Goal: Transaction & Acquisition: Purchase product/service

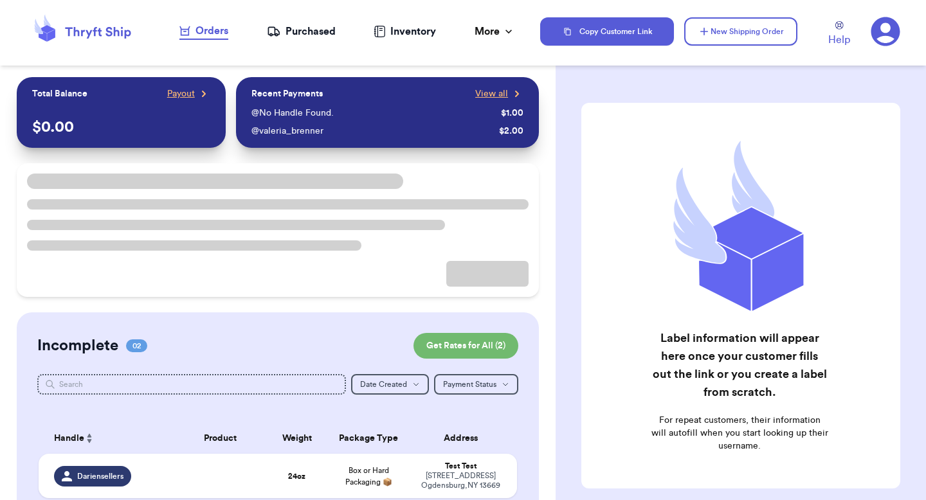
click at [311, 24] on div "Purchased" at bounding box center [301, 31] width 69 height 15
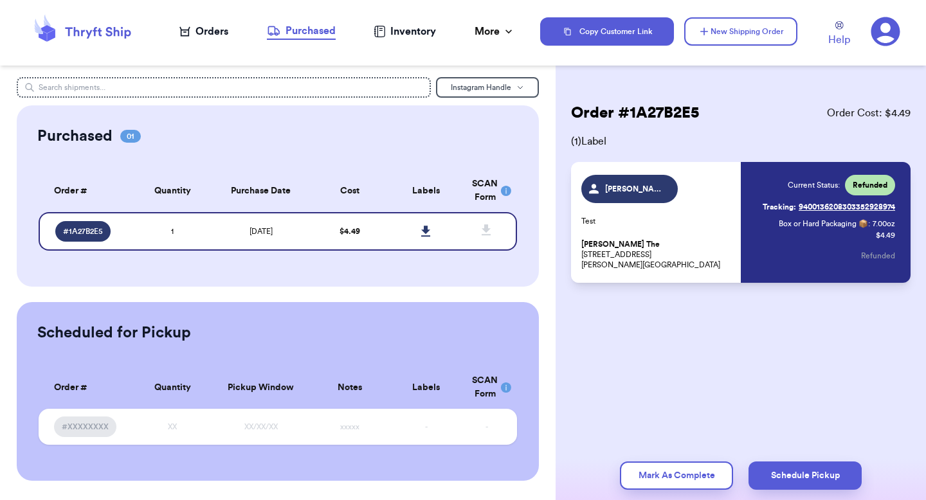
click at [208, 32] on div "Orders" at bounding box center [203, 31] width 49 height 15
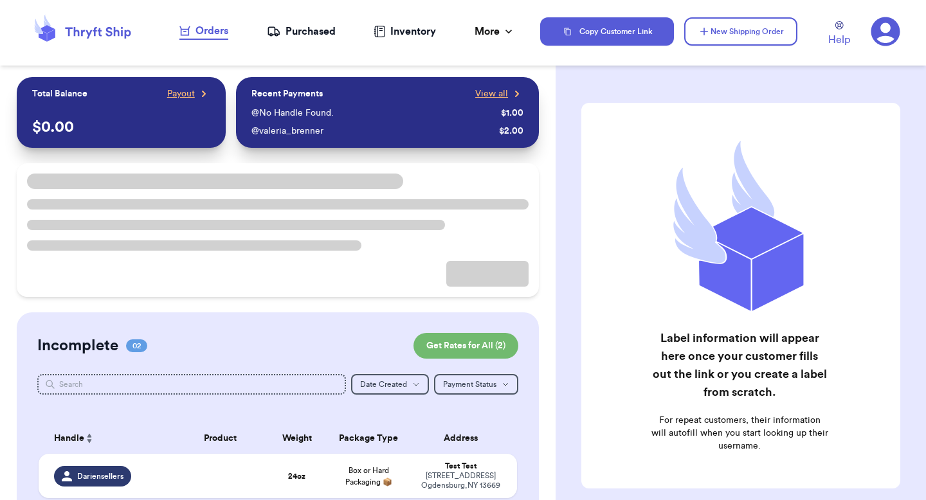
click at [879, 31] on icon at bounding box center [886, 31] width 29 height 29
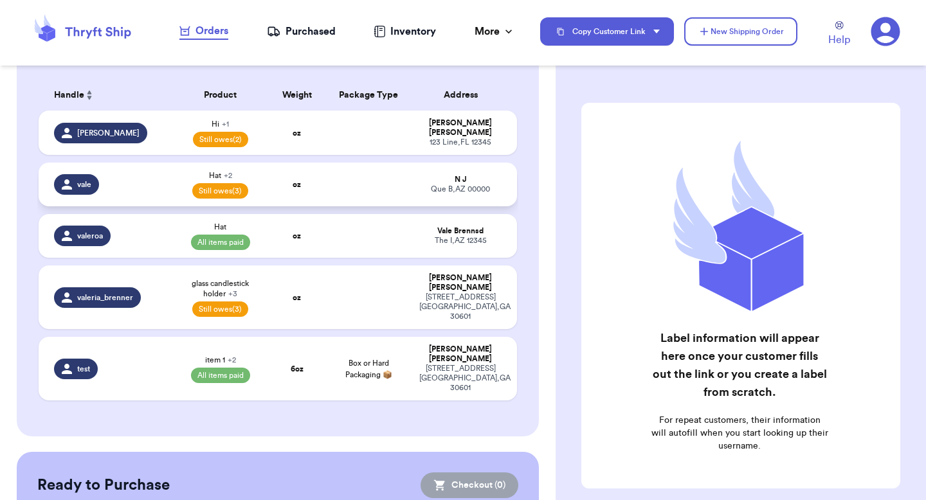
scroll to position [334, 0]
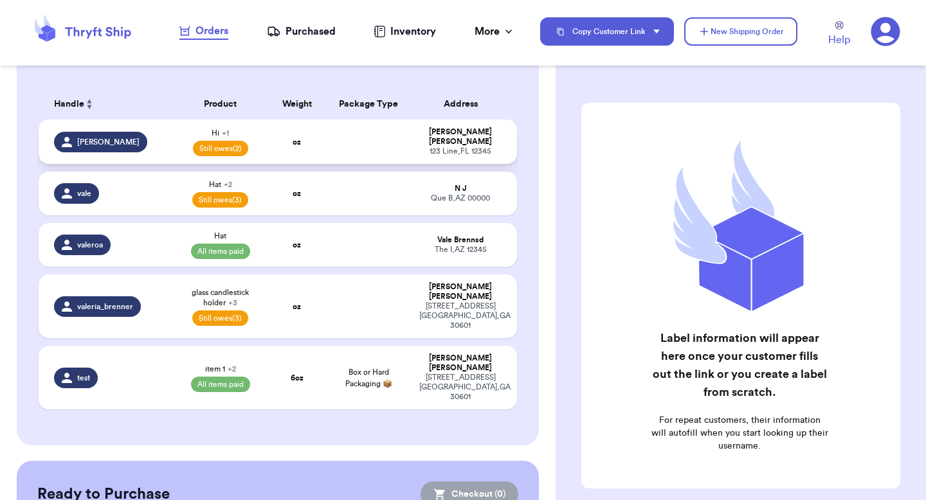
click at [390, 125] on td at bounding box center [368, 142] width 86 height 44
select select "unpaid"
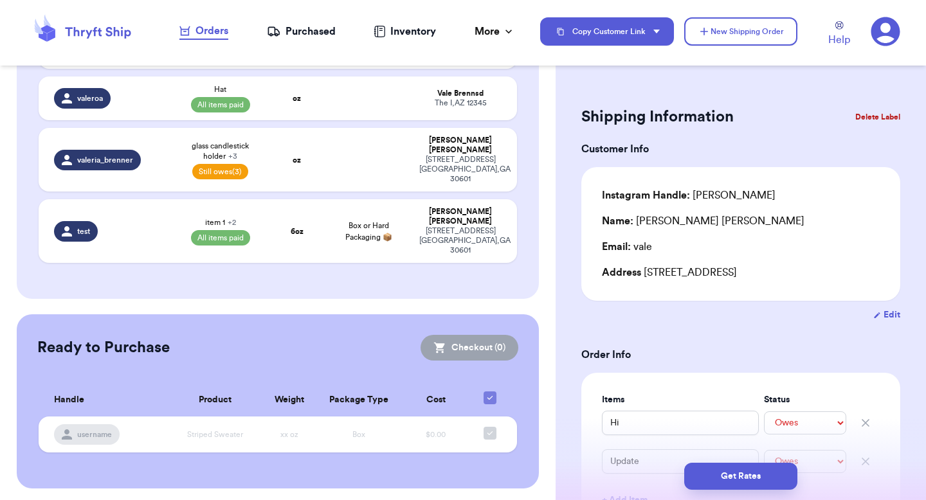
scroll to position [185, 0]
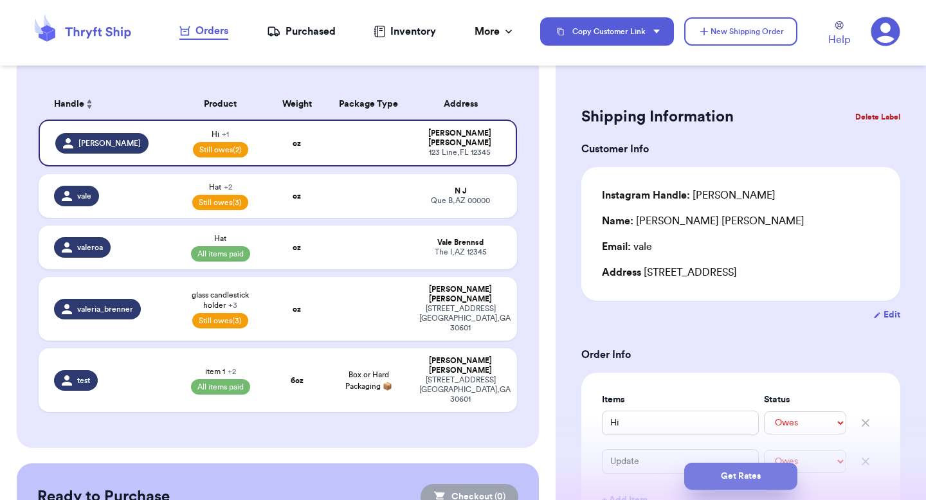
click at [749, 470] on button "Get Rates" at bounding box center [740, 476] width 113 height 27
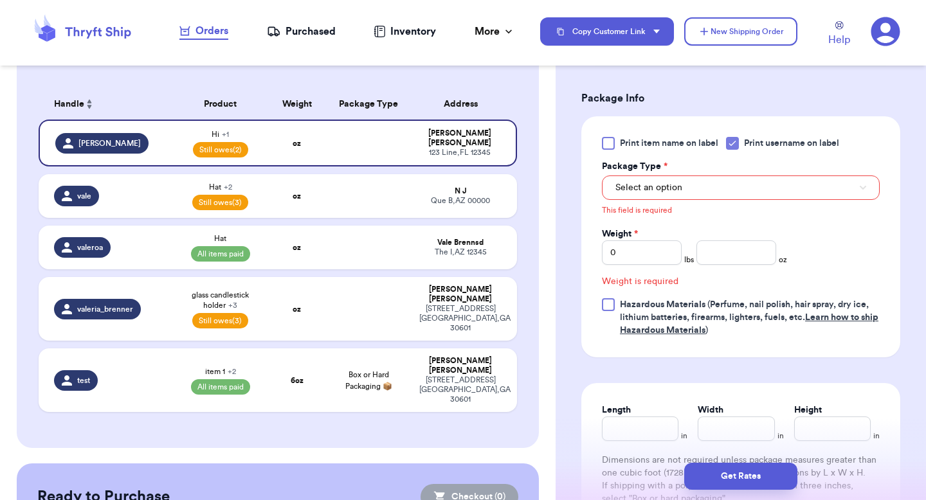
scroll to position [572, 0]
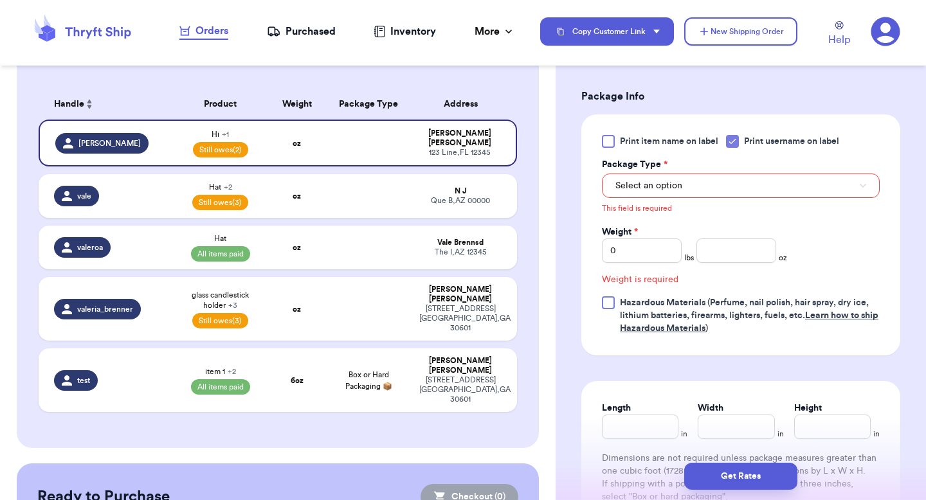
click at [883, 23] on icon at bounding box center [886, 31] width 29 height 29
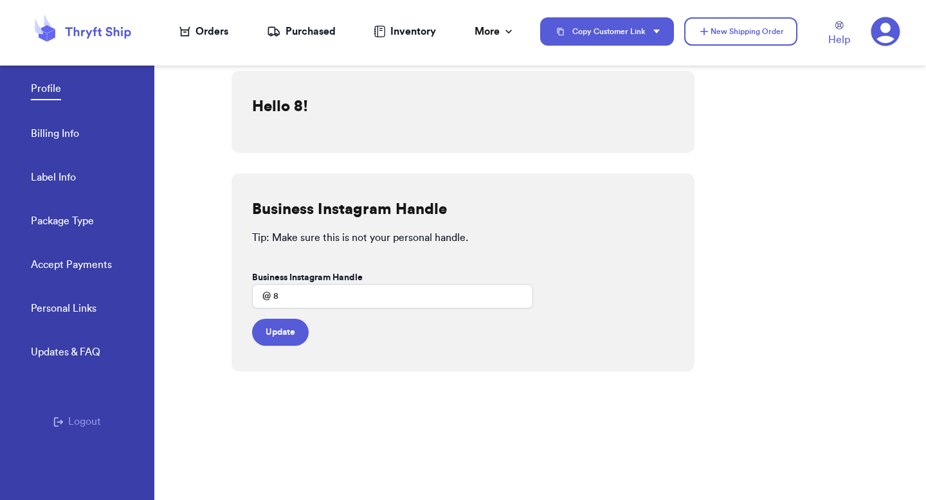
click at [72, 176] on link "Label Info" at bounding box center [53, 179] width 45 height 18
select select "GA"
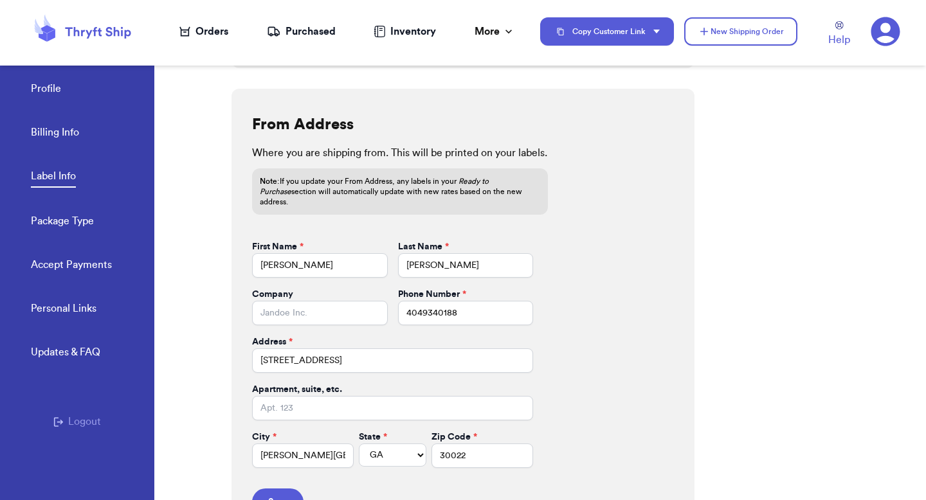
scroll to position [533, 0]
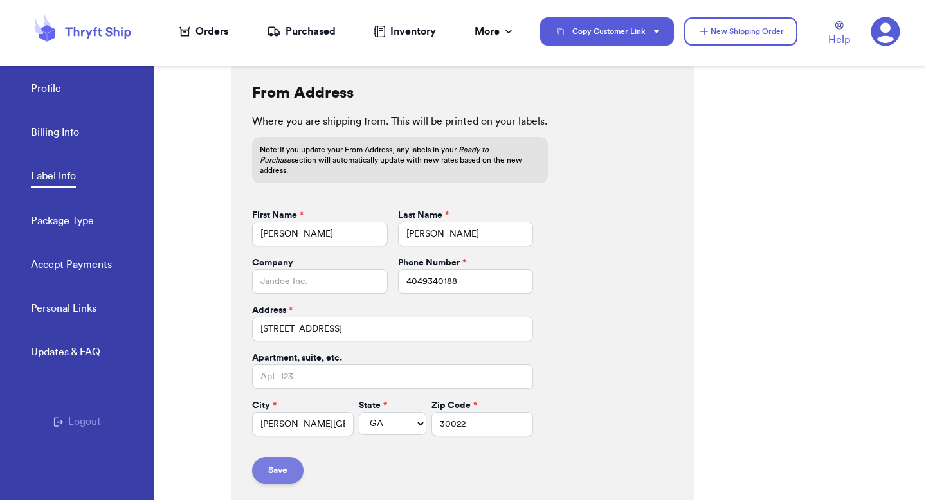
click at [288, 457] on button "Save" at bounding box center [277, 470] width 51 height 27
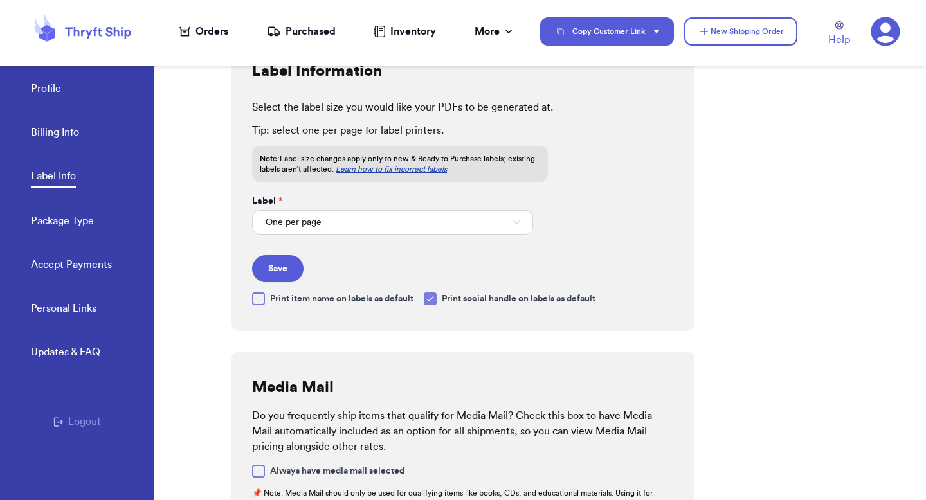
scroll to position [33, 0]
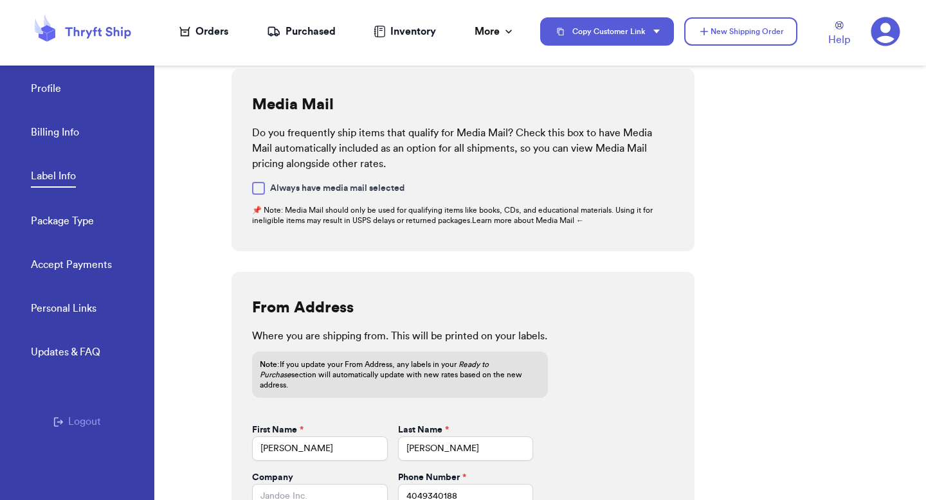
click at [88, 224] on link "Package Type" at bounding box center [62, 223] width 63 height 18
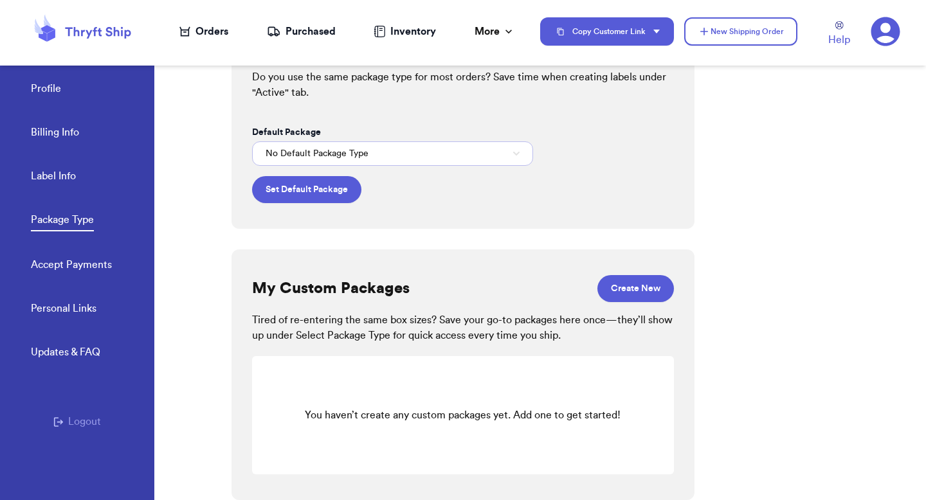
click at [414, 143] on button "No Default Package Type" at bounding box center [392, 154] width 281 height 24
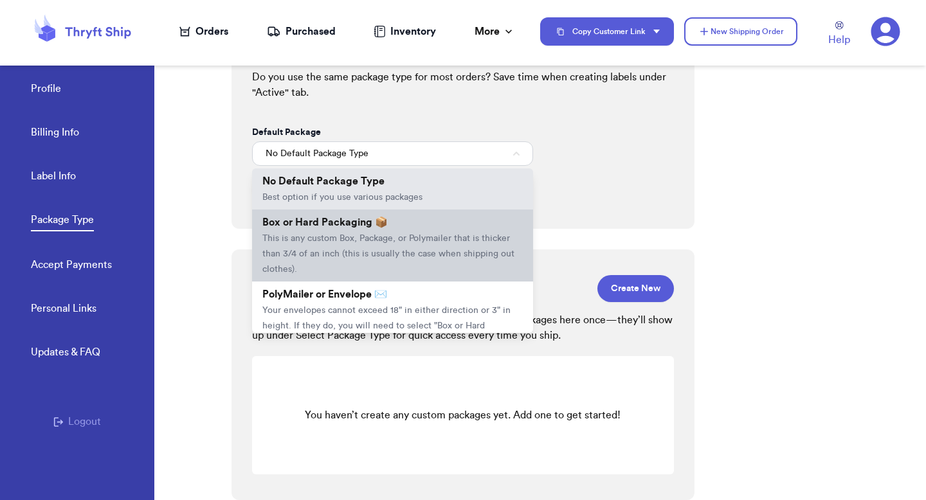
click at [380, 229] on li "Box or Hard Packaging 📦 This is any custom Box, Package, or Polymailer that is …" at bounding box center [392, 246] width 281 height 72
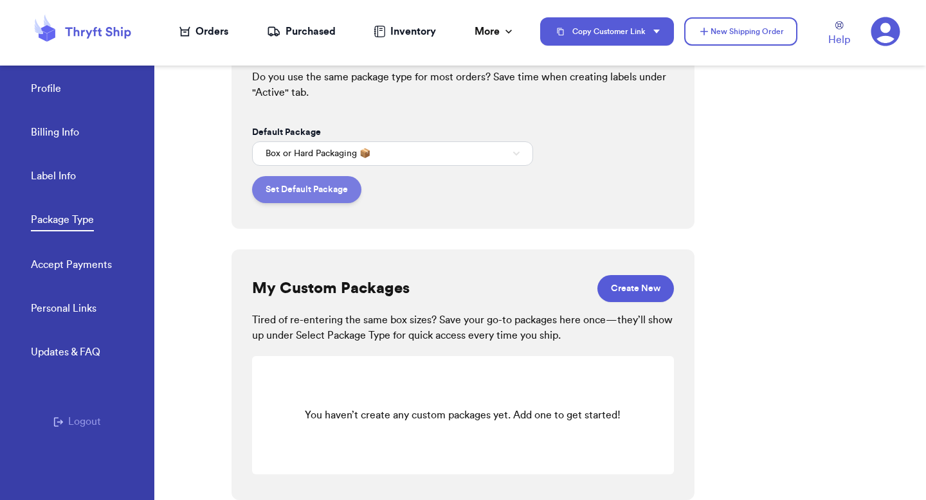
click at [311, 196] on button "Set Default Package" at bounding box center [306, 189] width 109 height 27
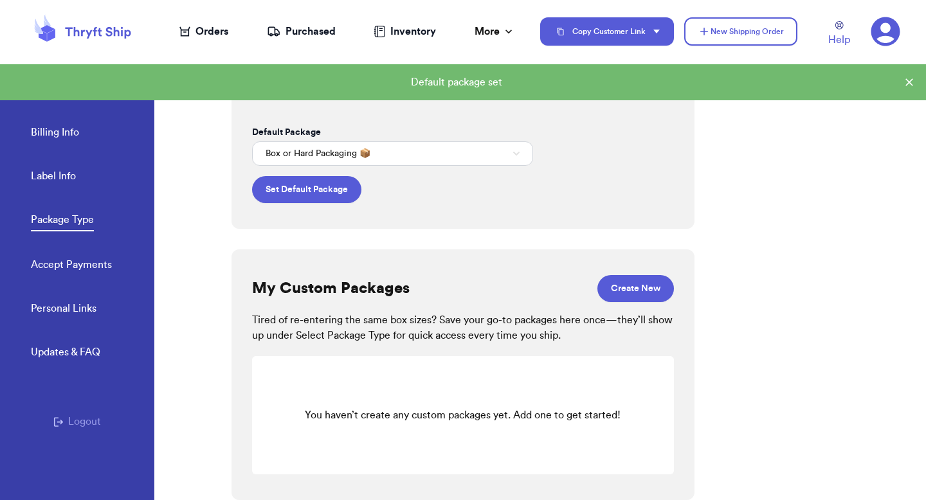
click at [205, 24] on div "Orders" at bounding box center [203, 31] width 49 height 15
select select "unpaid"
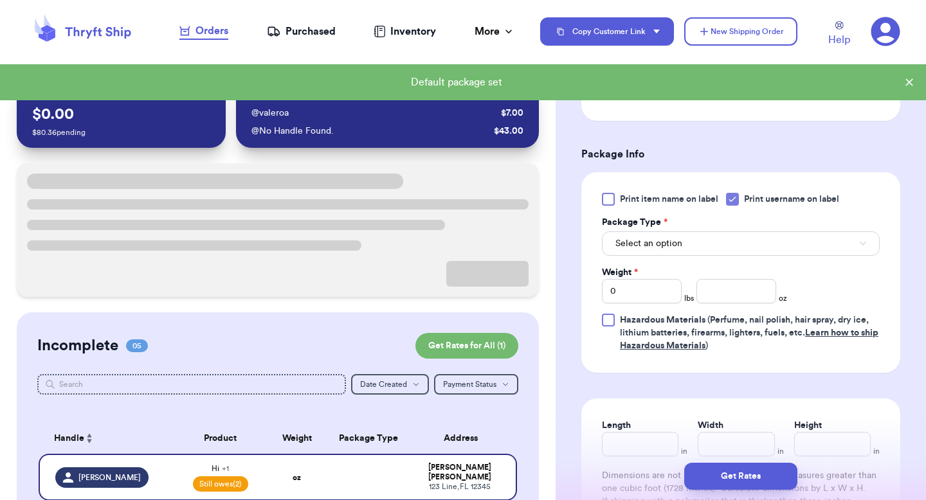
scroll to position [527, 0]
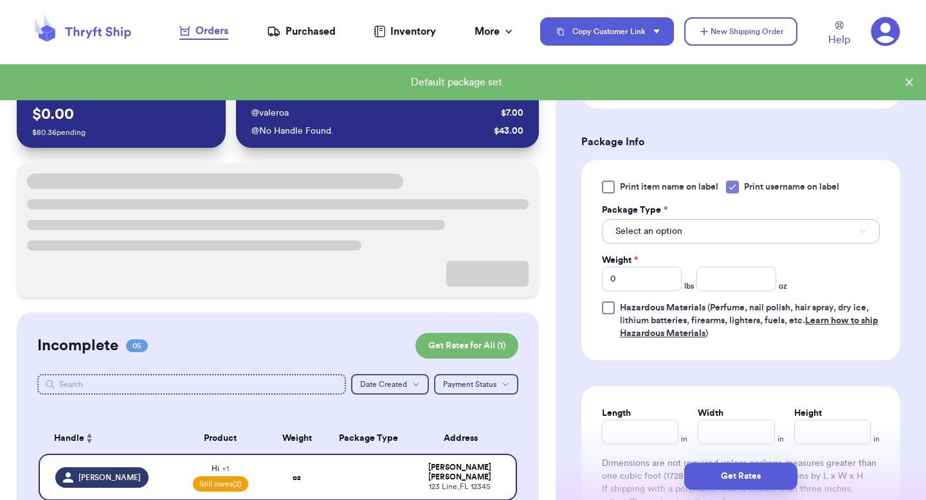
click at [702, 222] on button "Select an option" at bounding box center [741, 231] width 278 height 24
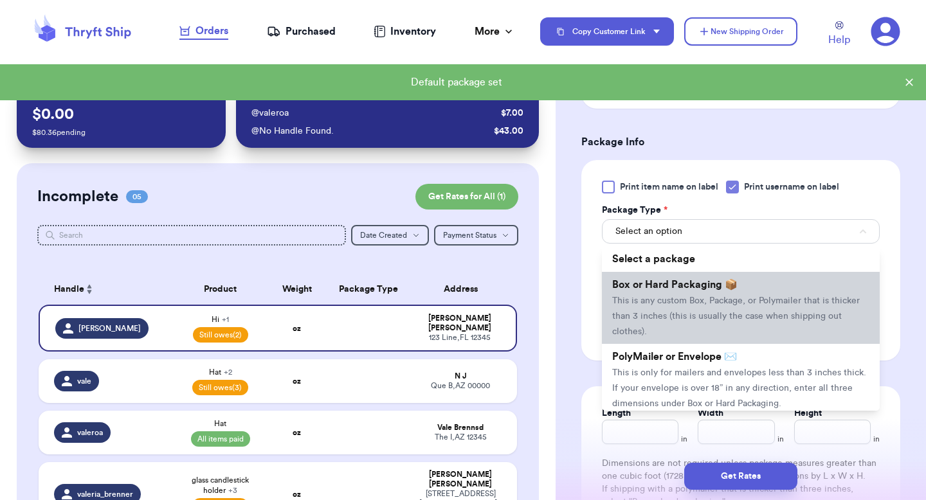
click at [693, 298] on span "This is any custom Box, Package, or Polymailer that is thicker than 3 inches (t…" at bounding box center [736, 317] width 248 height 40
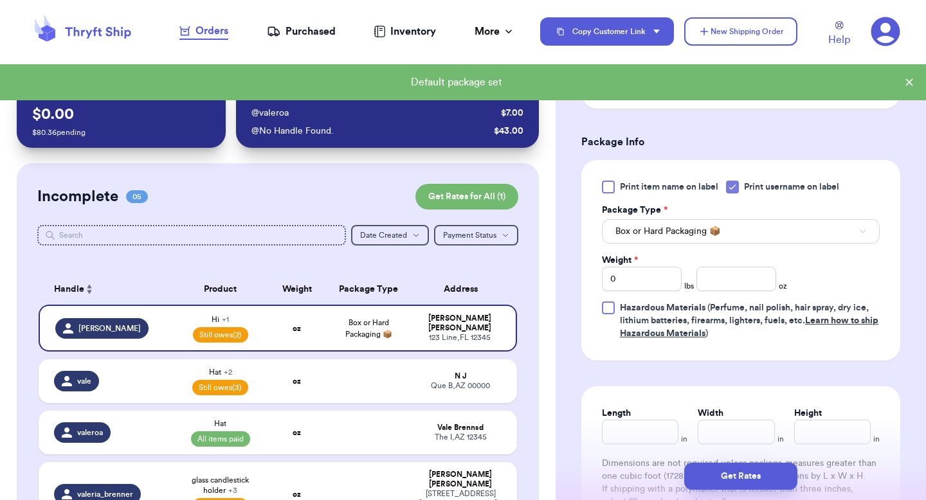
scroll to position [664, 0]
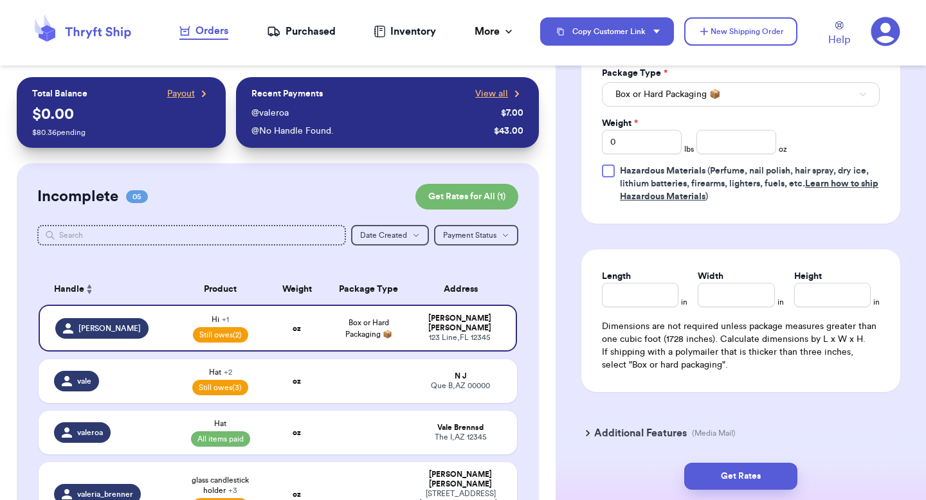
click at [883, 34] on icon at bounding box center [886, 31] width 29 height 29
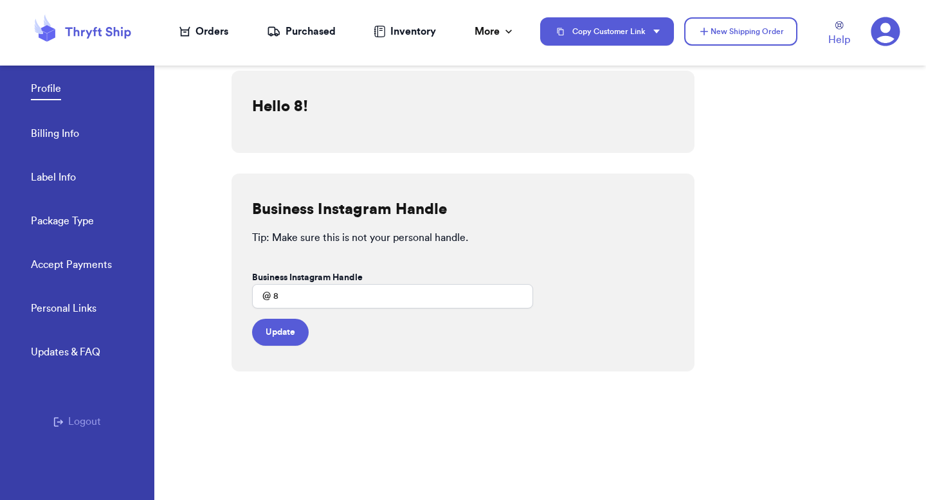
click at [286, 42] on nav "Orders Purchased Inventory More Stats Completed Orders Payments Payouts" at bounding box center [347, 31] width 386 height 42
click at [298, 33] on div "Purchased" at bounding box center [301, 31] width 69 height 15
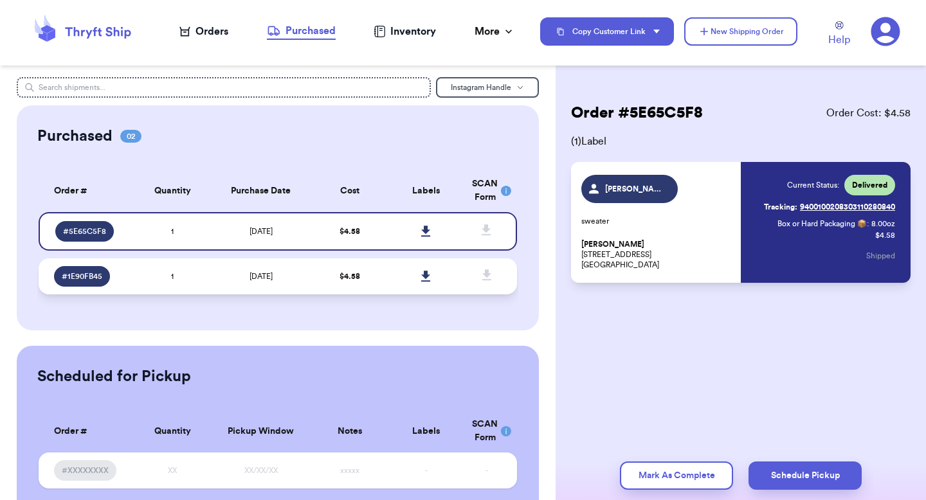
click at [189, 260] on td "1" at bounding box center [172, 277] width 77 height 36
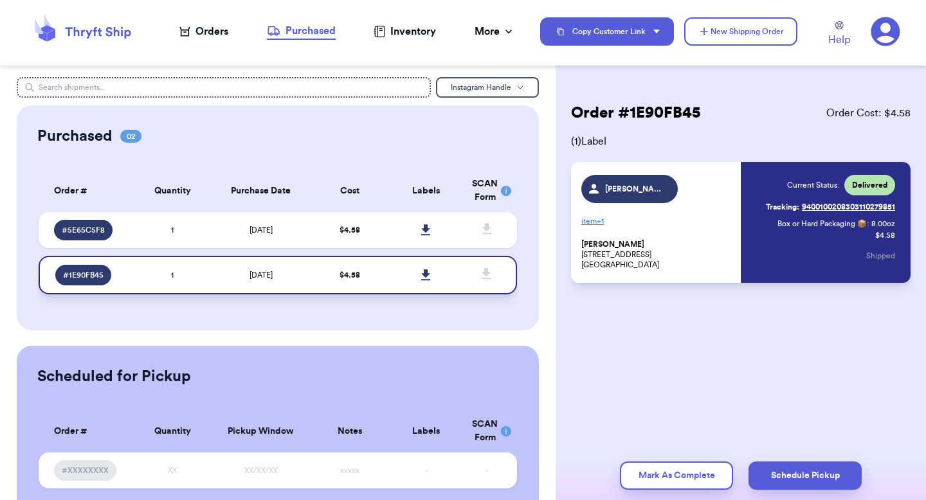
click at [196, 275] on td "1" at bounding box center [172, 275] width 77 height 39
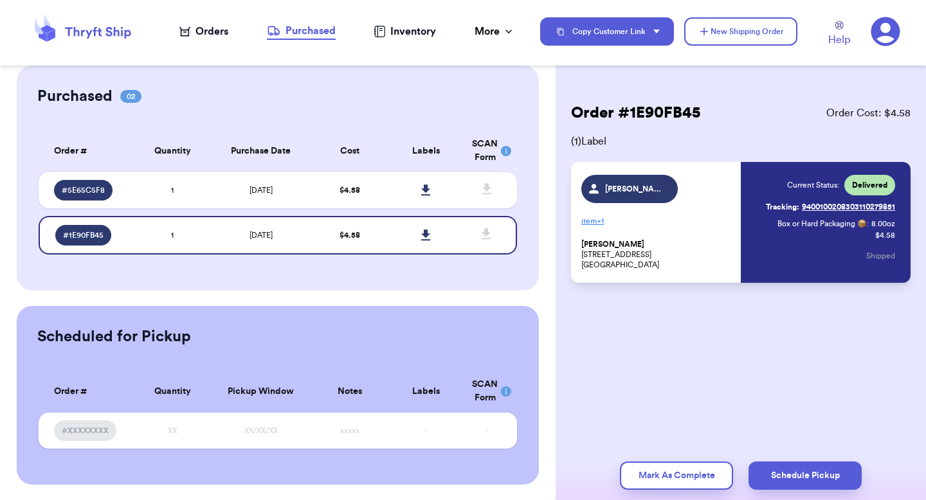
click at [883, 26] on icon at bounding box center [886, 32] width 30 height 30
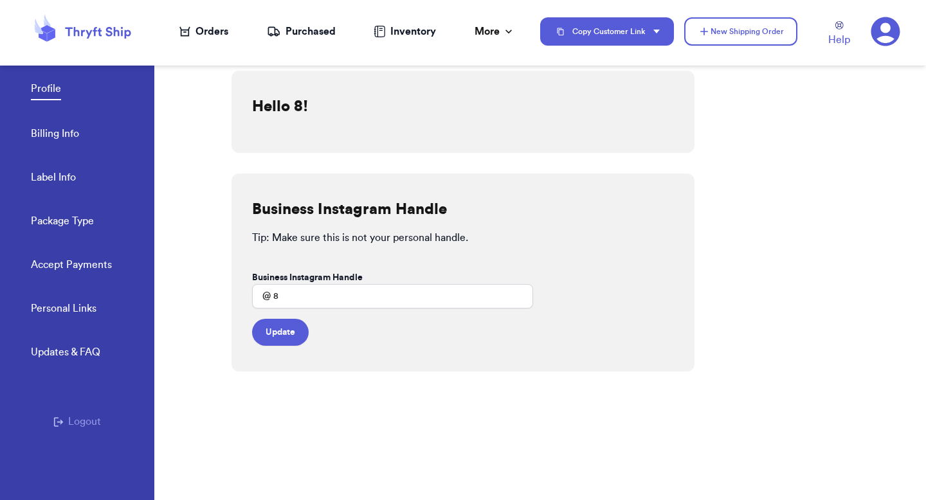
click at [72, 414] on button "Logout" at bounding box center [77, 421] width 48 height 15
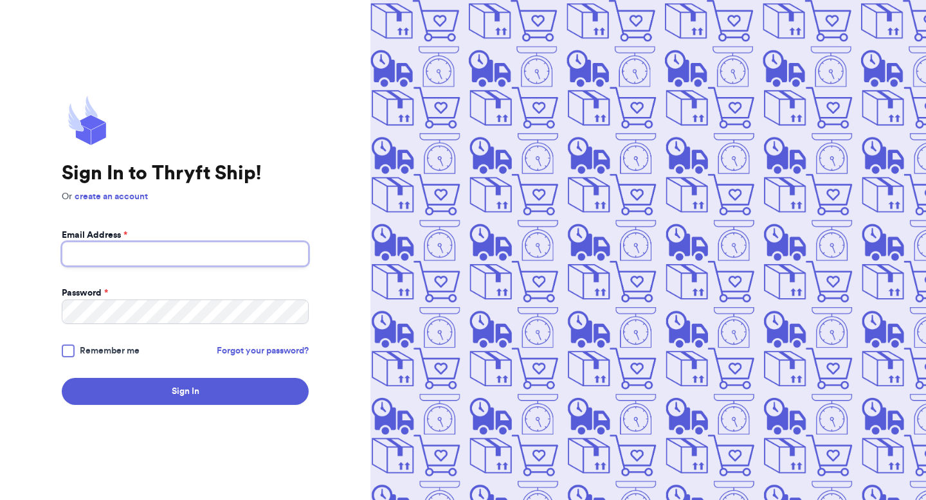
click at [174, 253] on input "Email Address *" at bounding box center [185, 254] width 247 height 24
type input "v"
type input "[EMAIL_ADDRESS][DOMAIN_NAME]"
click at [62, 378] on button "Sign In" at bounding box center [185, 391] width 247 height 27
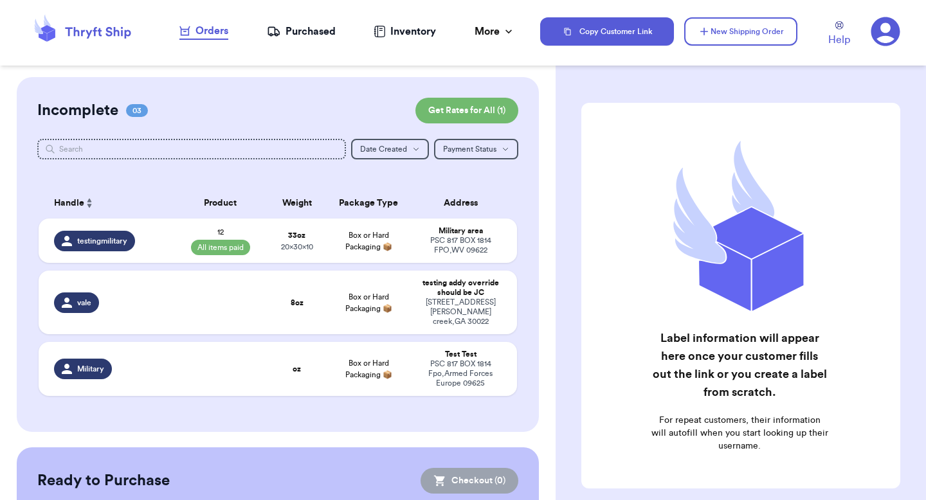
click at [281, 36] on div "Purchased" at bounding box center [301, 31] width 69 height 15
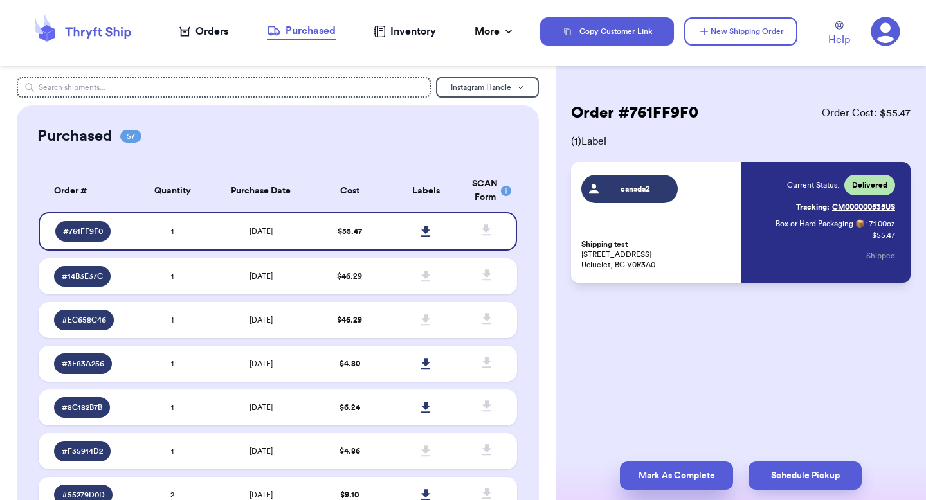
click at [648, 465] on button "Mark As Complete" at bounding box center [676, 476] width 113 height 28
click at [180, 25] on div "Orders" at bounding box center [203, 31] width 49 height 15
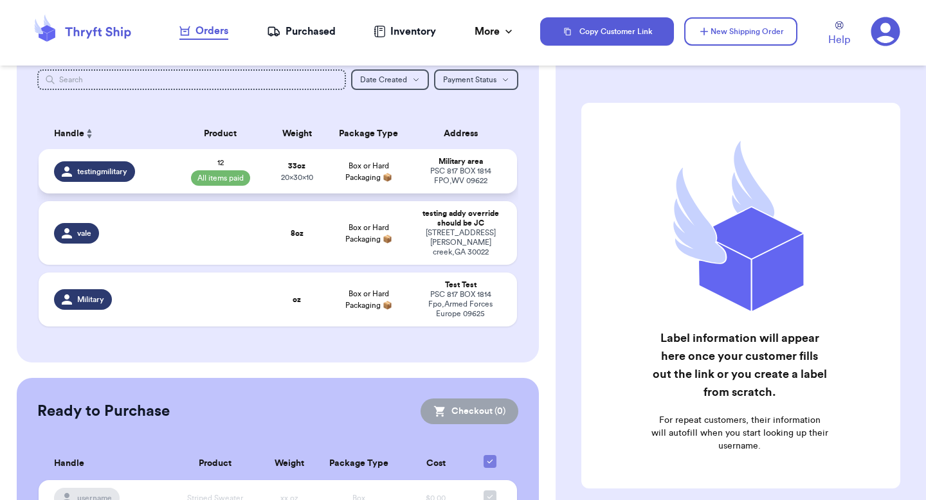
scroll to position [126, 0]
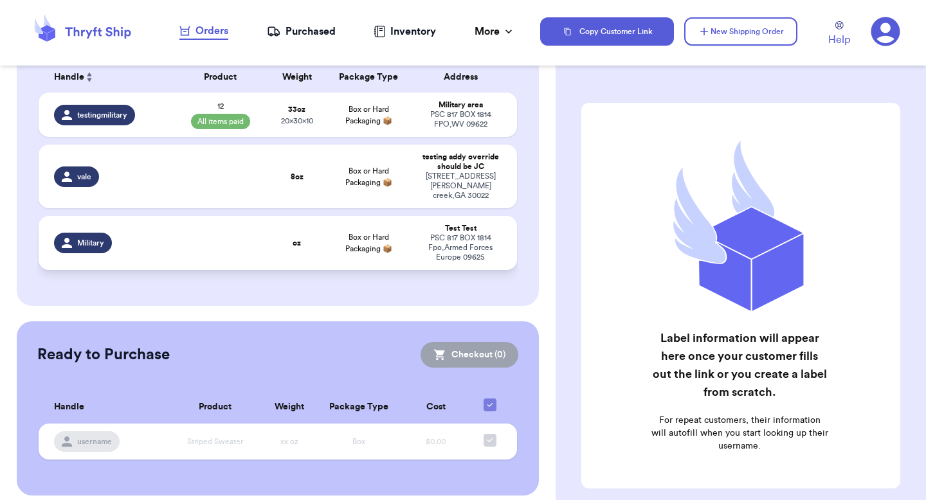
click at [349, 221] on td "Box or Hard Packaging 📦" at bounding box center [368, 243] width 86 height 54
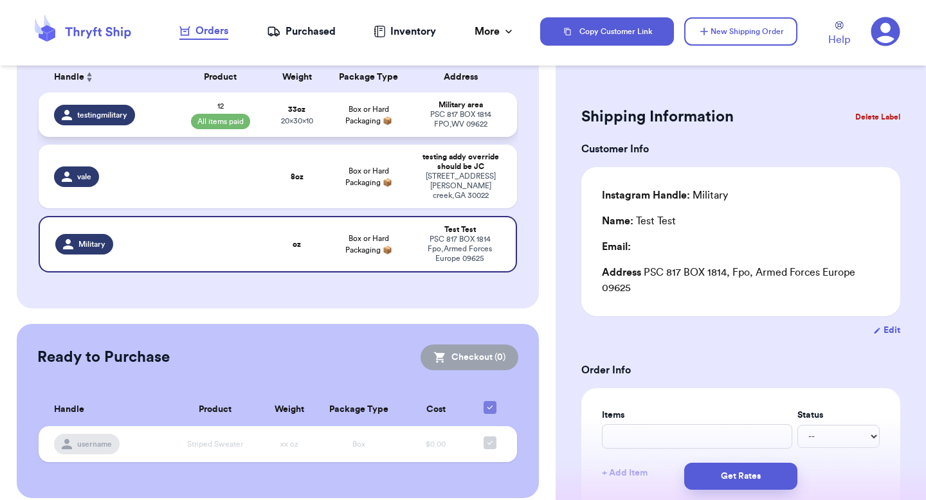
click at [407, 127] on td "Box or Hard Packaging 📦" at bounding box center [368, 115] width 86 height 44
type input "12"
select select "paid"
type input "2"
type input "1"
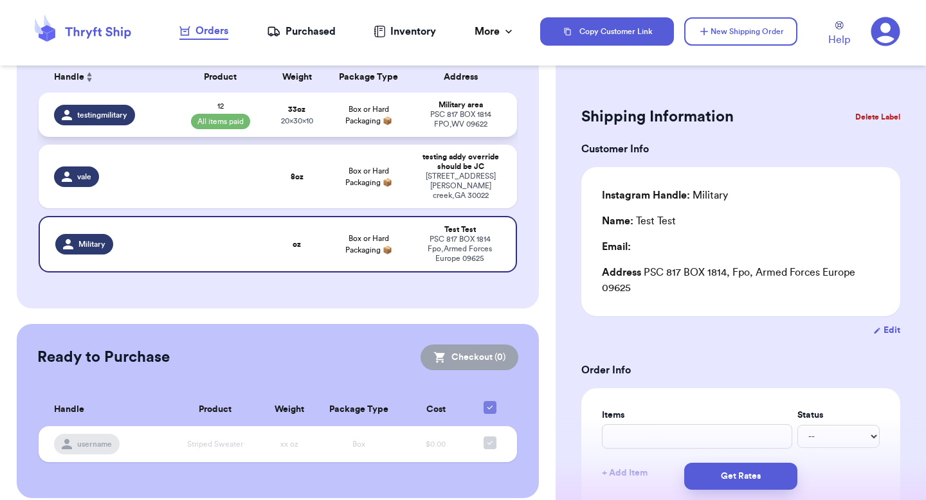
type input "10"
type input "20"
type input "30"
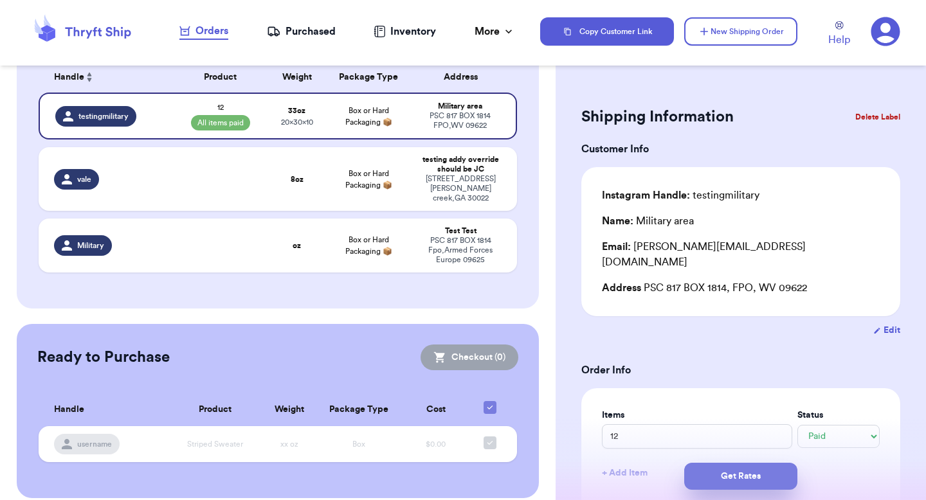
click at [755, 466] on button "Get Rates" at bounding box center [740, 476] width 113 height 27
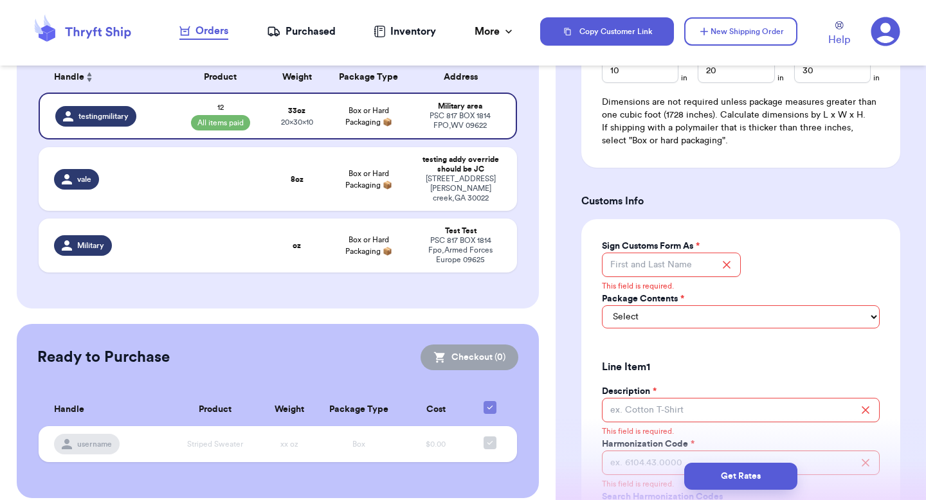
scroll to position [0, 0]
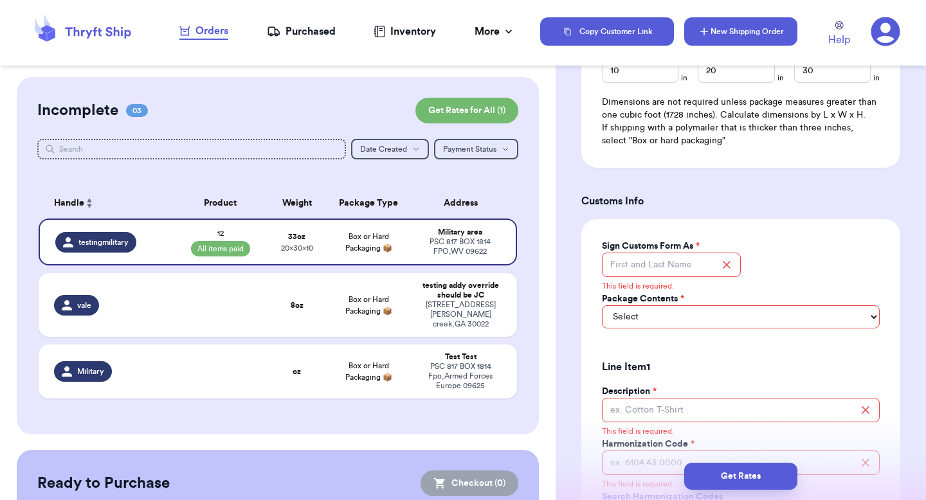
click at [783, 36] on button "New Shipping Order" at bounding box center [740, 31] width 113 height 28
select select "unknown"
type input "0"
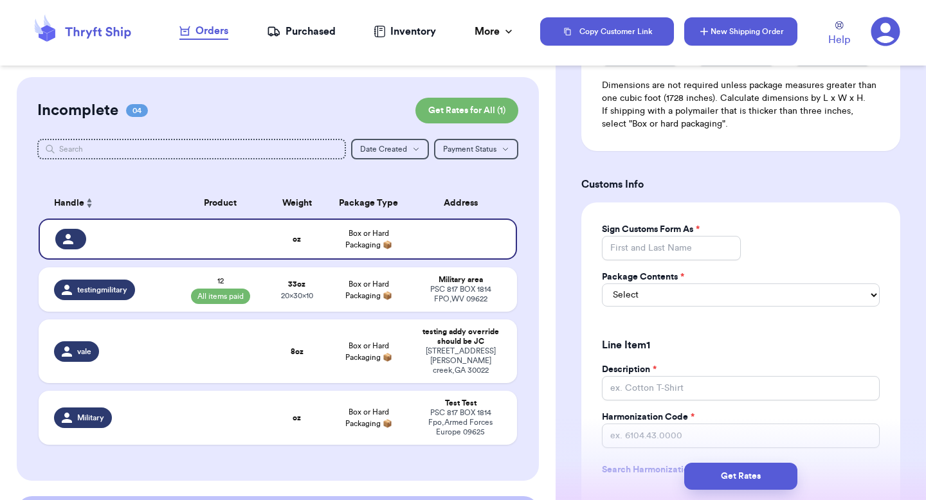
click at [701, 31] on icon "button" at bounding box center [704, 32] width 8 height 8
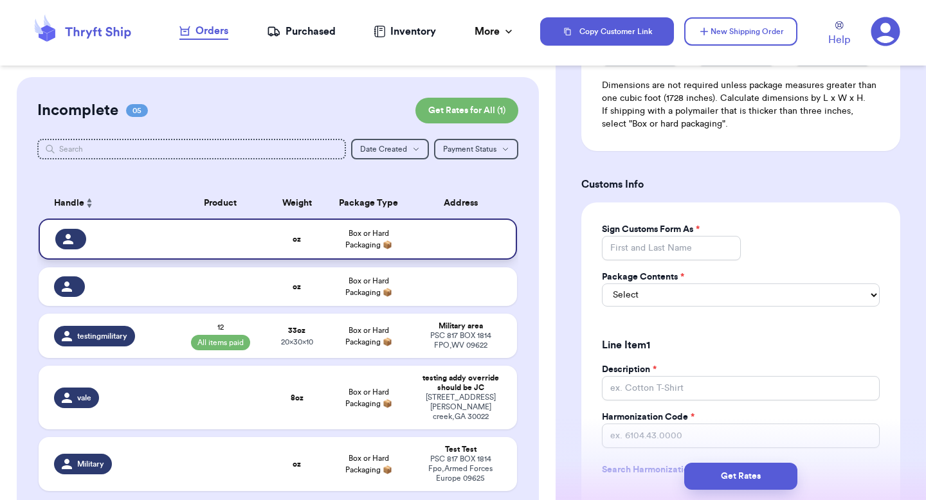
click at [488, 223] on td at bounding box center [464, 239] width 105 height 41
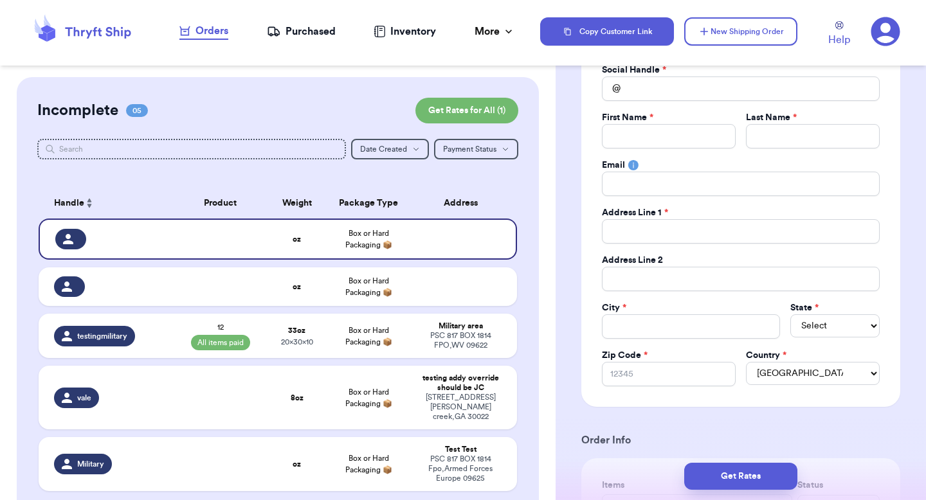
scroll to position [0, 0]
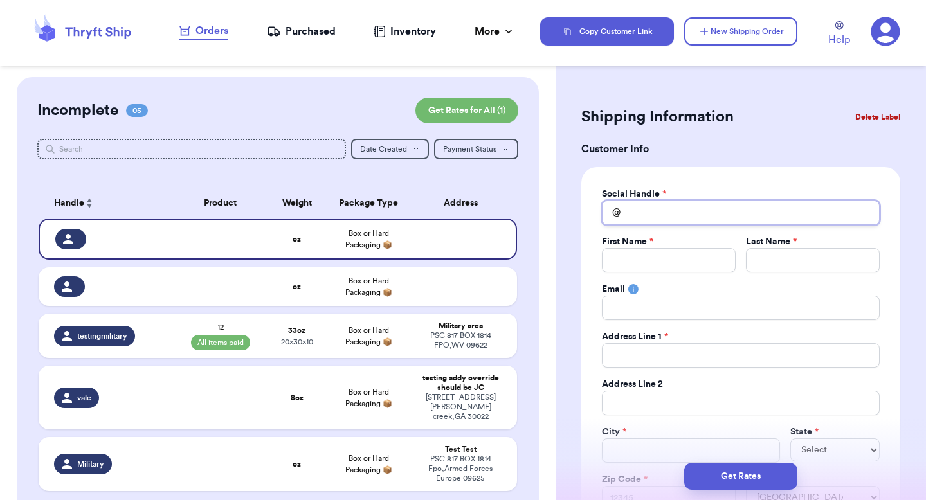
click at [641, 218] on input "Total Amount Paid" at bounding box center [741, 213] width 278 height 24
type input "v"
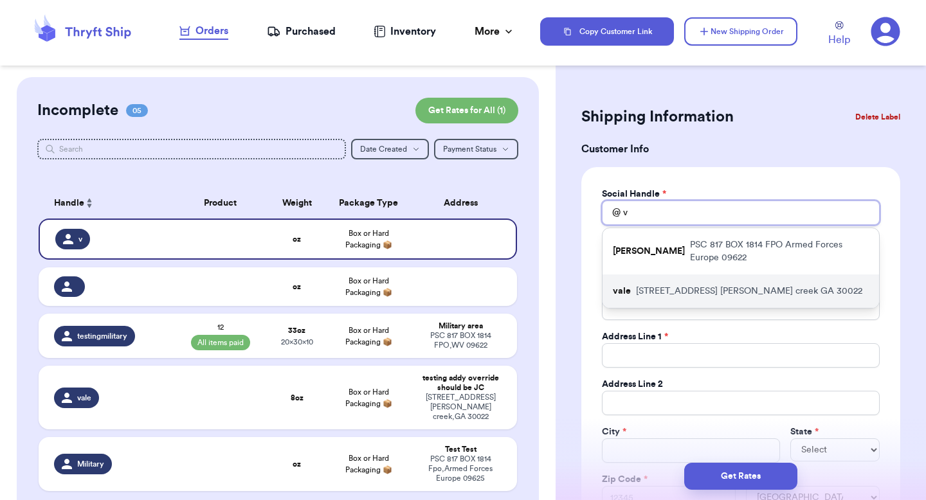
type input "v"
click at [637, 285] on p "[STREET_ADDRESS][PERSON_NAME]" at bounding box center [749, 291] width 226 height 13
type input "vale"
type input "testing addy override"
type input "should be JC"
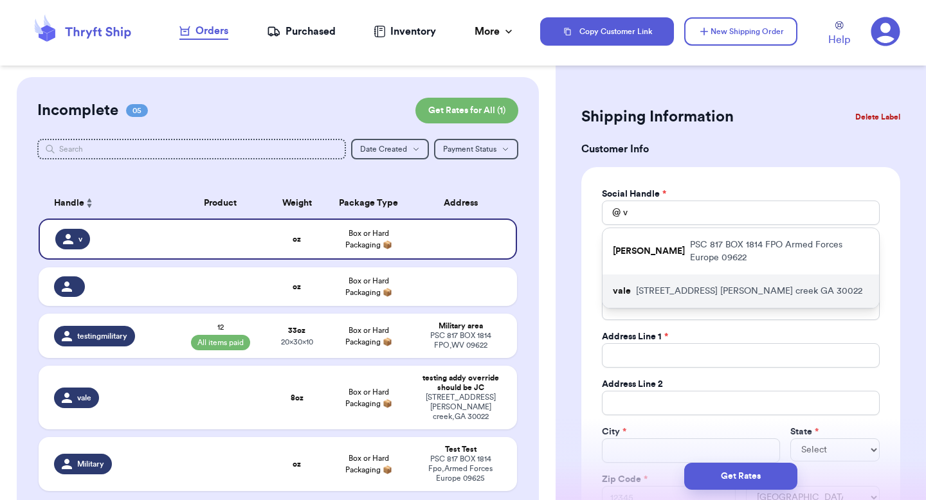
type input "[EMAIL_ADDRESS][DOMAIN_NAME]"
type input "[STREET_ADDRESS]"
type input "[PERSON_NAME] creek"
select select "GA"
type input "30022"
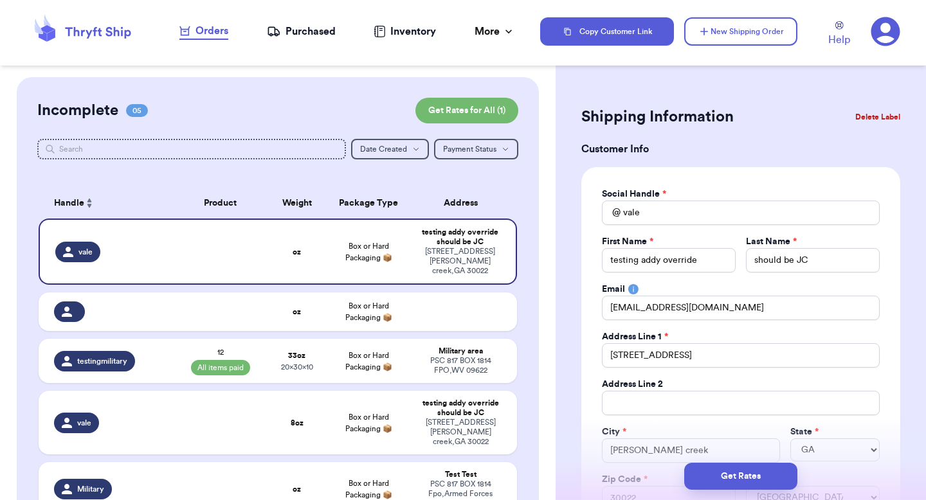
click at [721, 462] on div "Get Rates" at bounding box center [741, 477] width 370 height 48
click at [721, 468] on button "Get Rates" at bounding box center [740, 476] width 113 height 27
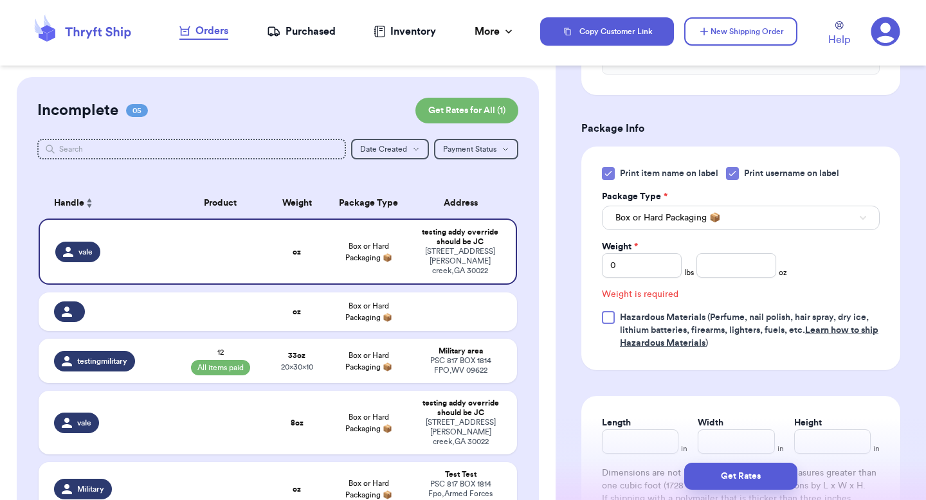
scroll to position [514, 0]
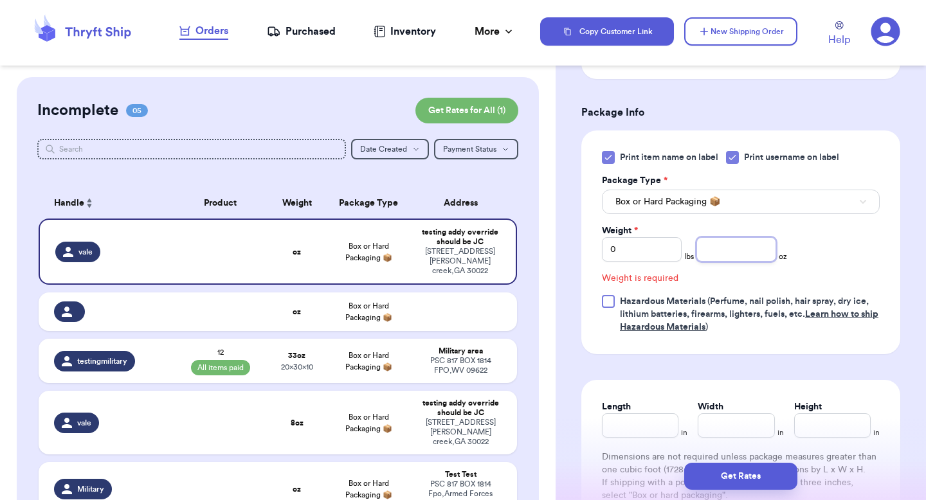
click at [747, 247] on input "number" at bounding box center [737, 249] width 80 height 24
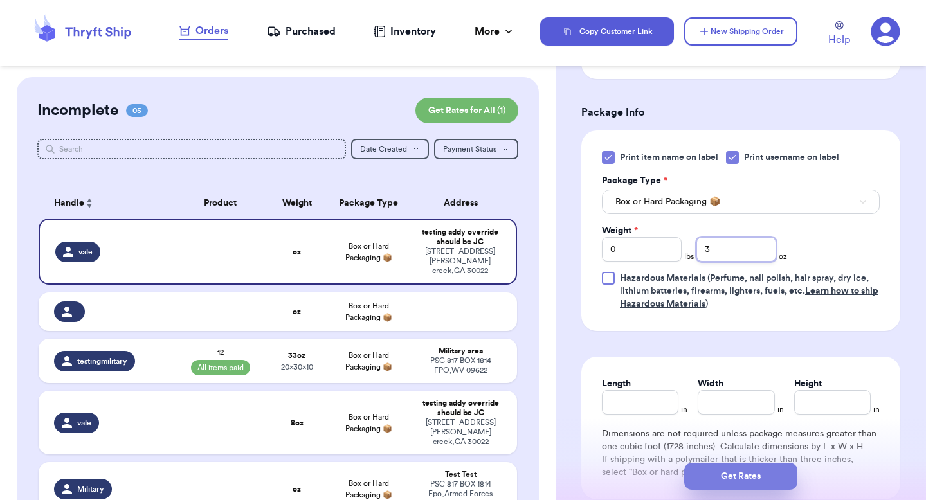
type input "3"
click at [728, 484] on button "Get Rates" at bounding box center [740, 476] width 113 height 27
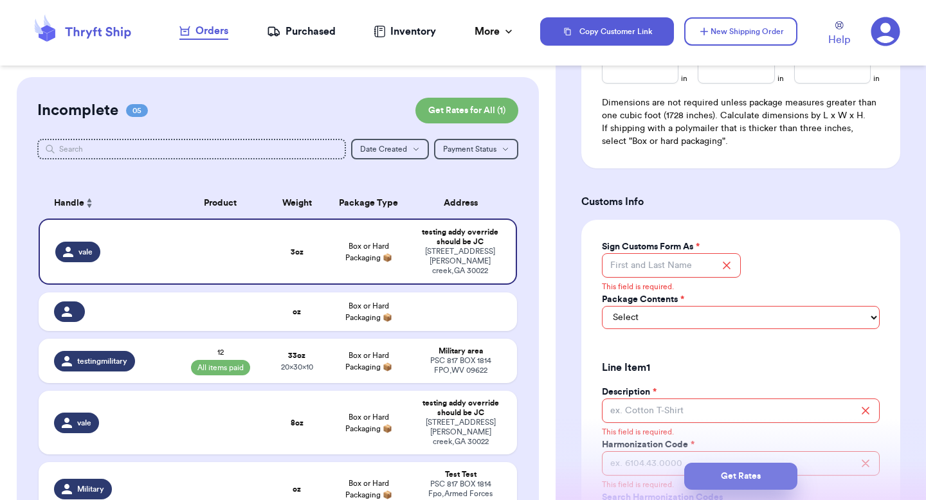
scroll to position [861, 0]
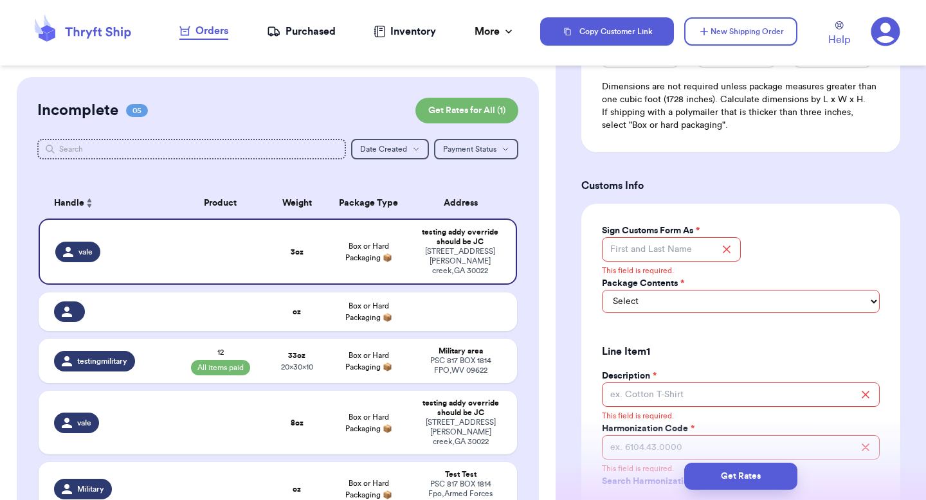
click at [877, 29] on icon at bounding box center [886, 31] width 29 height 29
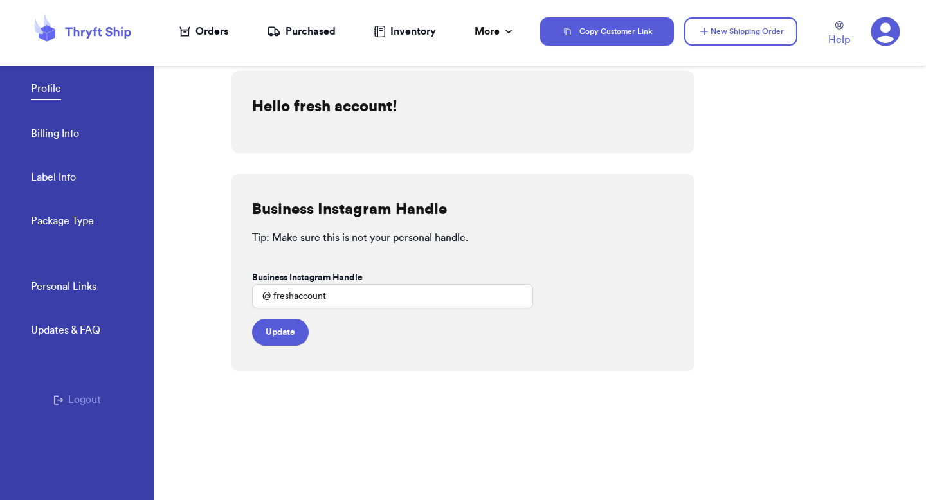
click at [62, 170] on link "Label Info" at bounding box center [53, 179] width 45 height 18
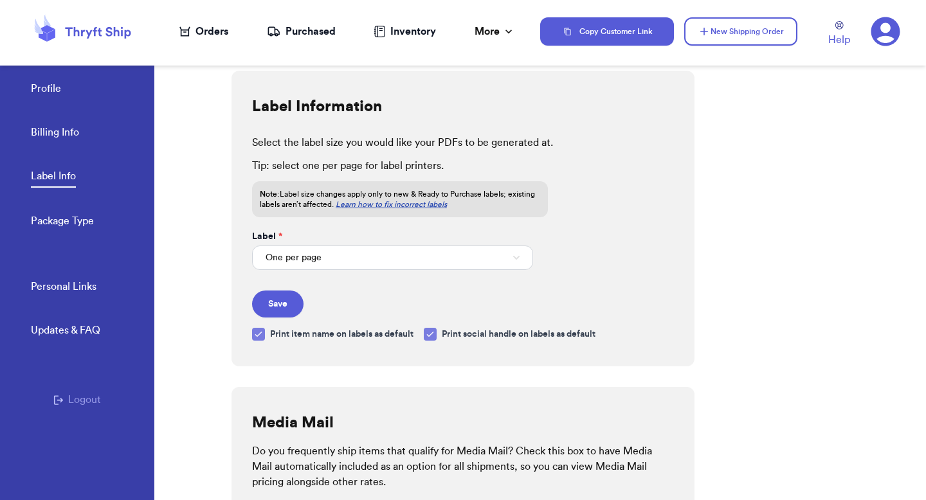
scroll to position [533, 0]
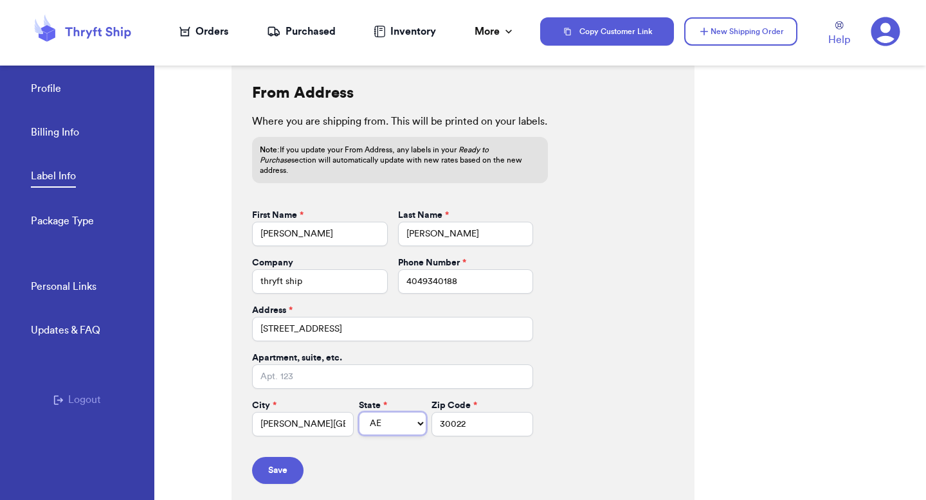
click at [378, 414] on select "AL AK AZ AR CA CO CT DE DC [GEOGRAPHIC_DATA] [GEOGRAPHIC_DATA] HI ID IL IN IA […" at bounding box center [393, 423] width 68 height 23
select select "GA"
click at [359, 412] on select "AL AK AZ AR CA CO CT DE DC [GEOGRAPHIC_DATA] [GEOGRAPHIC_DATA] HI ID IL IN IA […" at bounding box center [393, 423] width 68 height 23
click at [274, 457] on button "Save" at bounding box center [277, 470] width 51 height 27
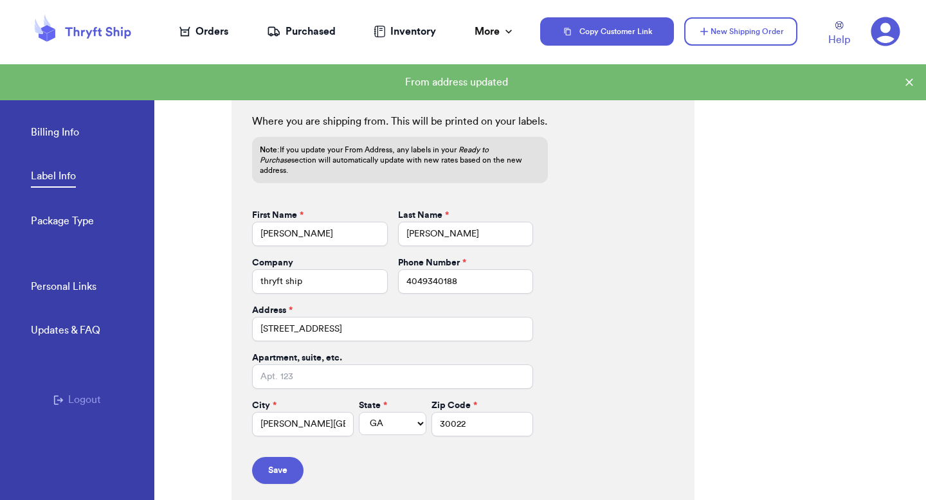
click at [210, 32] on div "Orders" at bounding box center [203, 31] width 49 height 15
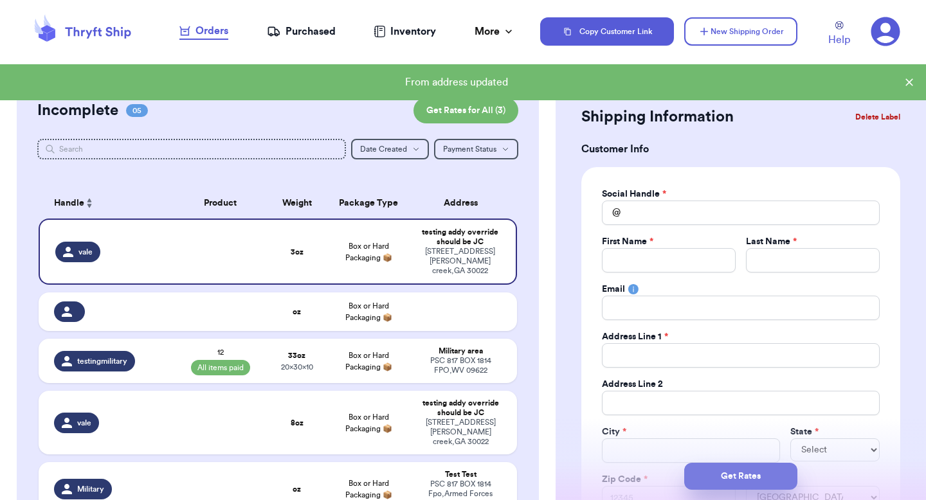
click at [717, 472] on button "Get Rates" at bounding box center [740, 476] width 113 height 27
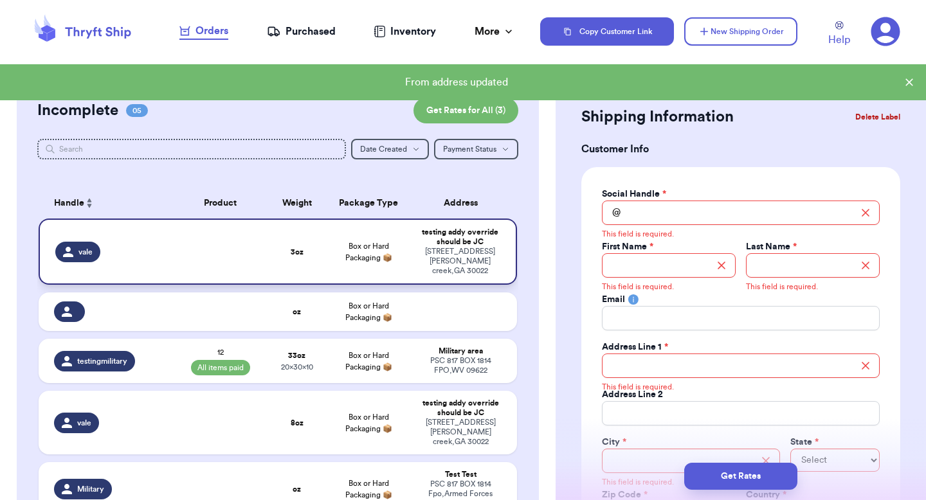
click at [495, 260] on div "[STREET_ADDRESS][PERSON_NAME]" at bounding box center [459, 261] width 81 height 29
type input "3"
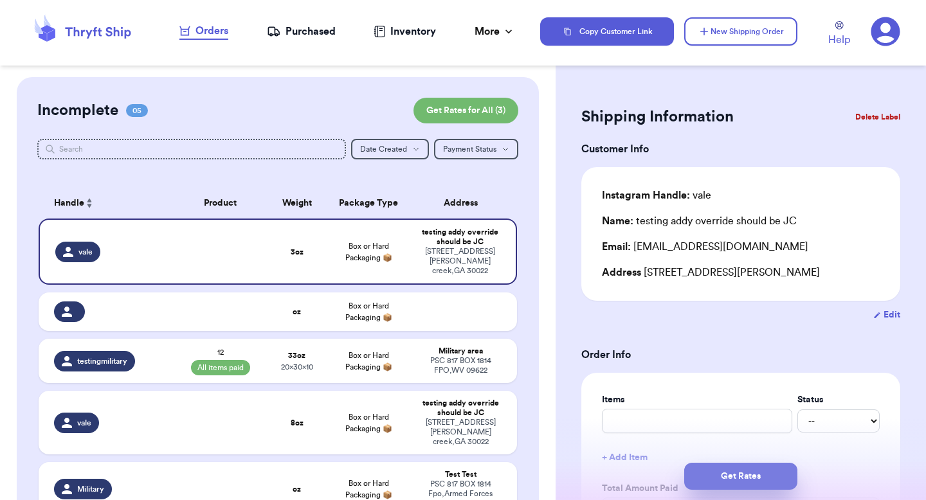
click at [736, 477] on button "Get Rates" at bounding box center [740, 476] width 113 height 27
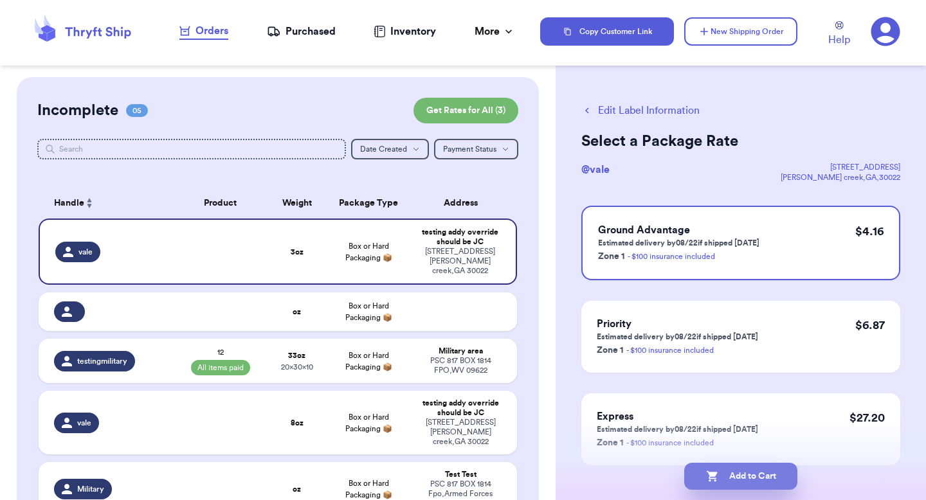
click at [730, 476] on button "Add to Cart" at bounding box center [740, 476] width 113 height 27
checkbox input "true"
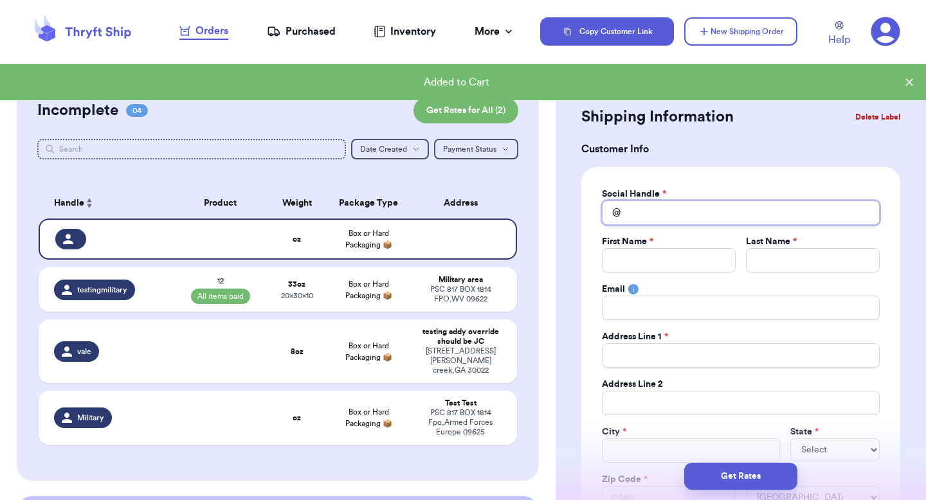
click at [659, 221] on input "Total Amount Paid" at bounding box center [741, 213] width 278 height 24
type input "c"
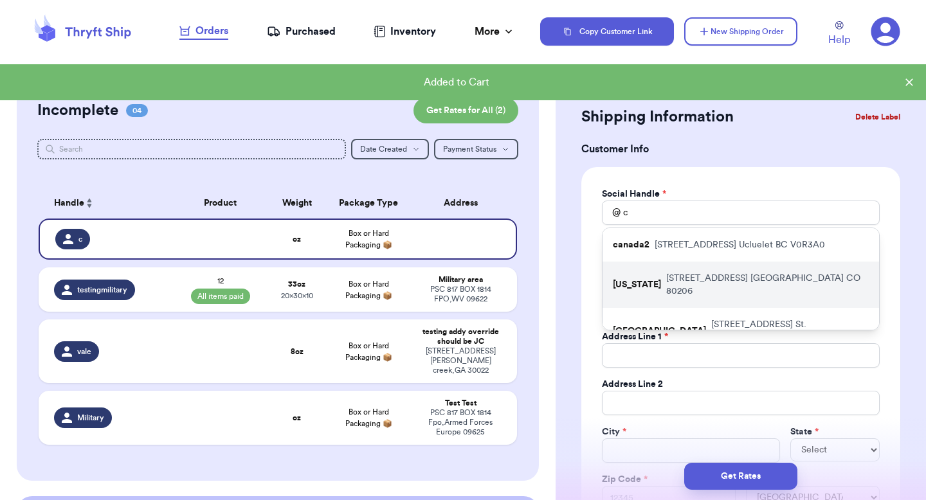
click at [672, 275] on p "[STREET_ADDRESS]" at bounding box center [767, 285] width 203 height 26
type input "[US_STATE]"
type input "testing"
type input "[US_STATE]"
type input "[STREET_ADDRESS]"
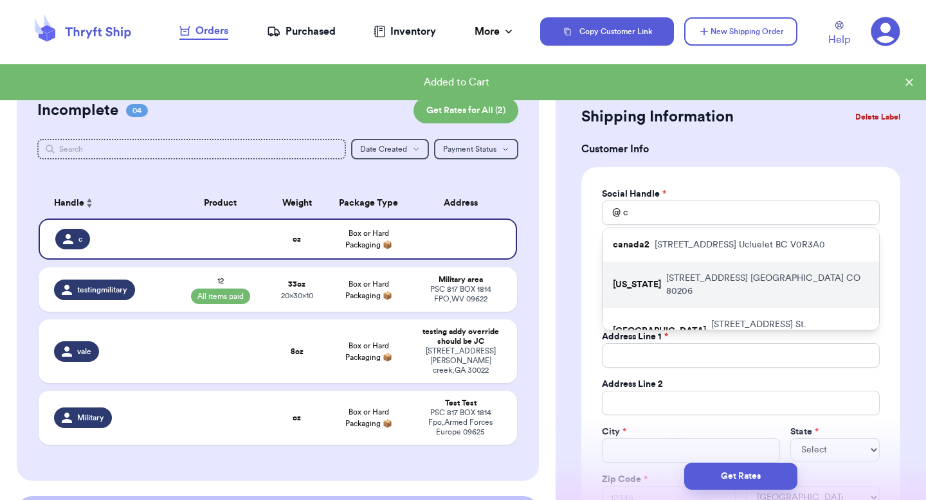
type input "[GEOGRAPHIC_DATA]"
select select "CO"
type input "80206"
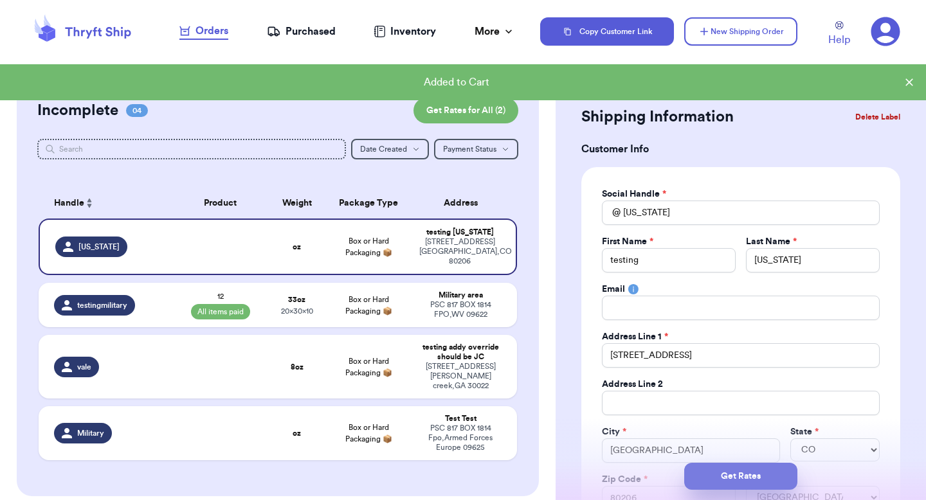
click at [709, 479] on button "Get Rates" at bounding box center [740, 476] width 113 height 27
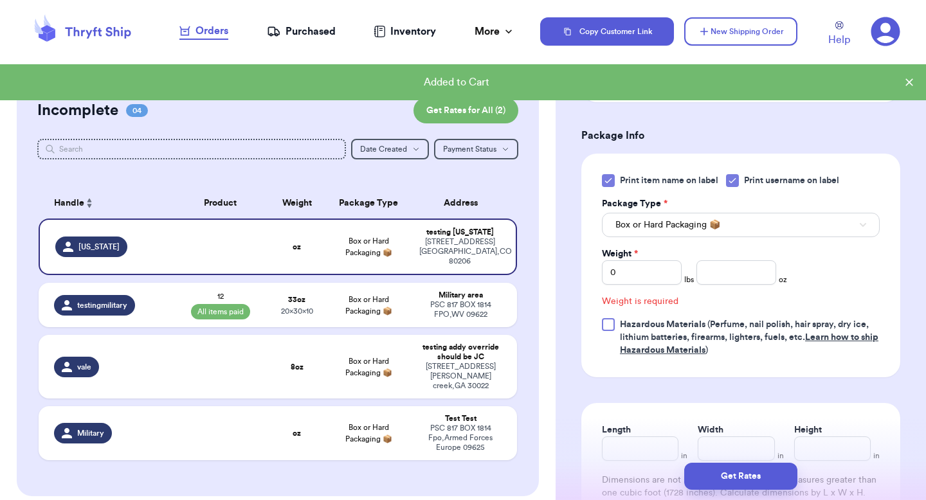
scroll to position [514, 0]
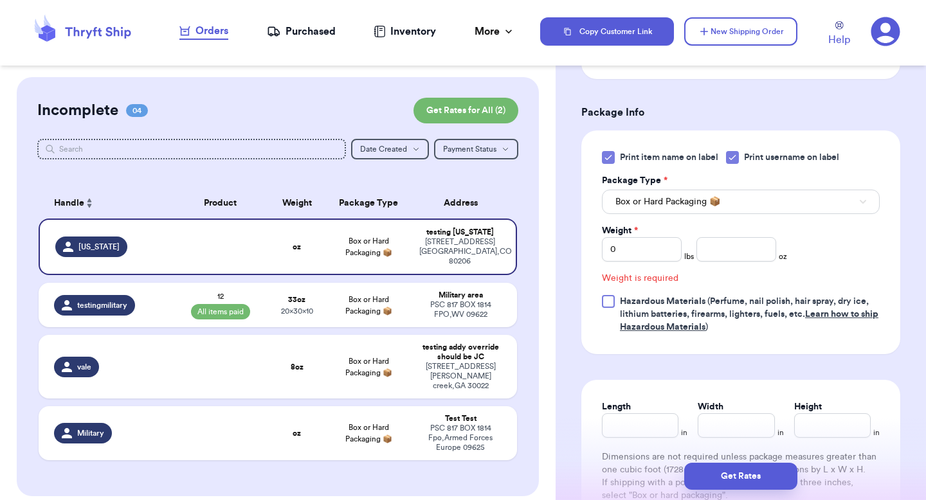
click at [736, 237] on div "Weight * 0 lbs oz" at bounding box center [694, 242] width 185 height 37
click at [736, 251] on input "number" at bounding box center [737, 249] width 80 height 24
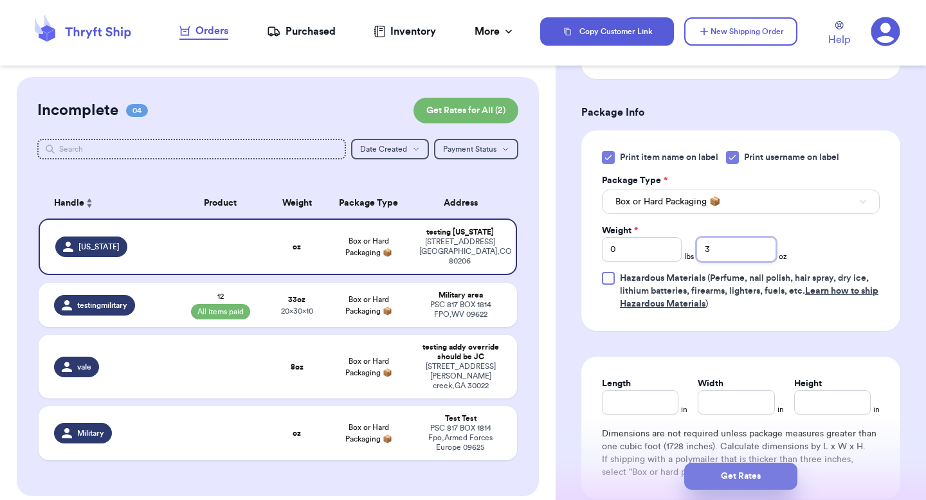
type input "3"
click at [727, 469] on button "Get Rates" at bounding box center [740, 476] width 113 height 27
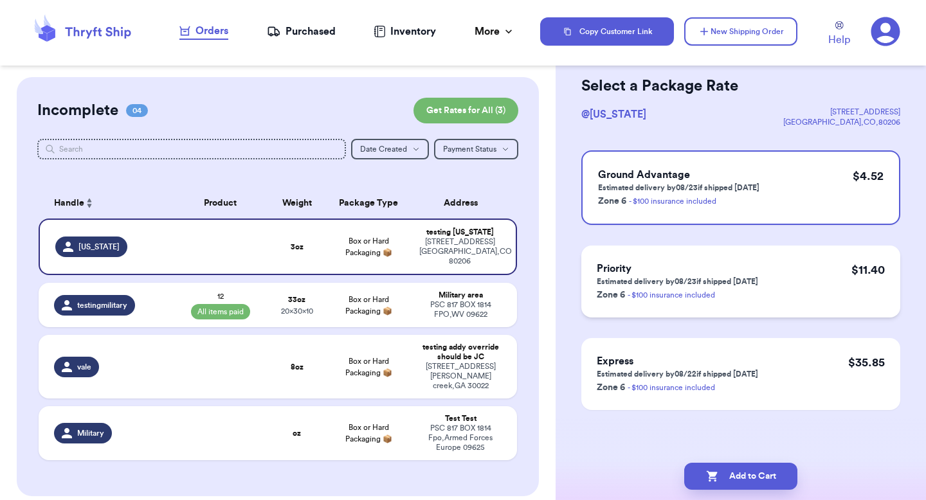
scroll to position [0, 0]
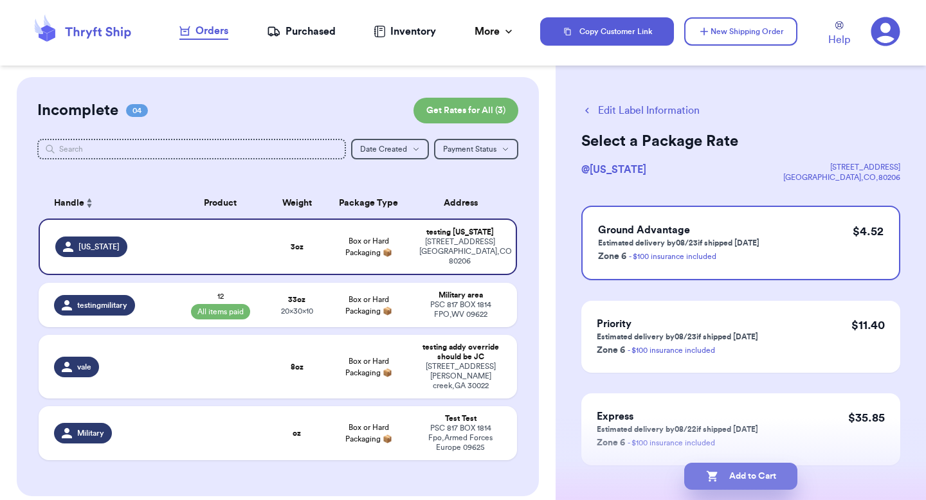
click at [726, 480] on button "Add to Cart" at bounding box center [740, 476] width 113 height 27
checkbox input "true"
select select "paid"
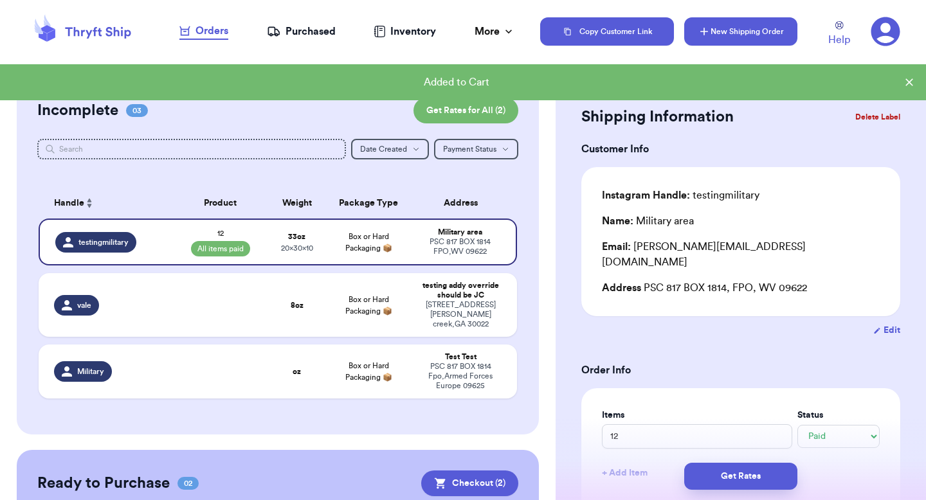
click at [751, 23] on button "New Shipping Order" at bounding box center [740, 31] width 113 height 28
select select "unknown"
type input "0"
click at [751, 23] on button "New Shipping Order" at bounding box center [740, 31] width 113 height 28
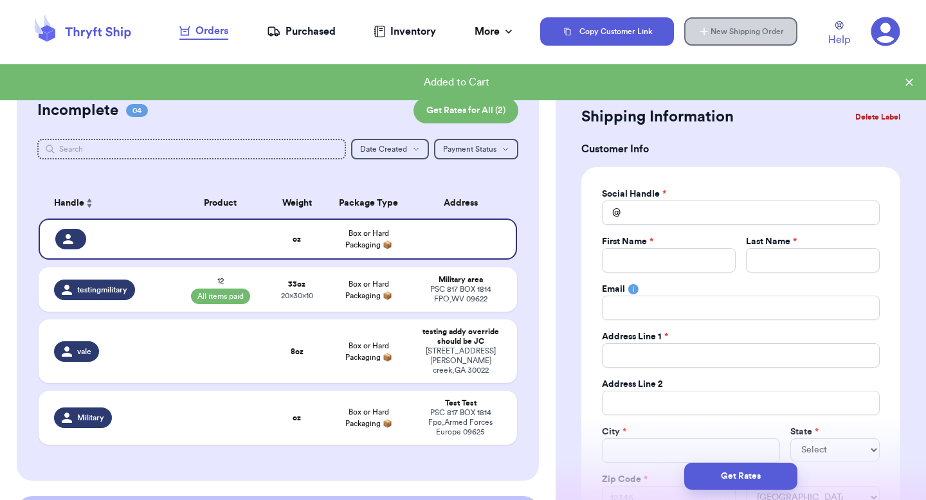
click at [751, 23] on button "New Shipping Order" at bounding box center [740, 31] width 113 height 28
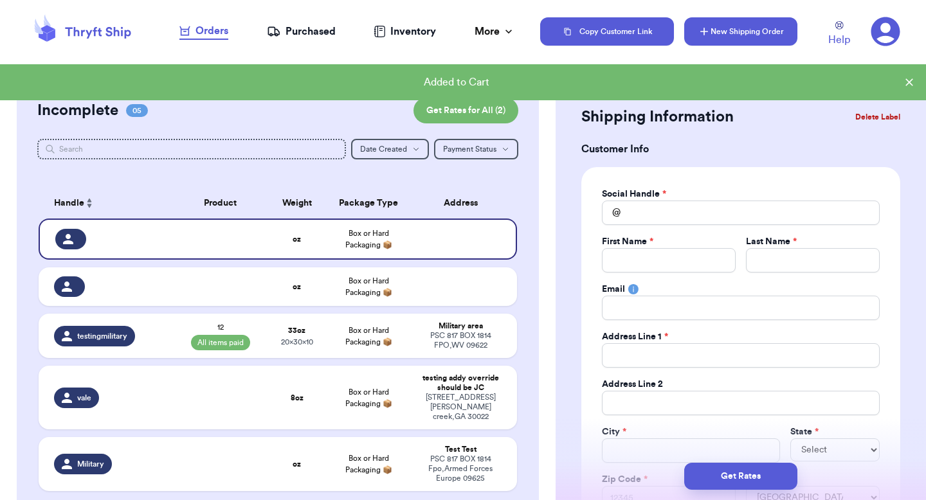
click at [751, 23] on button "New Shipping Order" at bounding box center [740, 31] width 113 height 28
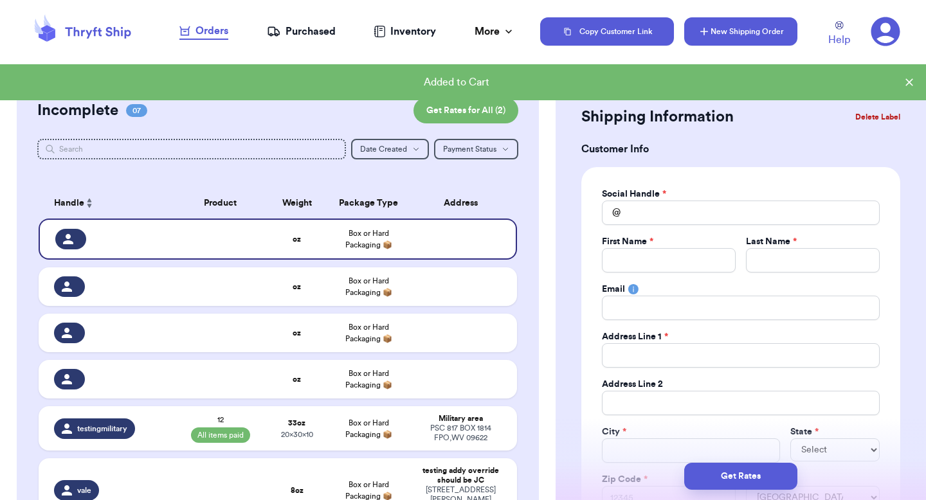
click at [751, 23] on button "New Shipping Order" at bounding box center [740, 31] width 113 height 28
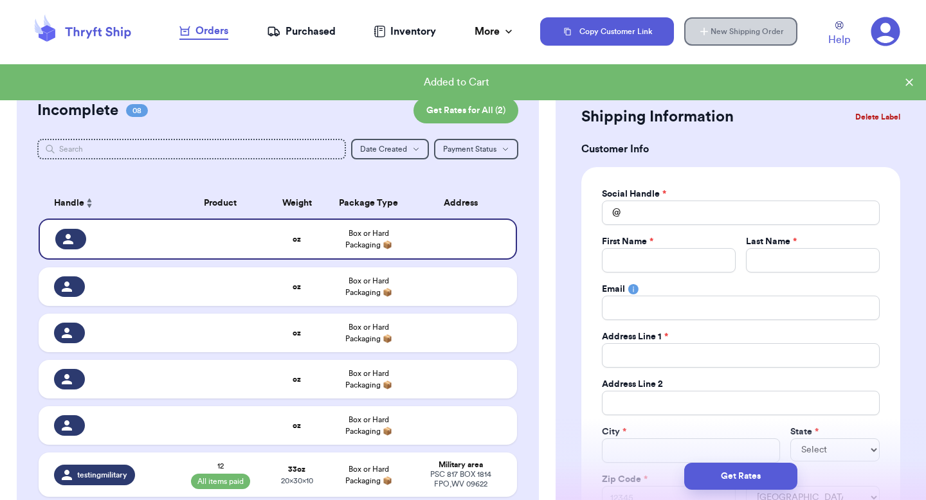
click at [751, 23] on button "New Shipping Order" at bounding box center [740, 31] width 113 height 28
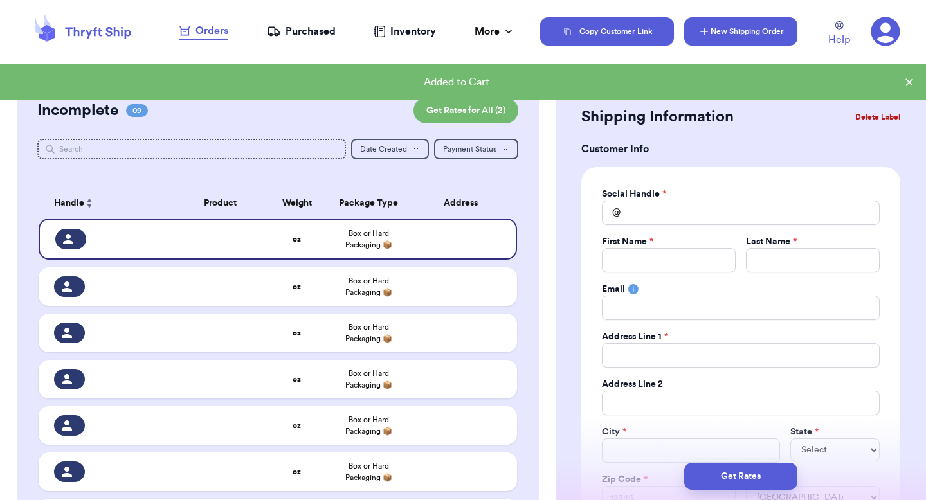
click at [751, 23] on button "New Shipping Order" at bounding box center [740, 31] width 113 height 28
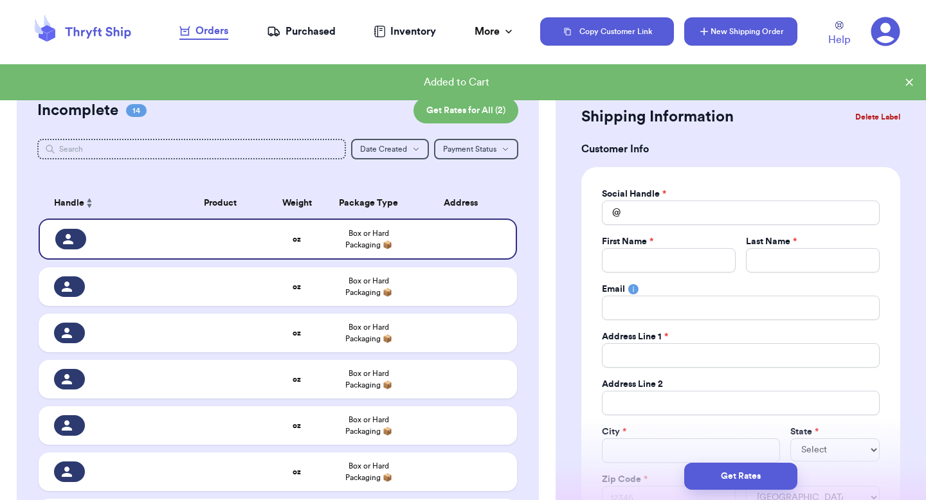
click at [751, 23] on button "New Shipping Order" at bounding box center [740, 31] width 113 height 28
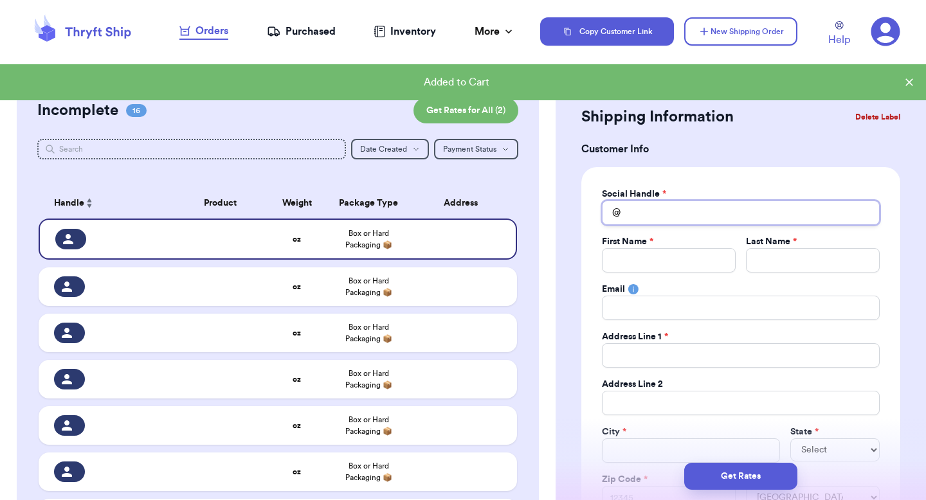
click at [661, 216] on input "Total Amount Paid" at bounding box center [741, 213] width 278 height 24
type input "x"
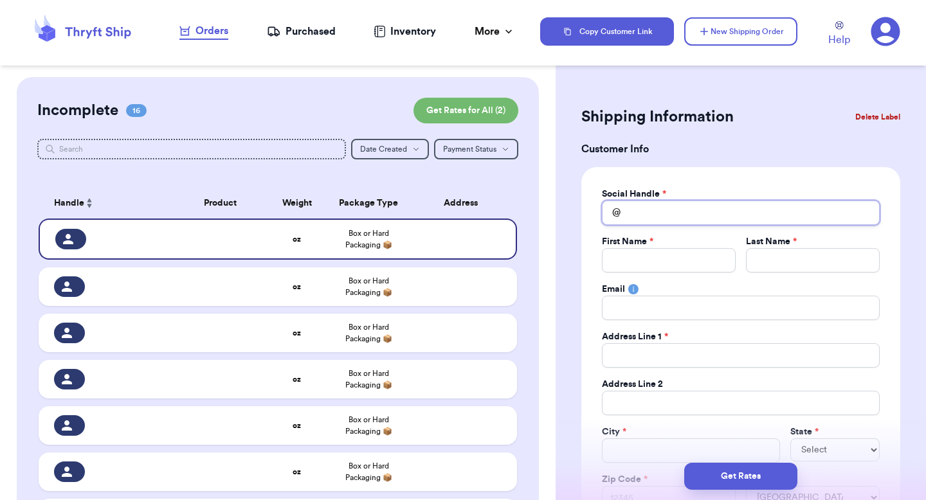
type input "c"
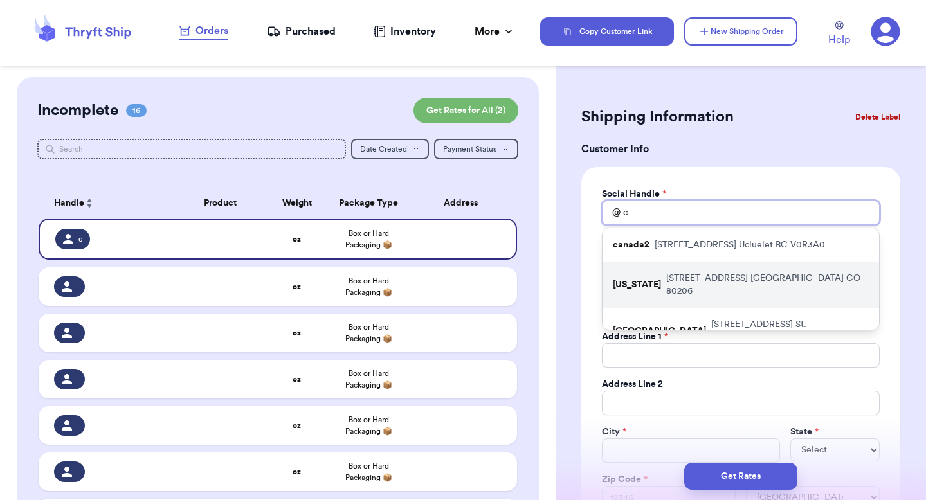
type input "c"
click at [661, 270] on div "[US_STATE] [STREET_ADDRESS]" at bounding box center [741, 285] width 277 height 46
type input "[US_STATE]"
type input "testing"
type input "[US_STATE]"
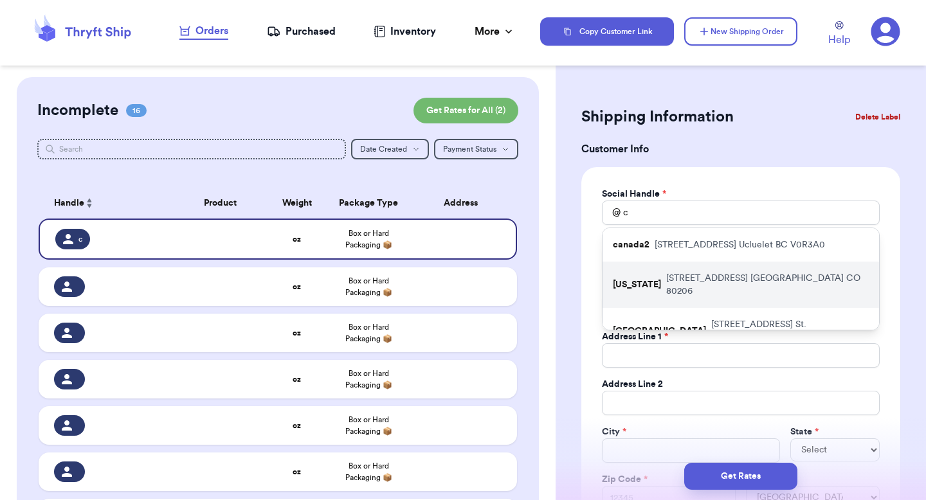
type input "[STREET_ADDRESS]"
type input "[GEOGRAPHIC_DATA]"
select select "CO"
type input "80206"
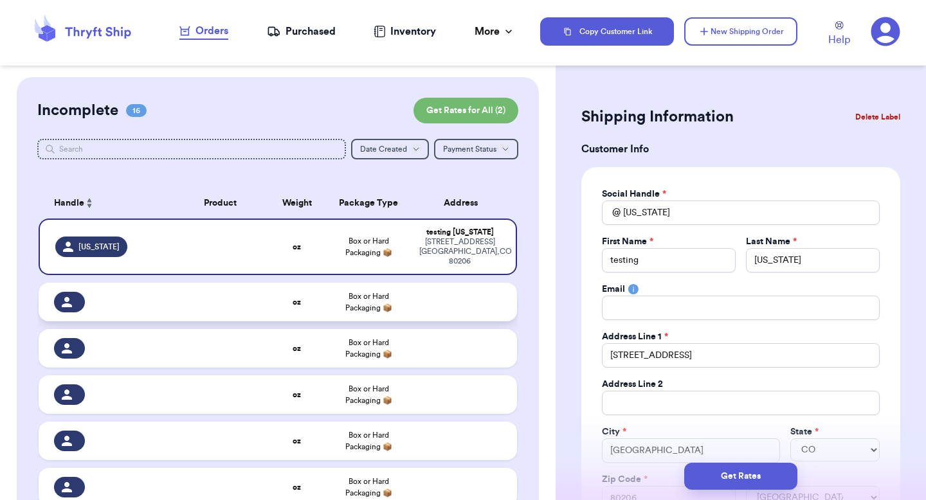
click at [482, 286] on td at bounding box center [464, 302] width 105 height 39
select select
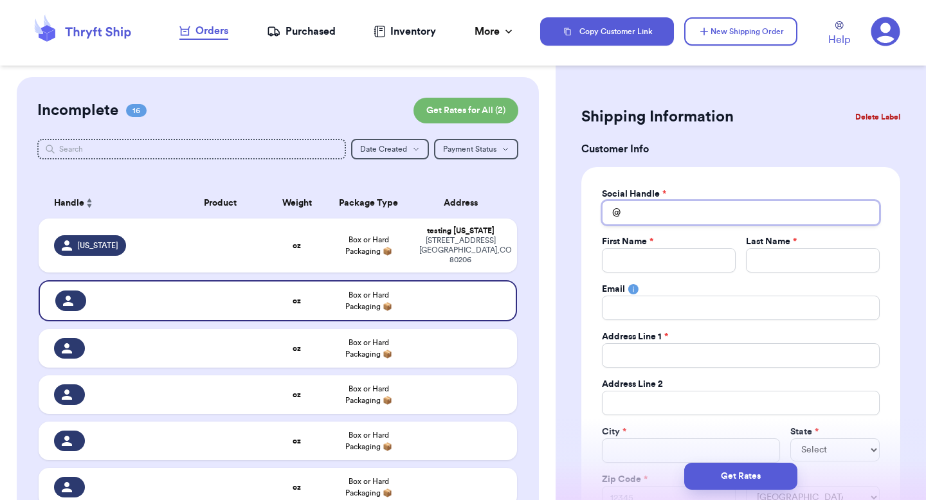
click at [661, 205] on input "Total Amount Paid" at bounding box center [741, 213] width 278 height 24
type input "g"
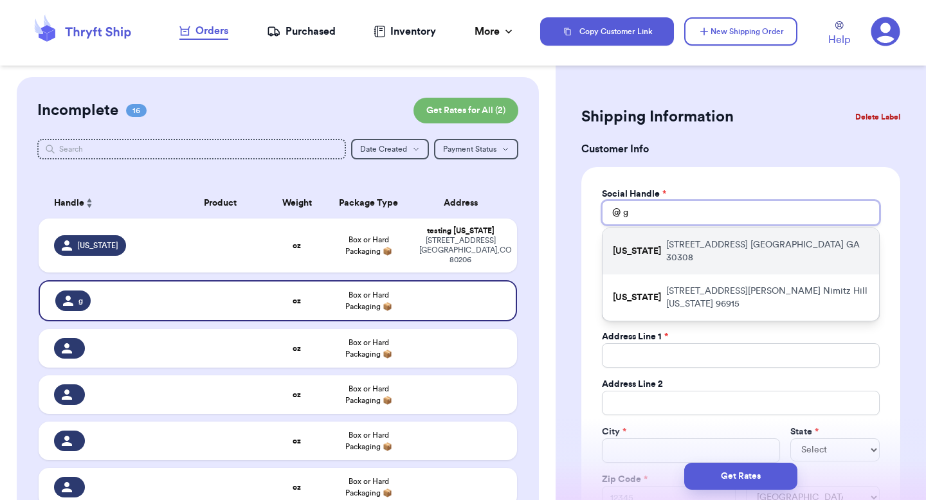
type input "g"
click at [666, 241] on p "[STREET_ADDRESS]" at bounding box center [767, 252] width 203 height 26
type input "[US_STATE]"
type input "testing"
type input "[US_STATE]"
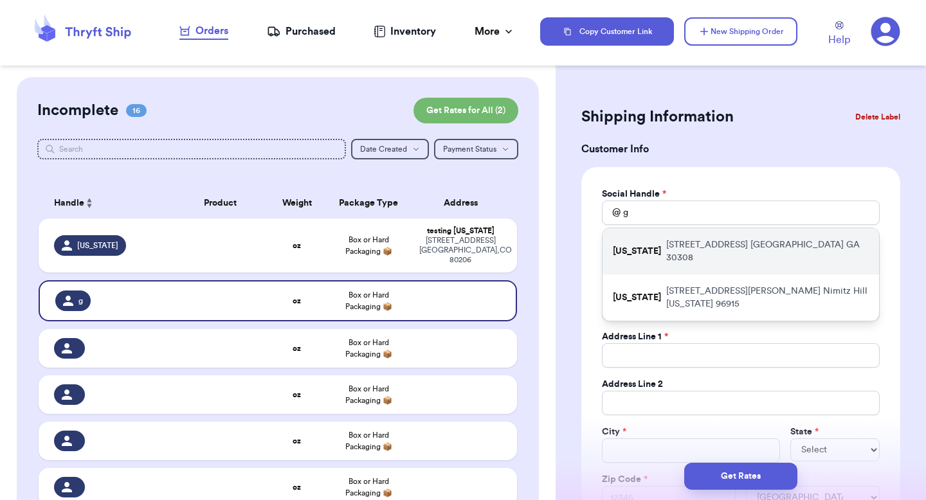
type input "[STREET_ADDRESS]"
type input "[GEOGRAPHIC_DATA]"
select select "GA"
type input "30308"
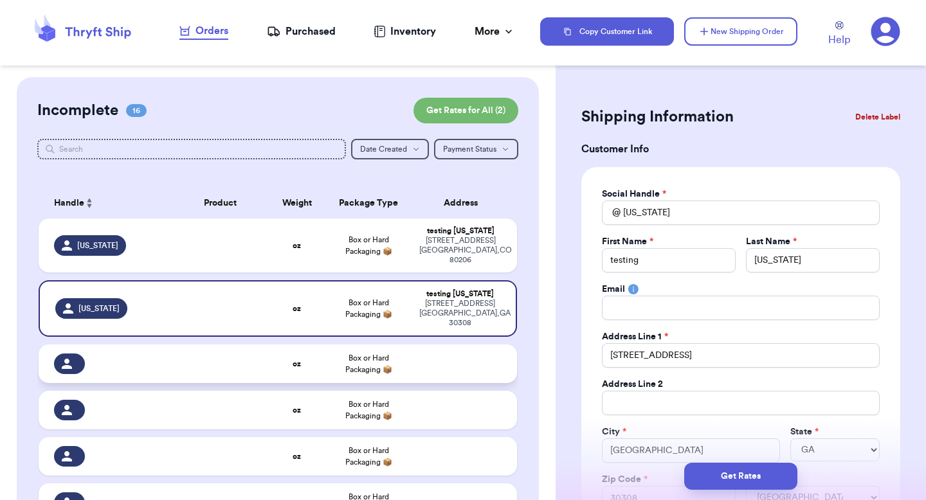
click at [458, 345] on td at bounding box center [464, 364] width 105 height 39
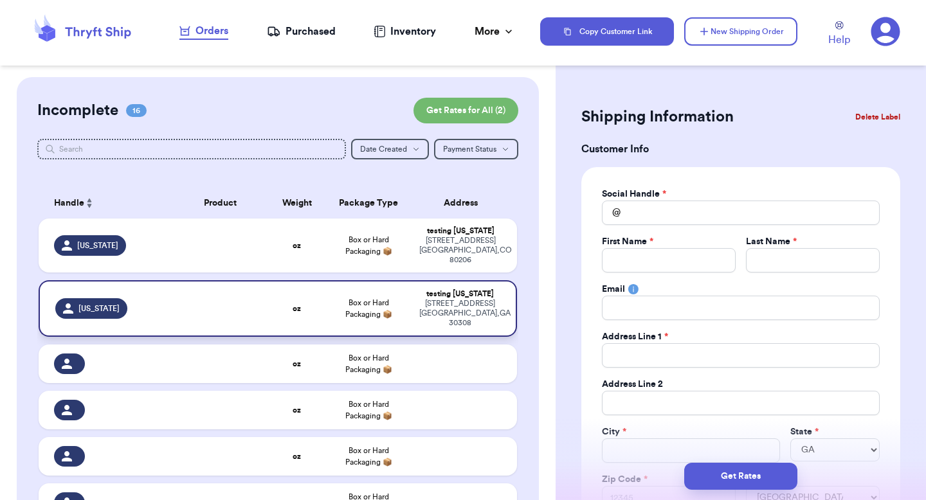
select select
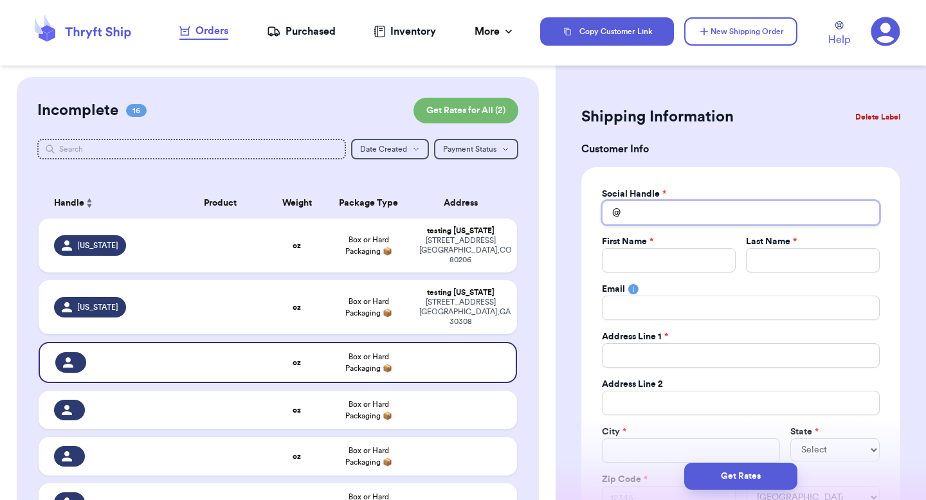
click at [662, 209] on input "Total Amount Paid" at bounding box center [741, 213] width 278 height 24
type input "d"
type input "dc"
type input "d"
type input "a"
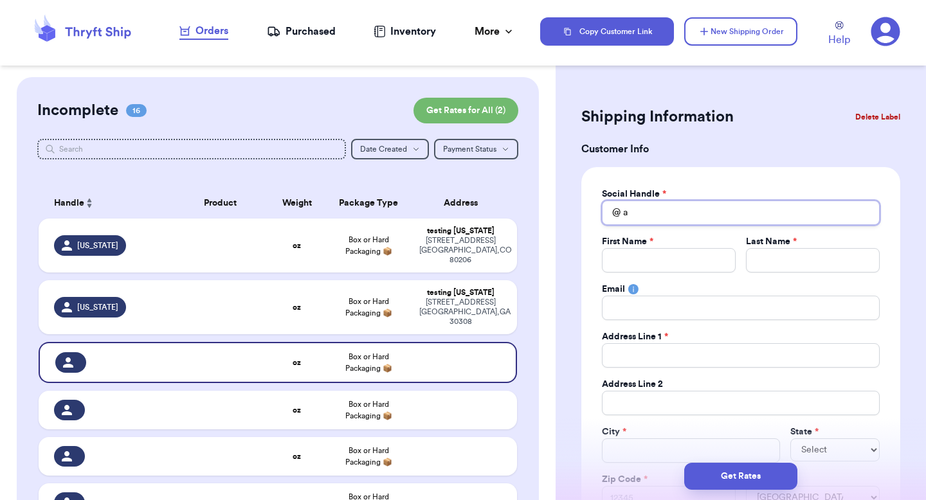
type input "al"
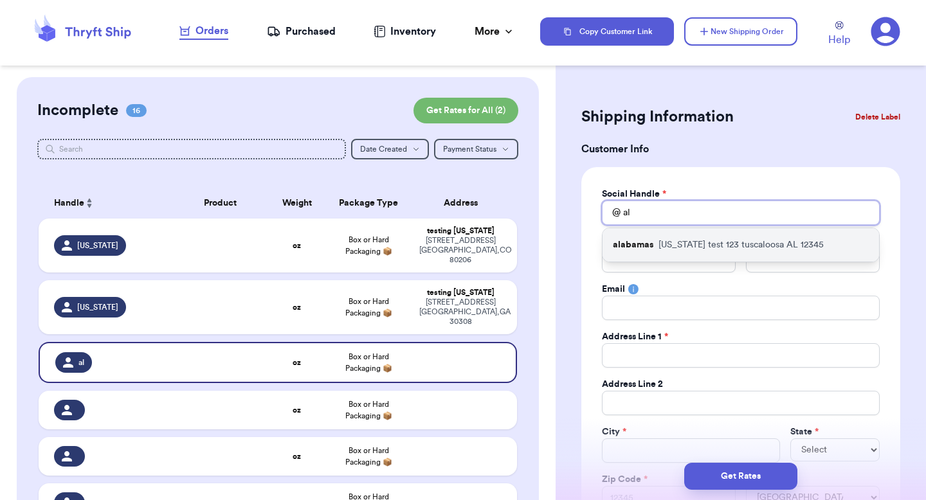
type input "al"
click at [650, 256] on div "alabamas [US_STATE] test [STREET_ADDRESS]" at bounding box center [741, 244] width 277 height 33
type input "alabamas"
type input "[PERSON_NAME]"
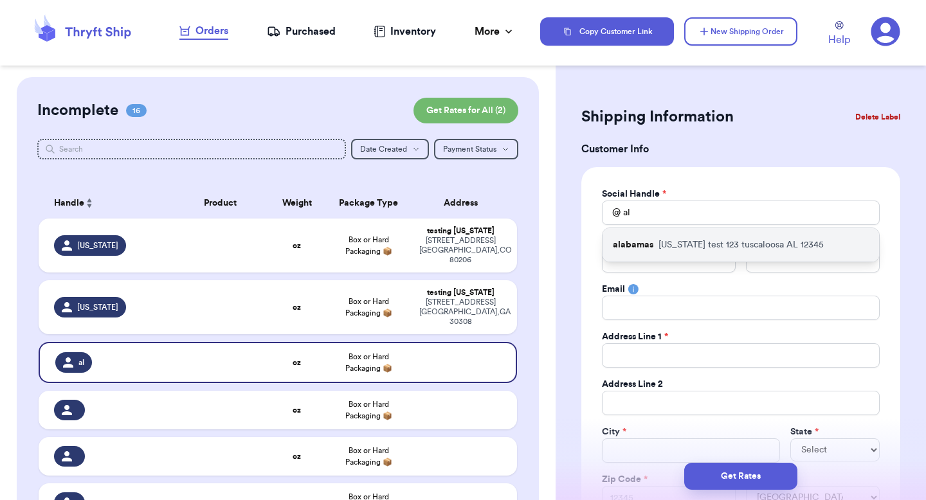
type input "[PERSON_NAME][EMAIL_ADDRESS][DOMAIN_NAME]"
type input "[US_STATE] test 123"
type input "tuscaloosa"
select select "AL"
type input "12345"
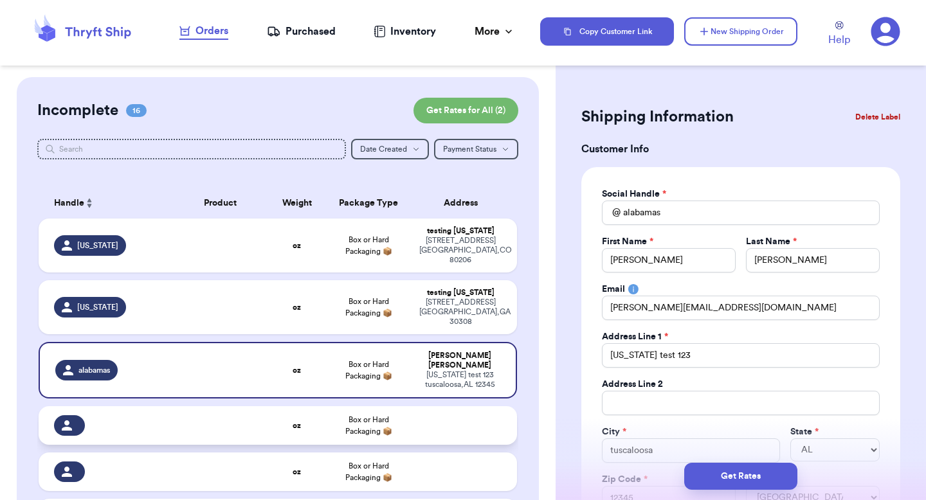
click at [435, 409] on td at bounding box center [464, 426] width 105 height 39
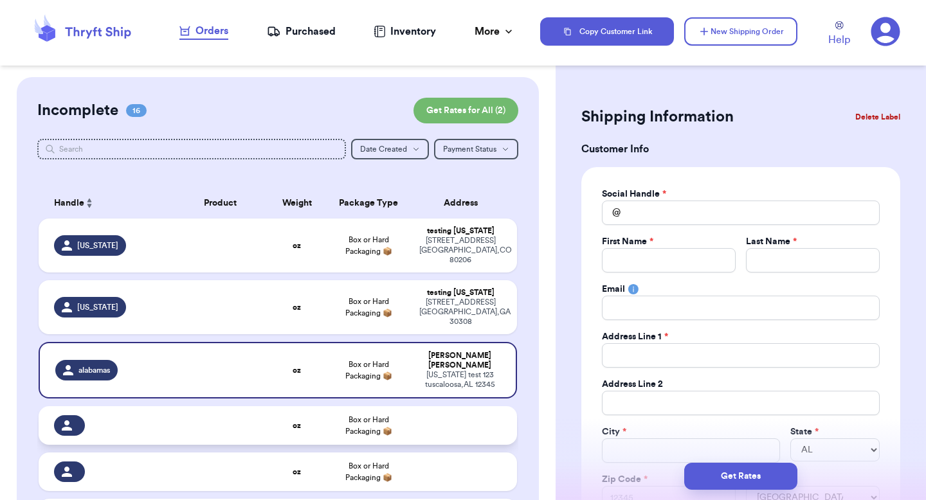
select select
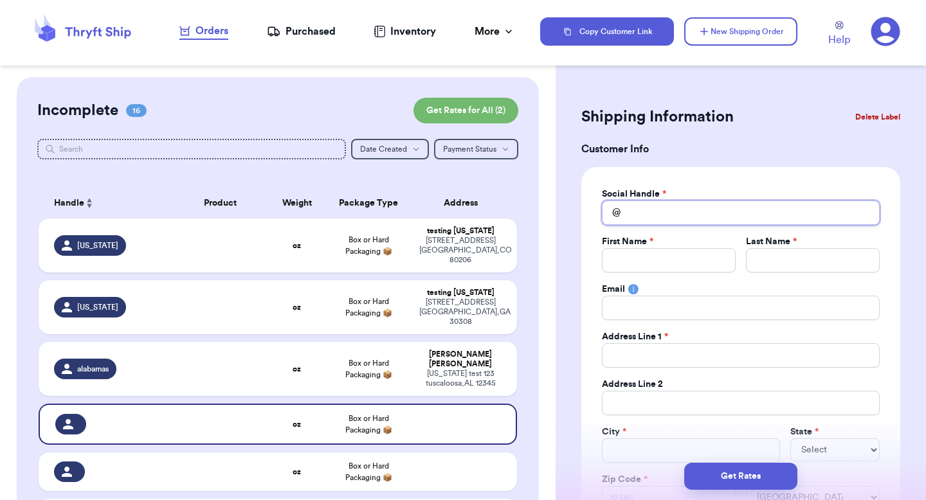
click at [648, 218] on input "Total Amount Paid" at bounding box center [741, 213] width 278 height 24
type input "m"
type input "f"
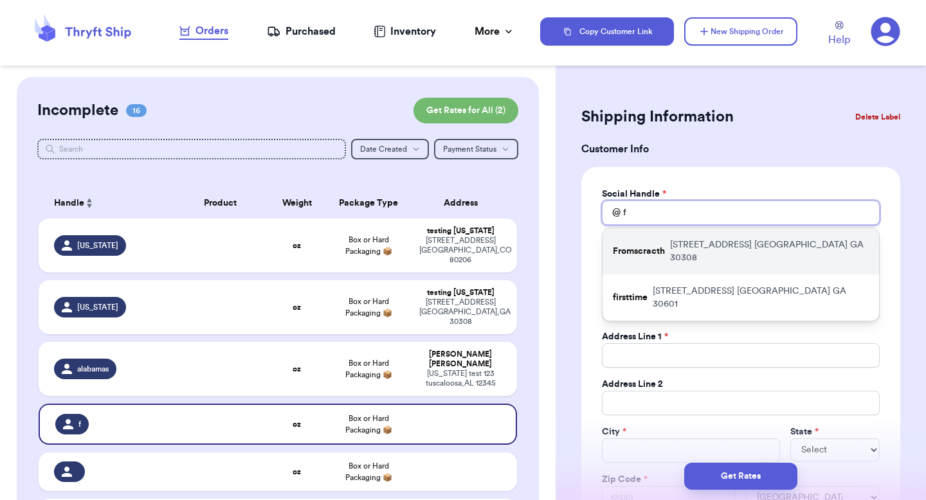
type input "f"
click at [714, 248] on p "[STREET_ADDRESS]" at bounding box center [769, 252] width 199 height 26
type input "Fromscracth"
type input "[PERSON_NAME]"
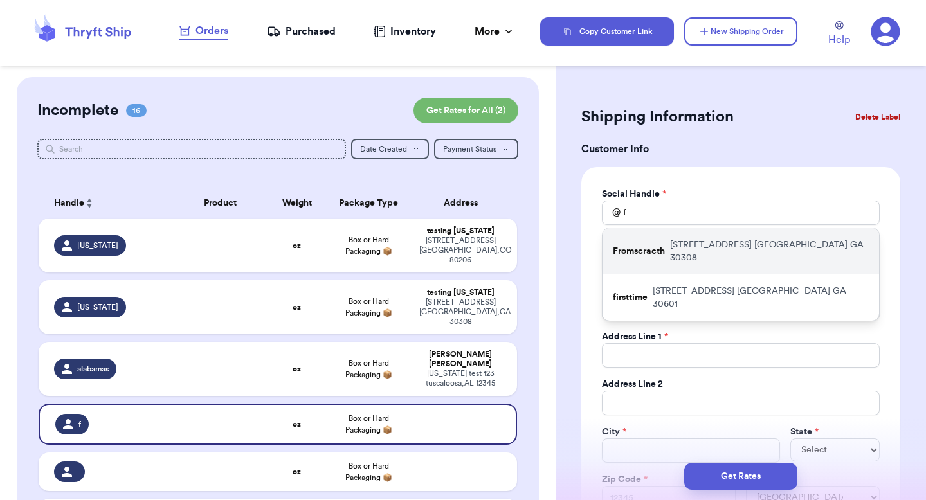
type input "[EMAIL_ADDRESS][DOMAIN_NAME]"
type input "[STREET_ADDRESS]"
type input "[GEOGRAPHIC_DATA]"
select select "GA"
type input "30308"
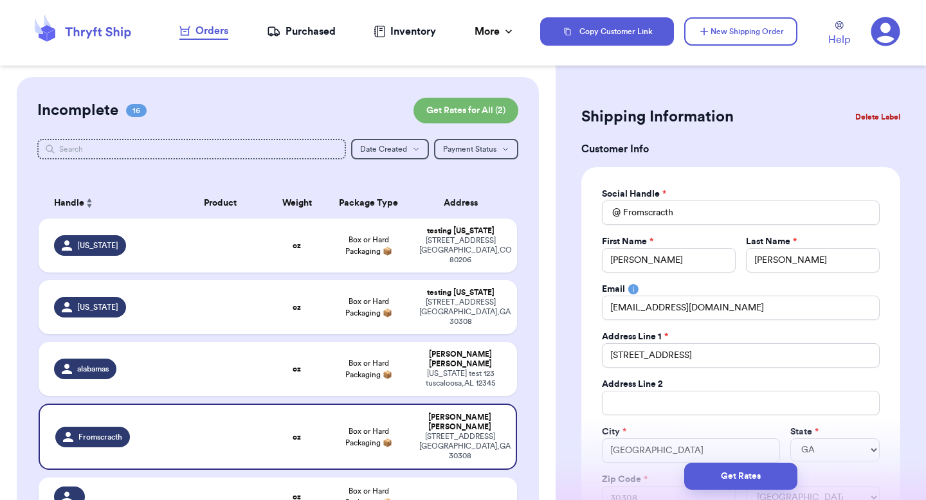
click at [446, 478] on td at bounding box center [464, 497] width 105 height 39
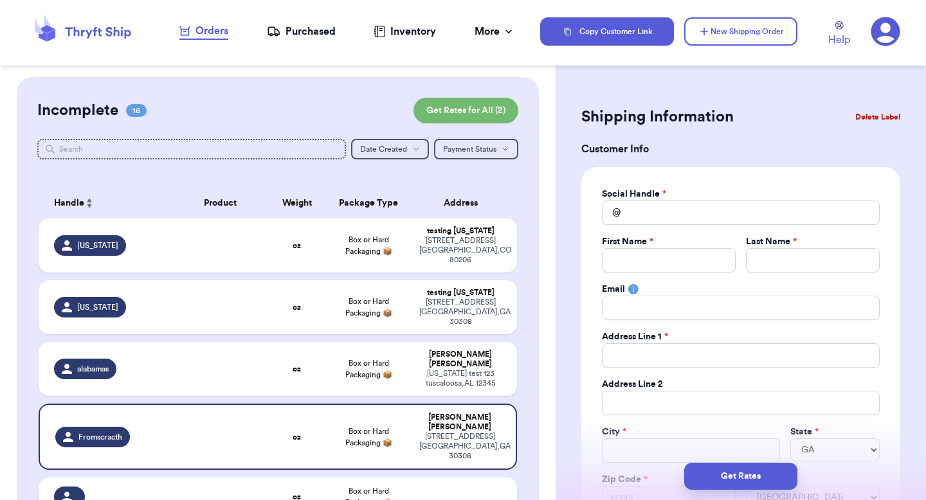
select select
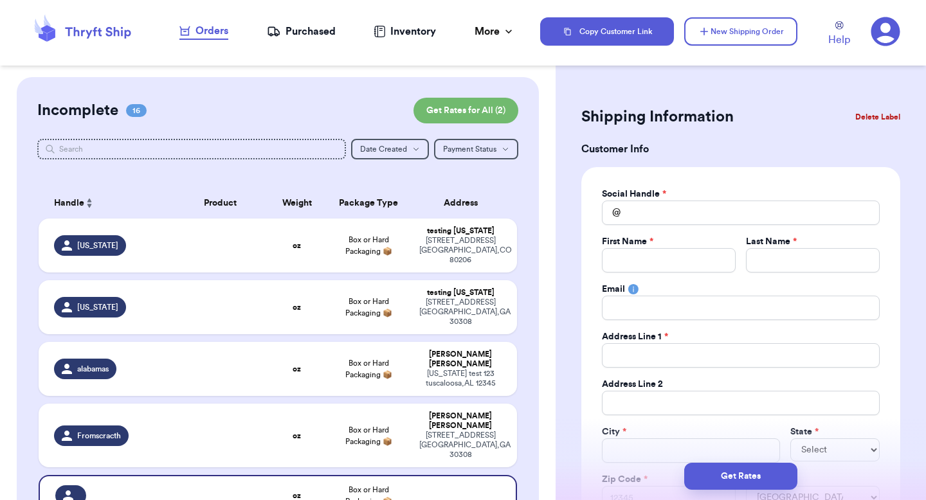
click at [654, 227] on div "Social Handle * @ First Name * Last Name * Email Address Line 1 * Address Line …" at bounding box center [741, 349] width 278 height 323
click at [657, 220] on input "Total Amount Paid" at bounding box center [741, 213] width 278 height 24
type input "f"
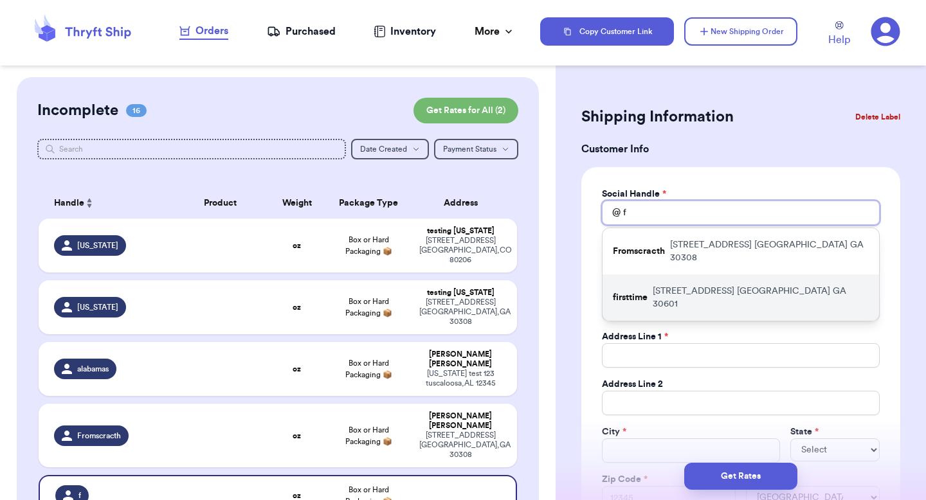
type input "f"
click at [652, 275] on div "firsttime [STREET_ADDRESS]" at bounding box center [741, 298] width 277 height 46
type input "firsttime"
type input "[PERSON_NAME]"
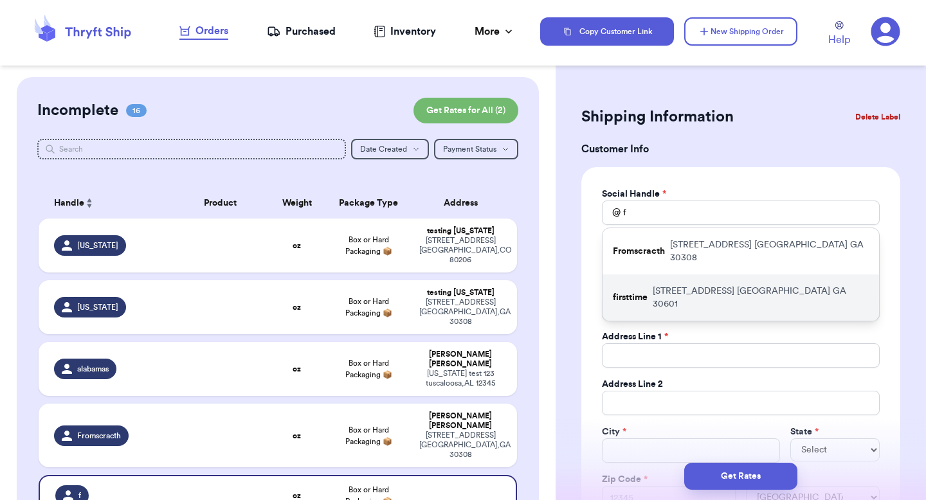
type input "[EMAIL_ADDRESS][DOMAIN_NAME]"
type input "[STREET_ADDRESS]"
type input "apt 211"
type input "[GEOGRAPHIC_DATA]"
select select "GA"
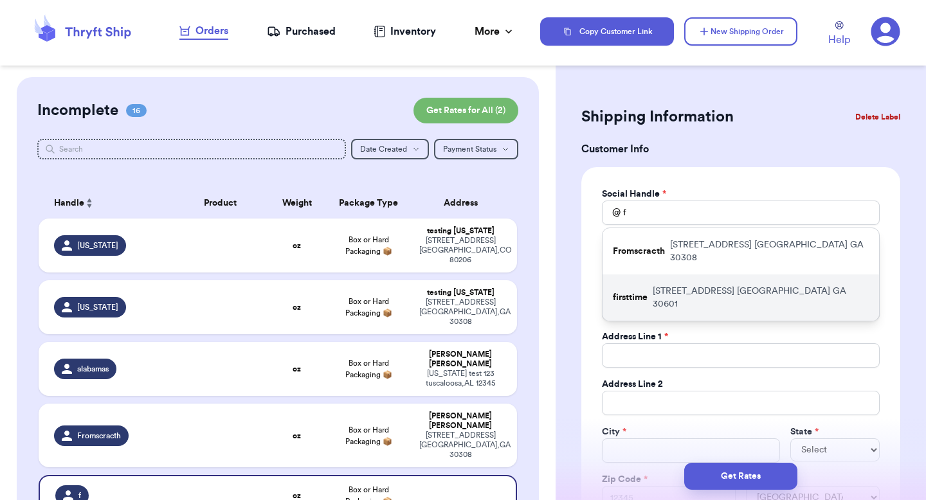
type input "30601"
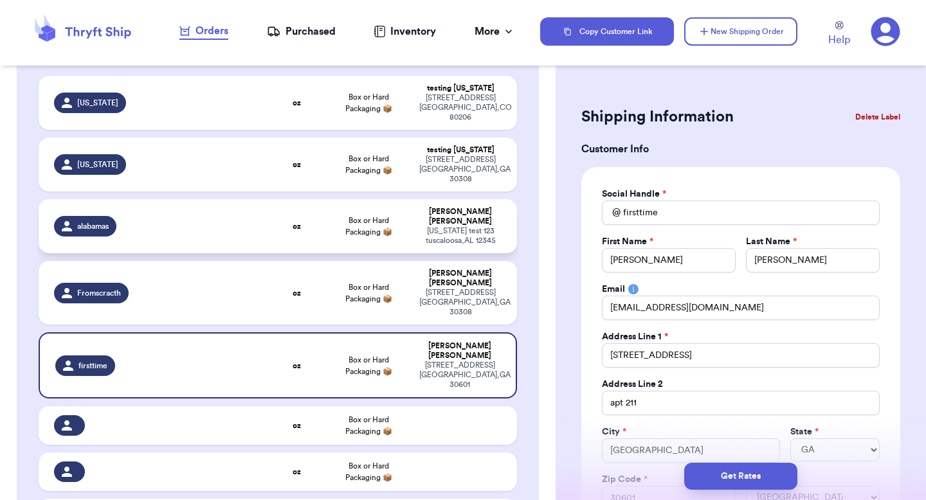
scroll to position [173, 0]
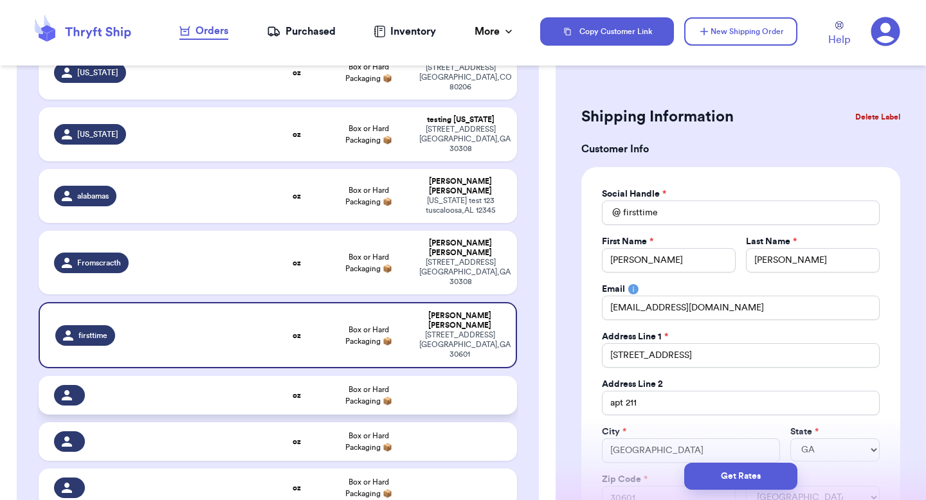
click at [450, 376] on td at bounding box center [464, 395] width 105 height 39
select select
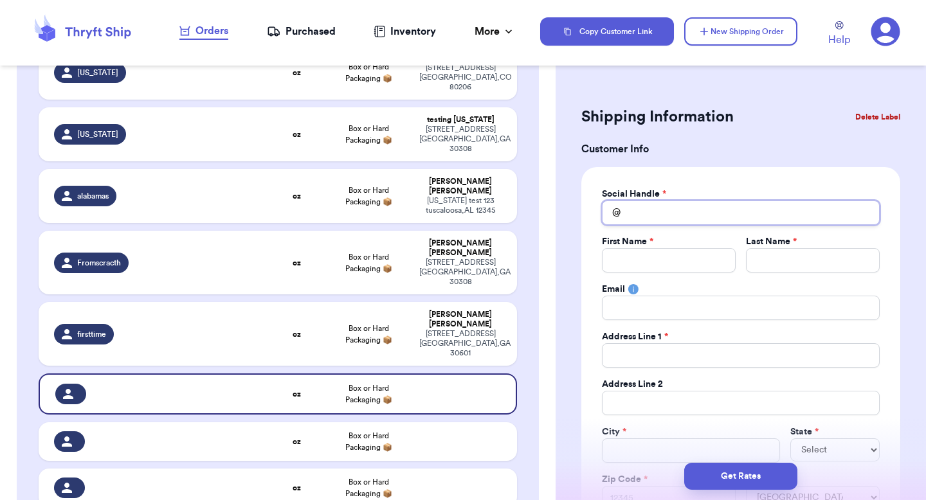
click at [693, 216] on input "Total Amount Paid" at bounding box center [741, 213] width 278 height 24
type input "r"
type input "m"
type input "p"
type input "q"
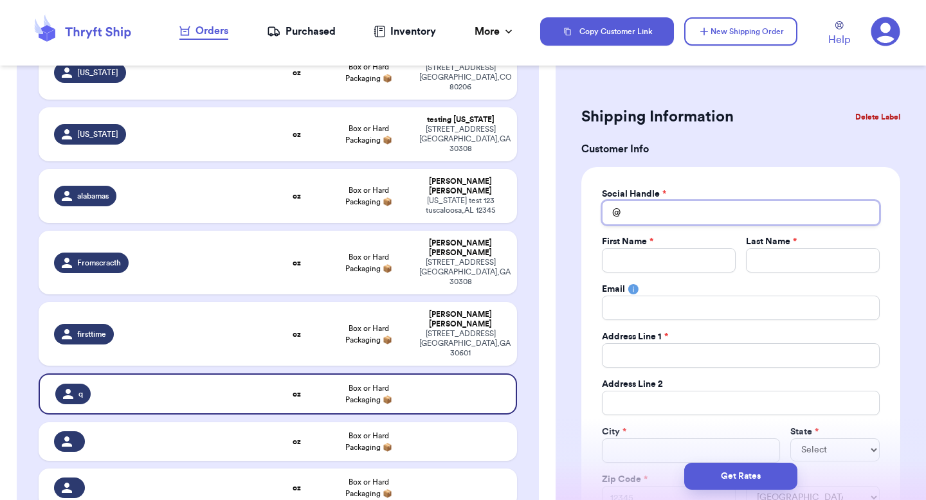
type input "w"
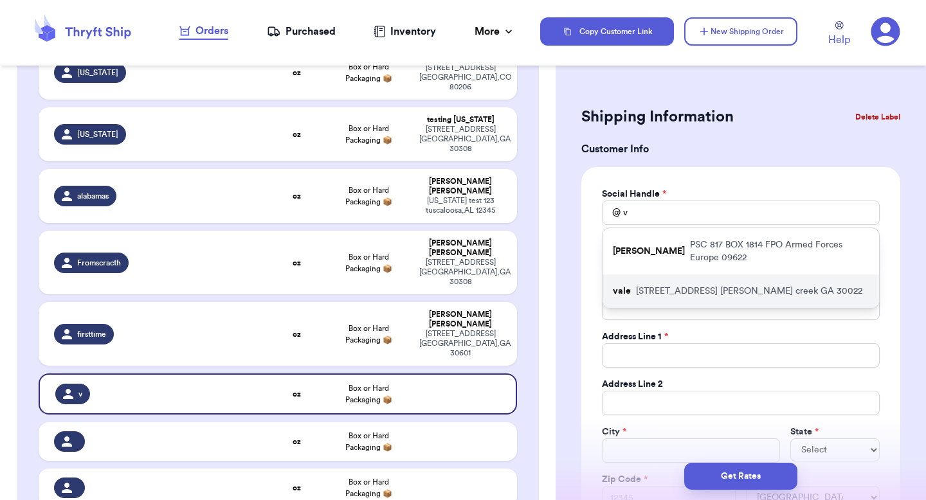
click at [689, 285] on p "[STREET_ADDRESS][PERSON_NAME]" at bounding box center [749, 291] width 226 height 13
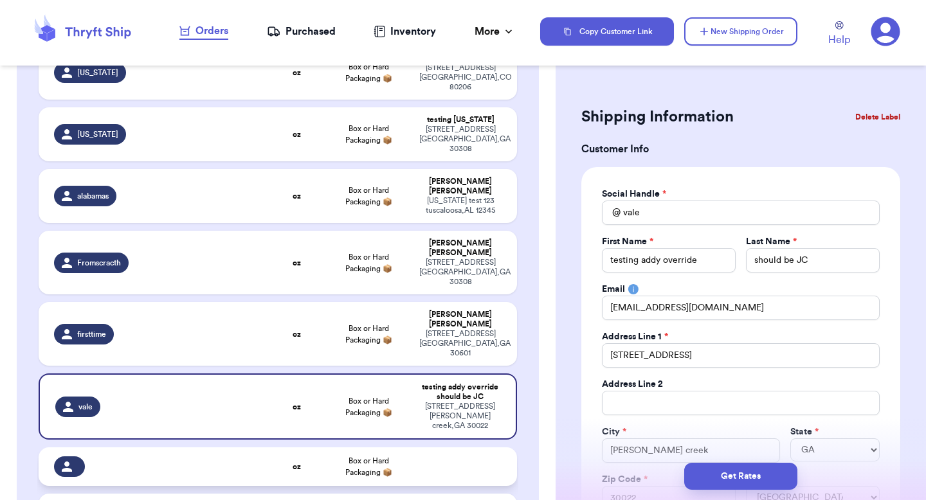
click at [441, 448] on td at bounding box center [464, 467] width 105 height 39
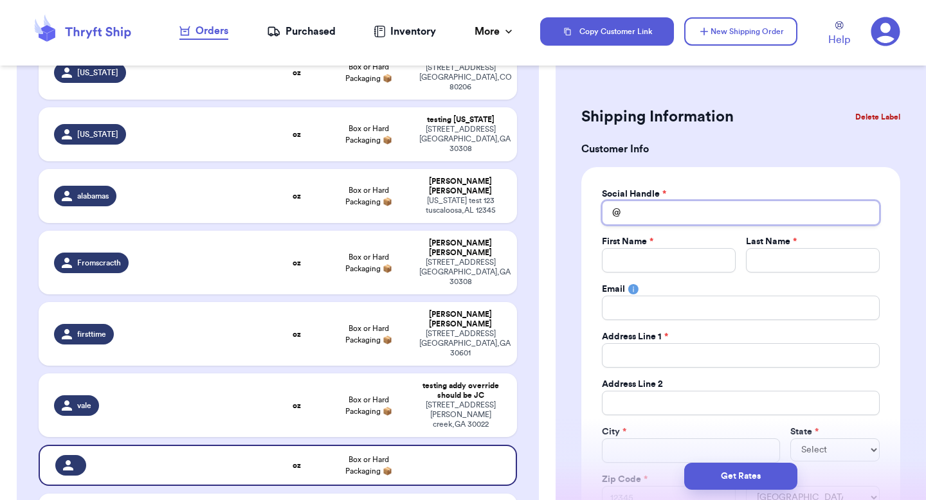
click at [693, 209] on input "Total Amount Paid" at bounding box center [741, 213] width 278 height 24
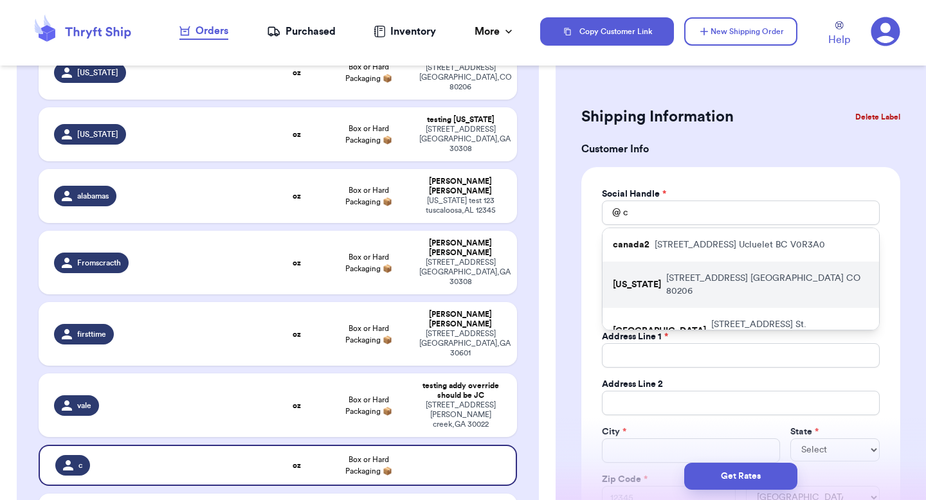
click at [666, 277] on p "[STREET_ADDRESS]" at bounding box center [767, 285] width 203 height 26
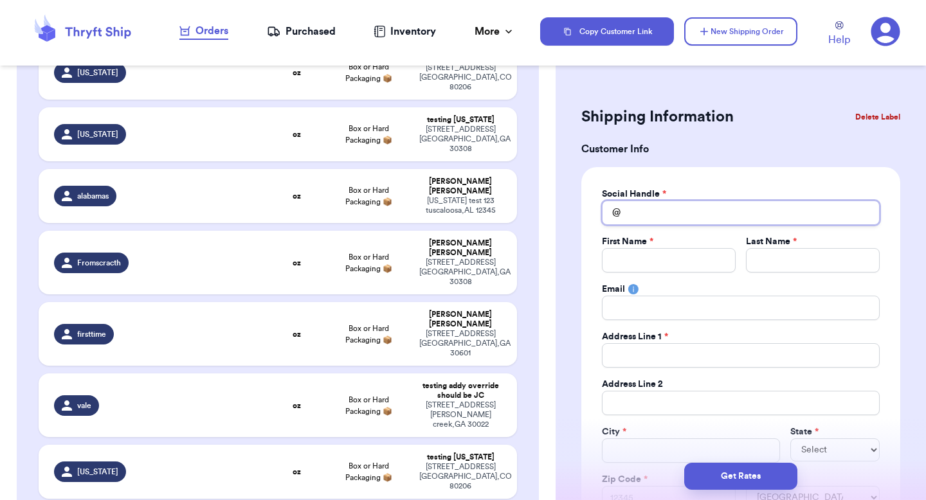
click at [672, 220] on input "Total Amount Paid" at bounding box center [741, 213] width 278 height 24
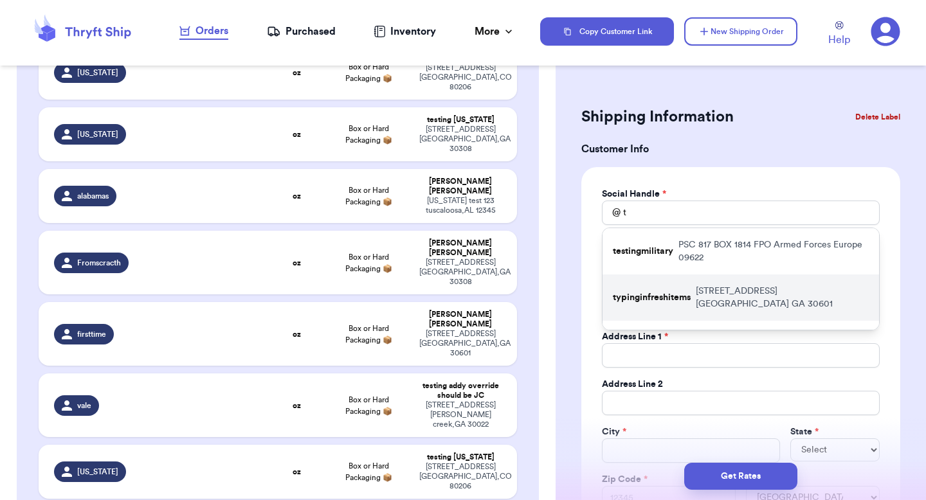
click at [700, 294] on p "[STREET_ADDRESS]" at bounding box center [782, 298] width 173 height 26
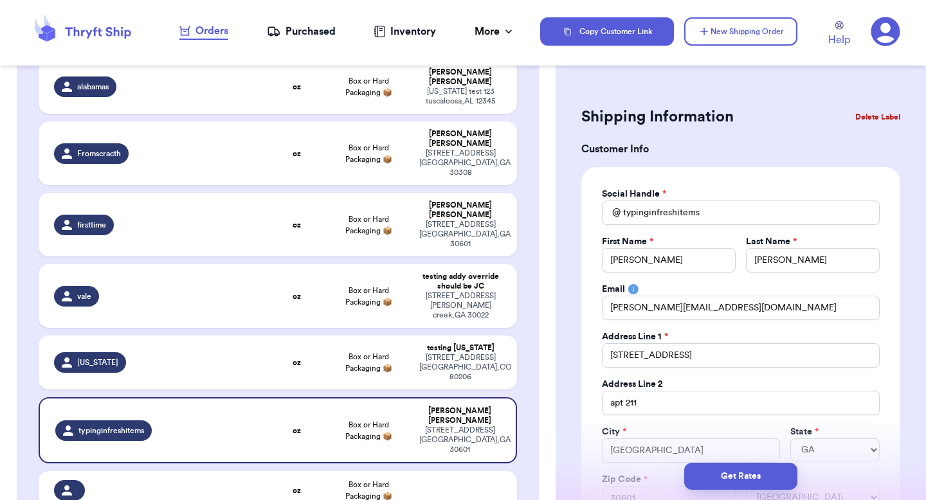
scroll to position [305, 0]
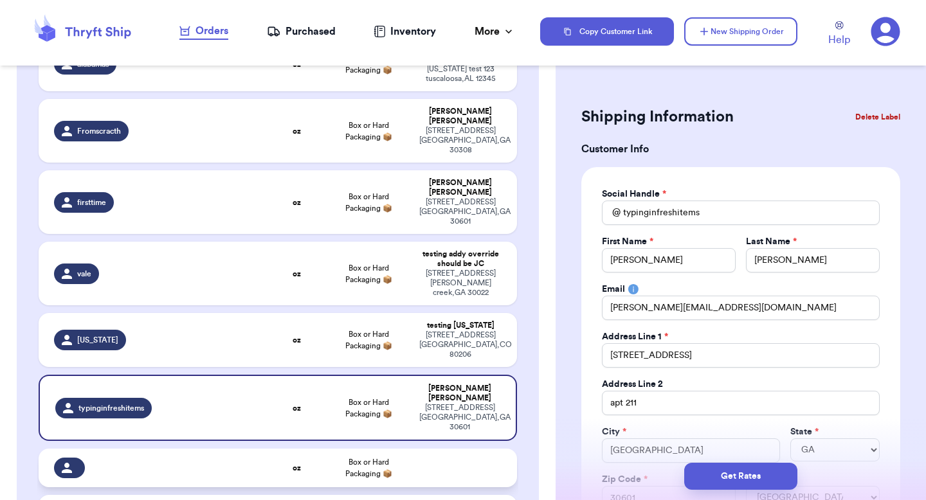
click at [421, 449] on td at bounding box center [464, 468] width 105 height 39
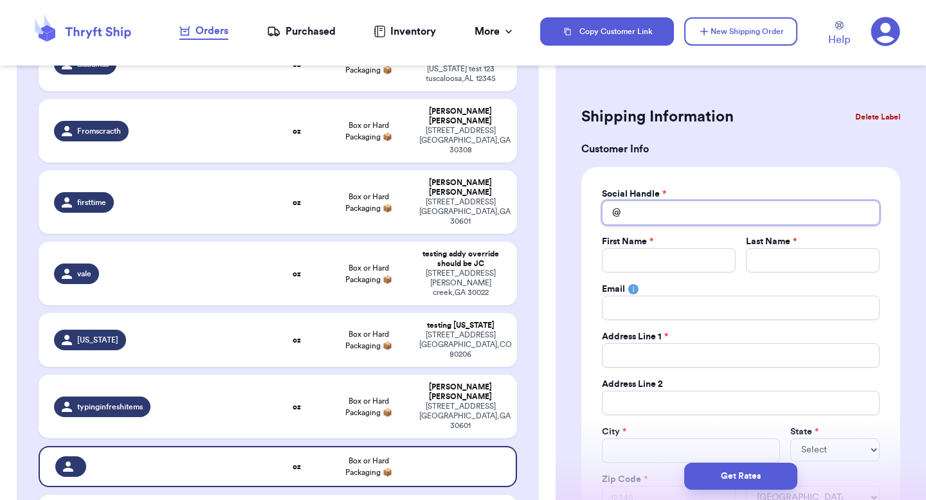
click at [706, 212] on input "Total Amount Paid" at bounding box center [741, 213] width 278 height 24
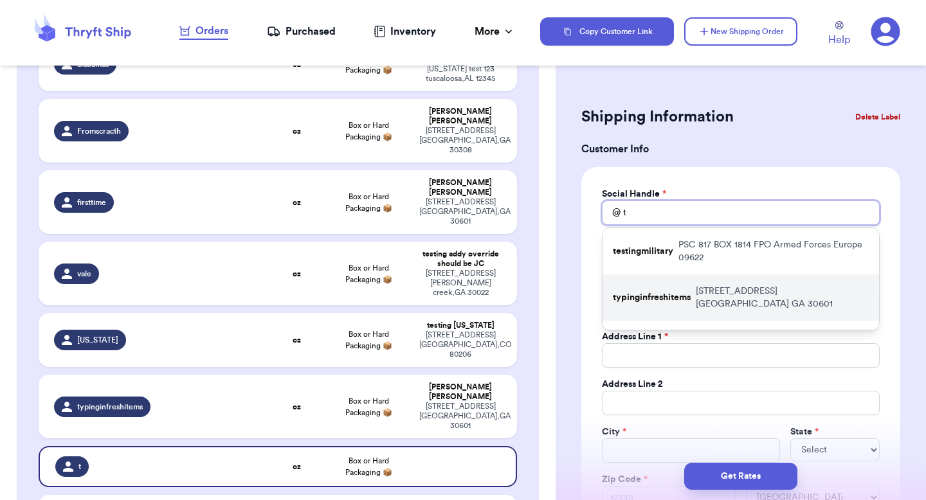
scroll to position [12, 0]
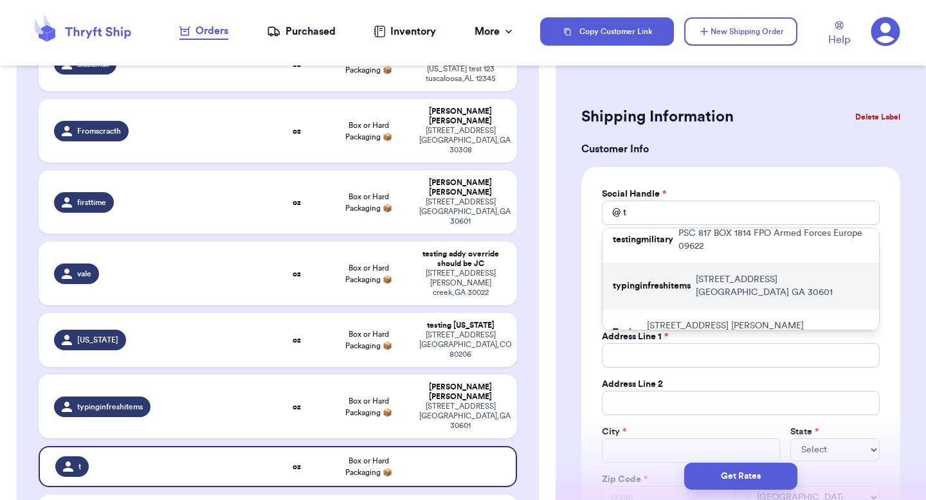
click at [687, 309] on div "Tssting [STREET_ADDRESS][PERSON_NAME]" at bounding box center [741, 332] width 277 height 46
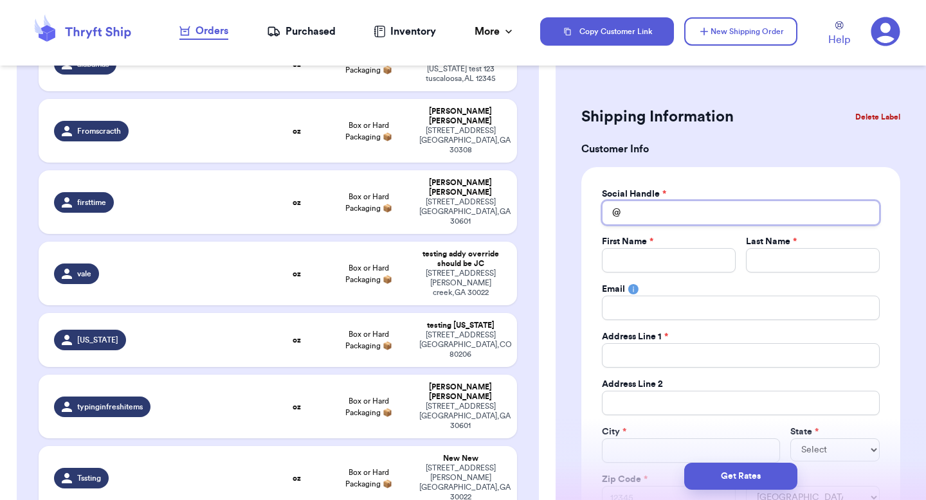
click at [658, 211] on input "Total Amount Paid" at bounding box center [741, 213] width 278 height 24
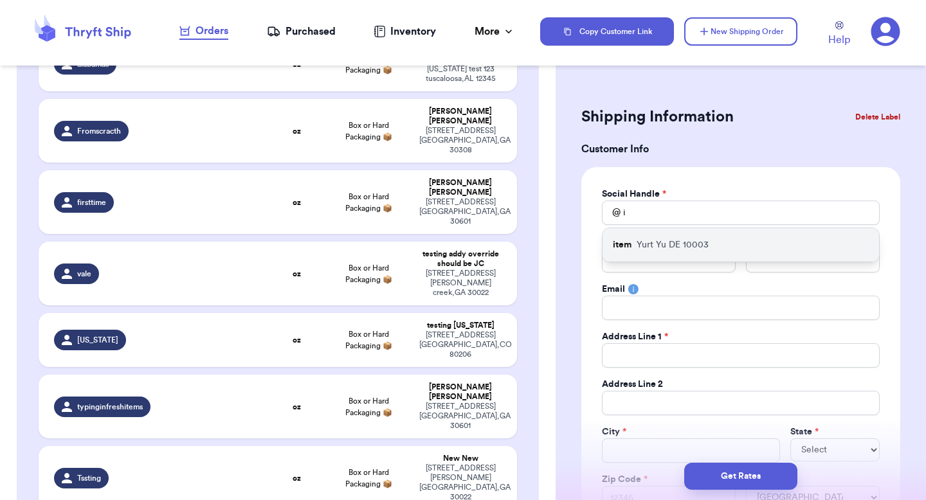
click at [660, 242] on p "Yurt Yu DE 10003" at bounding box center [673, 245] width 72 height 13
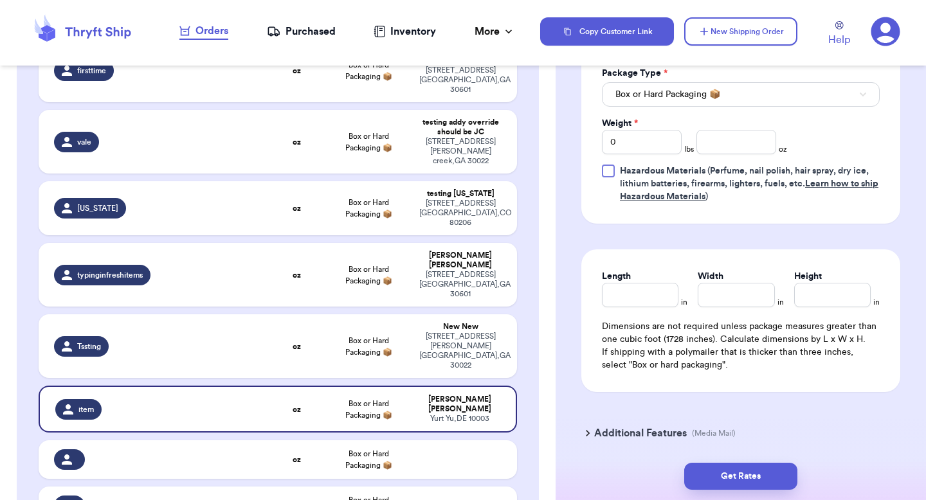
scroll to position [882, 0]
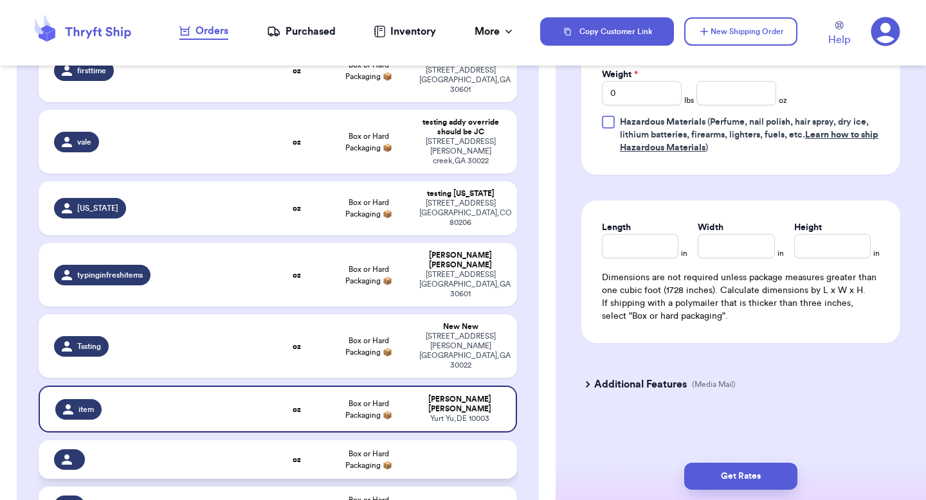
click at [467, 441] on td at bounding box center [464, 460] width 105 height 39
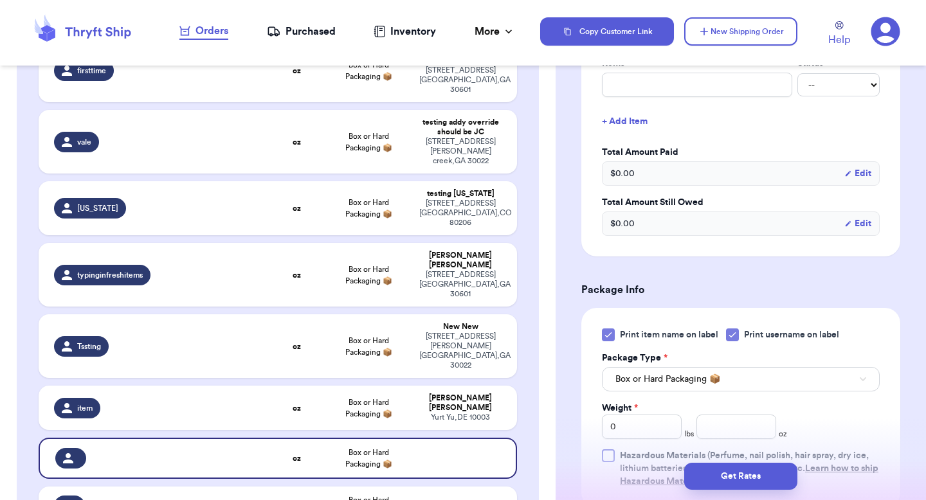
scroll to position [0, 0]
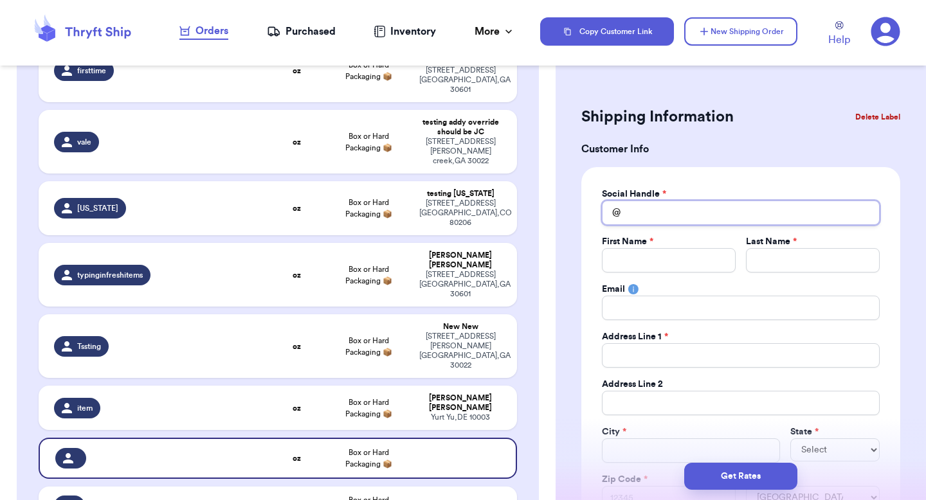
click at [673, 223] on input "Total Amount Paid" at bounding box center [741, 213] width 278 height 24
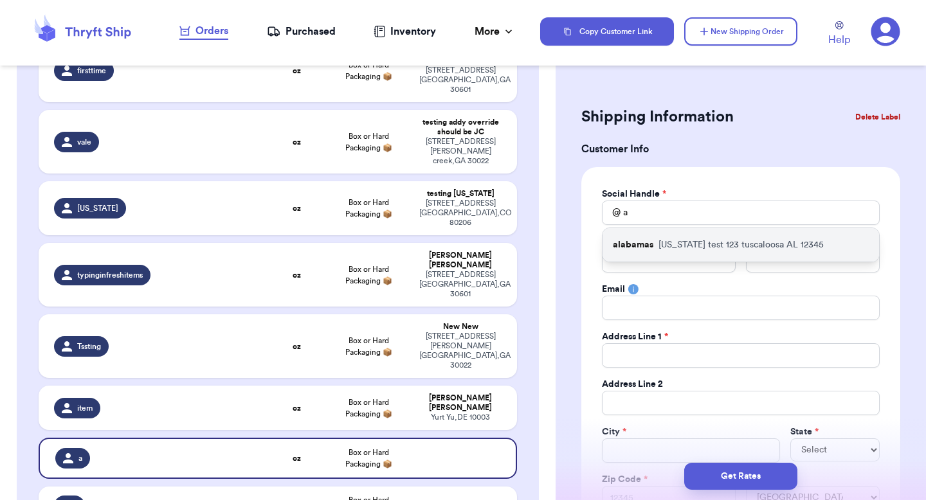
click at [697, 243] on p "[US_STATE] test [STREET_ADDRESS]" at bounding box center [741, 245] width 165 height 13
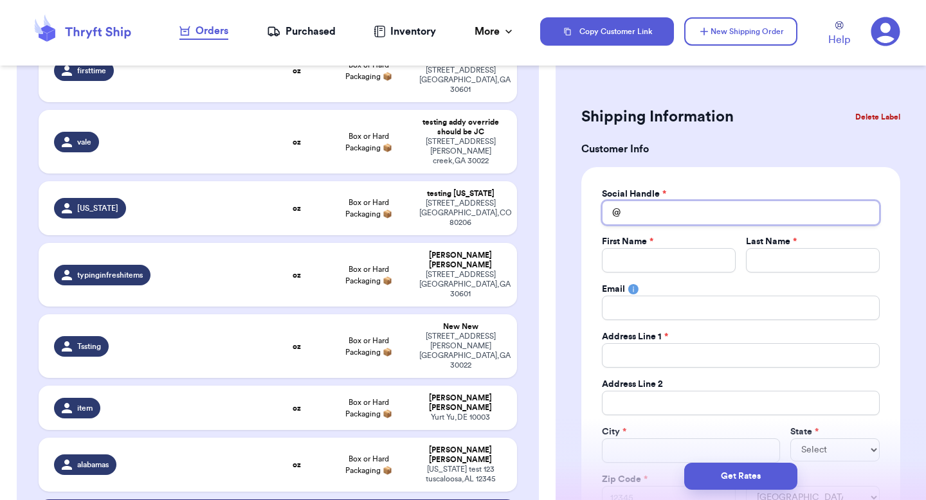
click at [720, 215] on input "Total Amount Paid" at bounding box center [741, 213] width 278 height 24
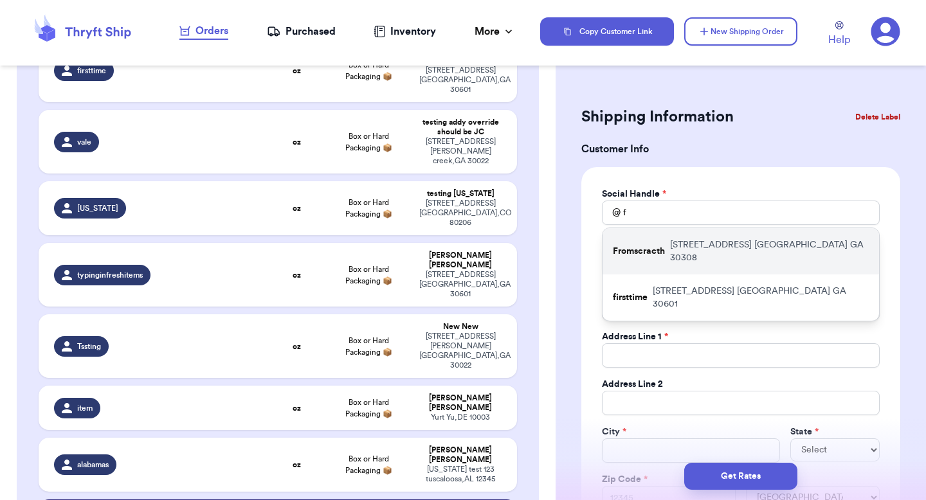
click at [703, 237] on div "Fromscracth [STREET_ADDRESS]" at bounding box center [741, 251] width 277 height 46
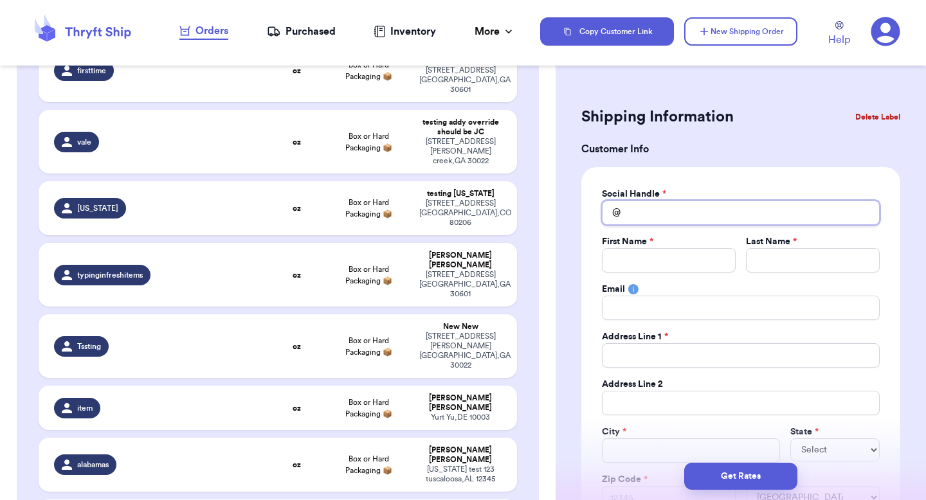
click at [650, 217] on input "Total Amount Paid" at bounding box center [741, 213] width 278 height 24
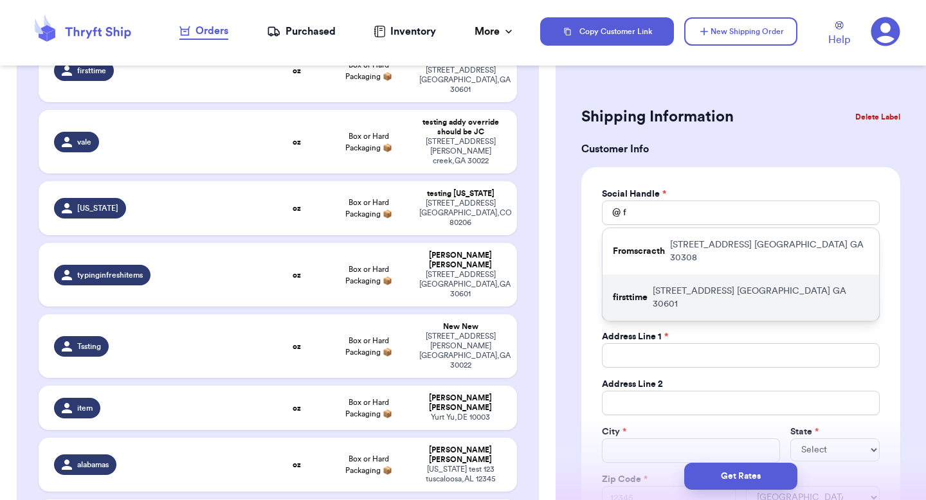
click at [643, 291] on p "firsttime" at bounding box center [630, 297] width 35 height 13
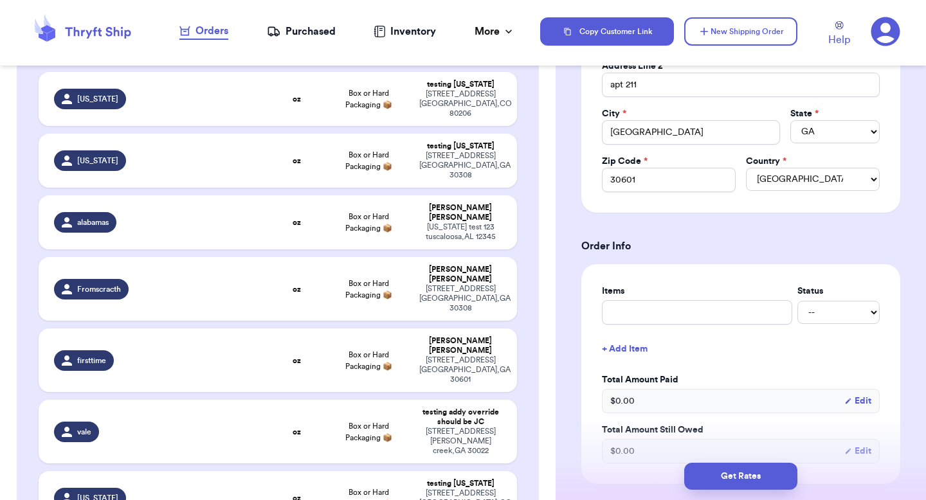
scroll to position [83, 0]
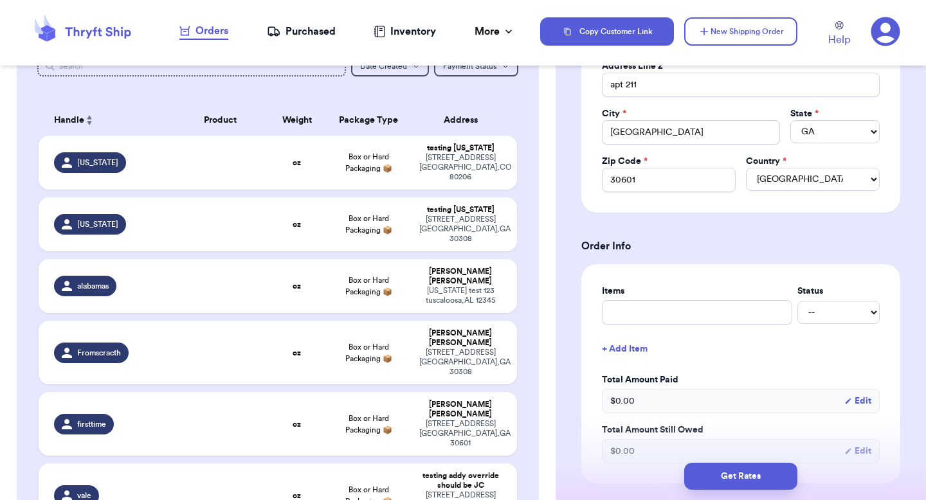
click at [482, 161] on div "[STREET_ADDRESS]" at bounding box center [460, 167] width 82 height 29
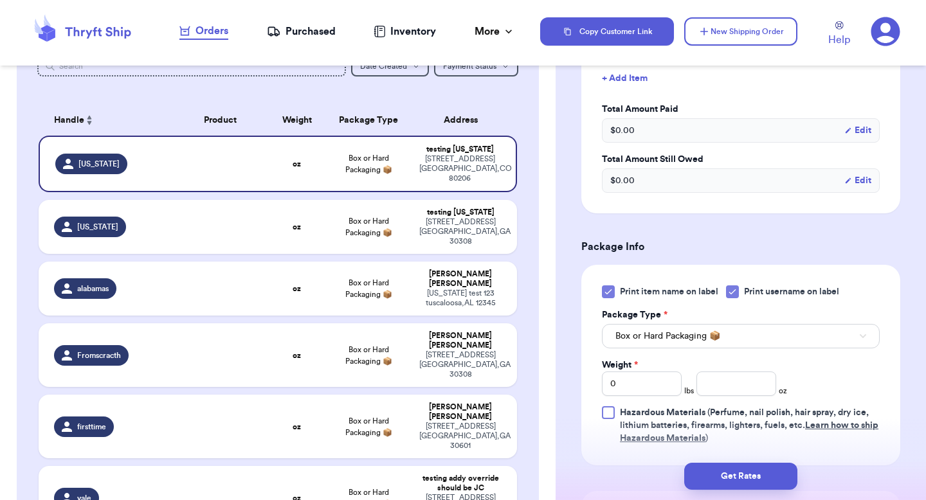
scroll to position [482, 0]
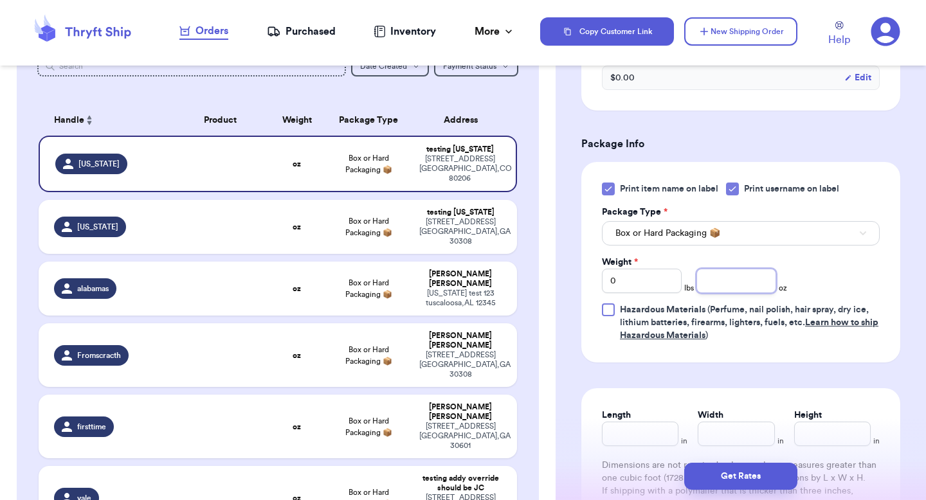
click at [736, 277] on input "number" at bounding box center [737, 281] width 80 height 24
click at [731, 486] on button "Get Rates" at bounding box center [740, 476] width 113 height 27
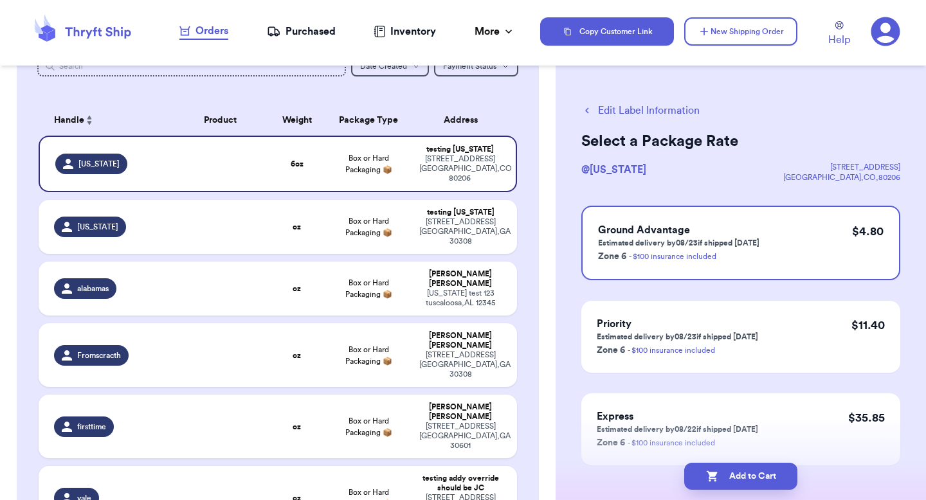
click at [726, 459] on div "Add to Cart" at bounding box center [741, 477] width 370 height 48
click at [463, 208] on div "testing [US_STATE]" at bounding box center [460, 213] width 82 height 10
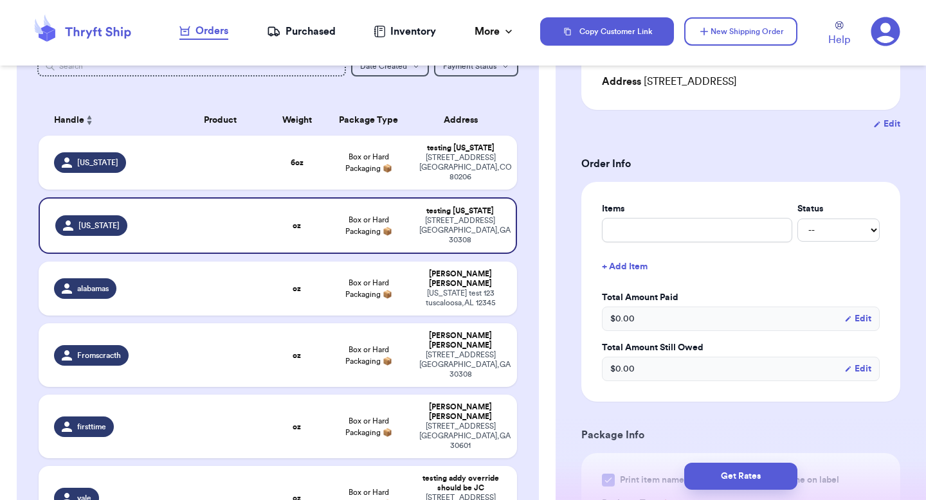
scroll to position [396, 0]
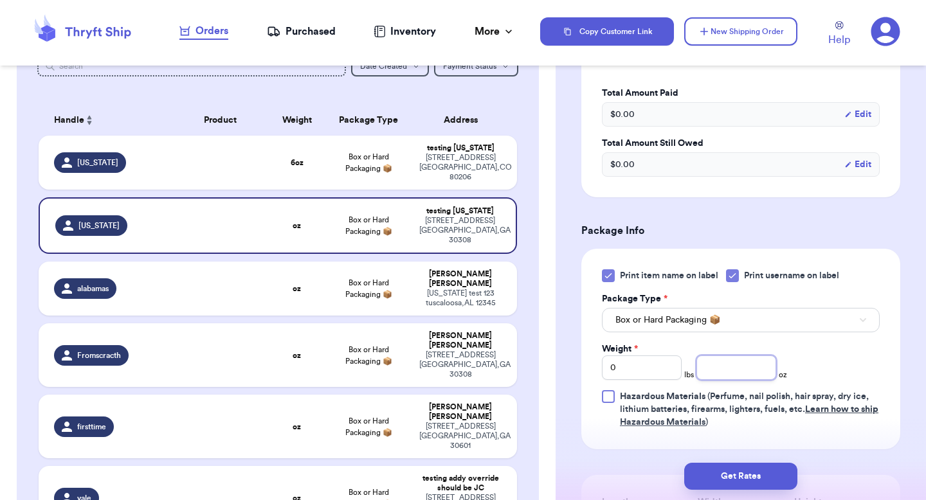
click at [743, 365] on input "number" at bounding box center [737, 368] width 80 height 24
click at [507, 282] on td "[PERSON_NAME] [US_STATE] test [STREET_ADDRESS]" at bounding box center [464, 289] width 105 height 54
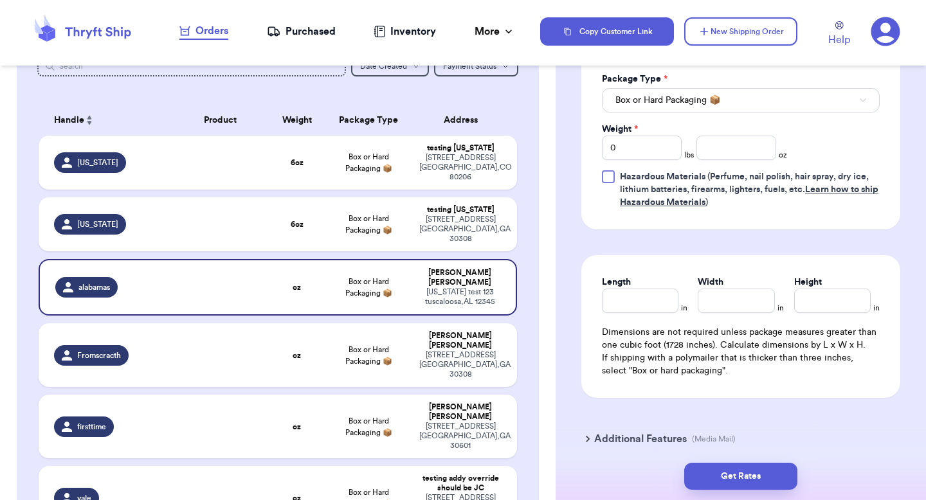
scroll to position [671, 0]
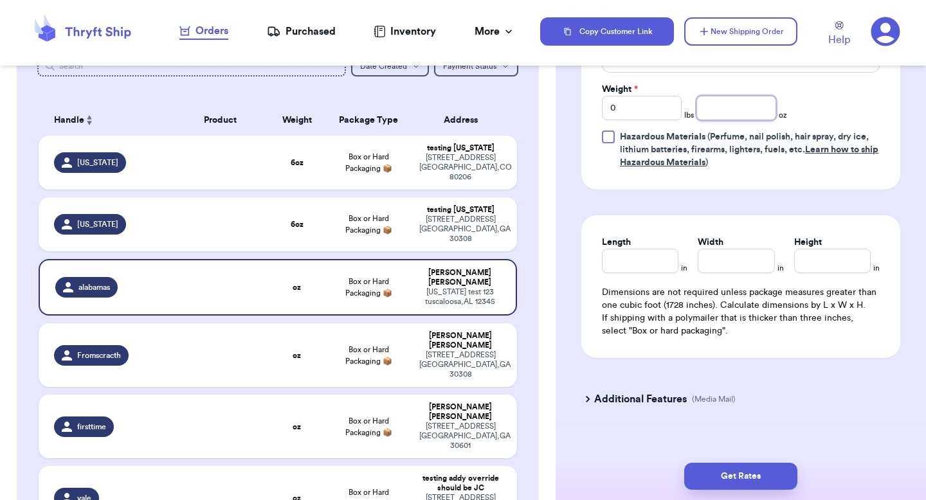
click at [760, 96] on input "number" at bounding box center [737, 108] width 80 height 24
click at [432, 331] on div "[PERSON_NAME]" at bounding box center [460, 340] width 82 height 19
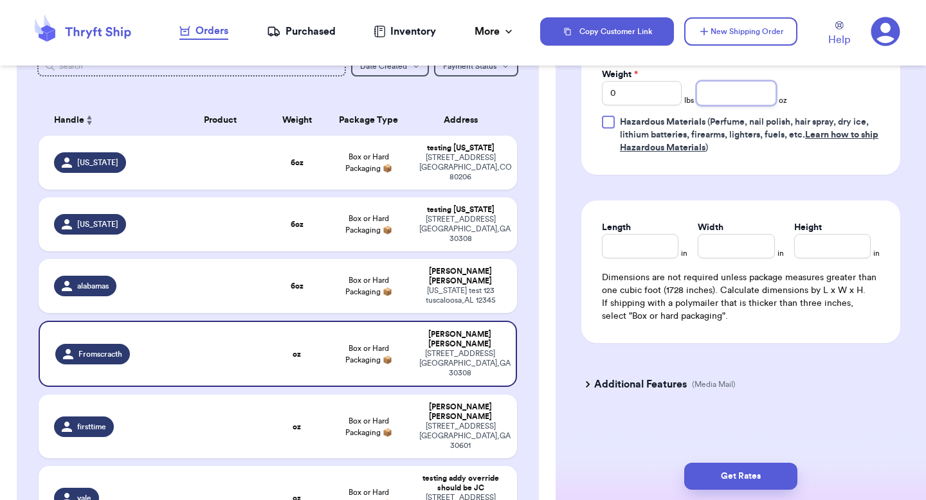
click at [724, 99] on input "number" at bounding box center [737, 93] width 80 height 24
click at [494, 422] on div "[STREET_ADDRESS]" at bounding box center [460, 436] width 82 height 29
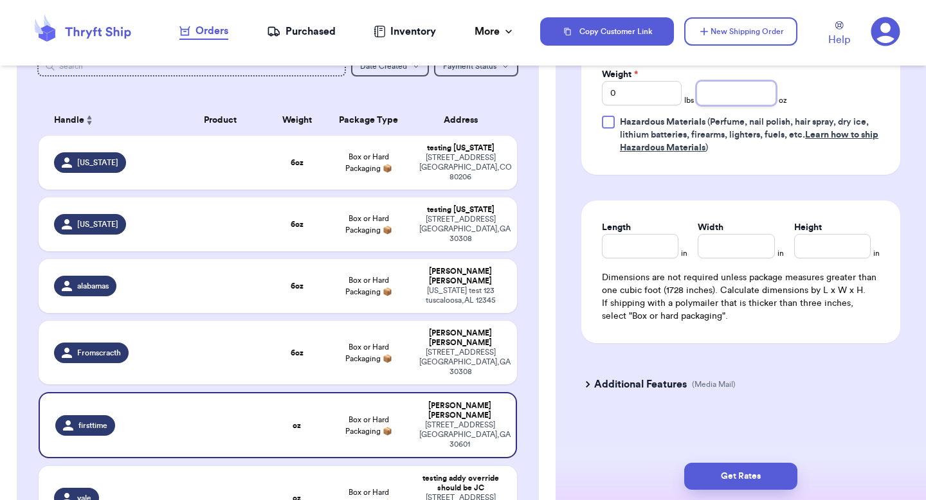
click at [735, 84] on input "number" at bounding box center [737, 93] width 80 height 24
click at [442, 474] on div "testing addy override should be JC" at bounding box center [460, 483] width 82 height 19
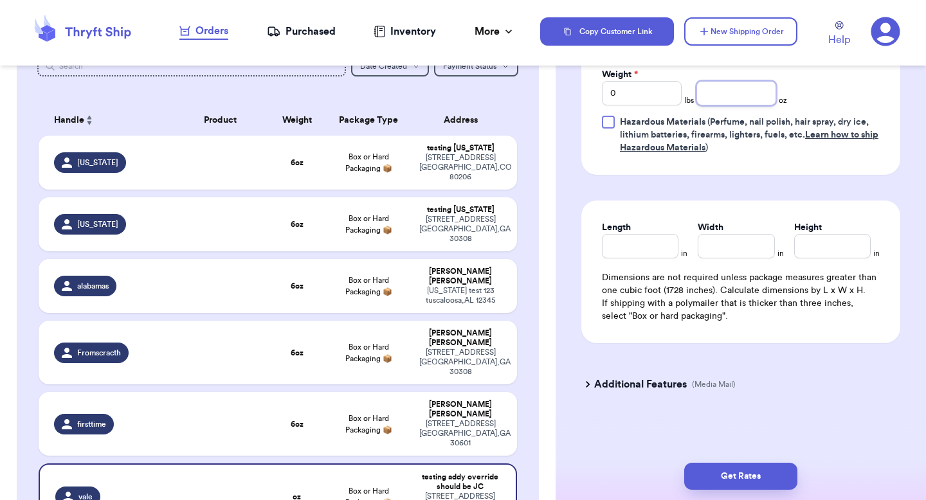
click at [714, 87] on input "number" at bounding box center [737, 93] width 80 height 24
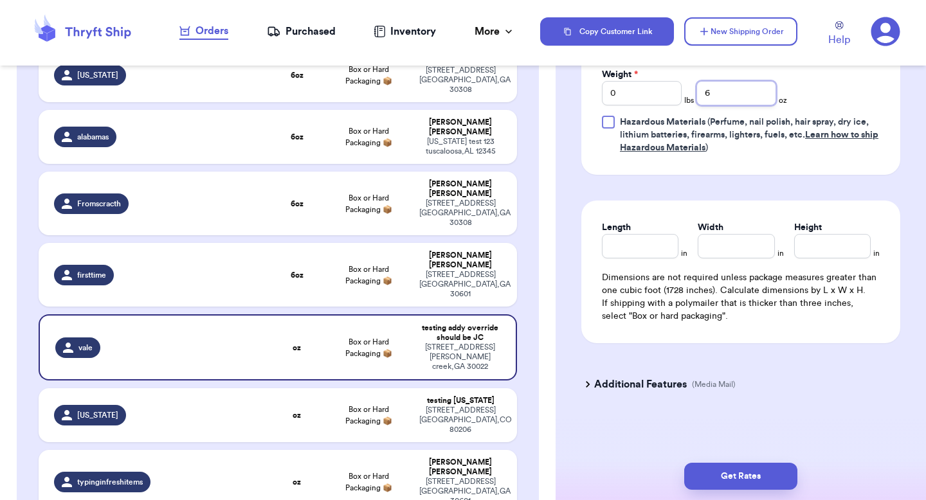
scroll to position [250, 0]
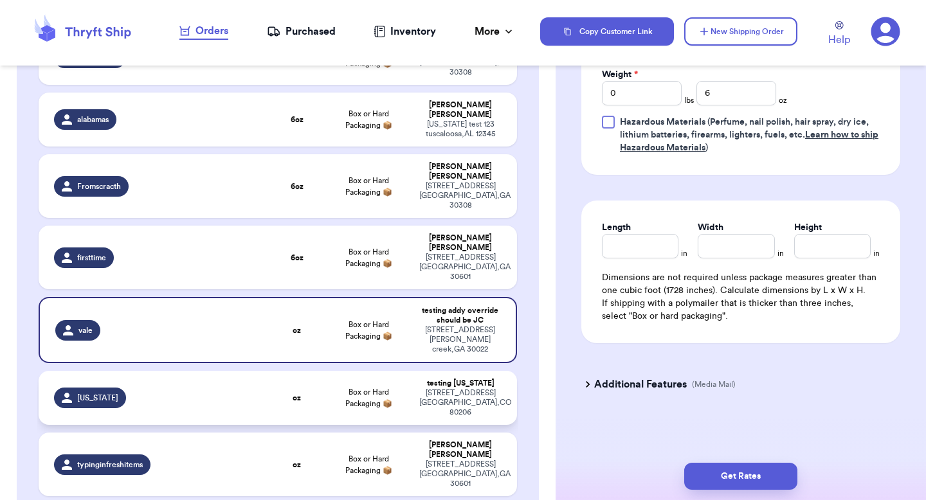
click at [421, 388] on div "[STREET_ADDRESS]" at bounding box center [460, 402] width 82 height 29
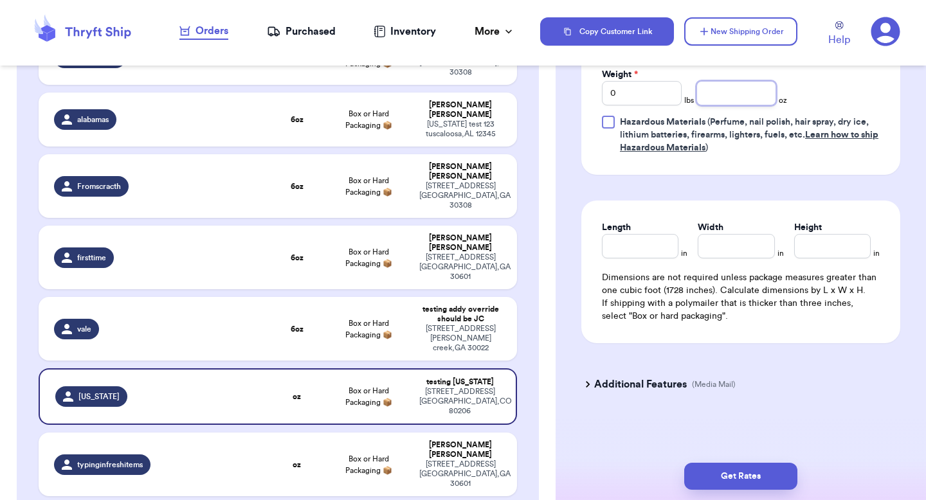
click at [720, 100] on input "number" at bounding box center [737, 93] width 80 height 24
click at [453, 441] on div "[PERSON_NAME]" at bounding box center [460, 450] width 82 height 19
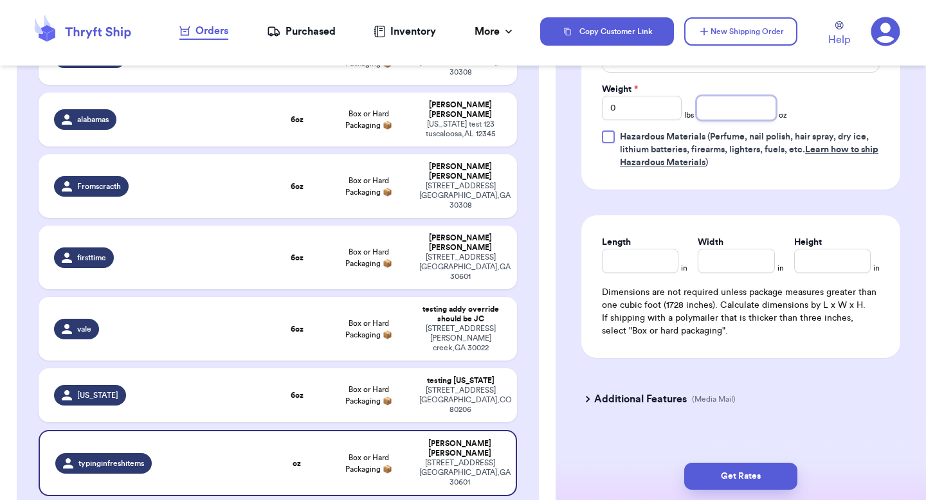
click at [722, 102] on input "number" at bounding box center [737, 108] width 80 height 24
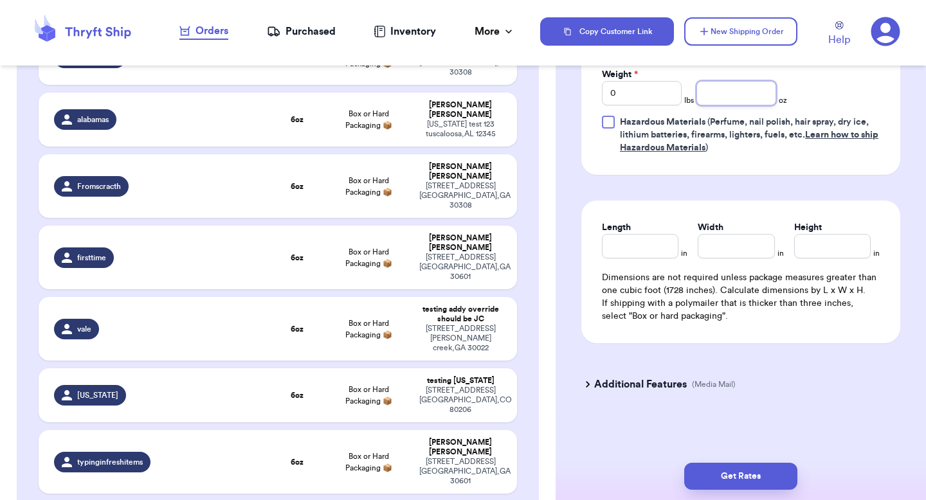
click at [712, 96] on input "number" at bounding box center [737, 93] width 80 height 24
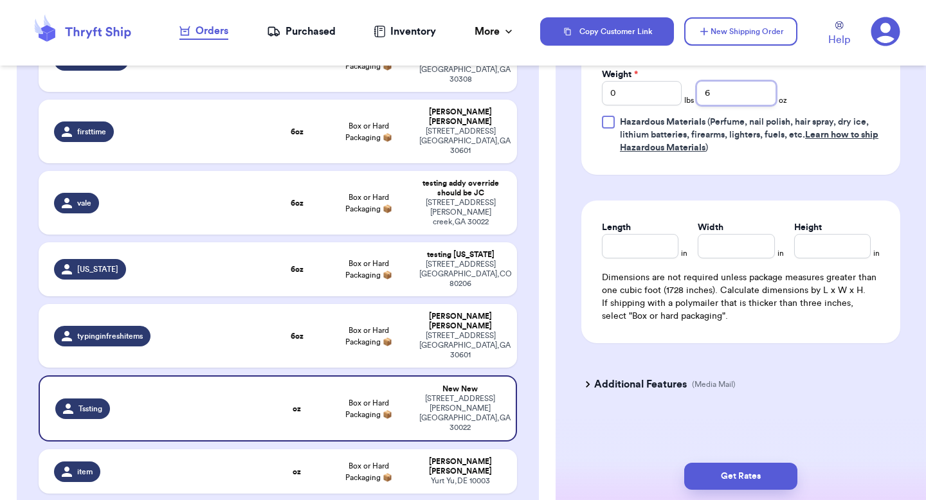
scroll to position [394, 0]
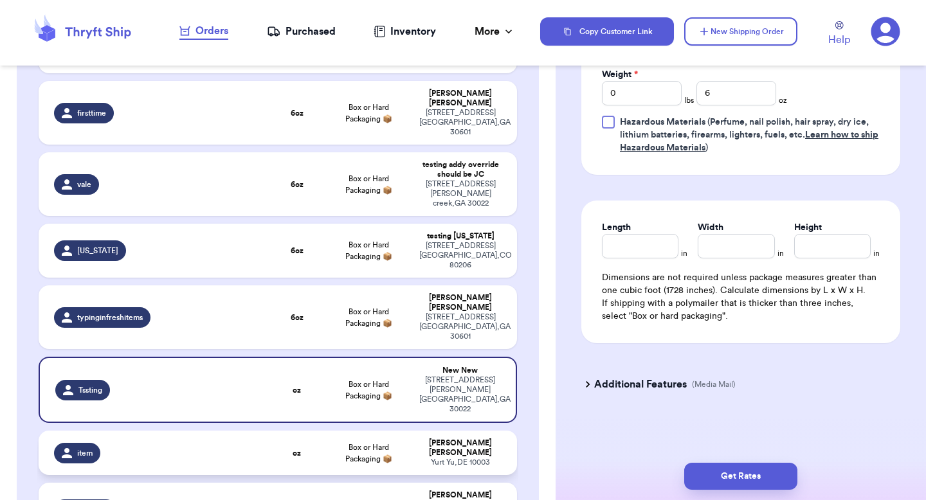
click at [430, 431] on td "[PERSON_NAME] [PERSON_NAME] , DE 10003" at bounding box center [464, 453] width 105 height 44
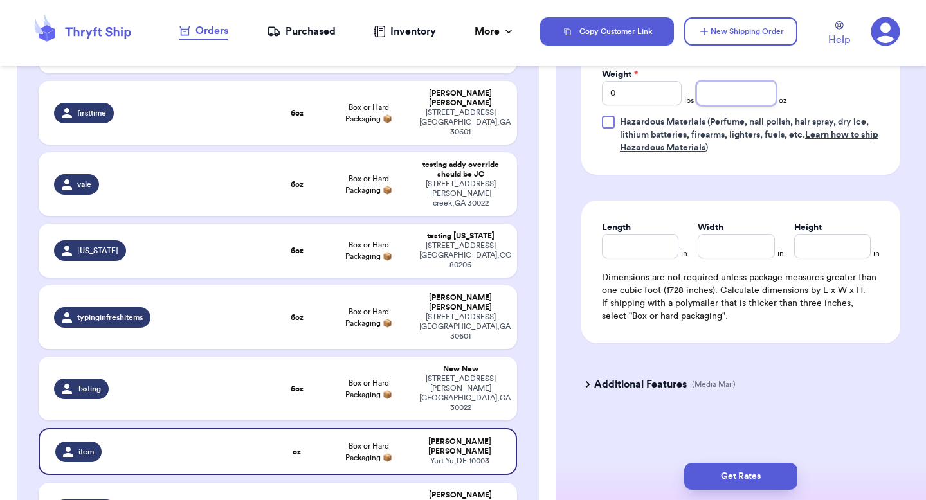
click at [729, 97] on input "number" at bounding box center [737, 93] width 80 height 24
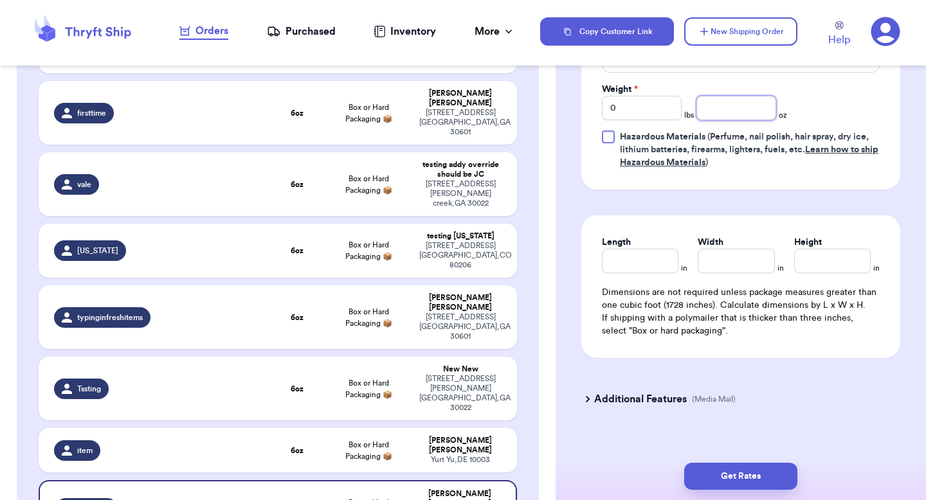
click at [729, 98] on input "number" at bounding box center [737, 108] width 80 height 24
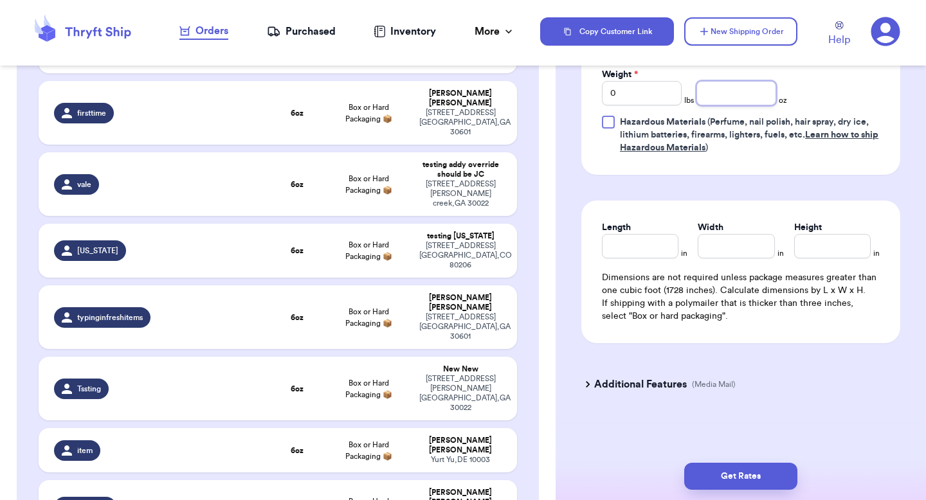
click at [719, 100] on input "number" at bounding box center [737, 93] width 80 height 24
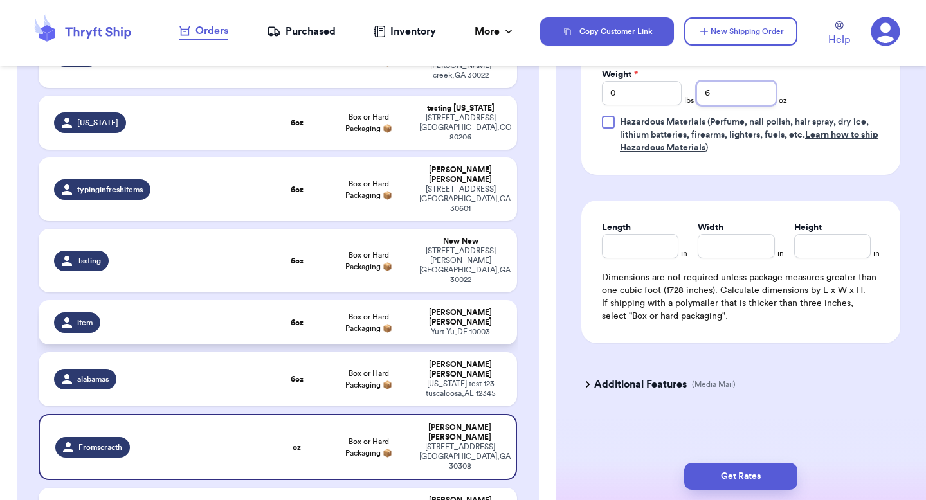
scroll to position [548, 0]
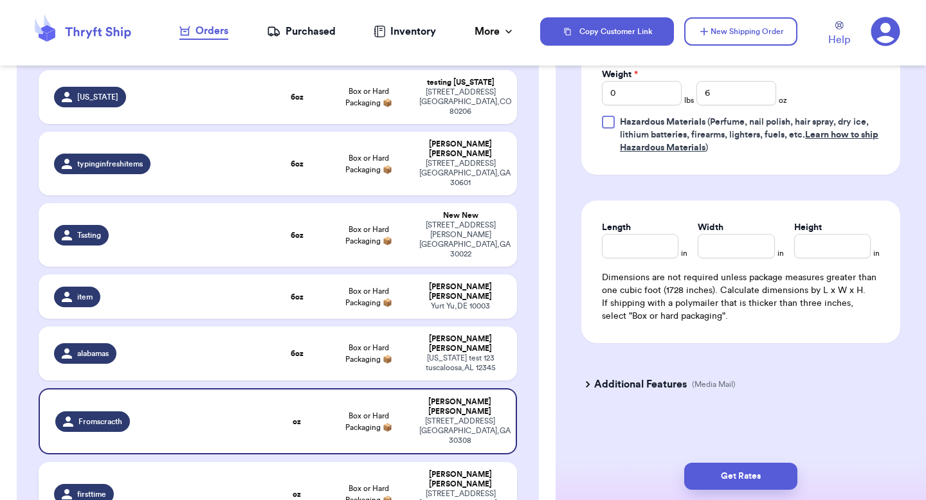
click at [493, 470] on div "[PERSON_NAME]" at bounding box center [460, 479] width 82 height 19
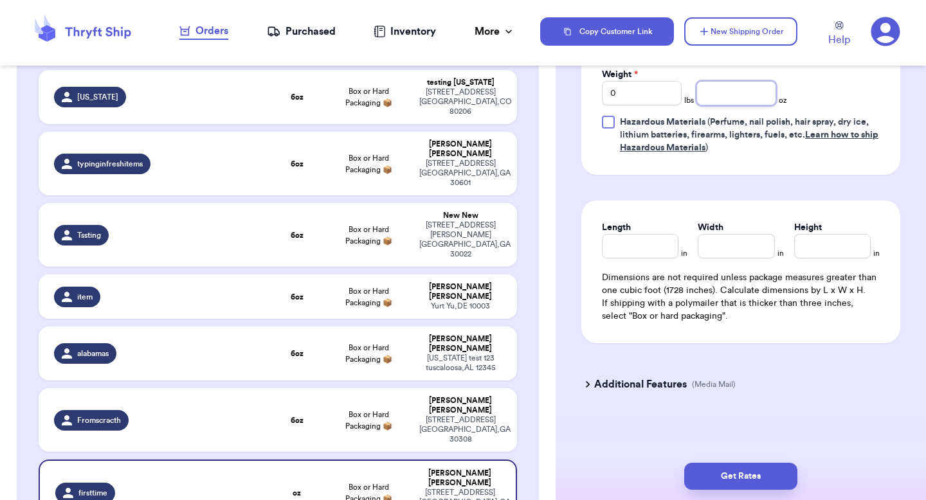
click at [735, 91] on input "number" at bounding box center [737, 93] width 80 height 24
click at [428, 416] on div "[STREET_ADDRESS]" at bounding box center [460, 430] width 82 height 29
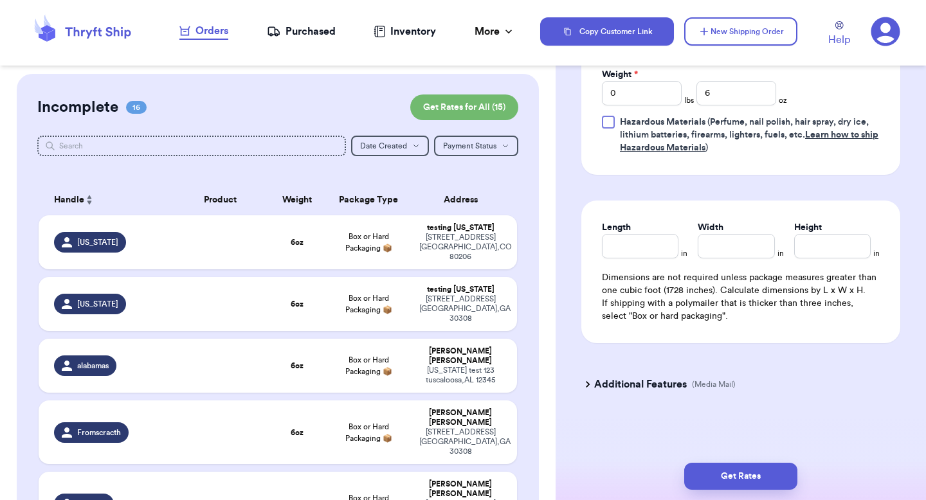
scroll to position [0, 0]
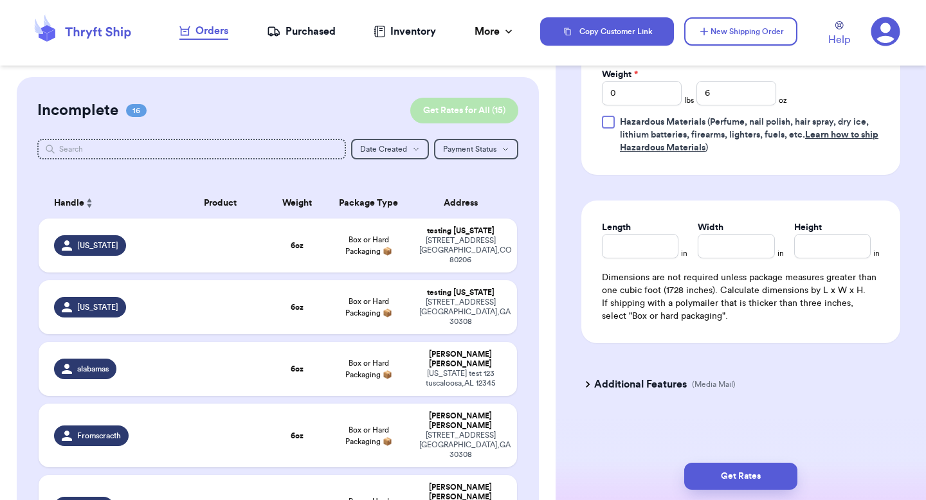
click at [489, 109] on button "Get Rates for All ( 15 )" at bounding box center [464, 111] width 108 height 26
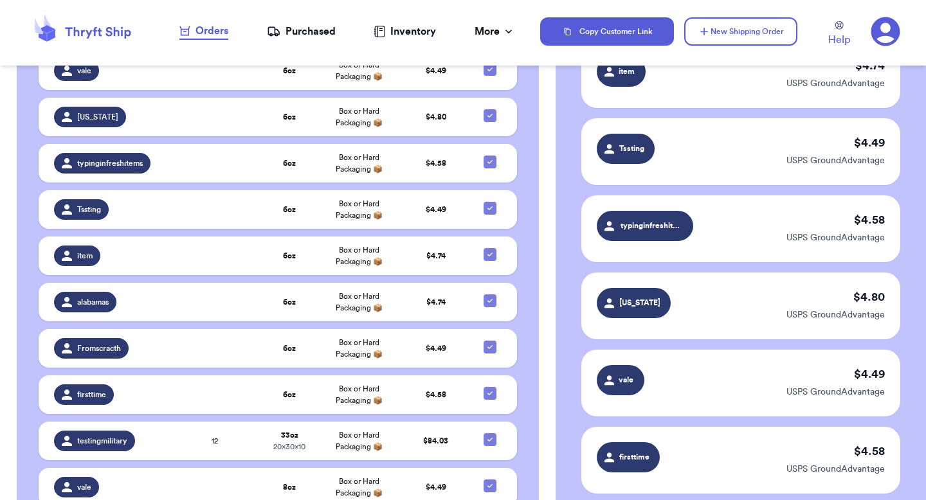
scroll to position [670, 0]
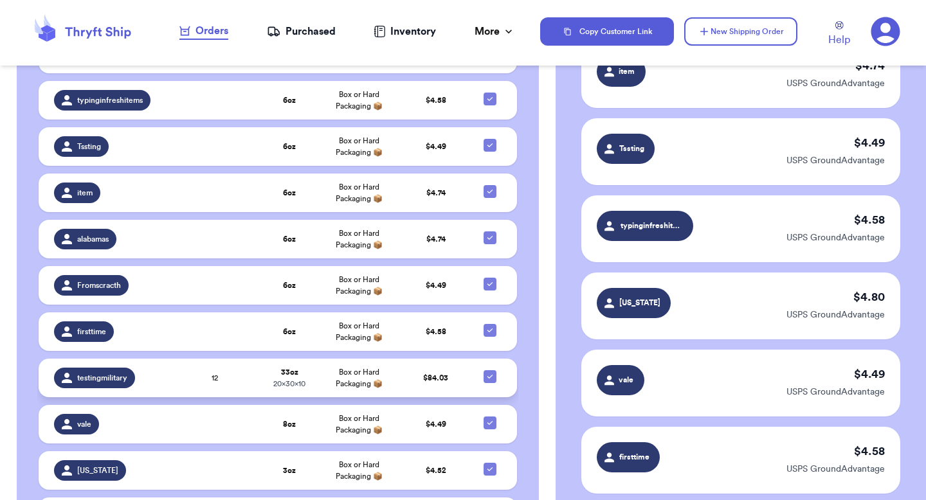
click at [326, 378] on td "Box or Hard Packaging 📦" at bounding box center [359, 378] width 84 height 39
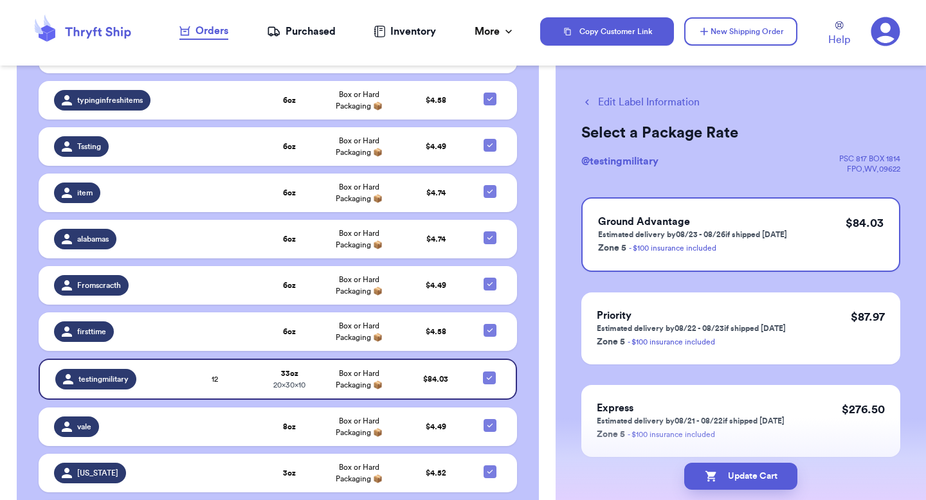
scroll to position [0, 0]
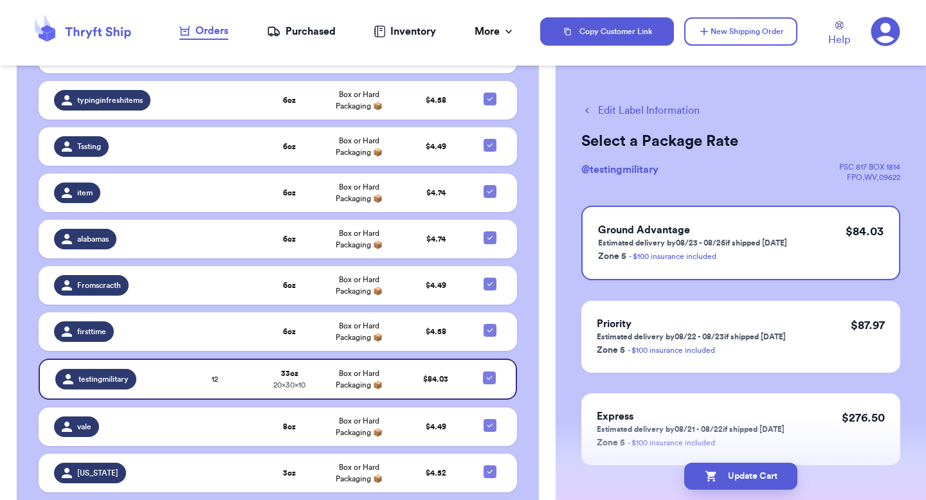
click at [612, 110] on button "Edit Label Information" at bounding box center [640, 110] width 118 height 15
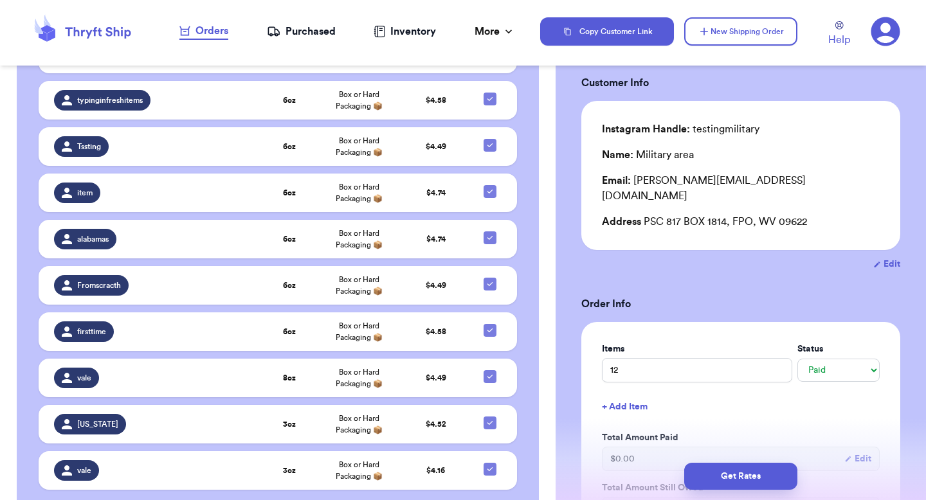
scroll to position [17, 0]
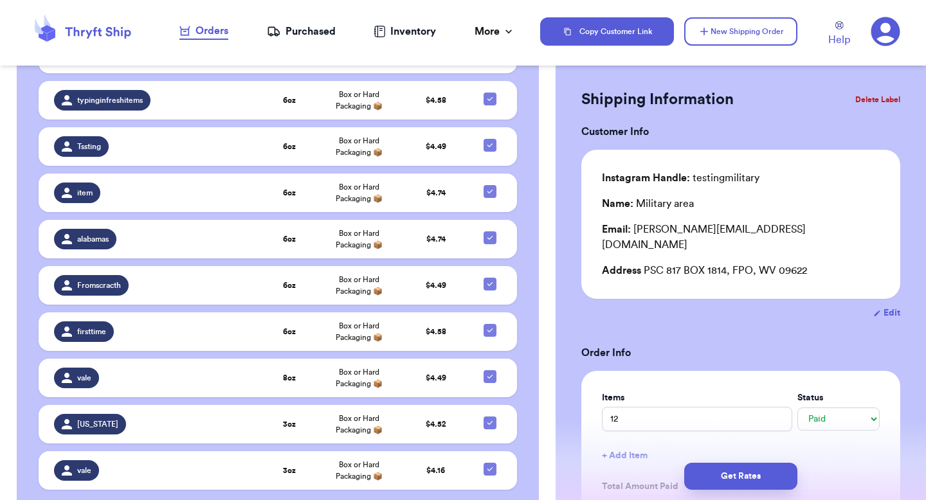
click at [889, 307] on button "Edit" at bounding box center [886, 313] width 27 height 13
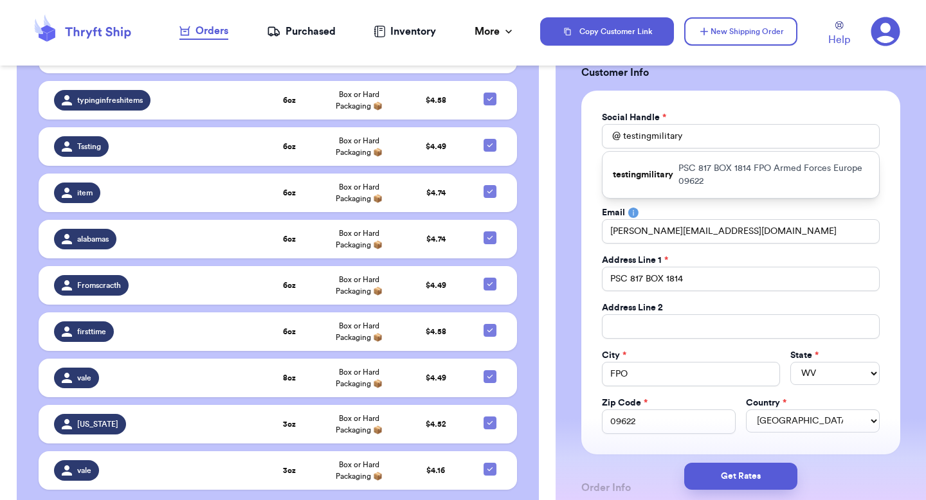
scroll to position [82, 0]
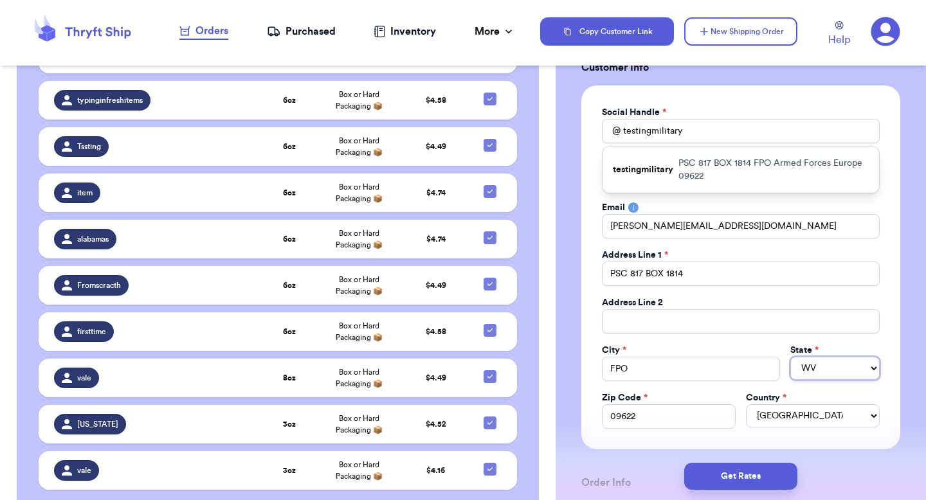
click at [817, 363] on select "AL AK AZ AR CA CO CT DE DC [GEOGRAPHIC_DATA] [GEOGRAPHIC_DATA] HI ID IL IN IA […" at bounding box center [834, 368] width 89 height 23
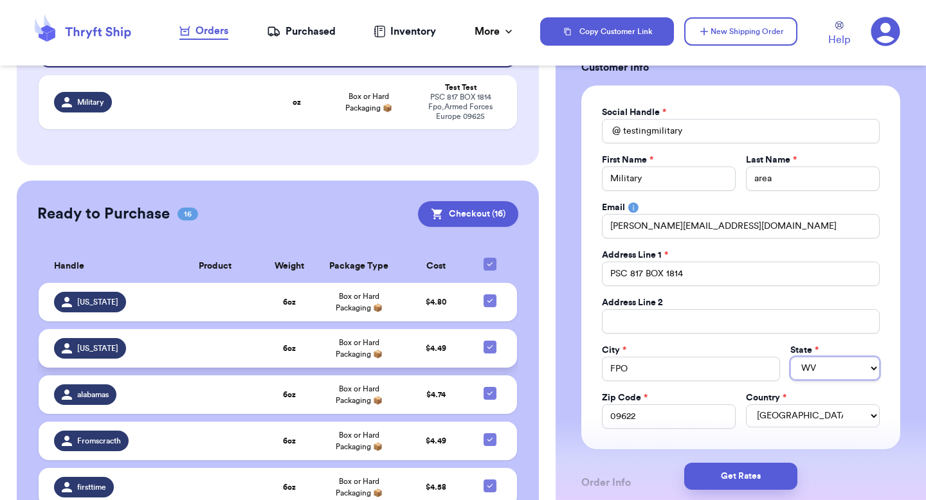
scroll to position [188, 0]
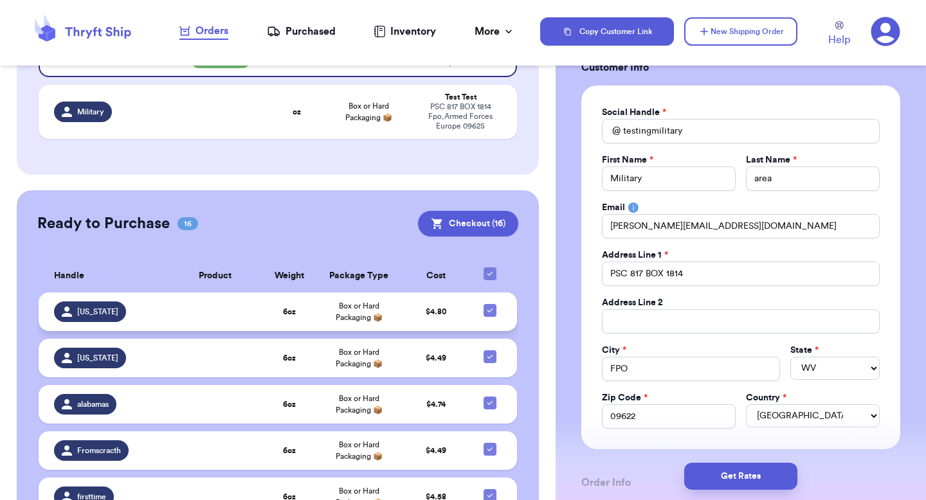
click at [410, 326] on td "$ 4.80" at bounding box center [435, 312] width 69 height 39
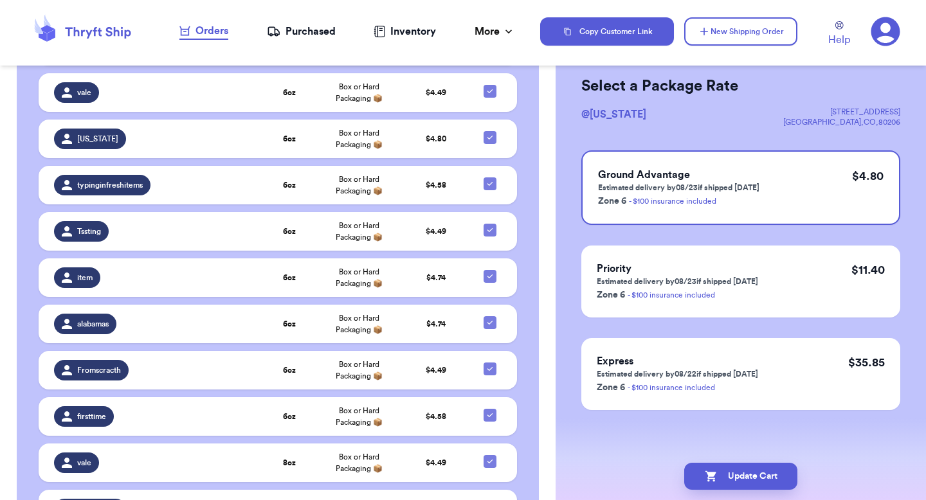
scroll to position [735, 0]
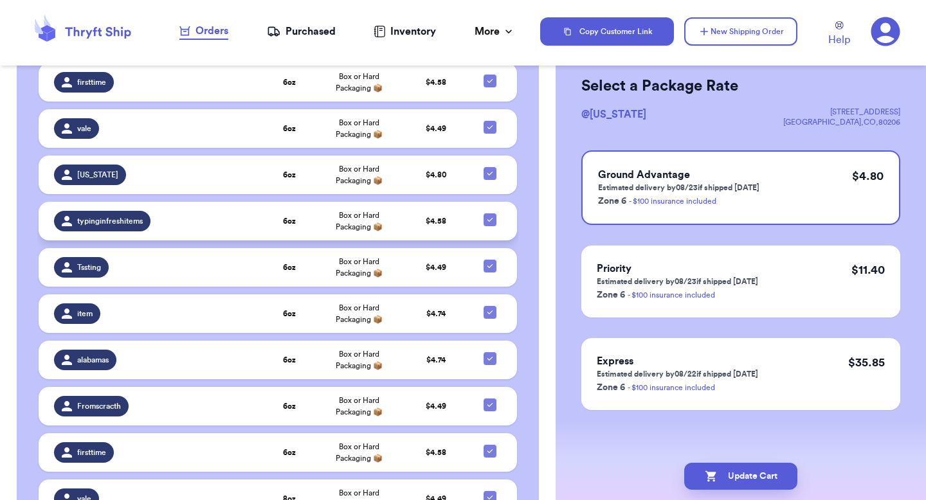
click at [343, 221] on span "Box or Hard Packaging 📦" at bounding box center [359, 221] width 47 height 19
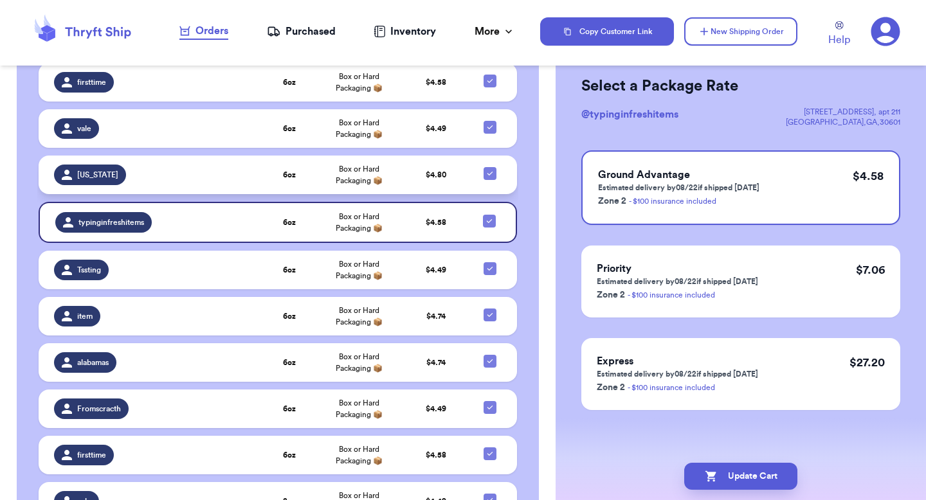
click at [356, 179] on span "Box or Hard Packaging 📦" at bounding box center [359, 174] width 47 height 19
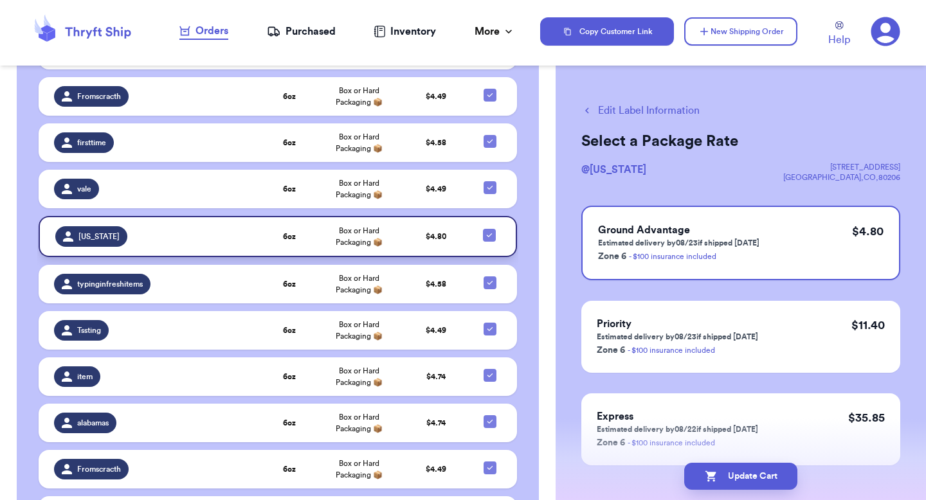
scroll to position [536, 0]
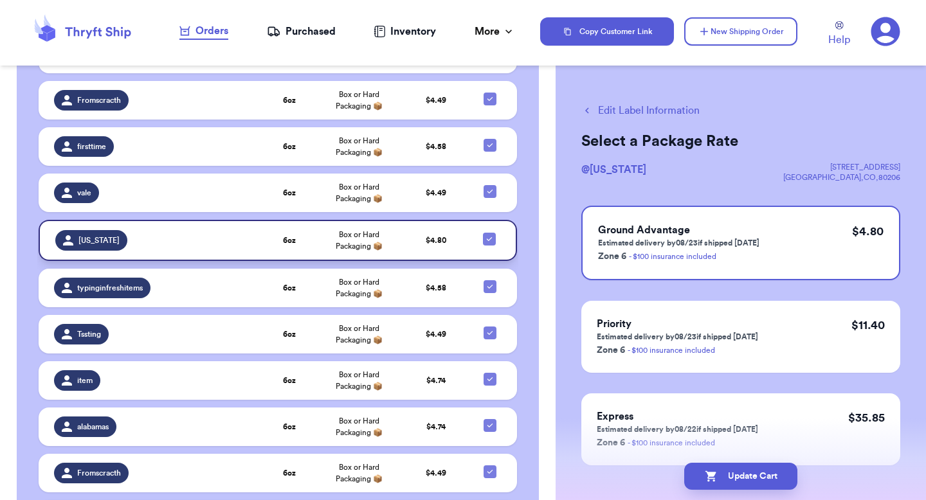
click at [356, 179] on td "Box or Hard Packaging 📦" at bounding box center [359, 193] width 84 height 39
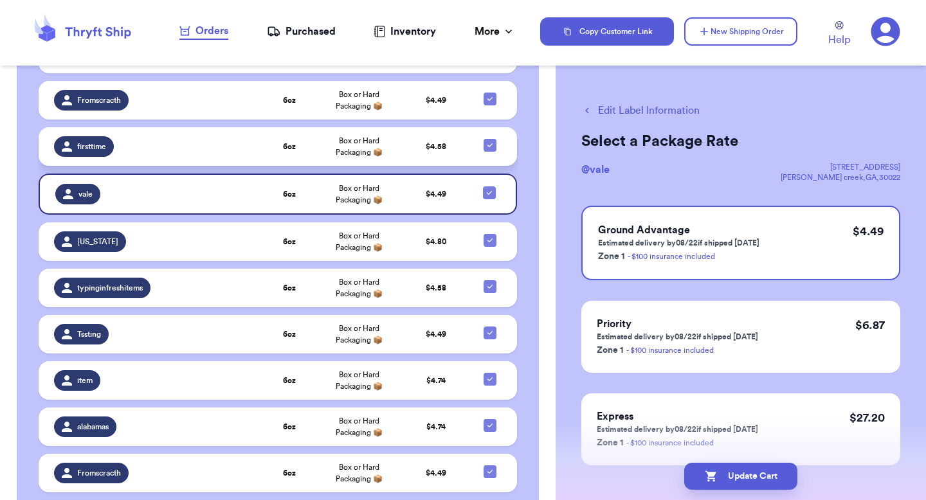
click at [365, 162] on td "Box or Hard Packaging 📦" at bounding box center [359, 146] width 84 height 39
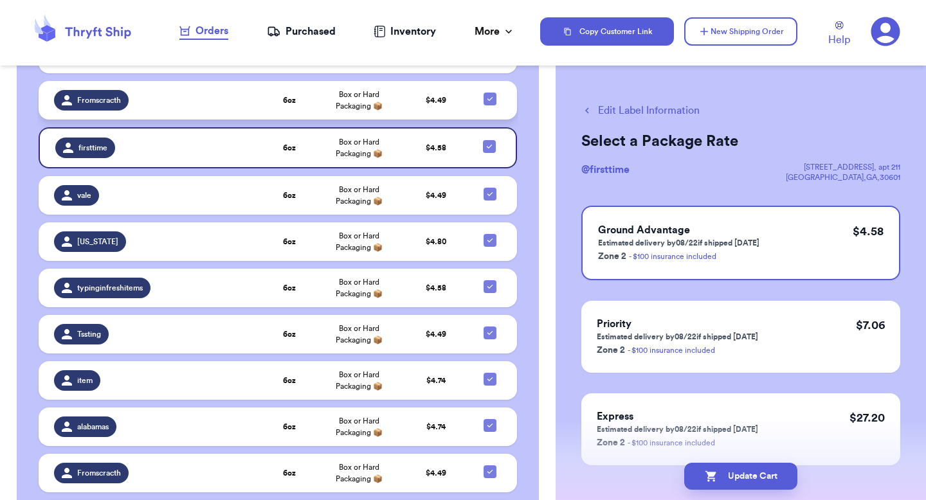
click at [358, 117] on td "Box or Hard Packaging 📦" at bounding box center [359, 100] width 84 height 39
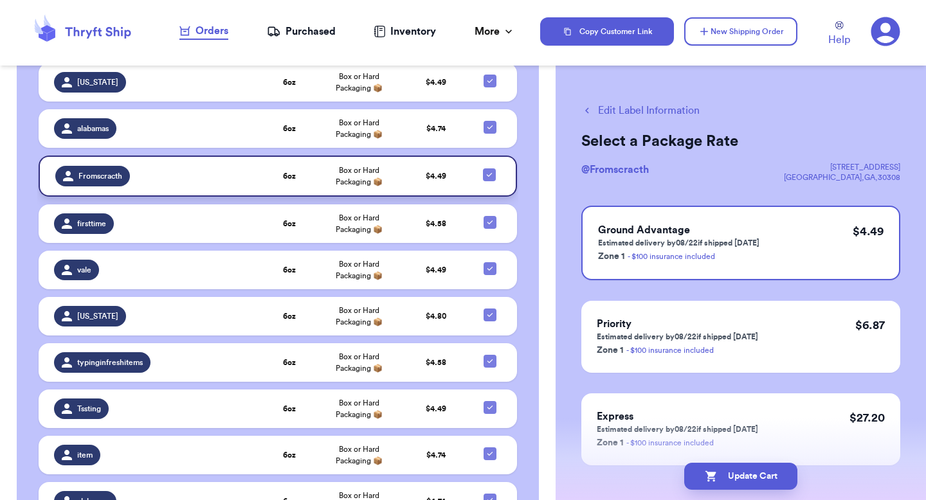
click at [358, 119] on span "Box or Hard Packaging 📦" at bounding box center [359, 128] width 47 height 19
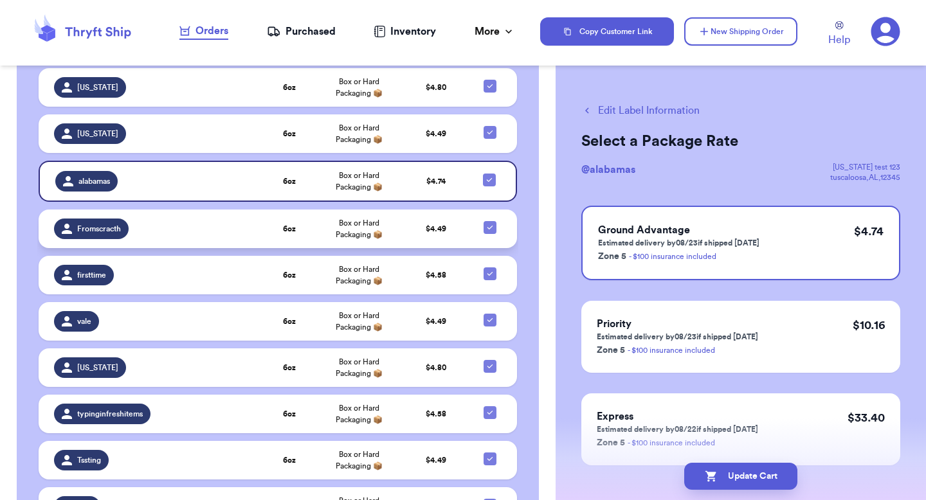
scroll to position [391, 0]
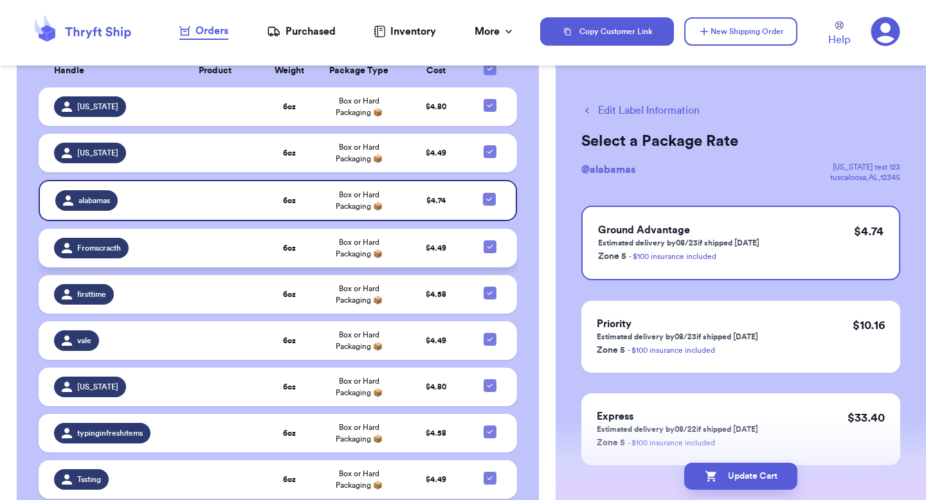
click at [358, 117] on td "Box or Hard Packaging 📦" at bounding box center [359, 106] width 84 height 39
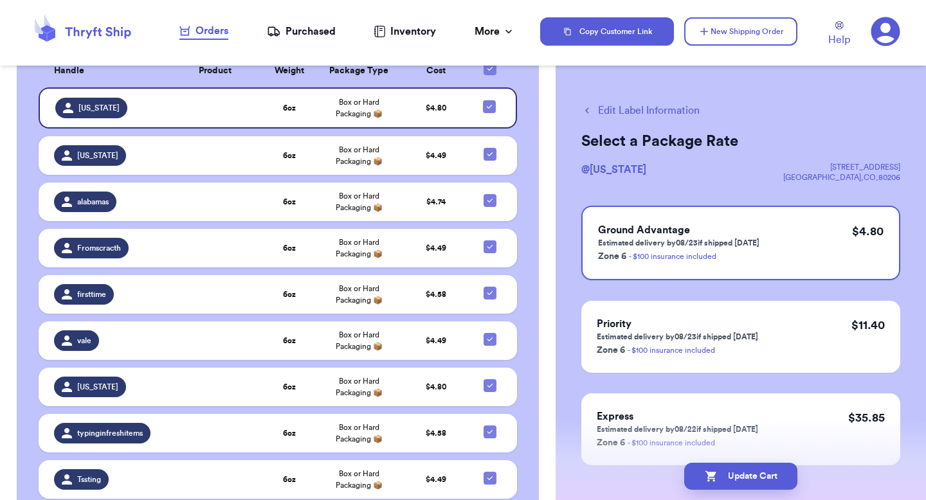
click at [356, 131] on table "Handle Product Weight Package Type Cost [US_STATE] 6 oz Box or Hard Packaging 📦…" at bounding box center [277, 443] width 481 height 792
click at [354, 141] on td "Box or Hard Packaging 📦" at bounding box center [359, 155] width 84 height 39
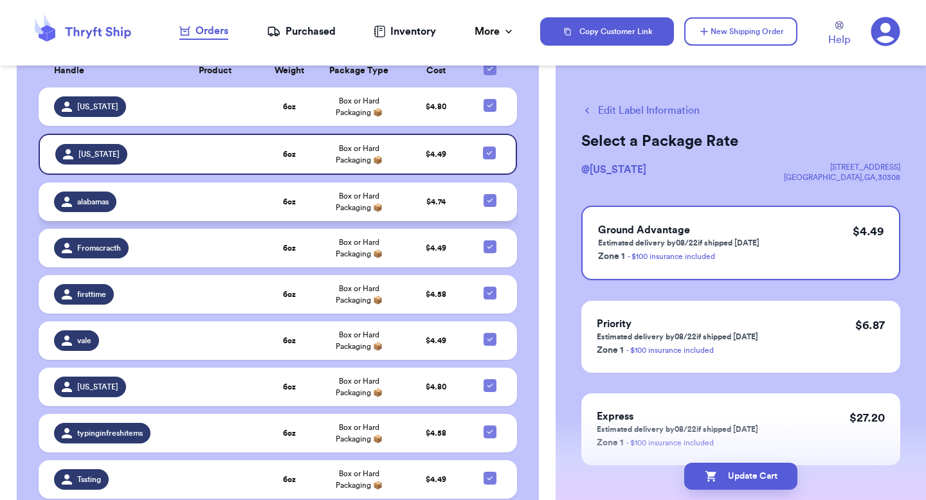
click at [343, 193] on span "Box or Hard Packaging 📦" at bounding box center [359, 201] width 47 height 19
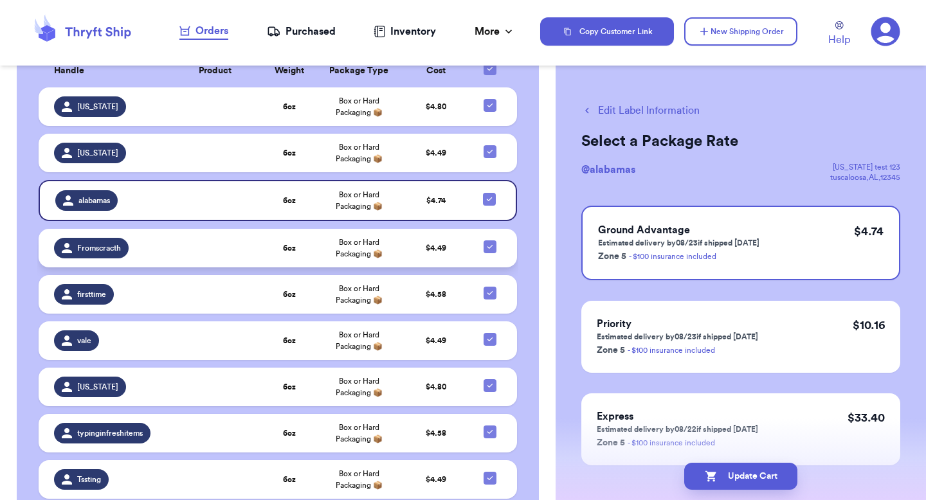
click at [338, 242] on span "Box or Hard Packaging 📦" at bounding box center [359, 248] width 47 height 19
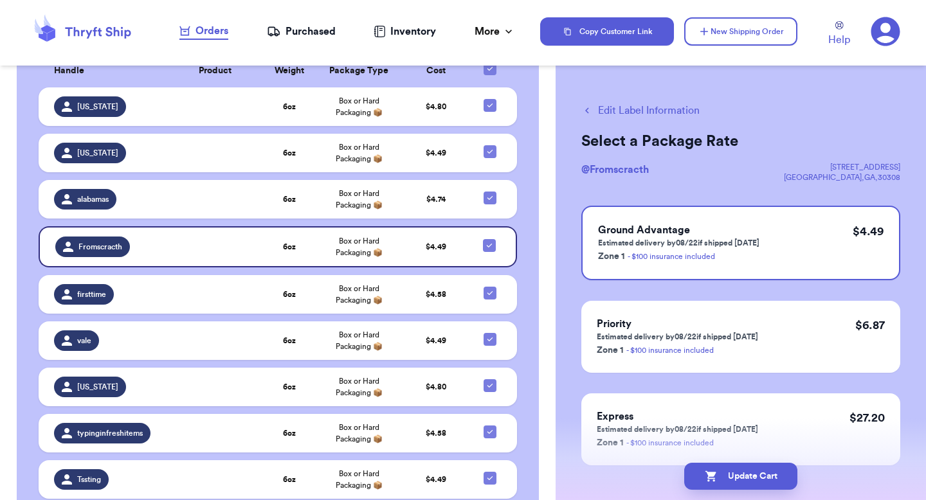
click at [335, 272] on table "Handle Product Weight Package Type Cost [US_STATE] 6 oz Box or Hard Packaging 📦…" at bounding box center [277, 443] width 481 height 792
click at [335, 293] on td "Box or Hard Packaging 📦" at bounding box center [359, 294] width 84 height 39
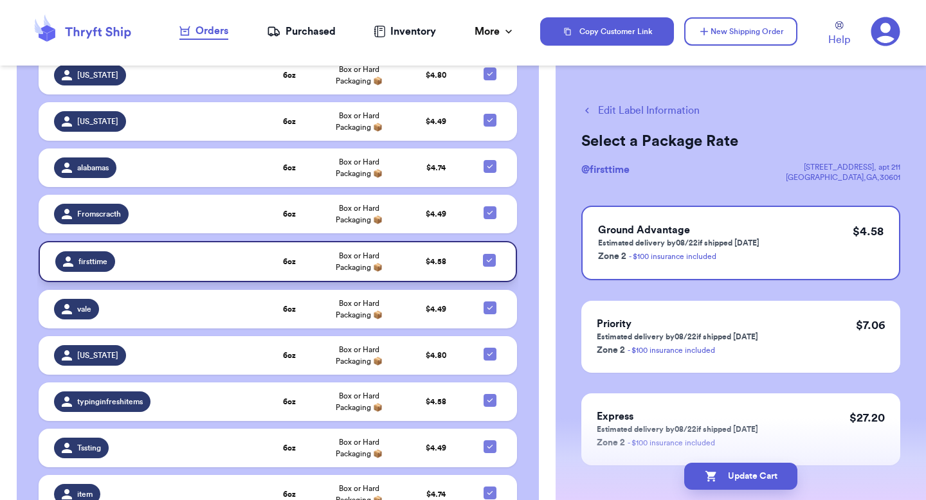
scroll to position [425, 0]
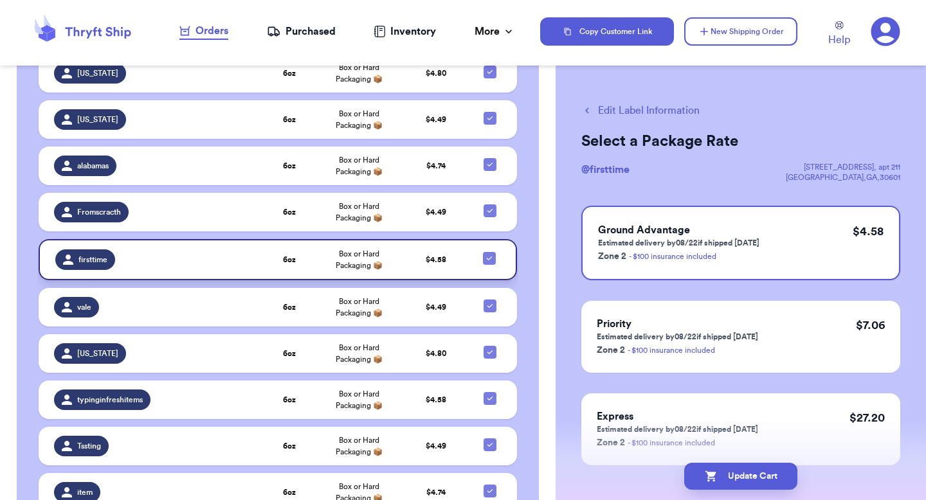
click at [335, 293] on td "Box or Hard Packaging 📦" at bounding box center [359, 307] width 84 height 39
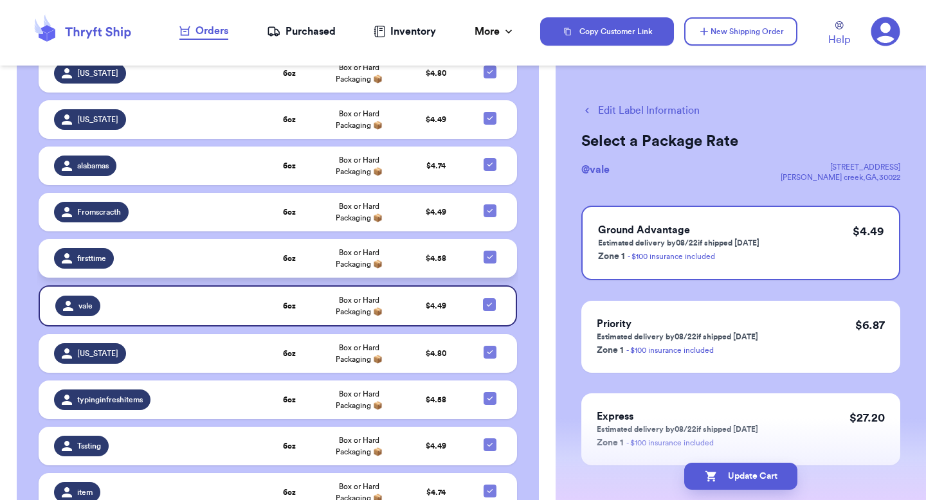
click at [343, 269] on td "Box or Hard Packaging 📦" at bounding box center [359, 258] width 84 height 39
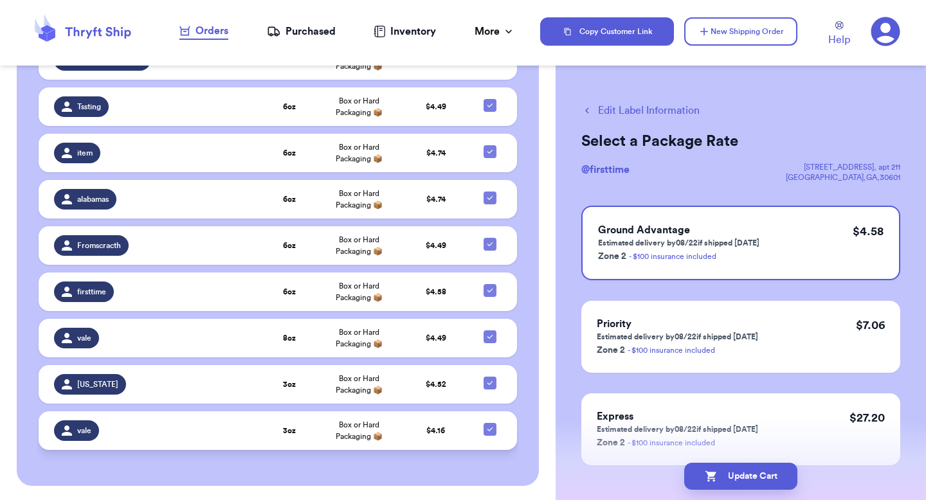
click at [273, 438] on td "3 oz" at bounding box center [290, 431] width 56 height 39
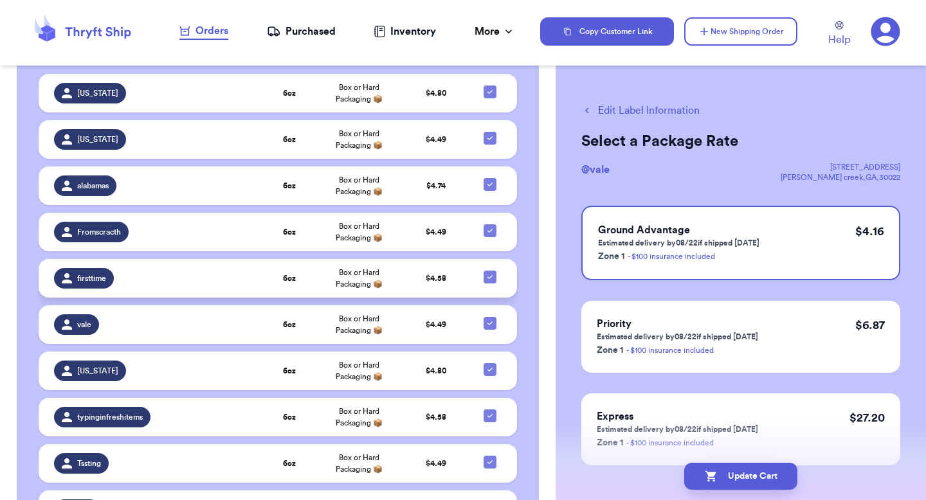
scroll to position [446, 0]
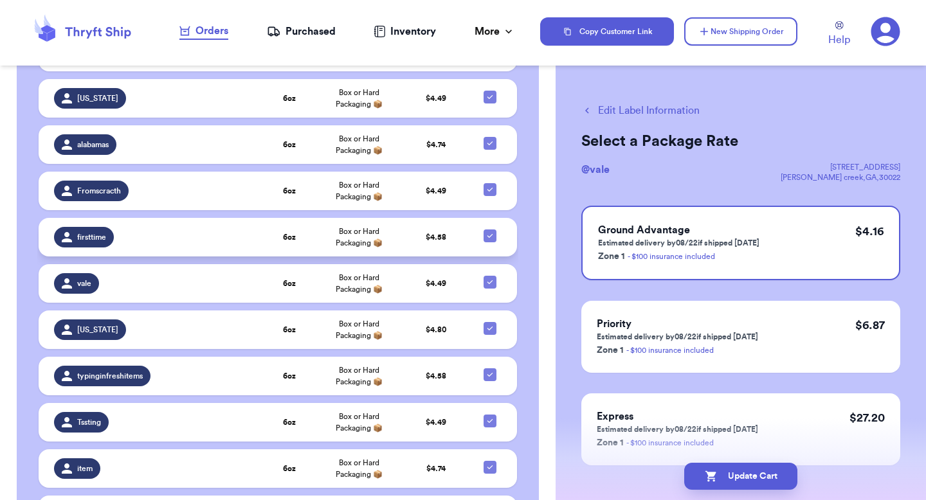
click at [289, 357] on td "6 oz" at bounding box center [290, 376] width 56 height 39
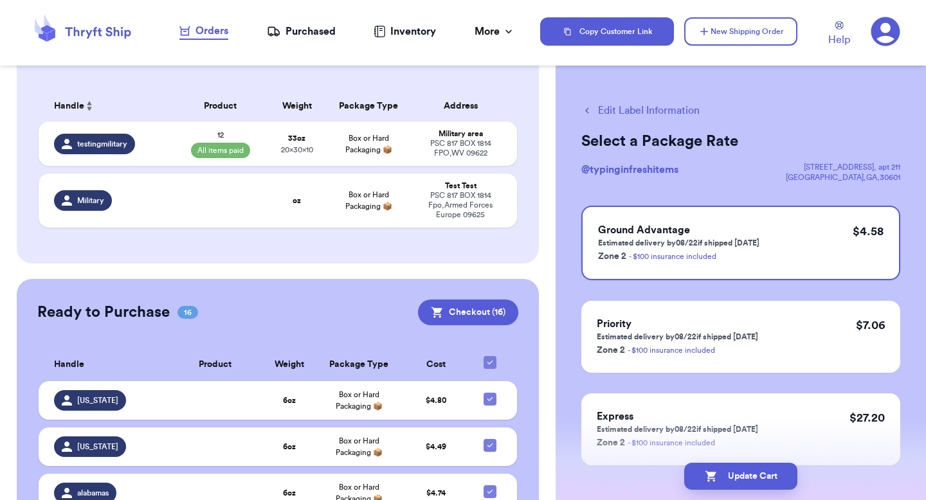
scroll to position [0, 0]
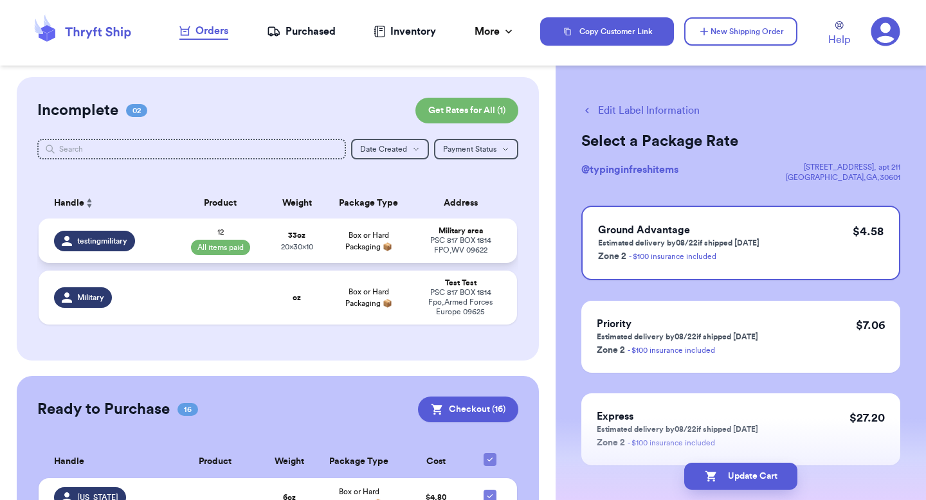
click at [331, 246] on td "Box or Hard Packaging 📦" at bounding box center [368, 241] width 86 height 44
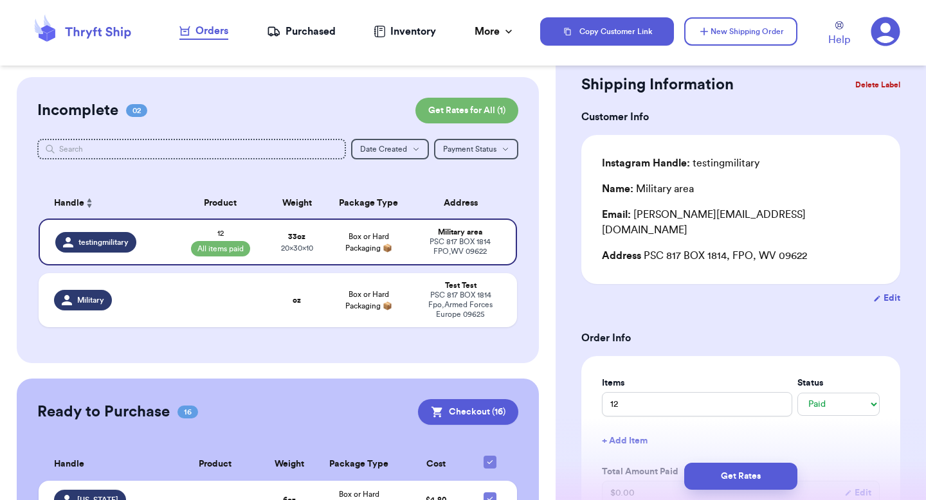
scroll to position [247, 0]
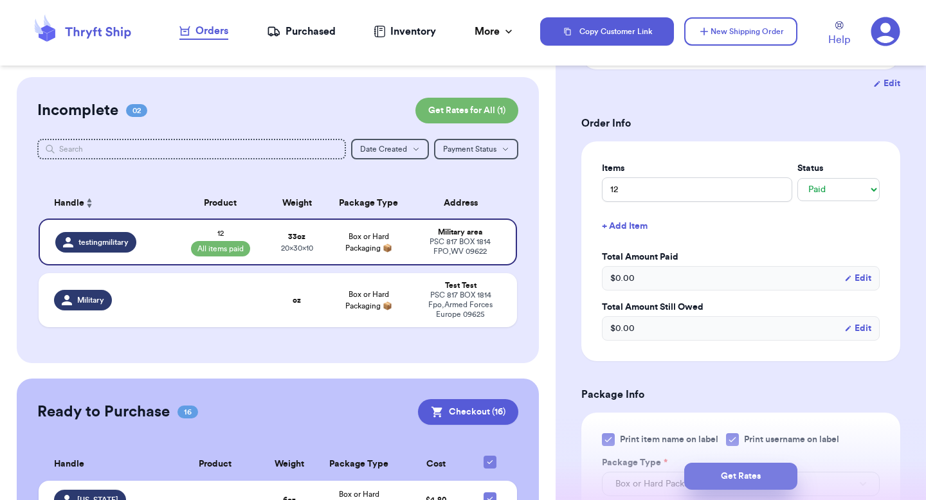
click at [716, 466] on button "Get Rates" at bounding box center [740, 476] width 113 height 27
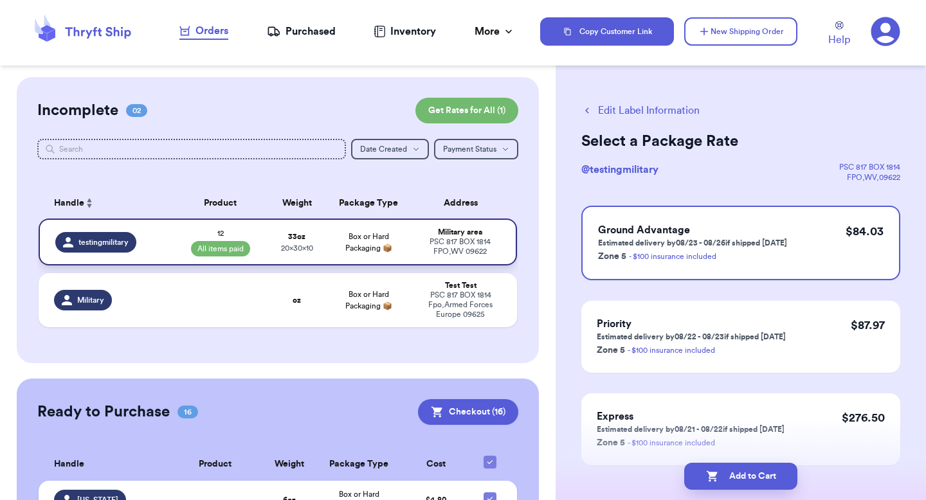
click at [462, 252] on div "PSC 817 BOX 1814 FPO , WV 09622" at bounding box center [459, 246] width 81 height 19
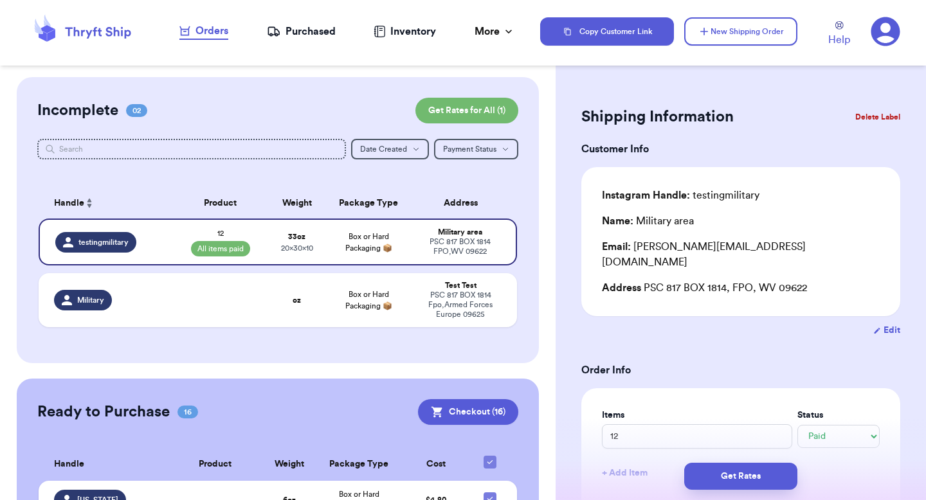
click at [866, 124] on button "Delete Label" at bounding box center [877, 117] width 55 height 28
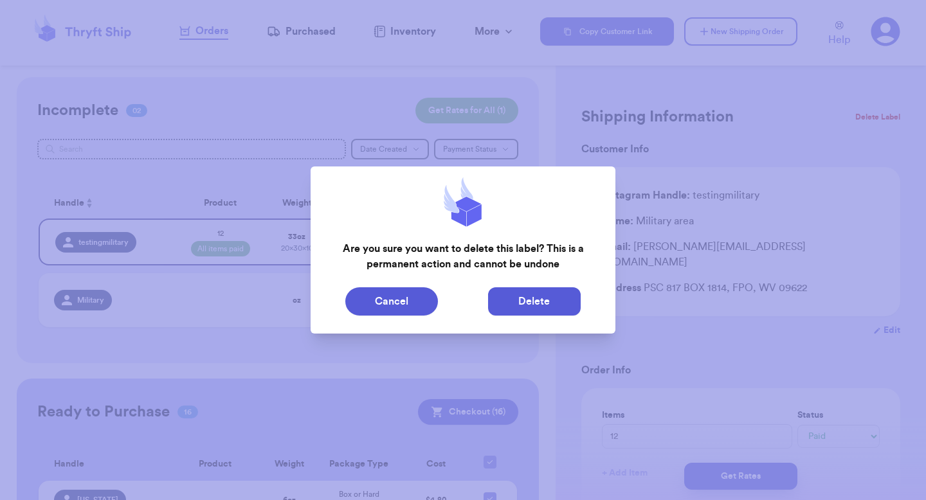
click at [544, 304] on button "Delete" at bounding box center [534, 302] width 93 height 28
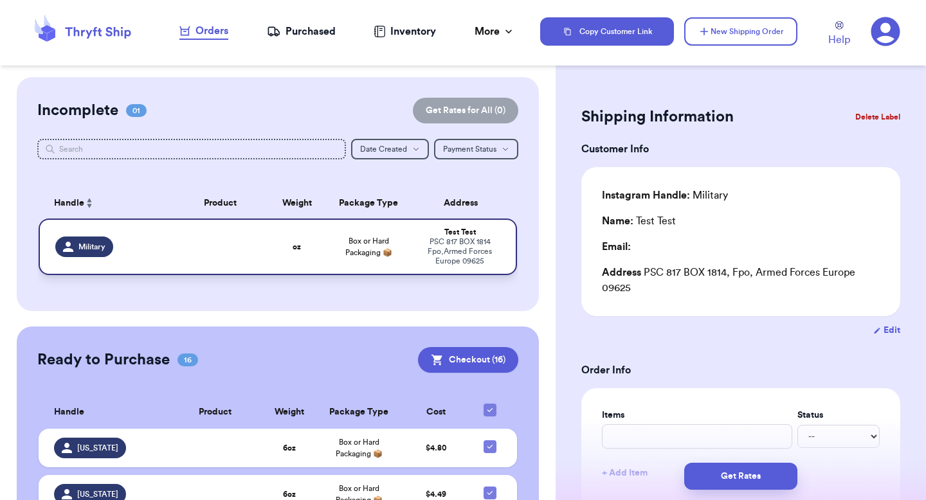
click at [436, 222] on td "Test Test PSC 817 BOX 1814 Fpo , Armed Forces Europe 09625" at bounding box center [464, 247] width 105 height 57
click at [863, 116] on button "Delete Label" at bounding box center [877, 117] width 55 height 28
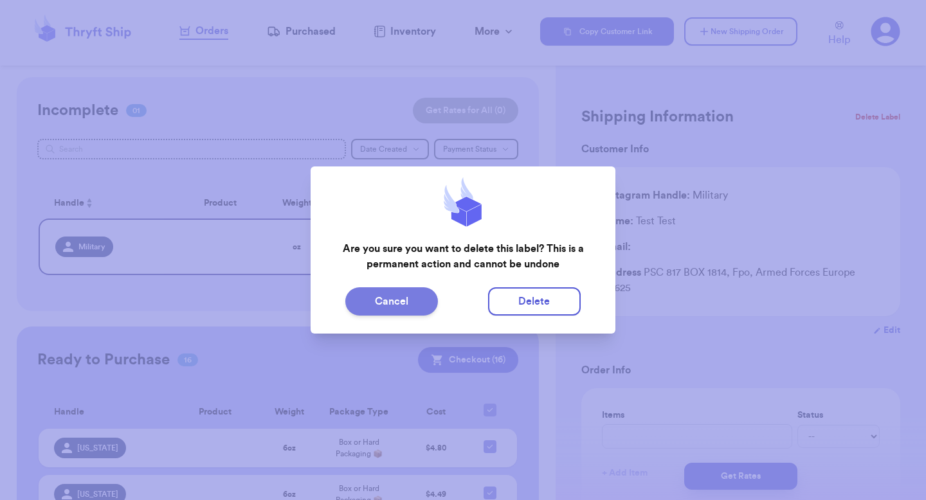
click at [428, 307] on button "Cancel" at bounding box center [391, 302] width 93 height 28
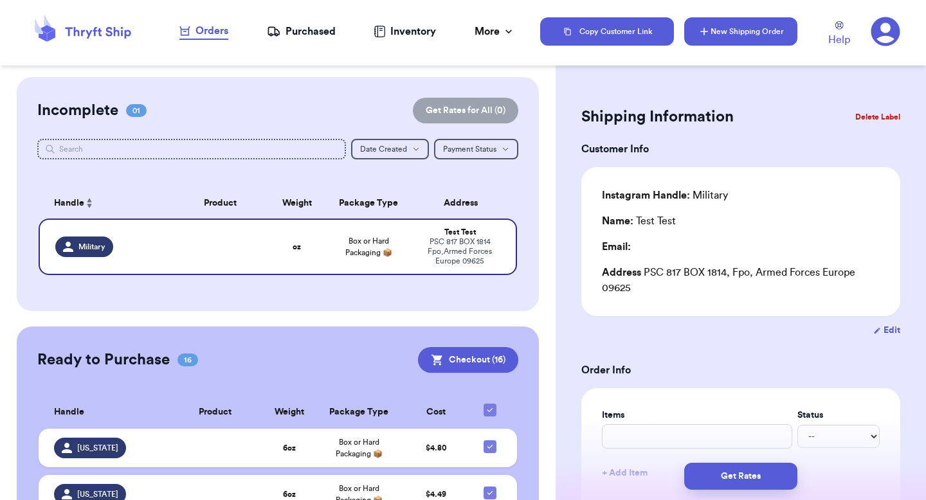
click at [722, 34] on button "New Shipping Order" at bounding box center [740, 31] width 113 height 28
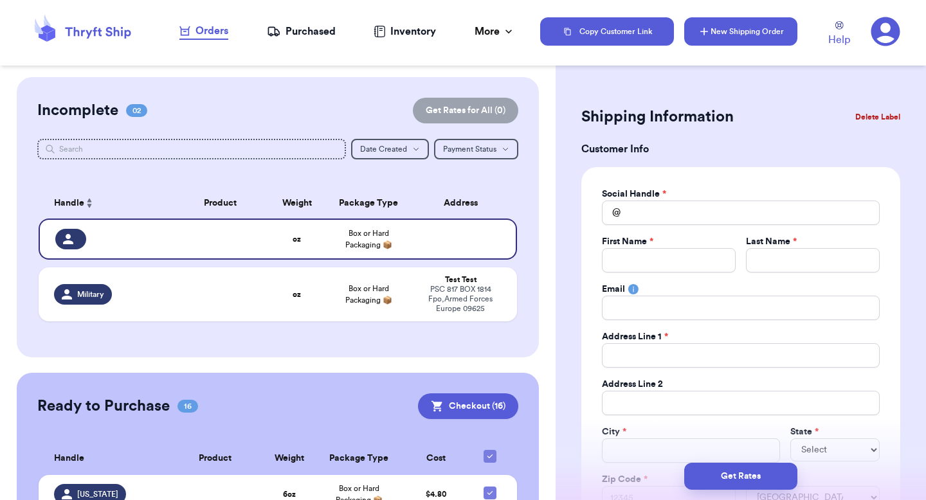
click at [720, 39] on button "New Shipping Order" at bounding box center [740, 31] width 113 height 28
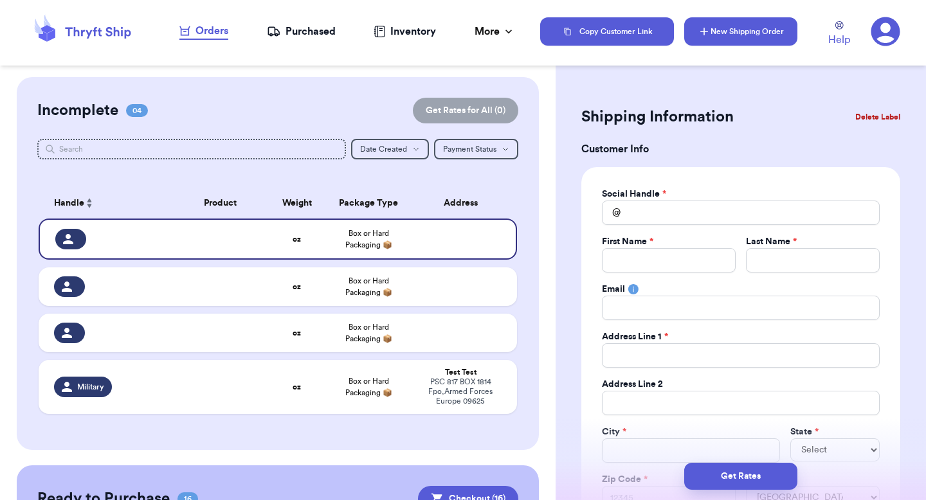
click at [720, 39] on button "New Shipping Order" at bounding box center [740, 31] width 113 height 28
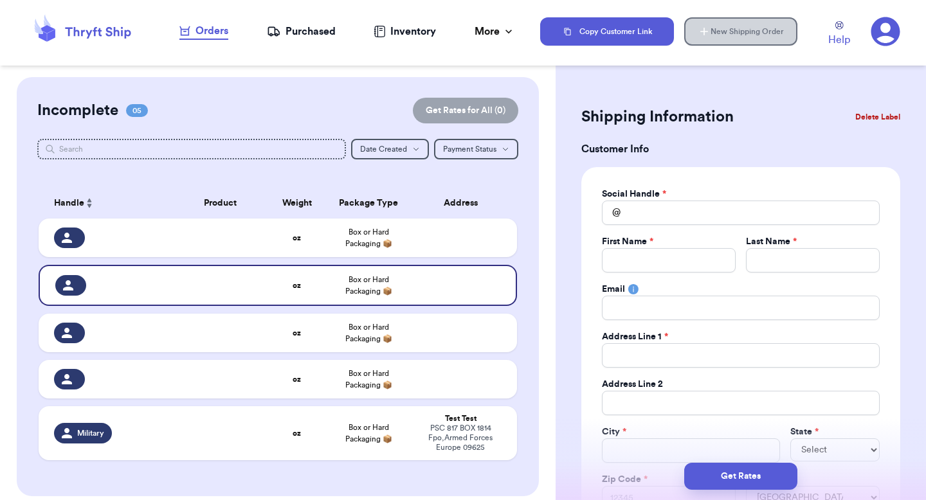
click at [720, 39] on button "New Shipping Order" at bounding box center [740, 31] width 113 height 28
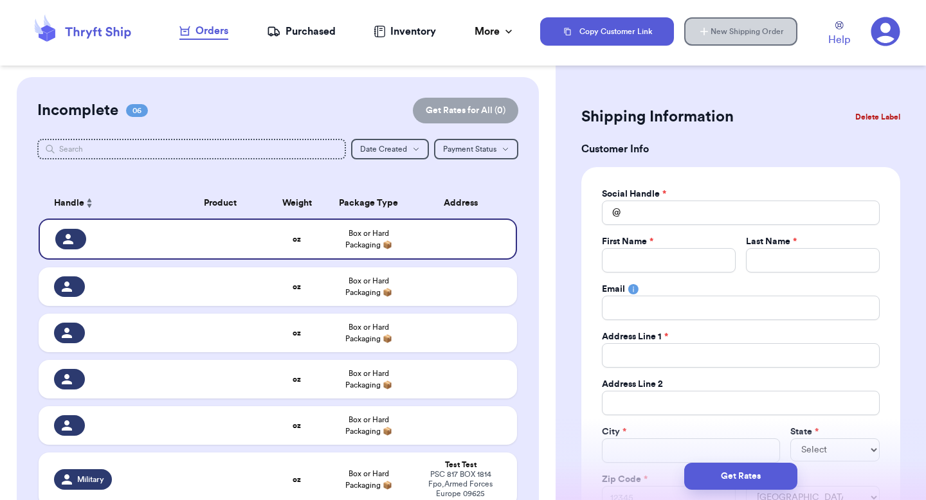
click at [720, 39] on button "New Shipping Order" at bounding box center [740, 31] width 113 height 28
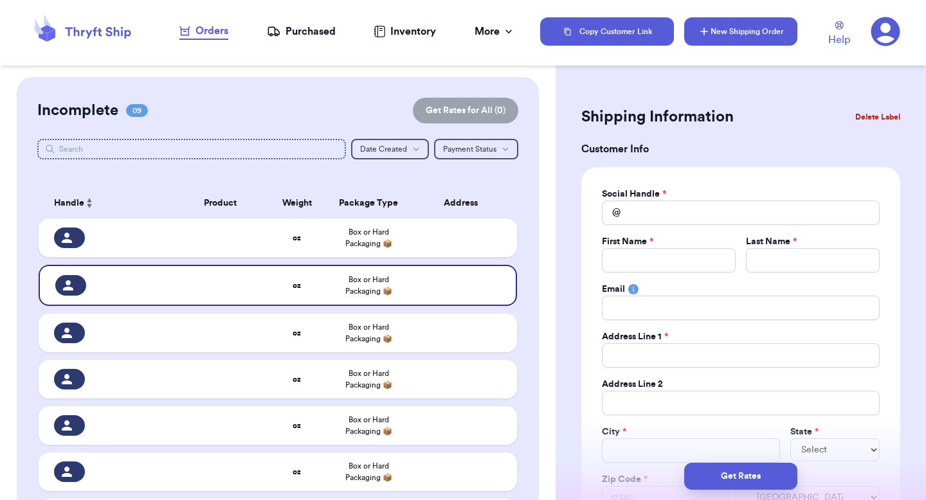
click at [720, 39] on button "New Shipping Order" at bounding box center [740, 31] width 113 height 28
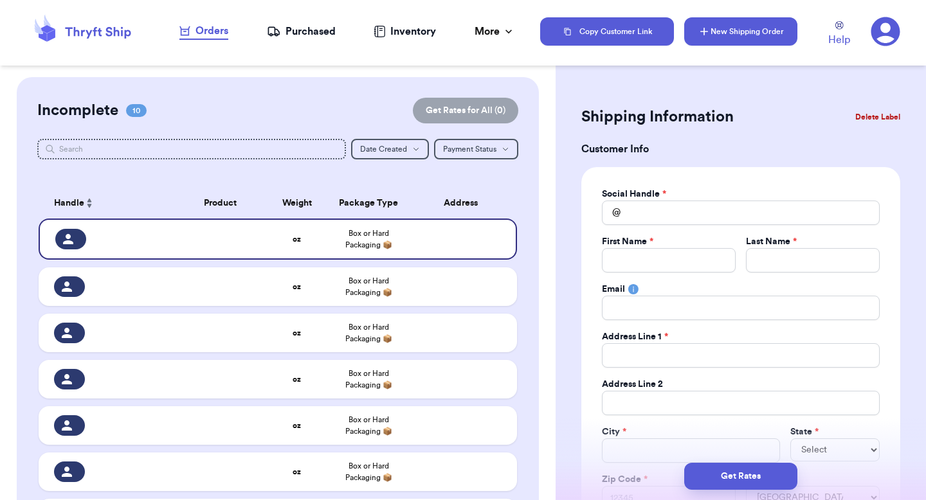
click at [720, 39] on button "New Shipping Order" at bounding box center [740, 31] width 113 height 28
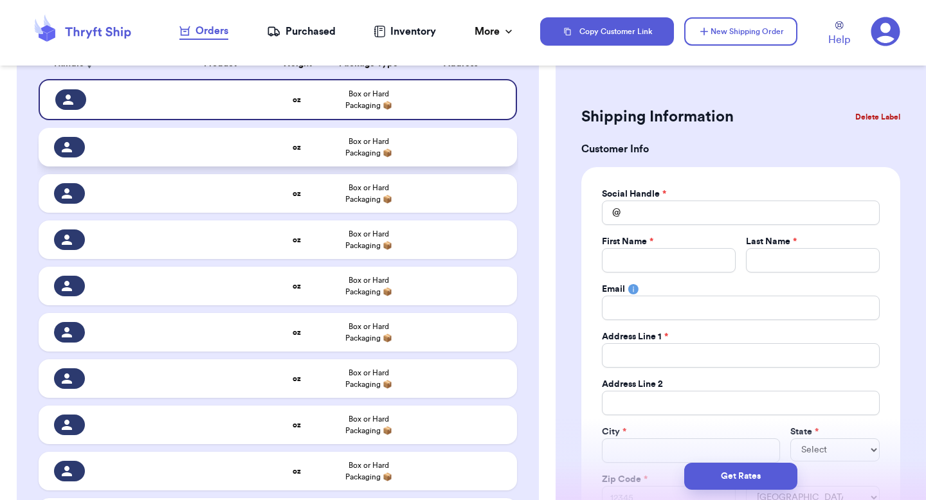
scroll to position [3, 0]
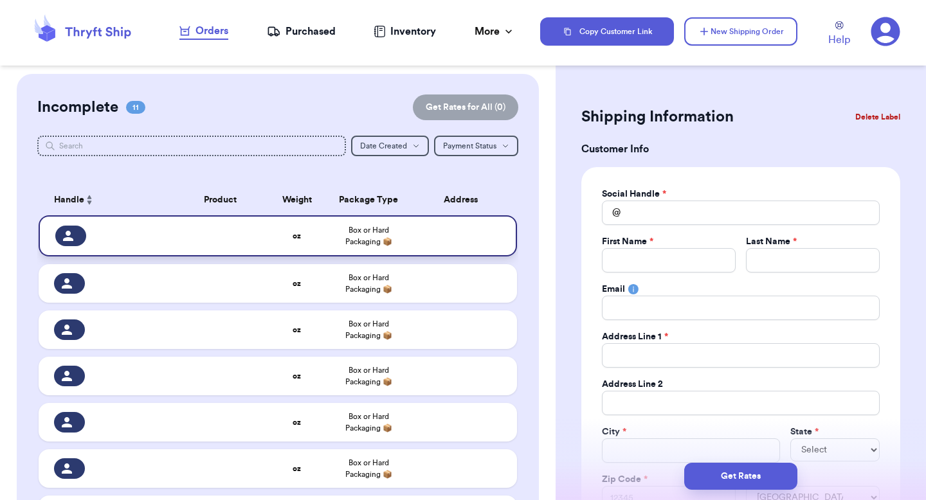
click at [414, 243] on td at bounding box center [464, 235] width 105 height 41
click at [644, 215] on input "Total Amount Paid" at bounding box center [741, 213] width 278 height 24
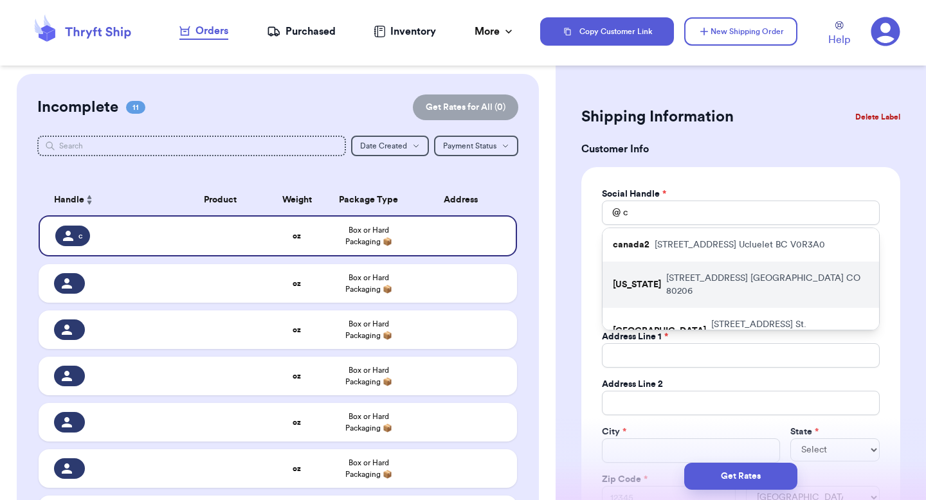
click at [631, 264] on div "[US_STATE] [STREET_ADDRESS]" at bounding box center [741, 285] width 277 height 46
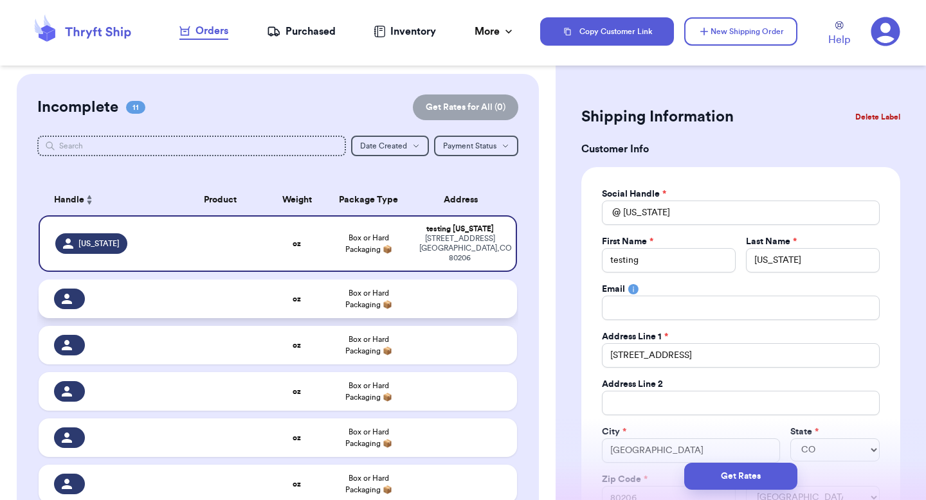
click at [514, 282] on td at bounding box center [464, 299] width 105 height 39
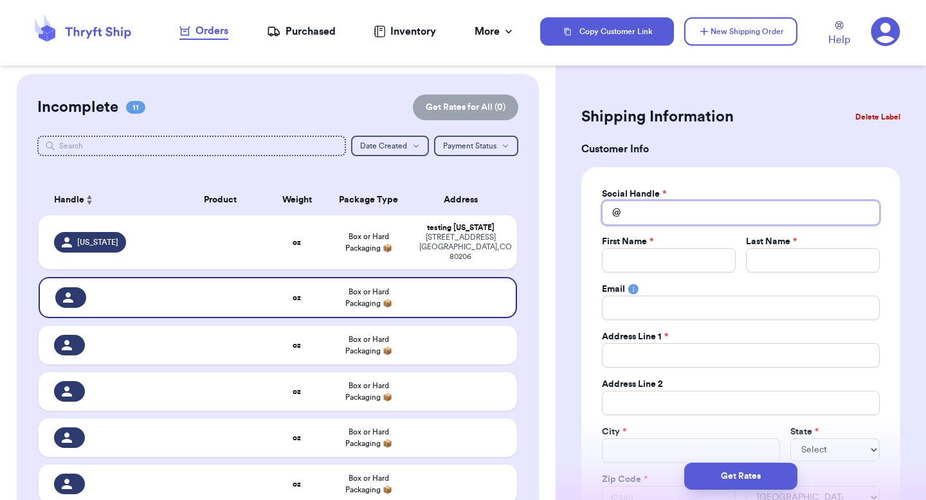
click at [683, 211] on input "Total Amount Paid" at bounding box center [741, 213] width 278 height 24
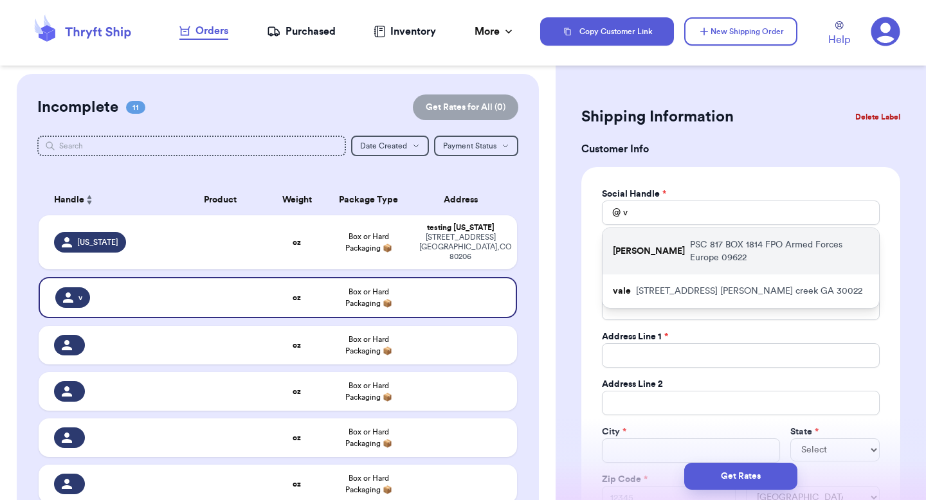
click at [646, 251] on div "[PERSON_NAME] PSC 817 BOX 1814 FPO Armed Forces Europe 09622" at bounding box center [741, 251] width 277 height 46
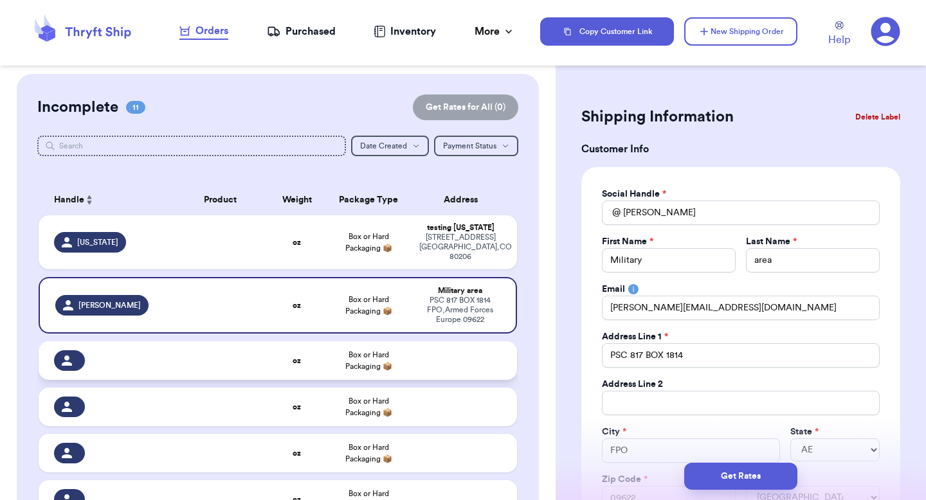
click at [466, 351] on td at bounding box center [464, 361] width 105 height 39
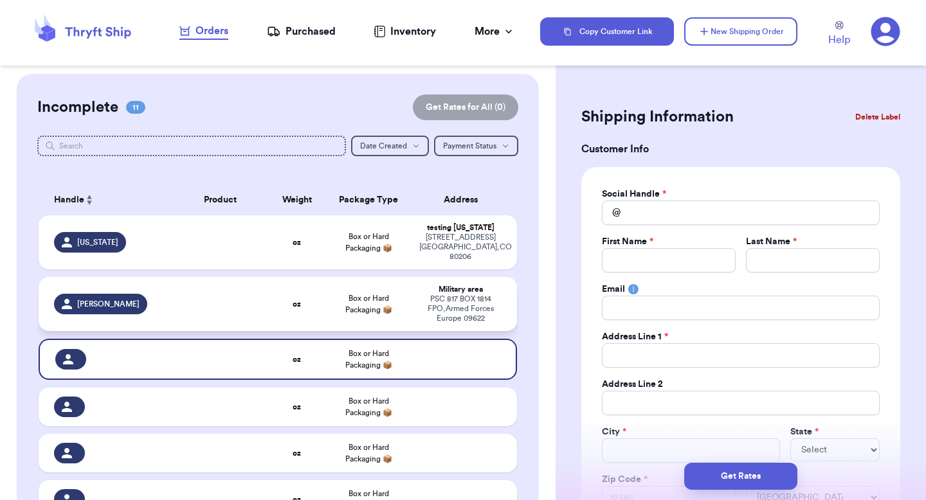
click at [471, 307] on div "PSC 817 BOX 1814 FPO , Armed Forces Europe 09622" at bounding box center [460, 309] width 82 height 29
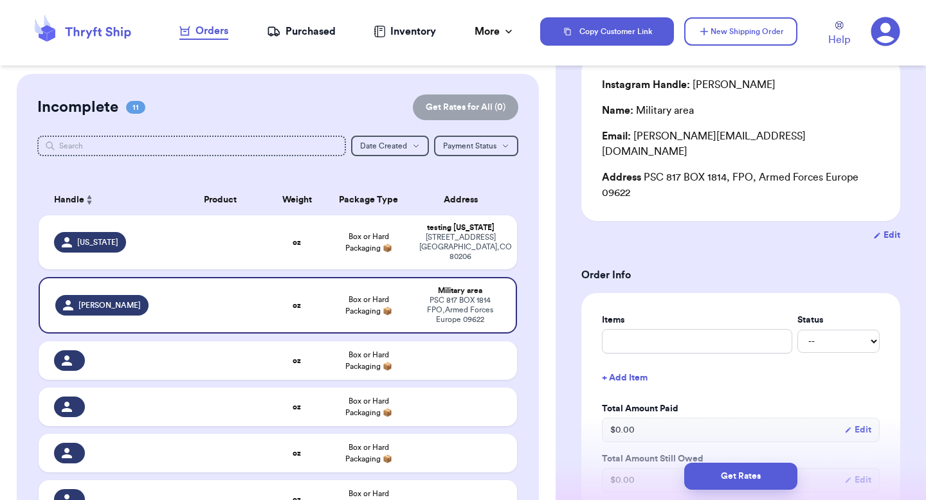
scroll to position [0, 0]
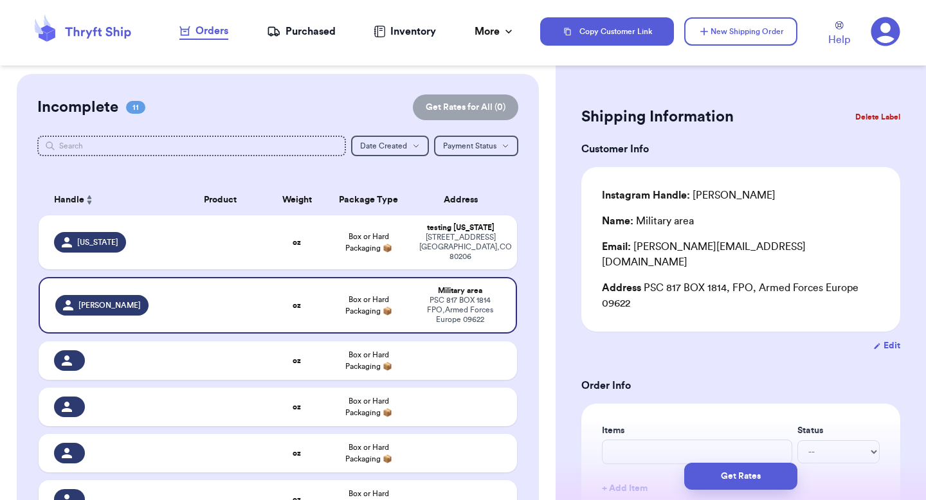
click at [895, 340] on button "Edit" at bounding box center [886, 346] width 27 height 13
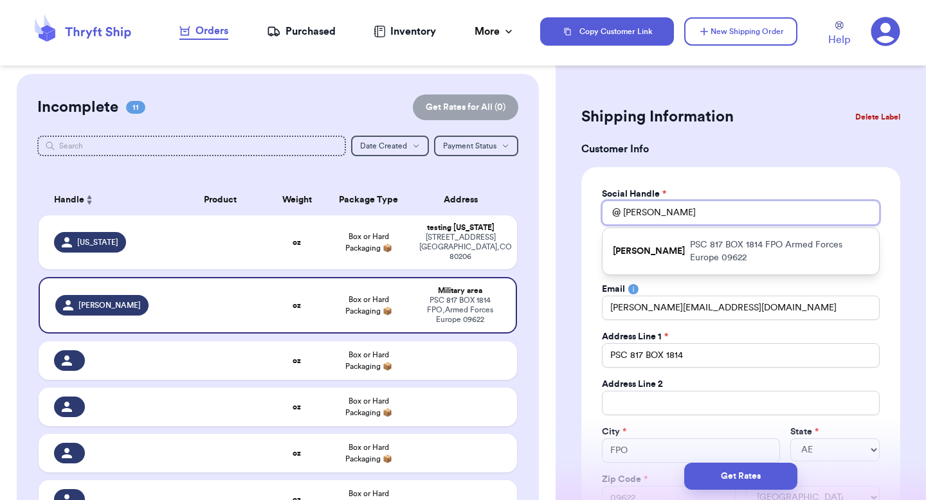
click at [803, 209] on input "[PERSON_NAME]" at bounding box center [741, 213] width 278 height 24
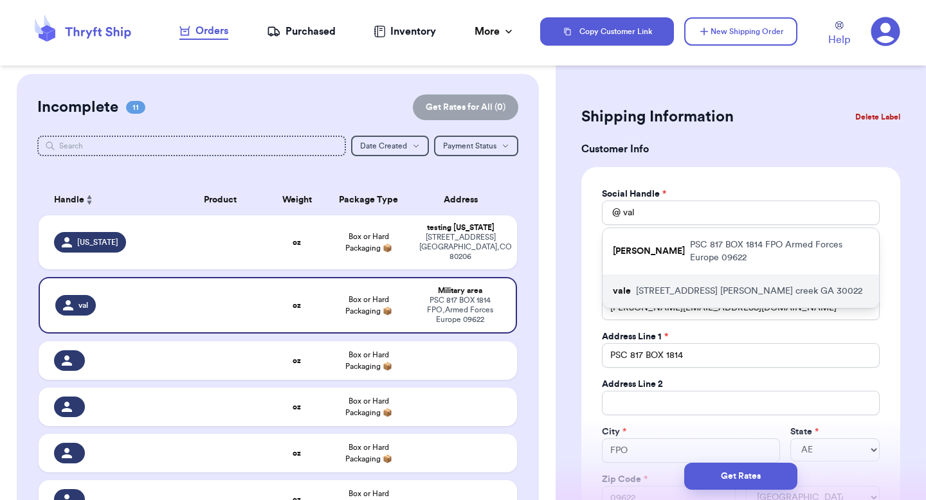
click at [708, 285] on p "[STREET_ADDRESS][PERSON_NAME]" at bounding box center [749, 291] width 226 height 13
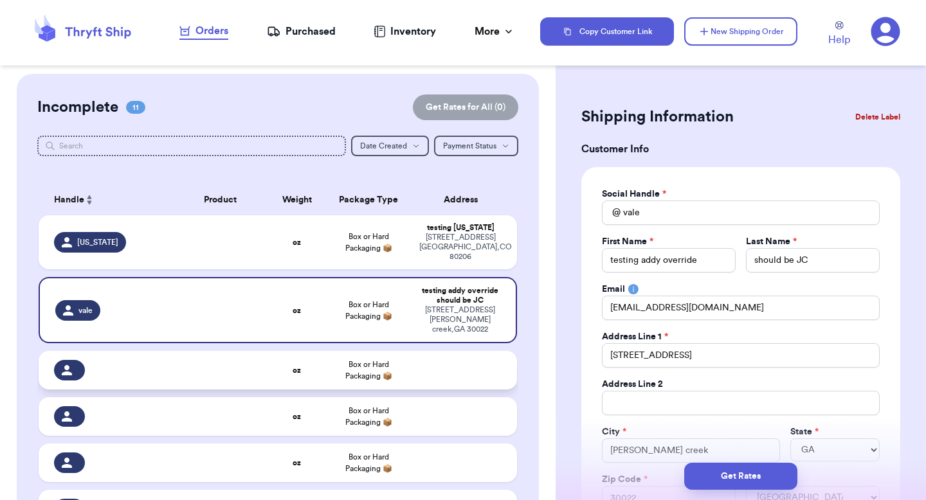
click at [456, 354] on td at bounding box center [464, 370] width 105 height 39
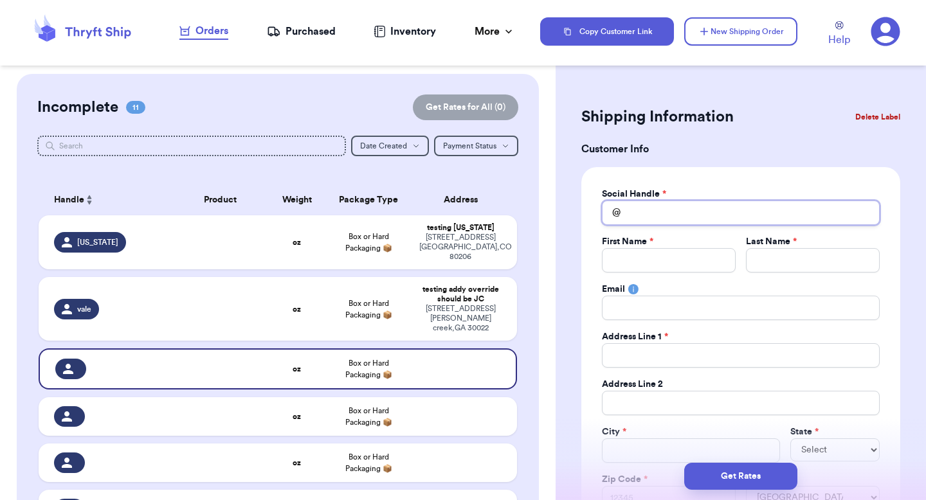
click at [652, 222] on input "Total Amount Paid" at bounding box center [741, 213] width 278 height 24
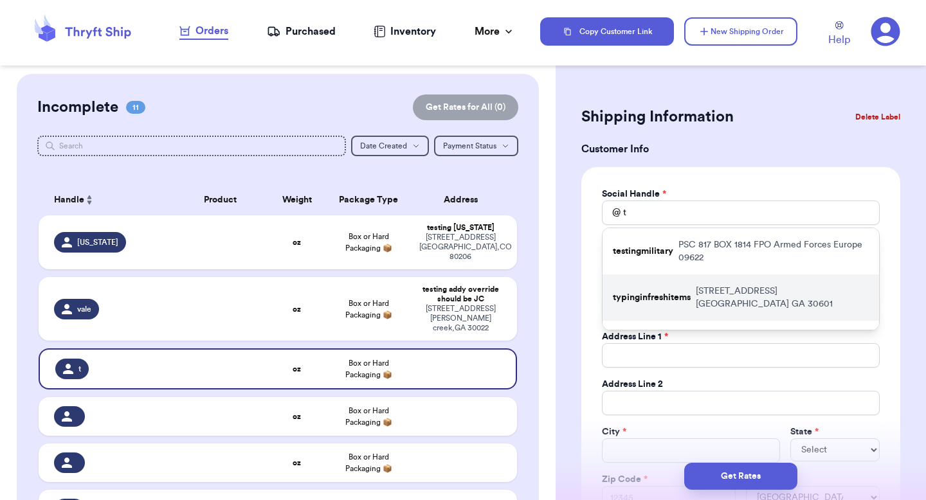
click at [643, 280] on div "typinginfreshitems [STREET_ADDRESS]" at bounding box center [741, 298] width 277 height 46
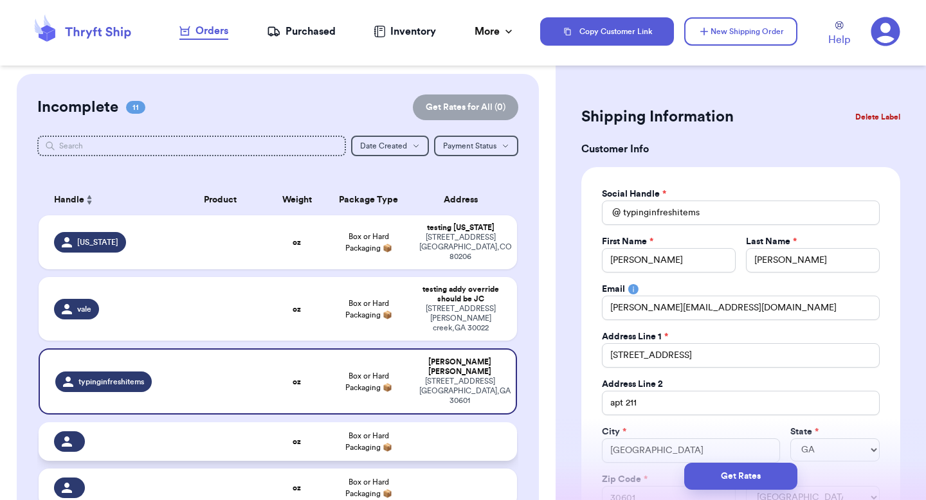
click at [465, 423] on td at bounding box center [464, 442] width 105 height 39
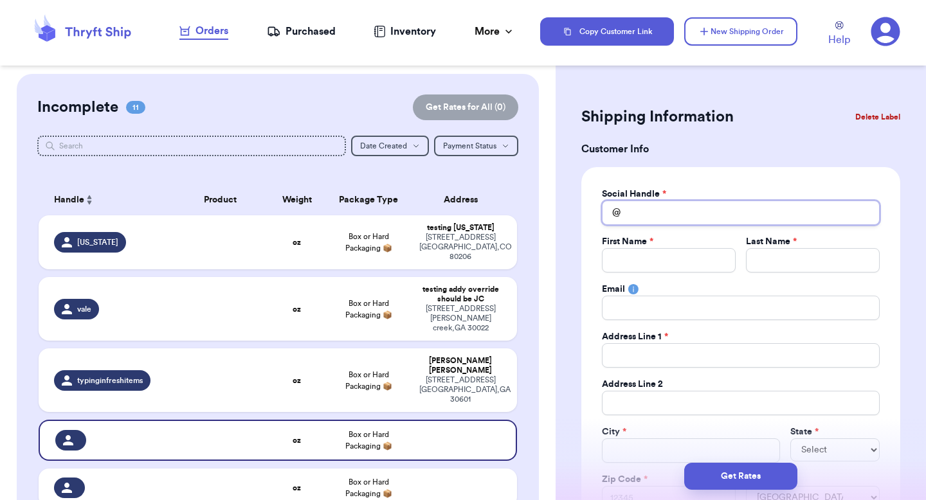
click at [640, 215] on input "Total Amount Paid" at bounding box center [741, 213] width 278 height 24
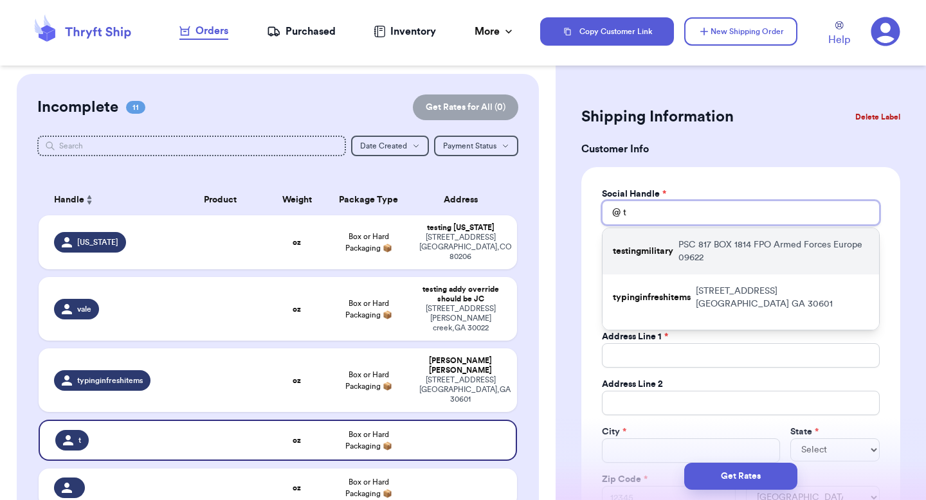
scroll to position [12, 0]
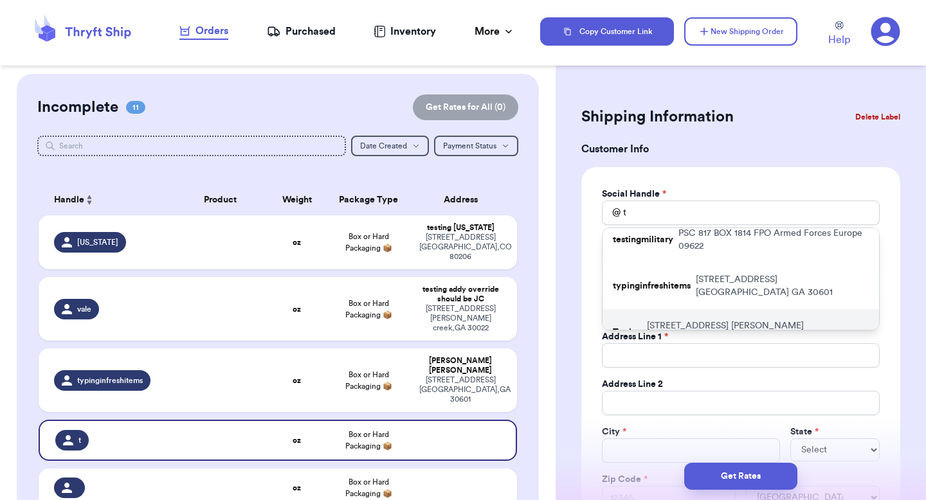
click at [624, 309] on div "Tssting [STREET_ADDRESS][PERSON_NAME]" at bounding box center [741, 332] width 277 height 46
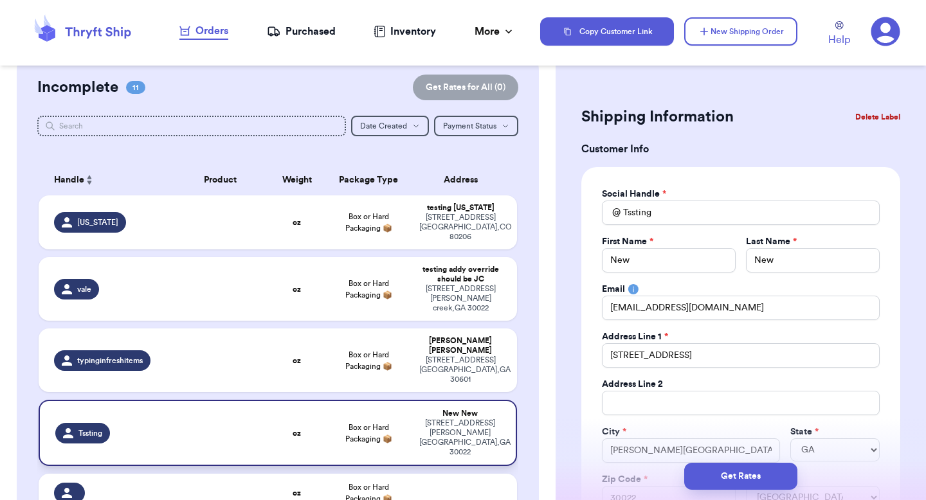
scroll to position [30, 0]
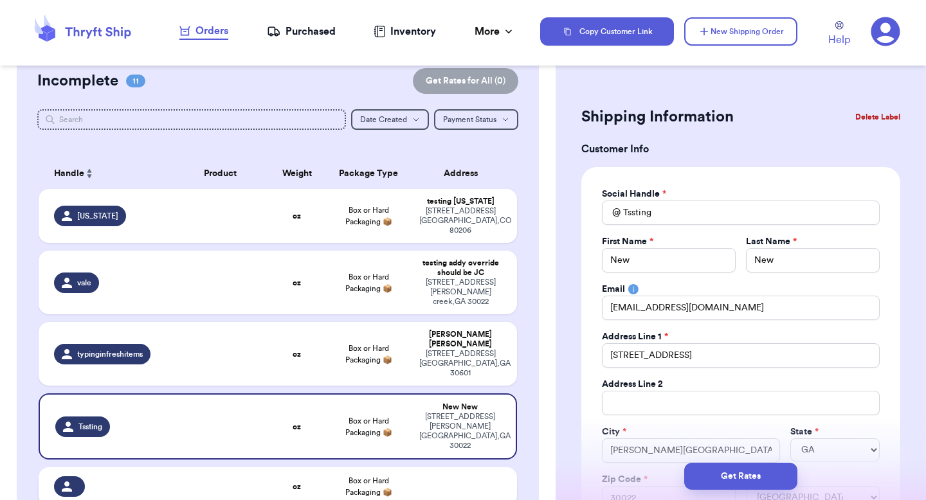
click at [424, 468] on td at bounding box center [464, 487] width 105 height 39
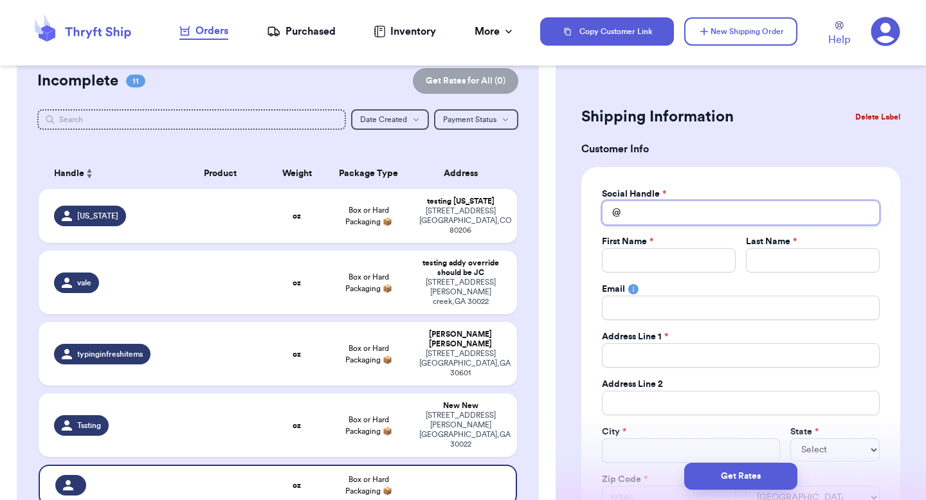
click at [691, 217] on input "Total Amount Paid" at bounding box center [741, 213] width 278 height 24
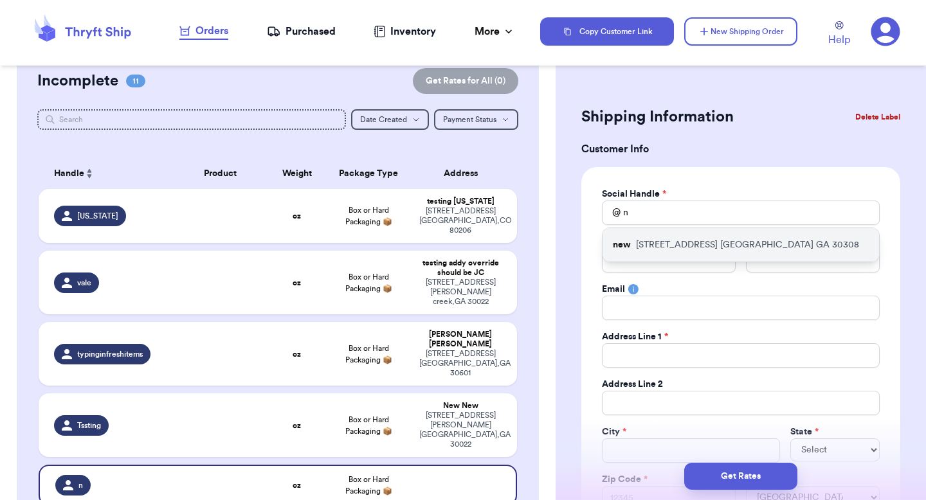
click at [650, 244] on p "[STREET_ADDRESS]" at bounding box center [747, 245] width 223 height 13
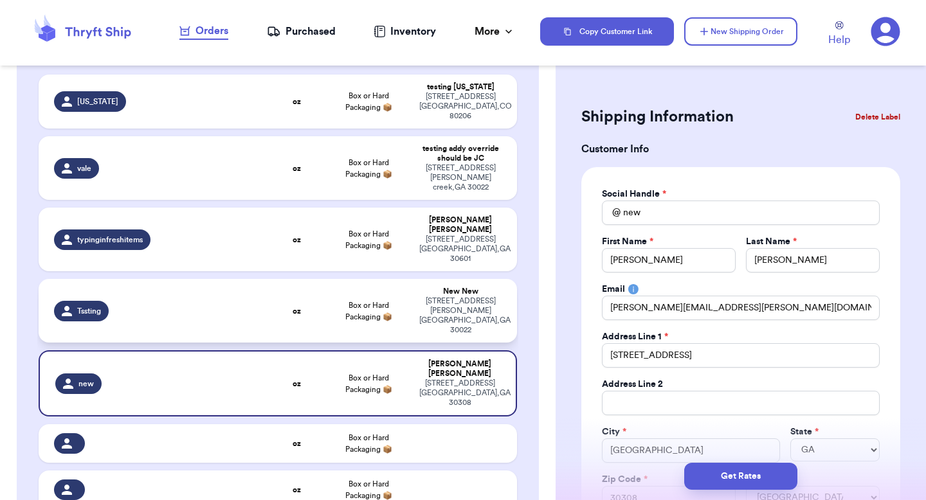
scroll to position [170, 0]
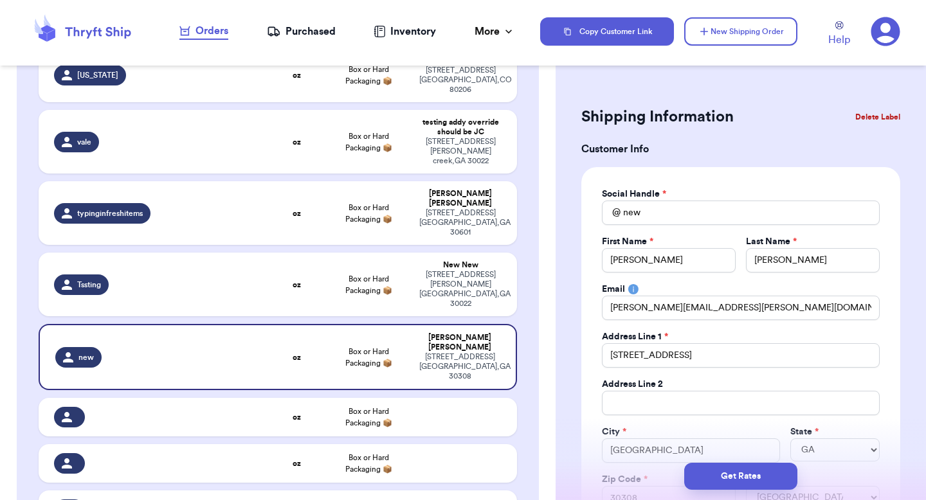
click at [386, 369] on table "Handle Product Weight Package Type Address [US_STATE] oz Box or Hard Packaging …" at bounding box center [277, 355] width 481 height 690
click at [481, 398] on td at bounding box center [464, 417] width 105 height 39
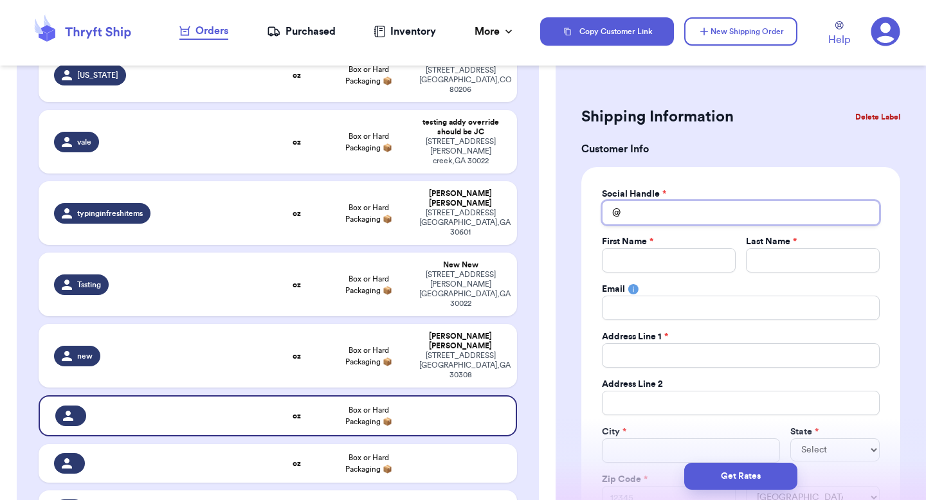
click at [641, 214] on input "Total Amount Paid" at bounding box center [741, 213] width 278 height 24
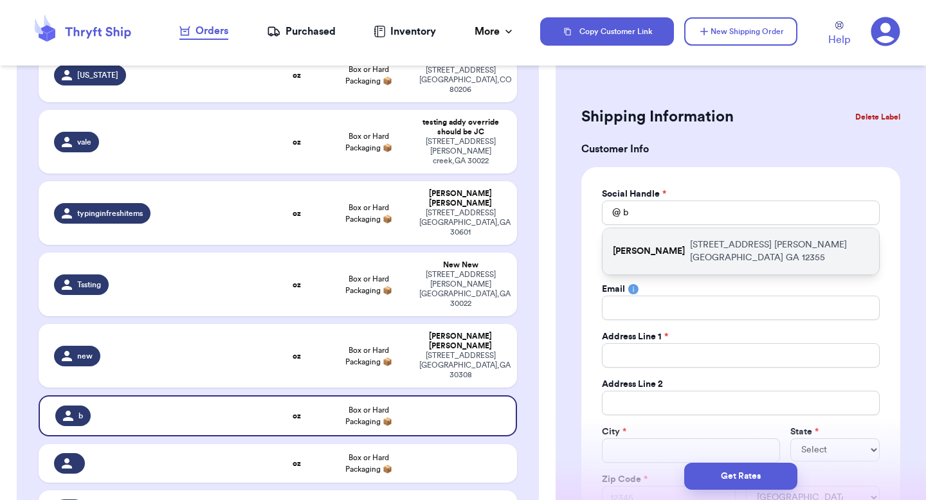
click at [642, 245] on p "[PERSON_NAME]" at bounding box center [649, 251] width 72 height 13
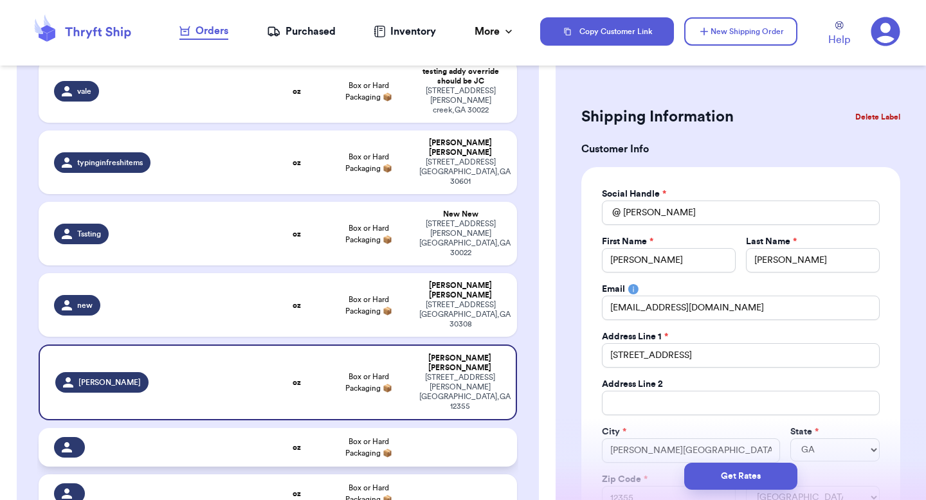
scroll to position [224, 0]
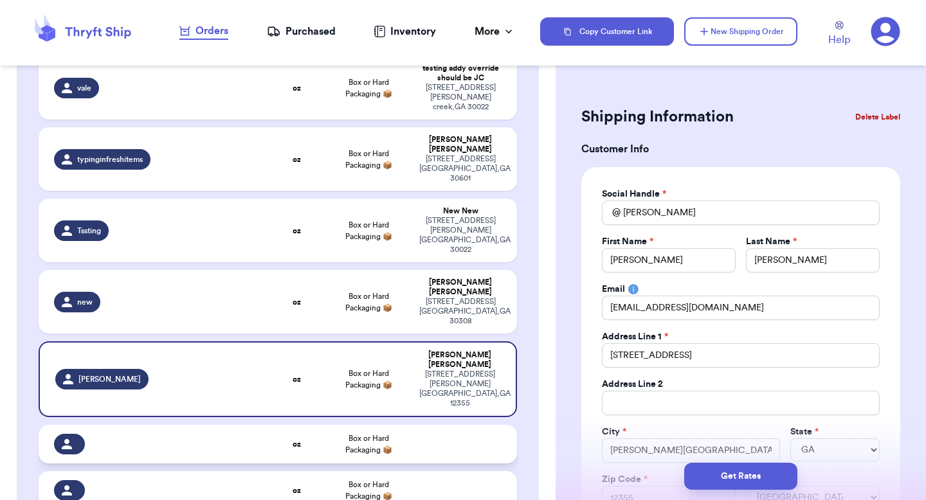
click at [449, 425] on td at bounding box center [464, 444] width 105 height 39
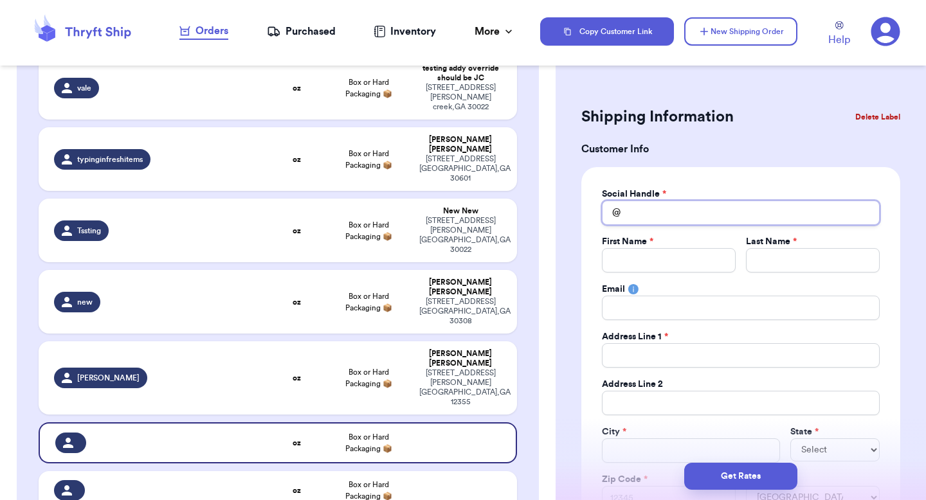
click at [670, 211] on input "Total Amount Paid" at bounding box center [741, 213] width 278 height 24
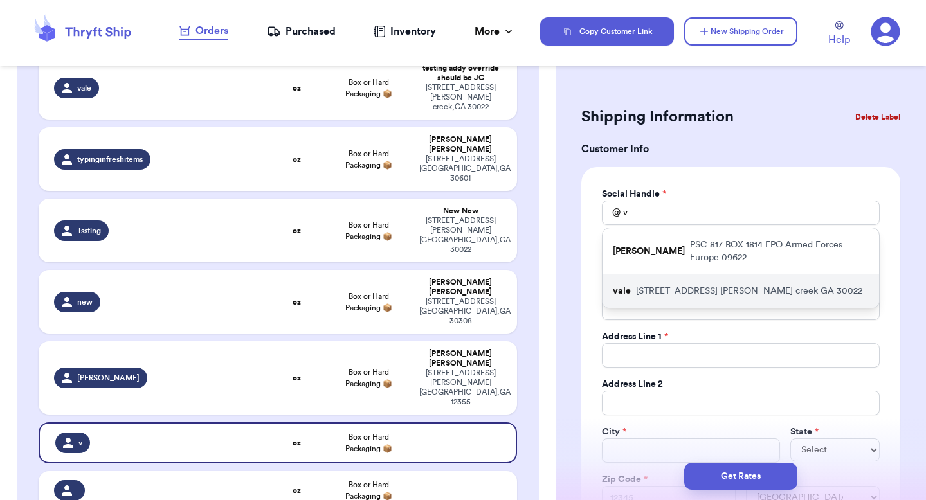
click at [657, 275] on div "vale [STREET_ADDRESS][PERSON_NAME]" at bounding box center [741, 291] width 277 height 33
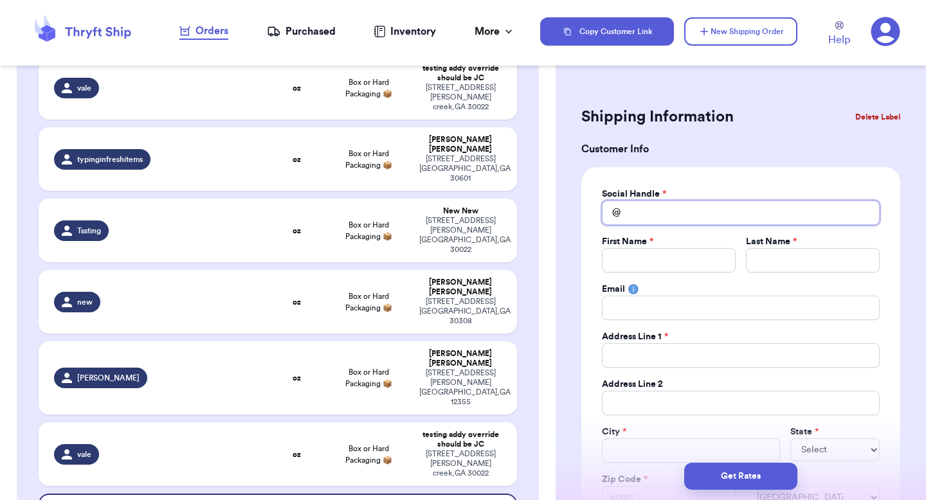
click at [652, 208] on input "Total Amount Paid" at bounding box center [741, 213] width 278 height 24
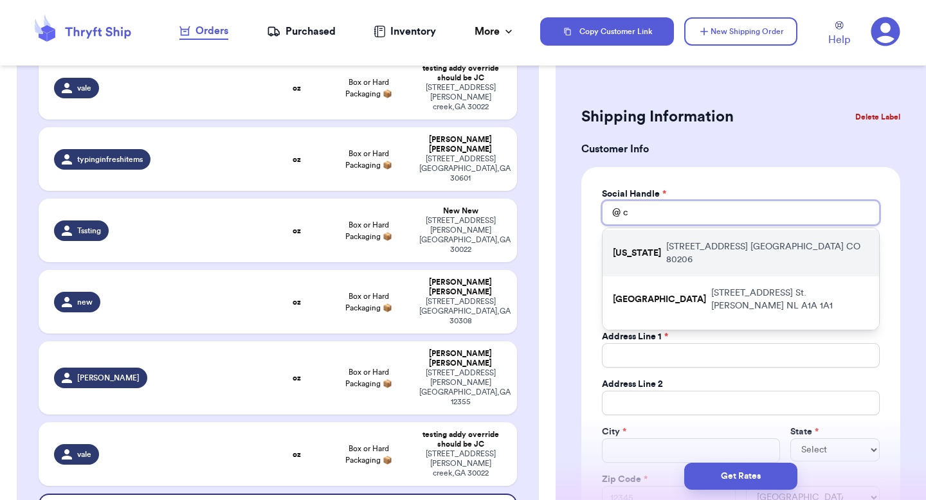
scroll to position [32, 0]
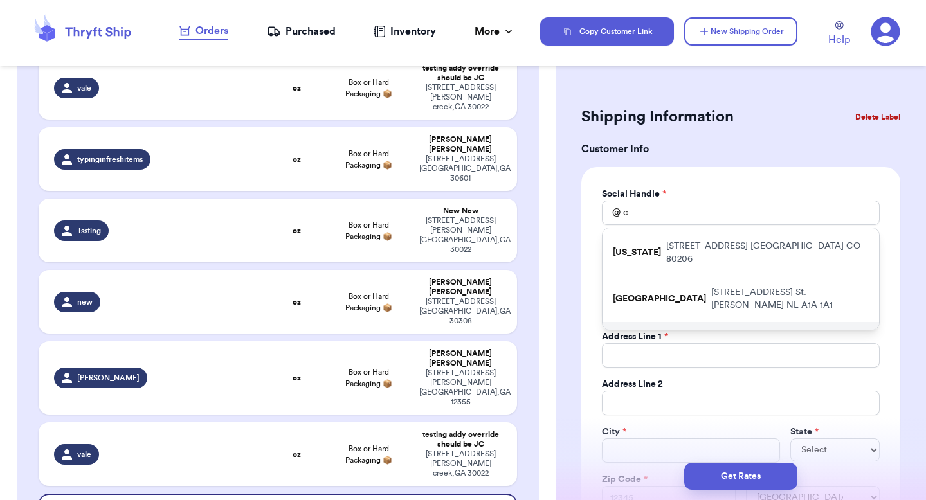
click at [650, 322] on div "customera [STREET_ADDRESS]" at bounding box center [741, 345] width 277 height 46
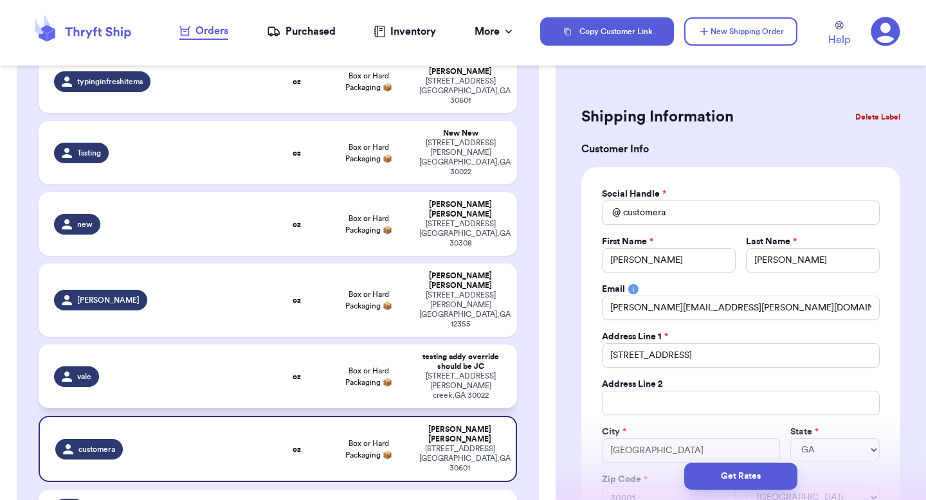
scroll to position [321, 0]
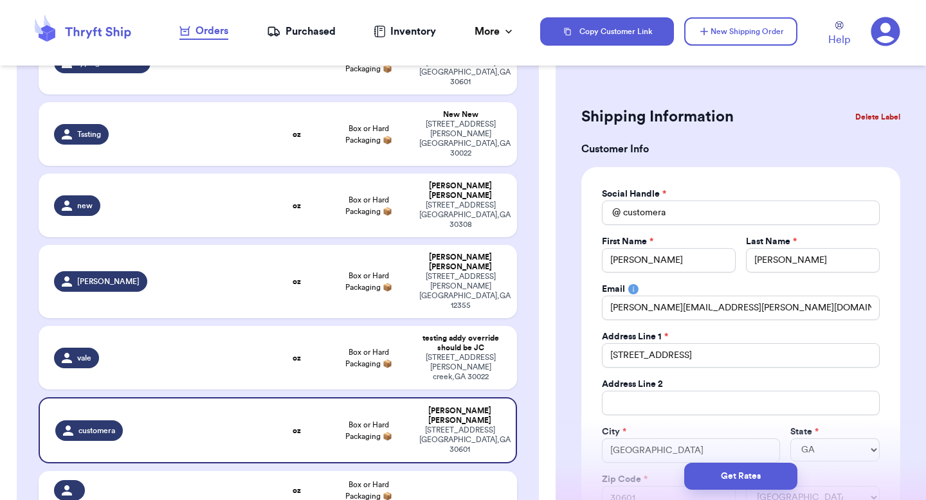
click at [455, 471] on td at bounding box center [464, 490] width 105 height 39
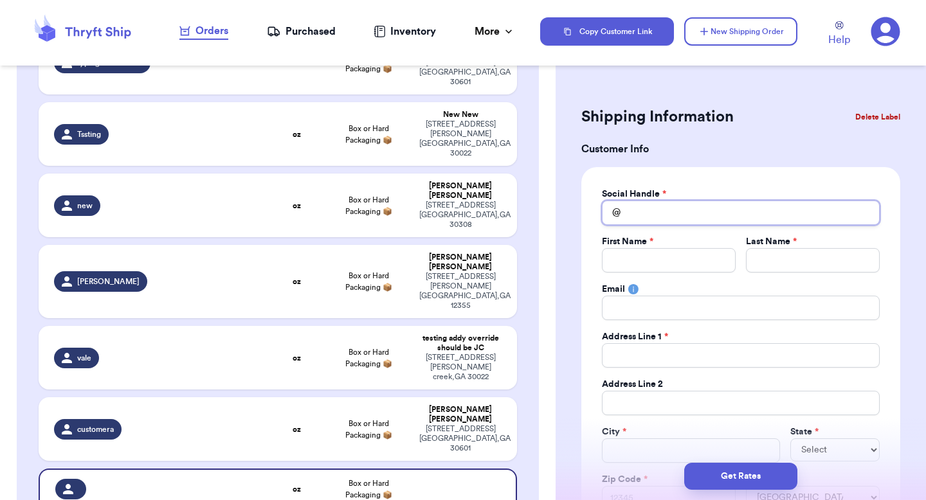
click at [695, 219] on input "Total Amount Paid" at bounding box center [741, 213] width 278 height 24
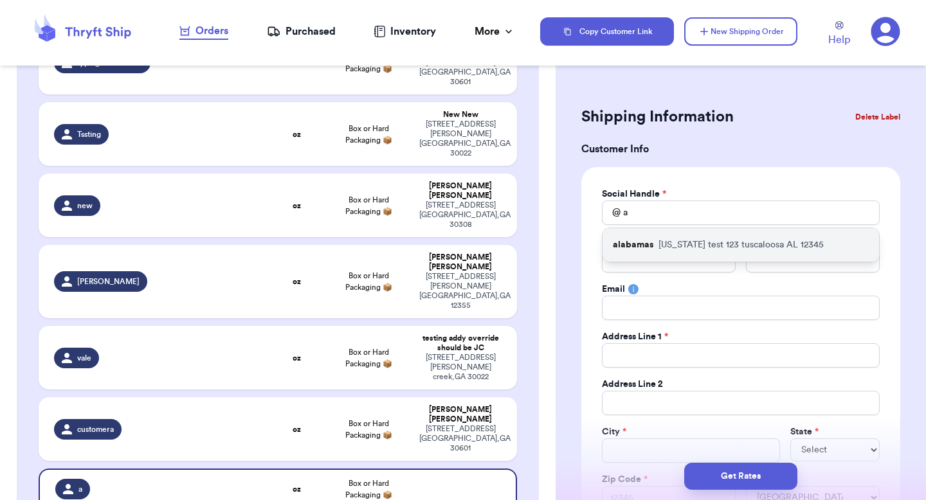
click at [654, 245] on div "alabamas [US_STATE] test [STREET_ADDRESS]" at bounding box center [741, 244] width 277 height 33
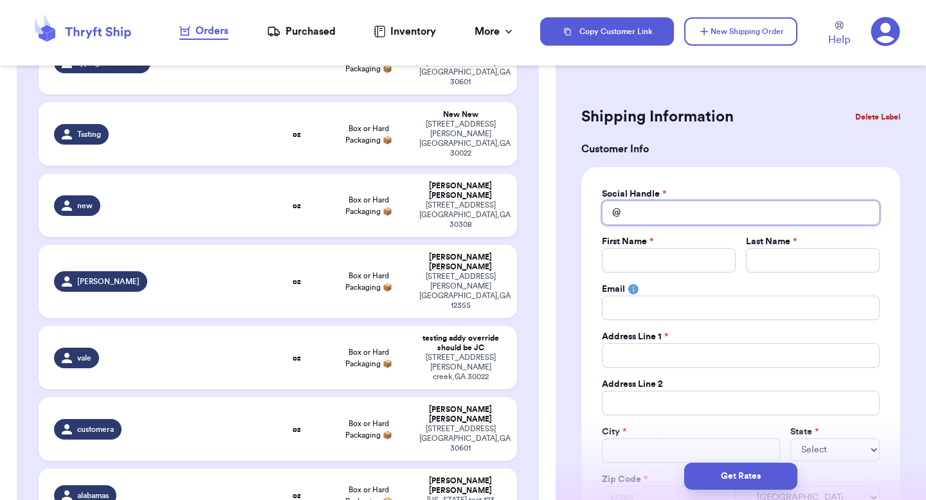
click at [658, 211] on input "Total Amount Paid" at bounding box center [741, 213] width 278 height 24
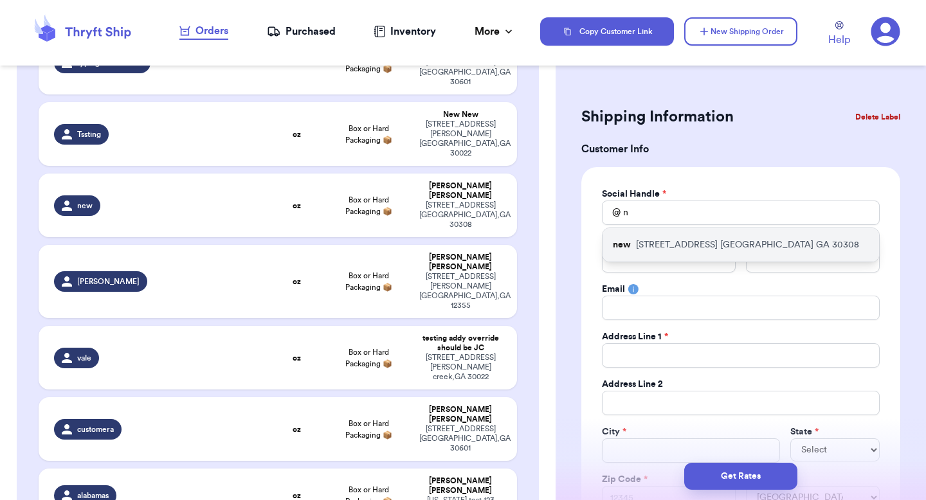
click at [660, 233] on div "[GEOGRAPHIC_DATA][STREET_ADDRESS]" at bounding box center [741, 244] width 277 height 33
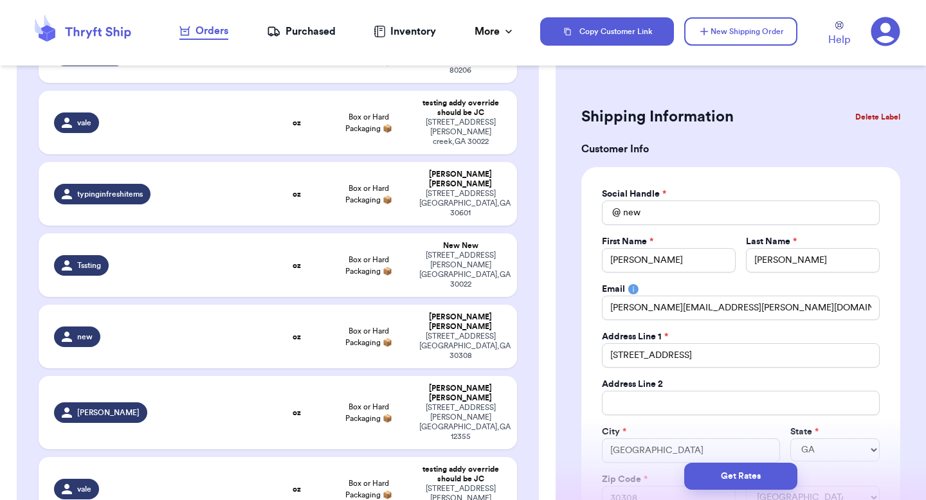
scroll to position [0, 0]
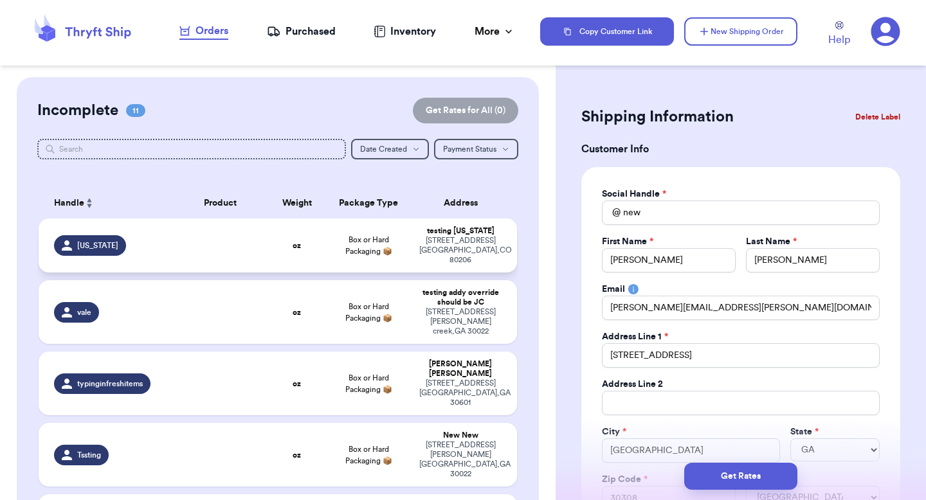
click at [378, 236] on span "Box or Hard Packaging 📦" at bounding box center [368, 245] width 47 height 19
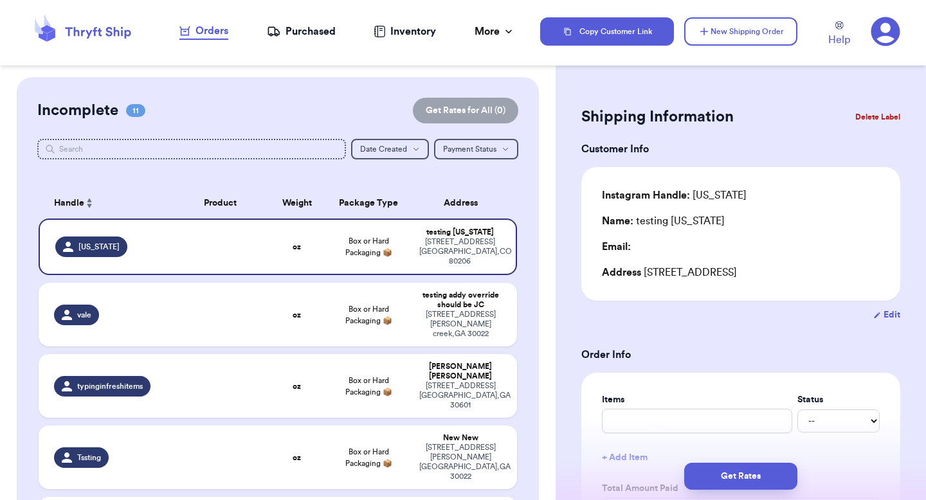
click at [666, 435] on div "Items Status -- Paid Owes + Add Item Total Amount Paid $ 0.00 Edit Total Amount…" at bounding box center [741, 483] width 278 height 179
click at [666, 430] on input "text" at bounding box center [697, 421] width 190 height 24
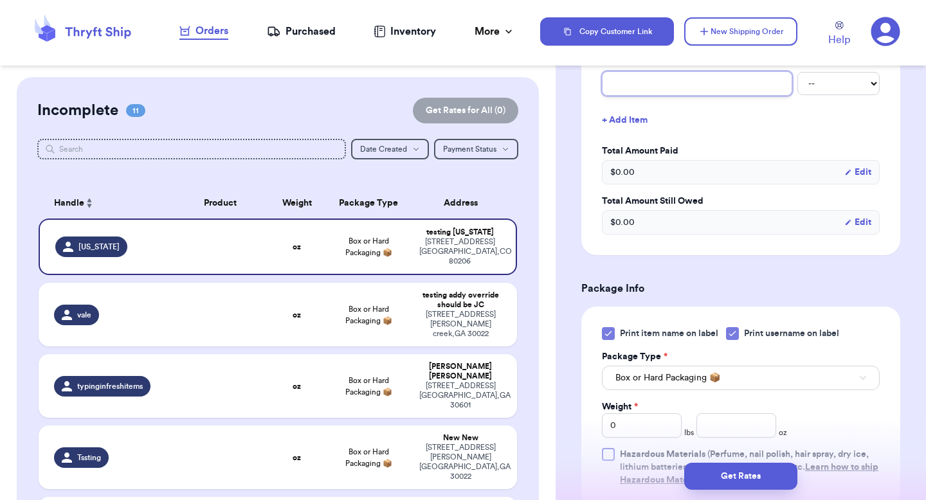
scroll to position [431, 0]
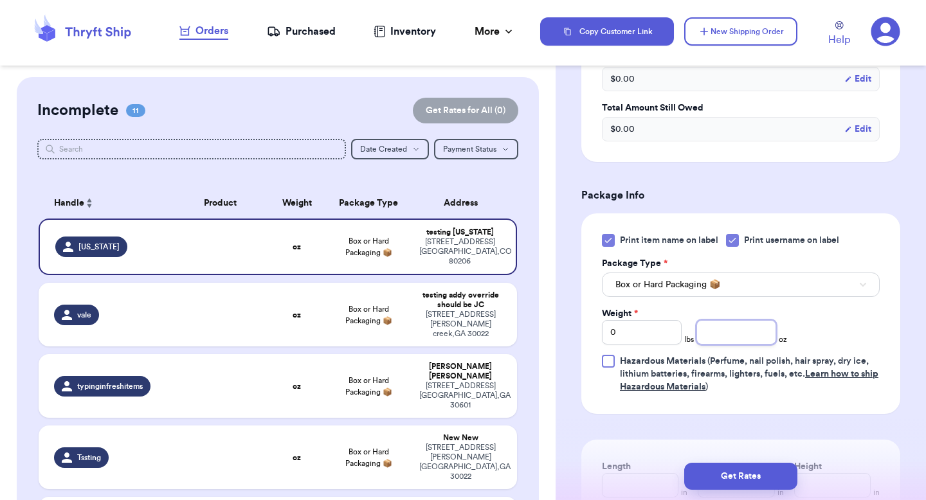
click at [738, 332] on input "number" at bounding box center [737, 332] width 80 height 24
click at [488, 310] on div "[STREET_ADDRESS][PERSON_NAME]" at bounding box center [460, 324] width 82 height 29
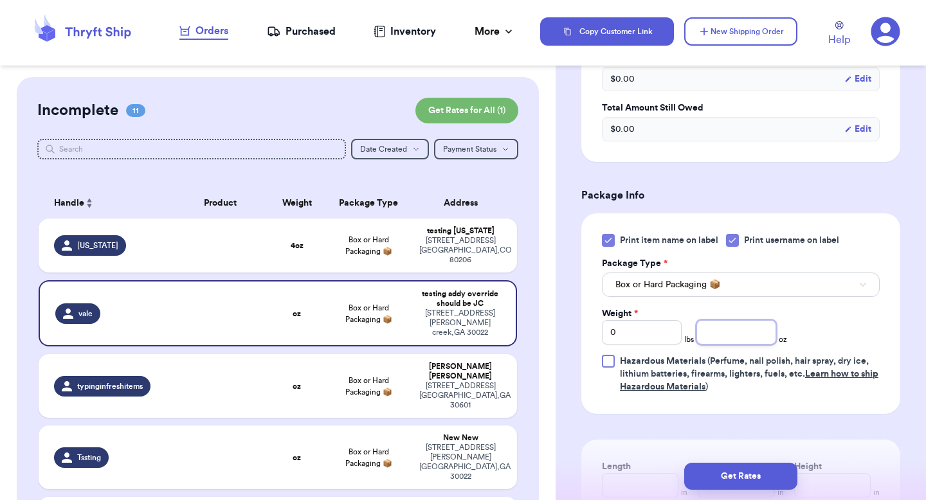
click at [719, 325] on input "number" at bounding box center [737, 332] width 80 height 24
click at [483, 362] on div "[PERSON_NAME]" at bounding box center [460, 371] width 82 height 19
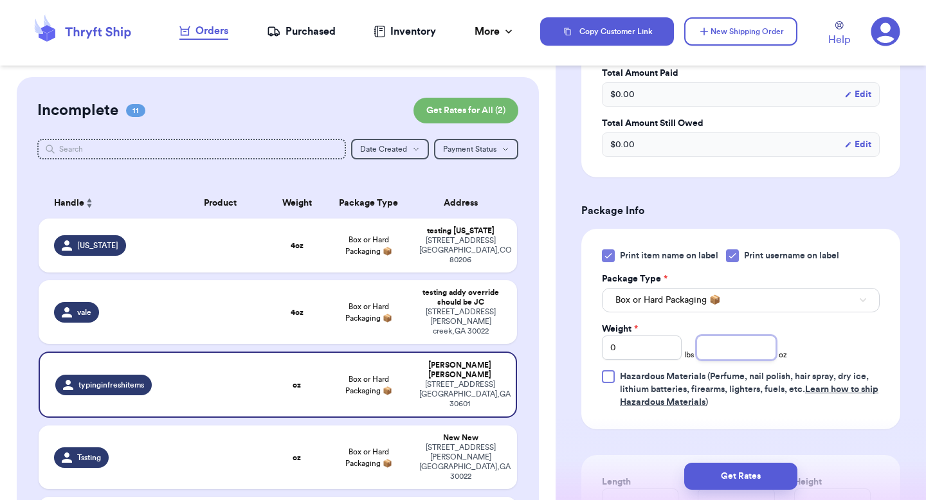
click at [718, 336] on input "number" at bounding box center [737, 348] width 80 height 24
click at [459, 426] on td "New New [STREET_ADDRESS][PERSON_NAME]" at bounding box center [464, 458] width 105 height 64
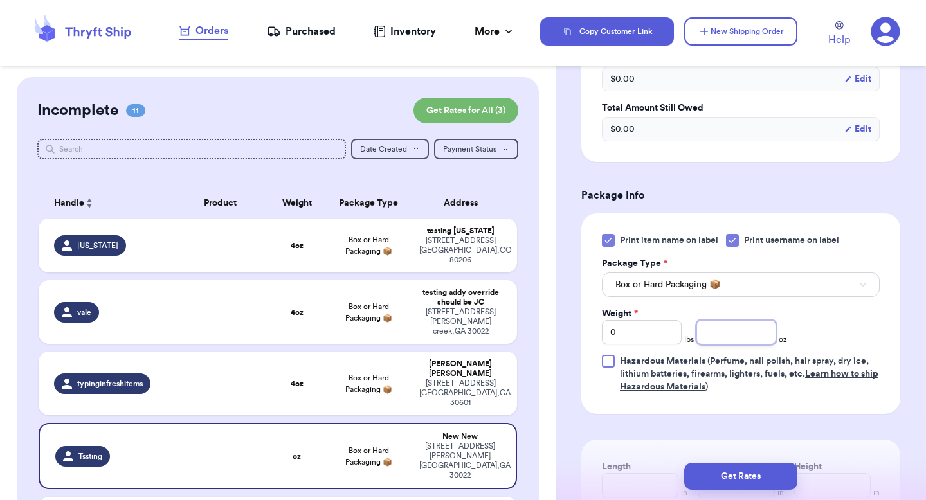
click at [731, 322] on input "number" at bounding box center [737, 332] width 80 height 24
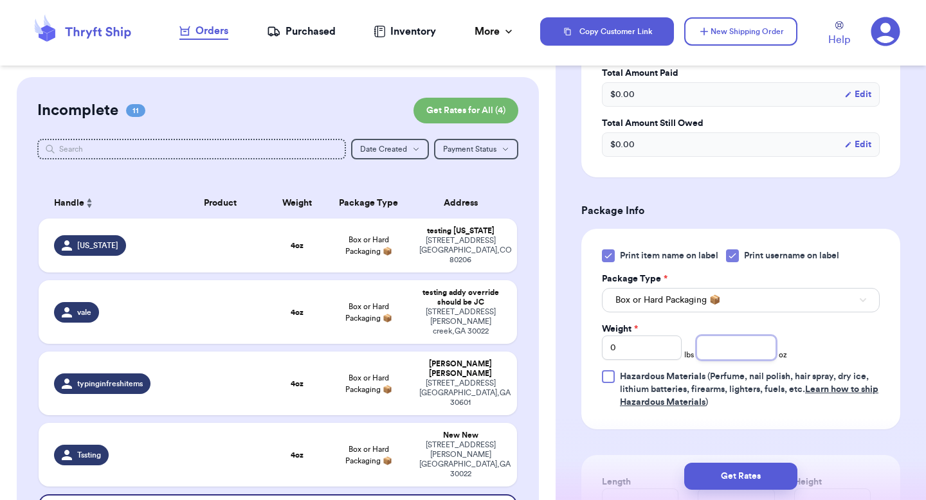
click at [717, 336] on input "number" at bounding box center [737, 348] width 80 height 24
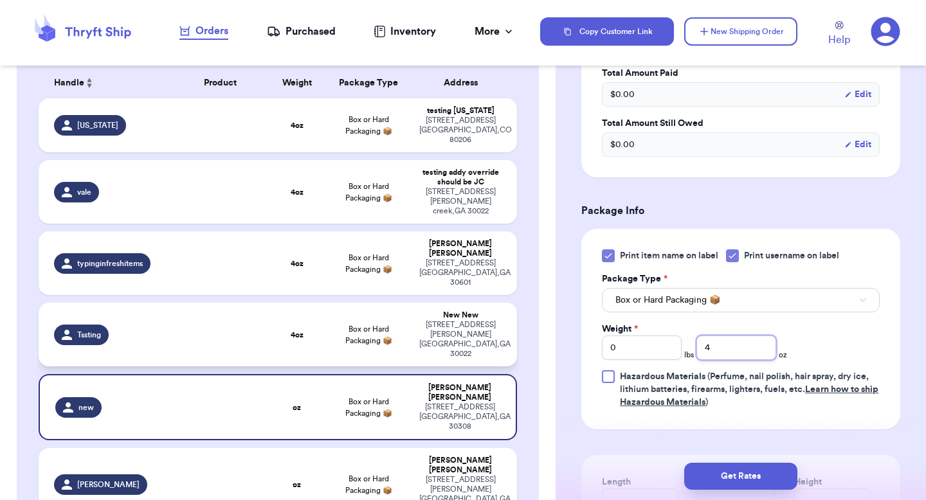
scroll to position [121, 0]
click at [361, 448] on td "Box or Hard Packaging 📦" at bounding box center [368, 484] width 86 height 73
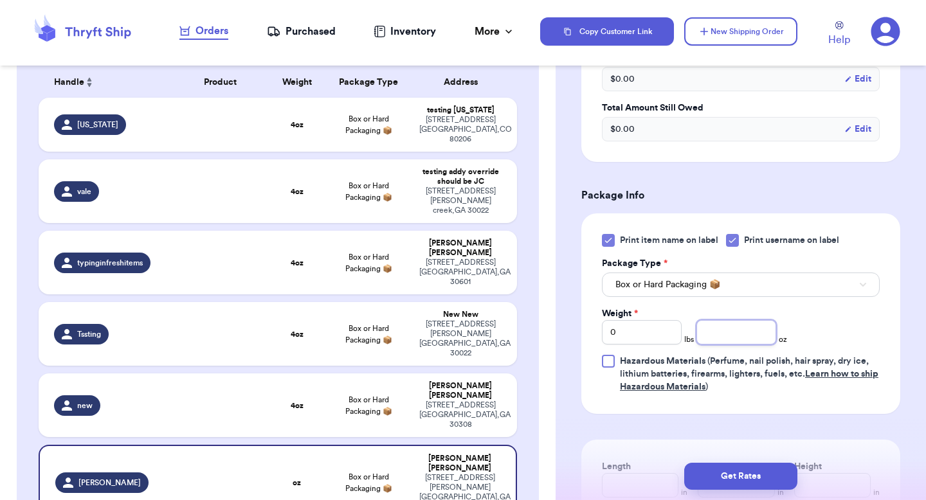
click at [726, 324] on input "number" at bounding box center [737, 332] width 80 height 24
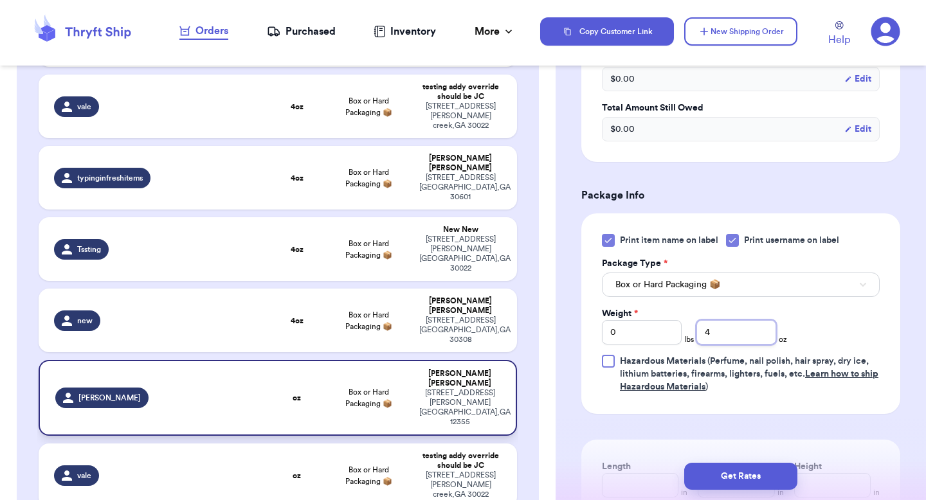
scroll to position [228, 0]
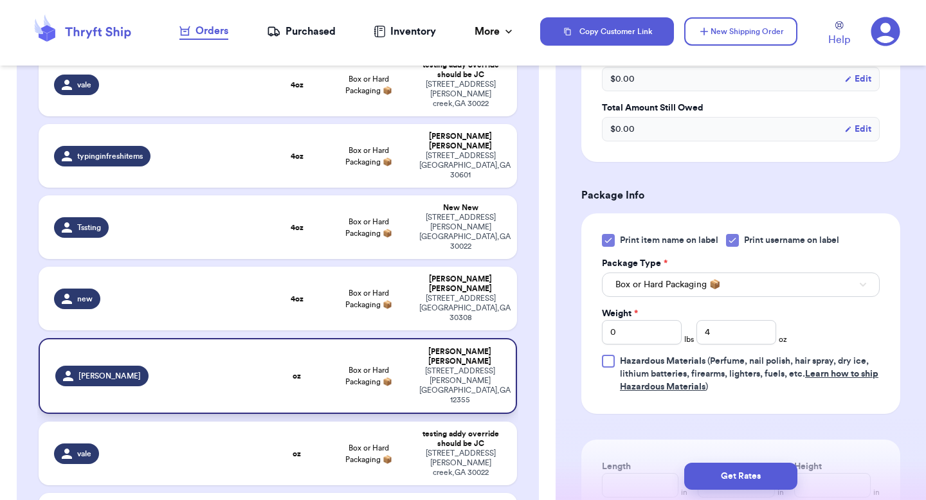
click at [396, 422] on td "Box or Hard Packaging 📦" at bounding box center [368, 454] width 86 height 64
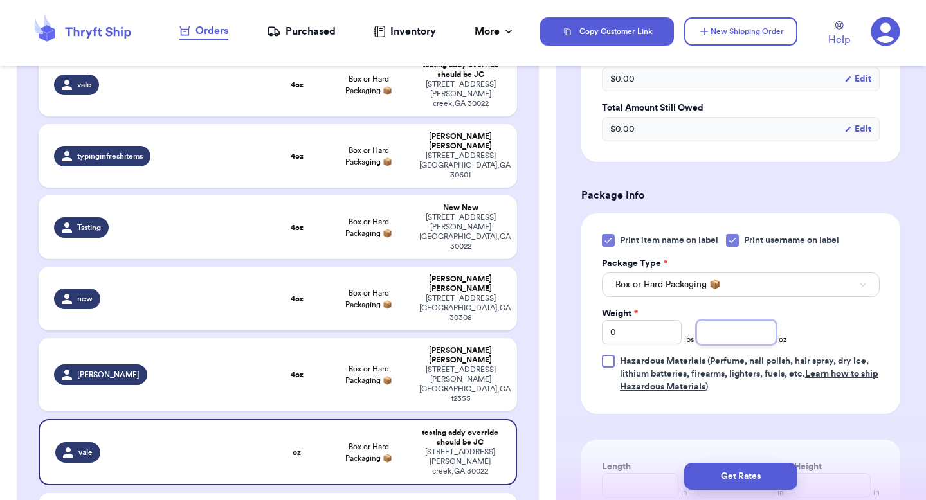
click at [745, 336] on input "number" at bounding box center [737, 332] width 80 height 24
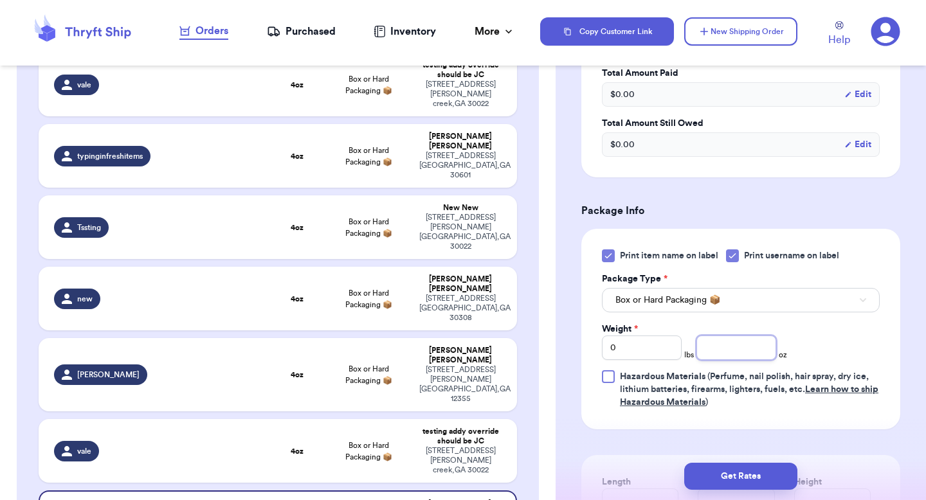
click at [724, 336] on input "number" at bounding box center [737, 348] width 80 height 24
click at [717, 336] on input "number" at bounding box center [737, 348] width 80 height 24
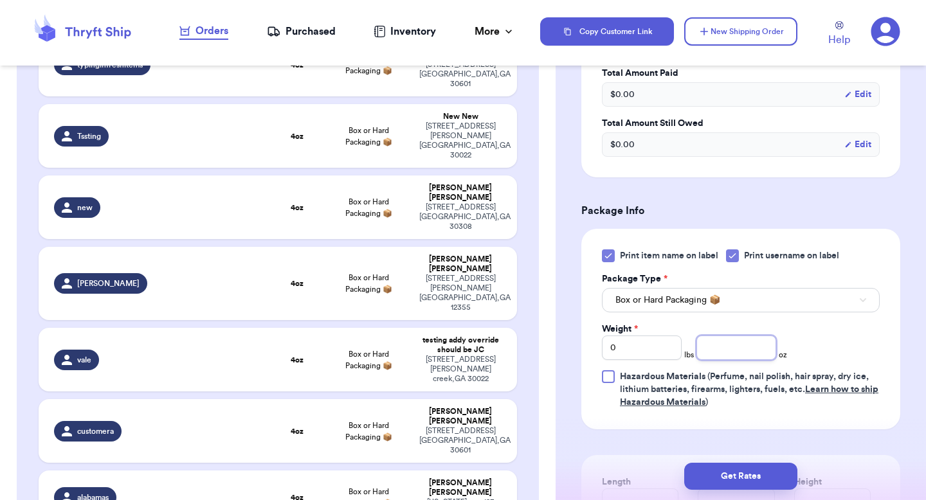
click at [735, 336] on input "number" at bounding box center [737, 348] width 80 height 24
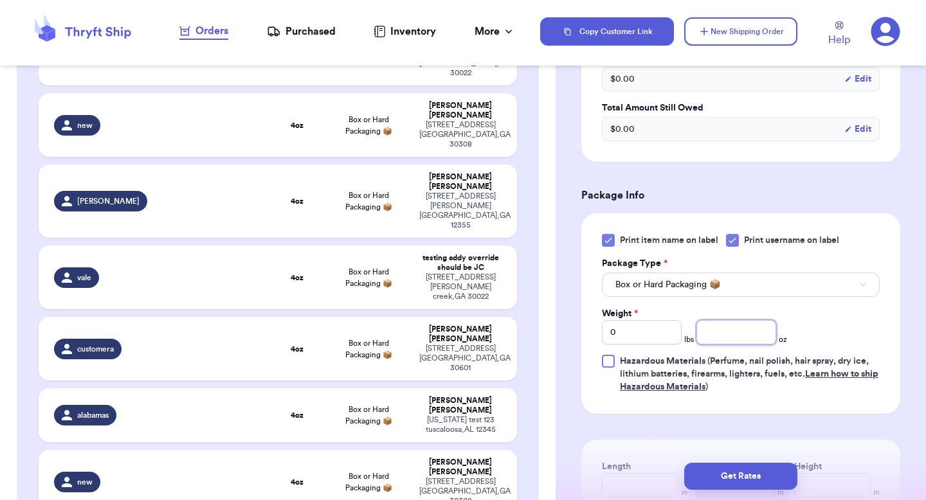
click at [722, 333] on input "number" at bounding box center [737, 332] width 80 height 24
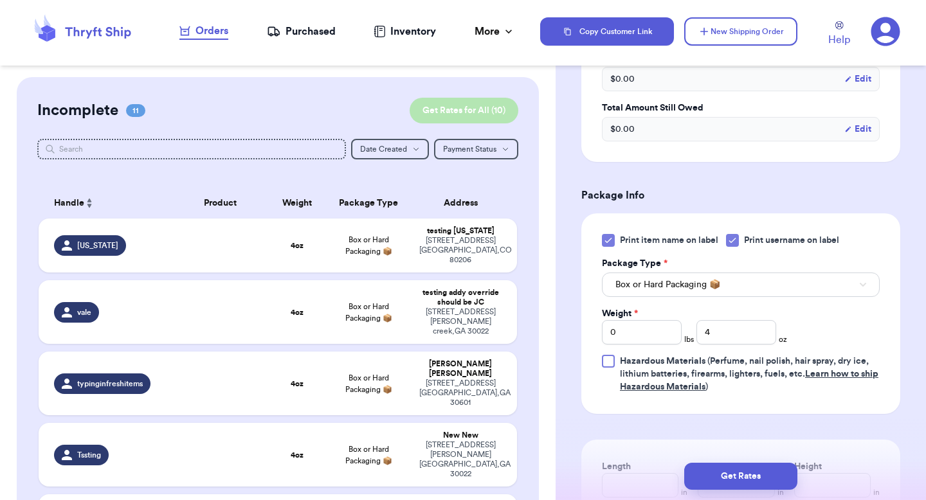
click at [482, 116] on button "Get Rates for All ( 10 )" at bounding box center [464, 111] width 109 height 26
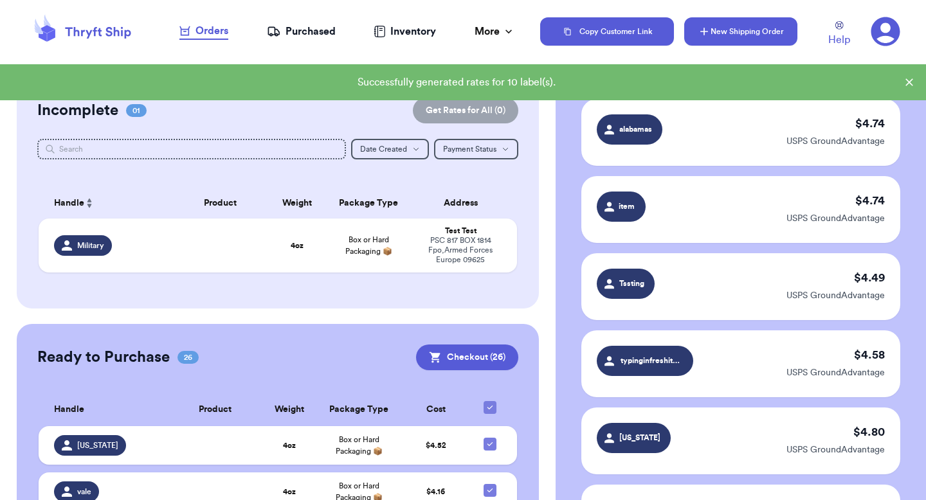
click at [742, 39] on button "New Shipping Order" at bounding box center [740, 31] width 113 height 28
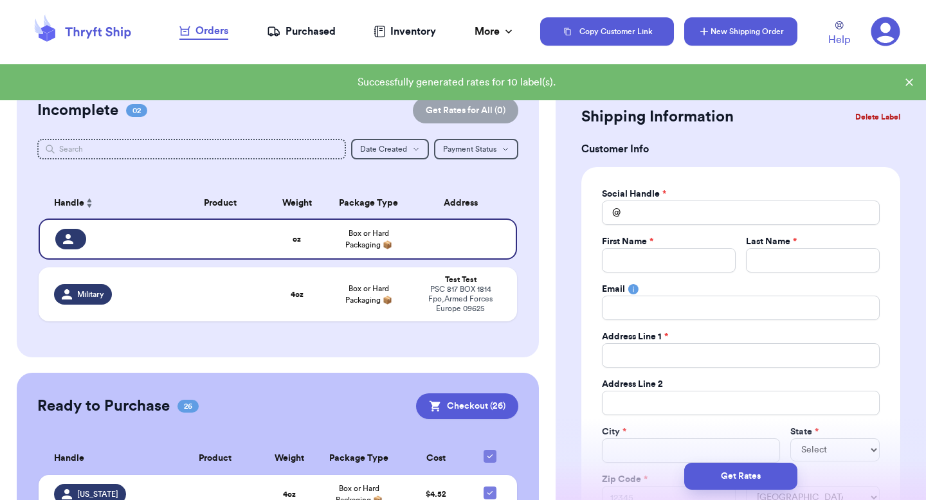
click at [742, 39] on button "New Shipping Order" at bounding box center [740, 31] width 113 height 28
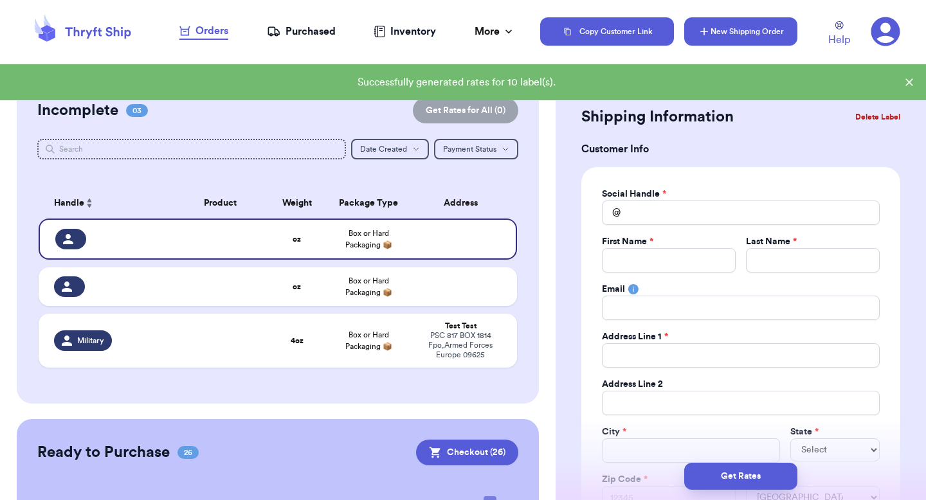
click at [742, 39] on button "New Shipping Order" at bounding box center [740, 31] width 113 height 28
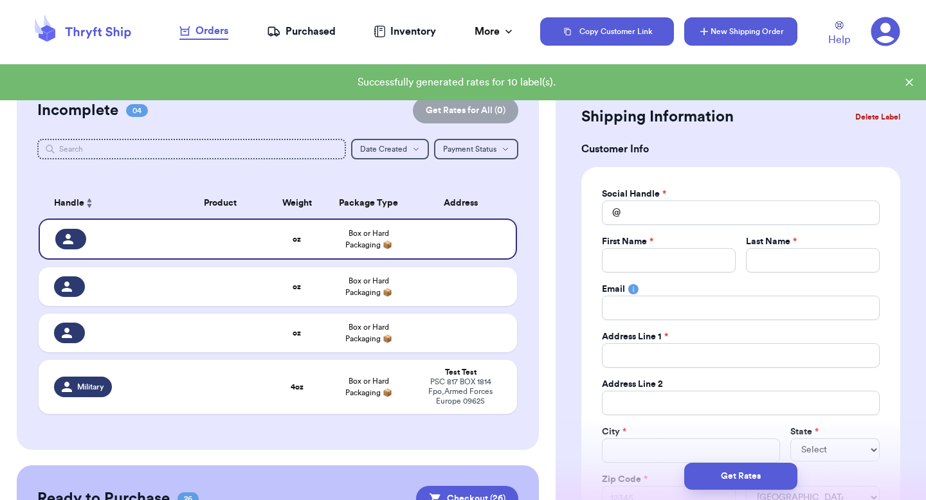
click at [742, 39] on button "New Shipping Order" at bounding box center [740, 31] width 113 height 28
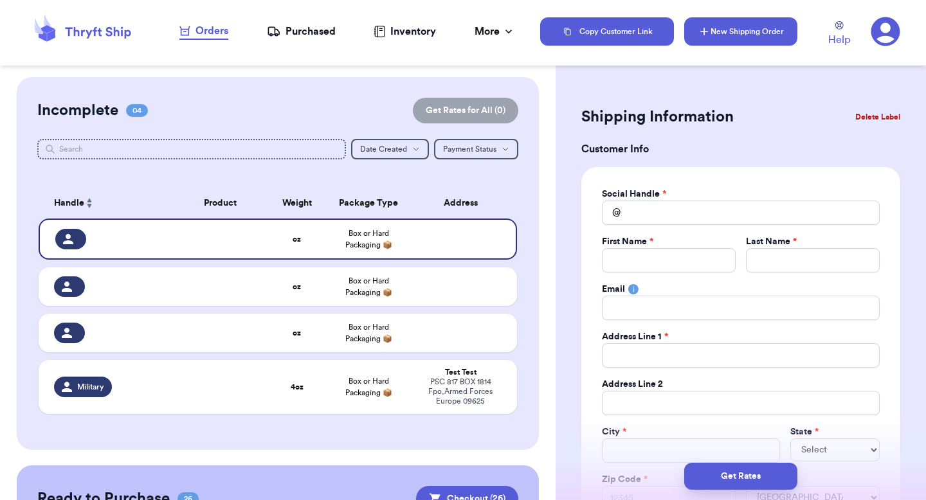
click at [742, 39] on button "New Shipping Order" at bounding box center [740, 31] width 113 height 28
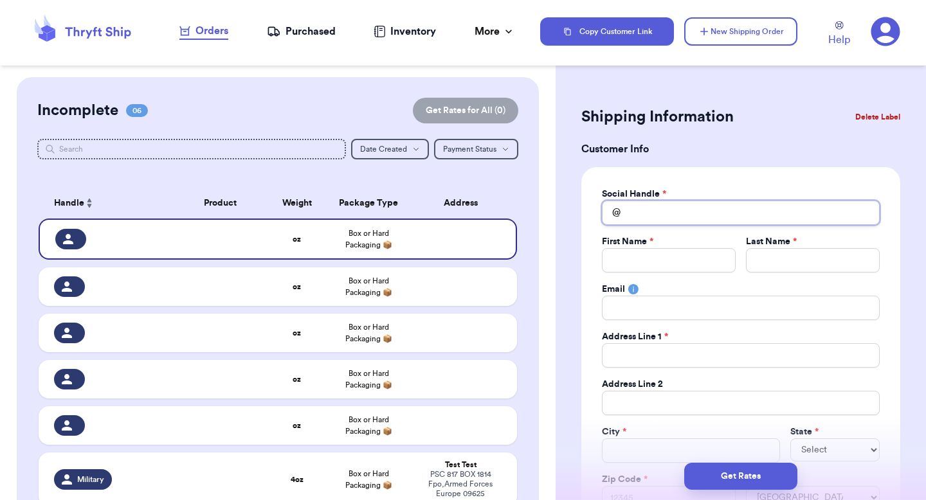
click at [672, 217] on input "Total Amount Paid" at bounding box center [741, 213] width 278 height 24
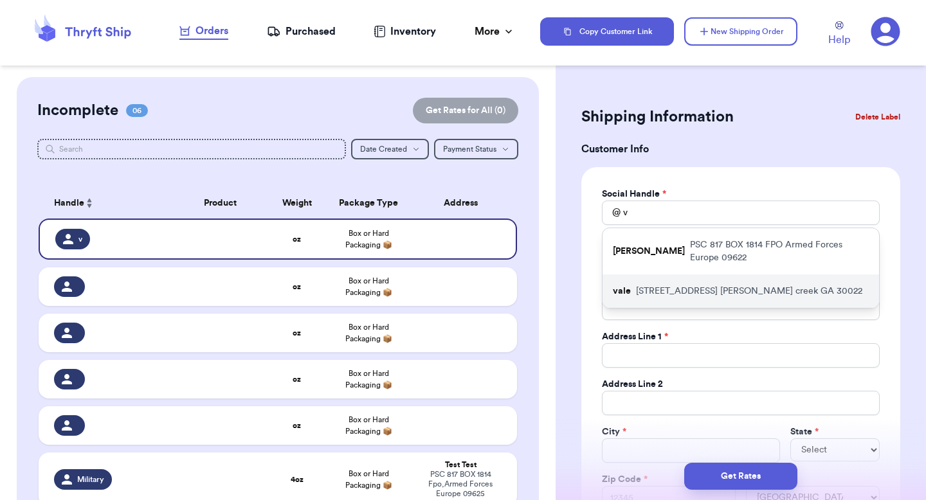
click at [659, 275] on div "vale [STREET_ADDRESS][PERSON_NAME]" at bounding box center [741, 291] width 277 height 33
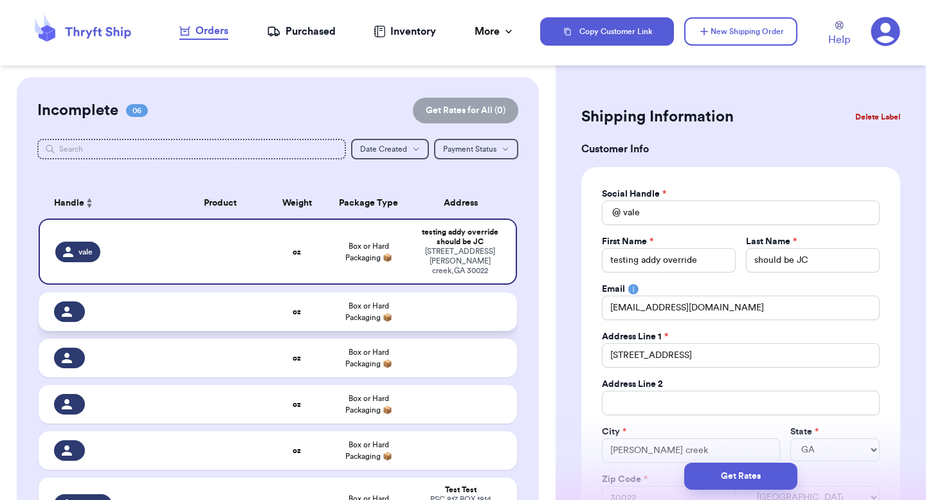
click at [493, 293] on td at bounding box center [464, 312] width 105 height 39
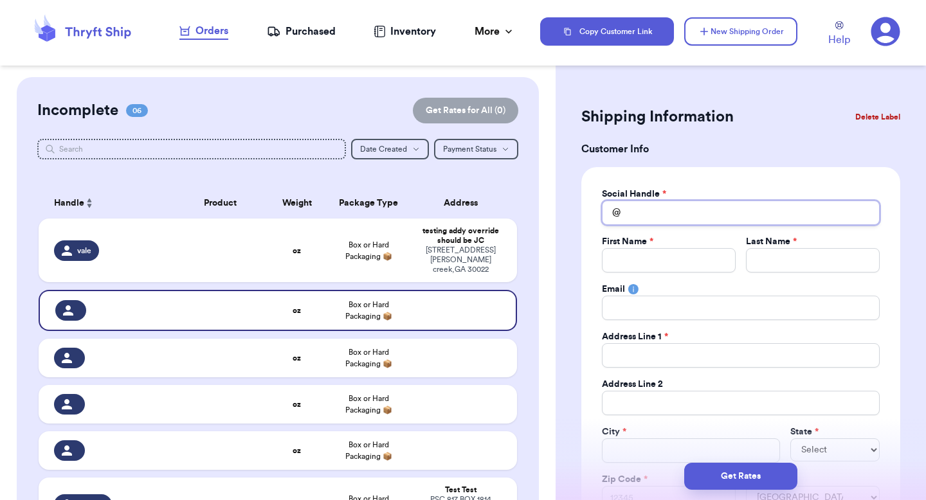
click at [652, 219] on input "Total Amount Paid" at bounding box center [741, 213] width 278 height 24
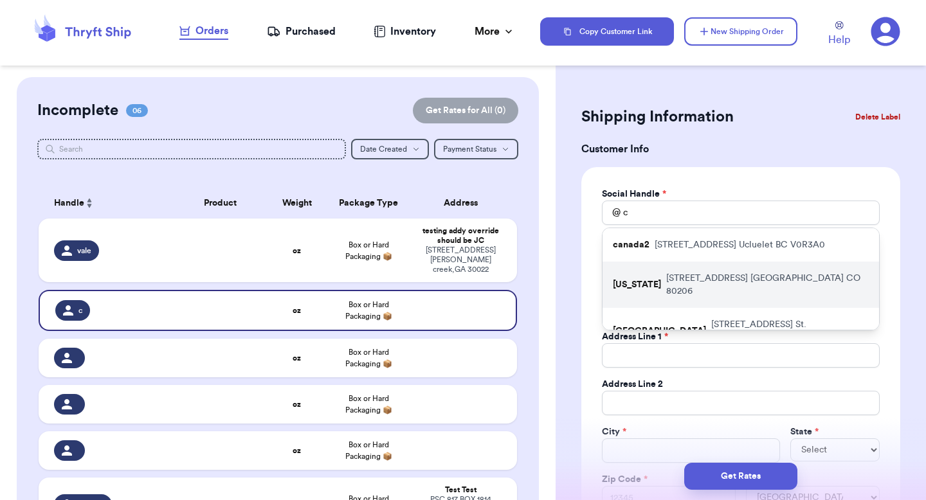
click at [640, 279] on p "[US_STATE]" at bounding box center [637, 285] width 48 height 13
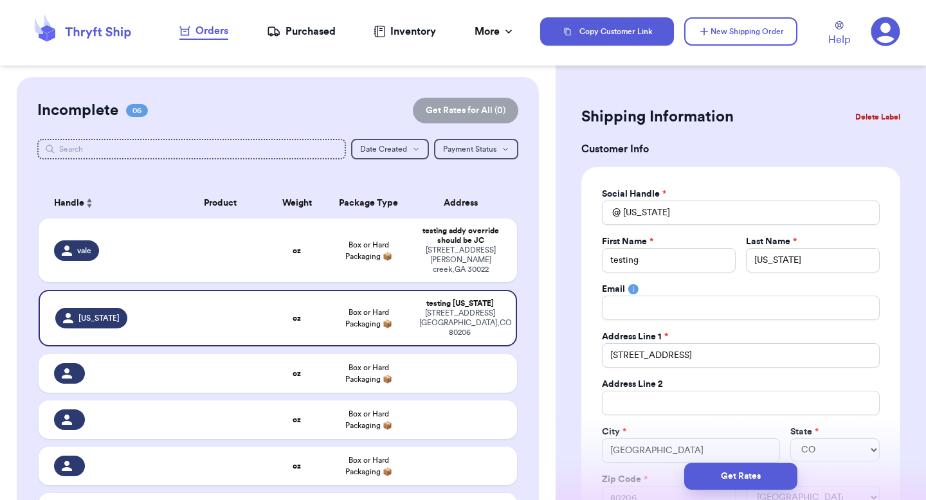
click at [455, 331] on table "Handle Product Weight Package Type Address vale oz Box or Hard Packaging 📦 test…" at bounding box center [277, 371] width 481 height 383
click at [455, 354] on td at bounding box center [464, 373] width 105 height 39
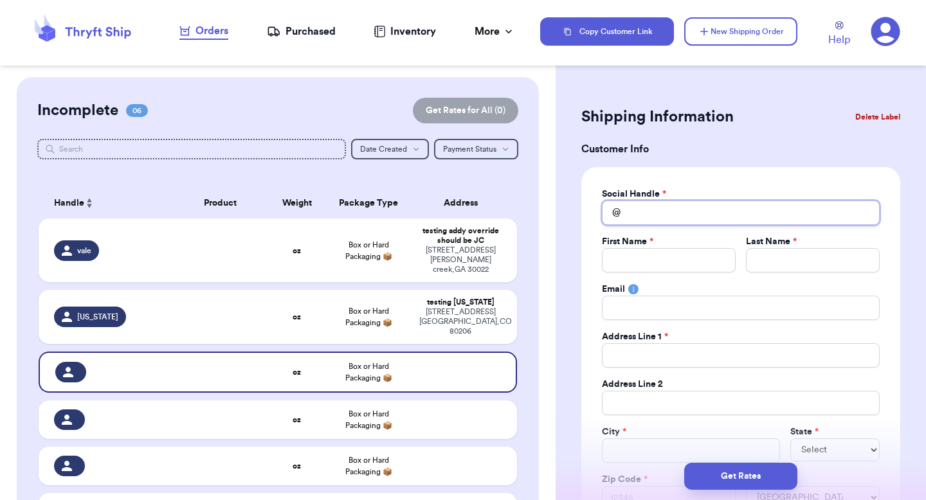
click at [639, 214] on input "Total Amount Paid" at bounding box center [741, 213] width 278 height 24
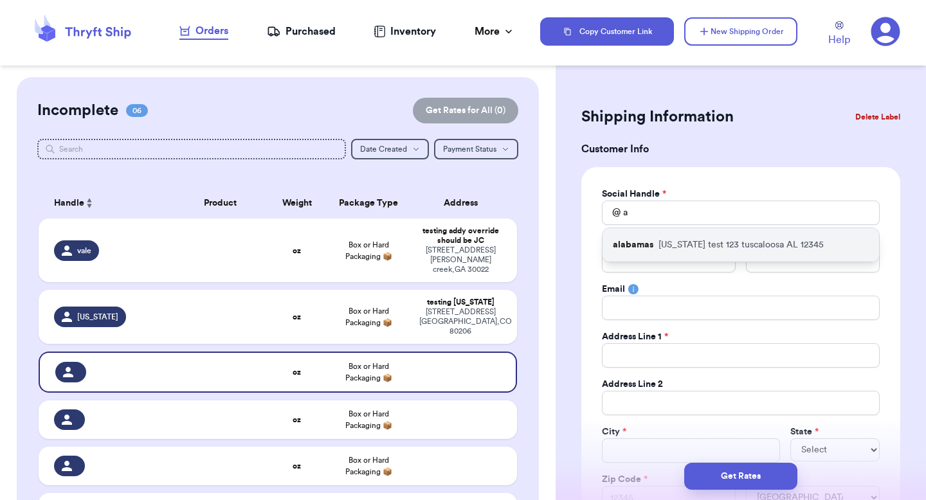
click at [656, 250] on div "alabamas [US_STATE] test [STREET_ADDRESS]" at bounding box center [741, 244] width 277 height 33
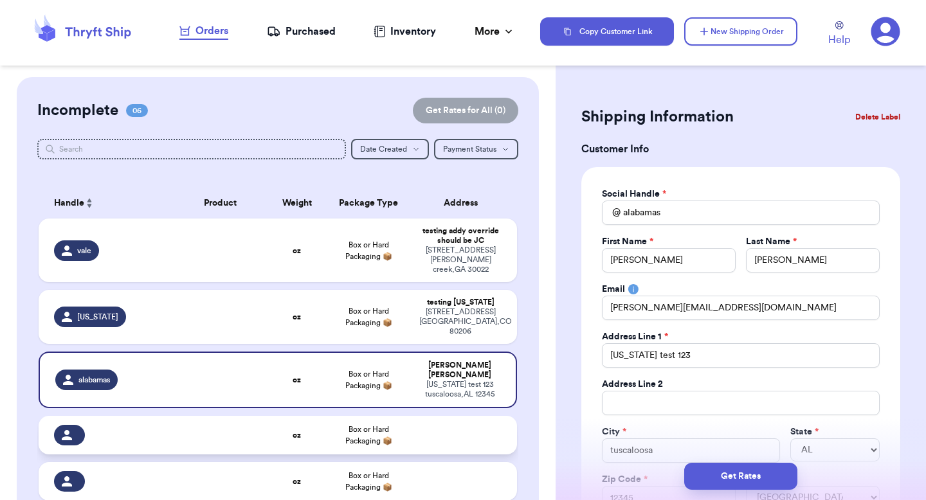
click at [484, 416] on td at bounding box center [464, 435] width 105 height 39
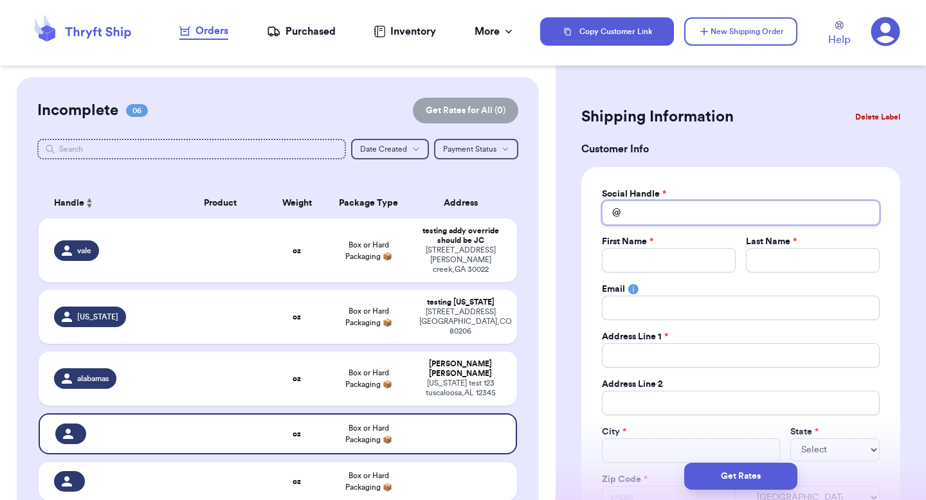
click at [663, 219] on input "Total Amount Paid" at bounding box center [741, 213] width 278 height 24
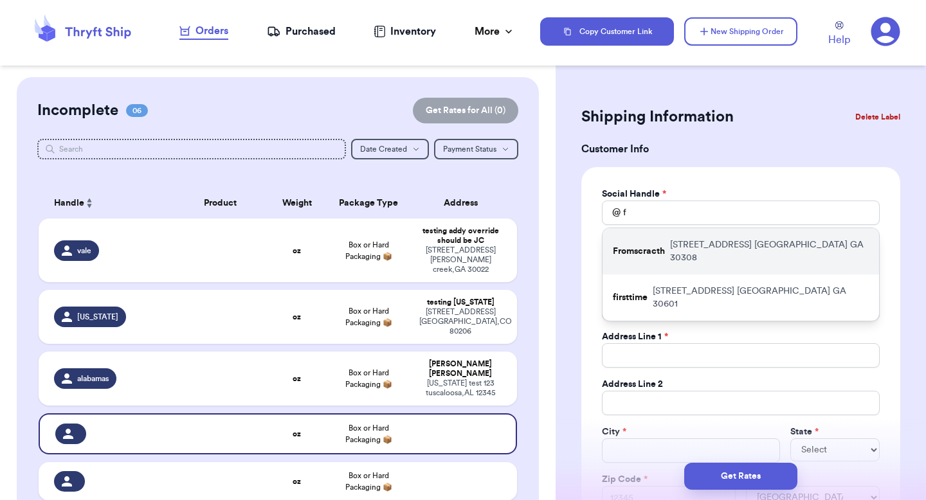
click at [672, 244] on p "[STREET_ADDRESS]" at bounding box center [769, 252] width 199 height 26
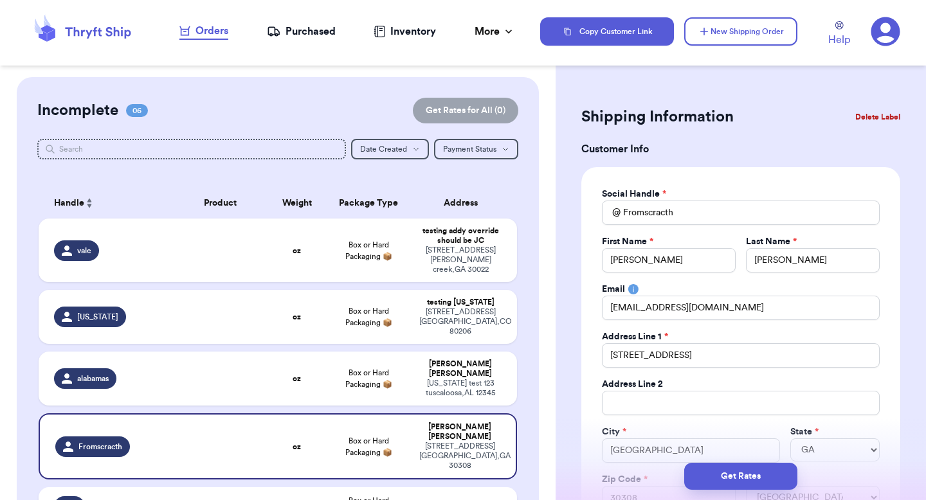
click at [446, 488] on td at bounding box center [464, 507] width 105 height 39
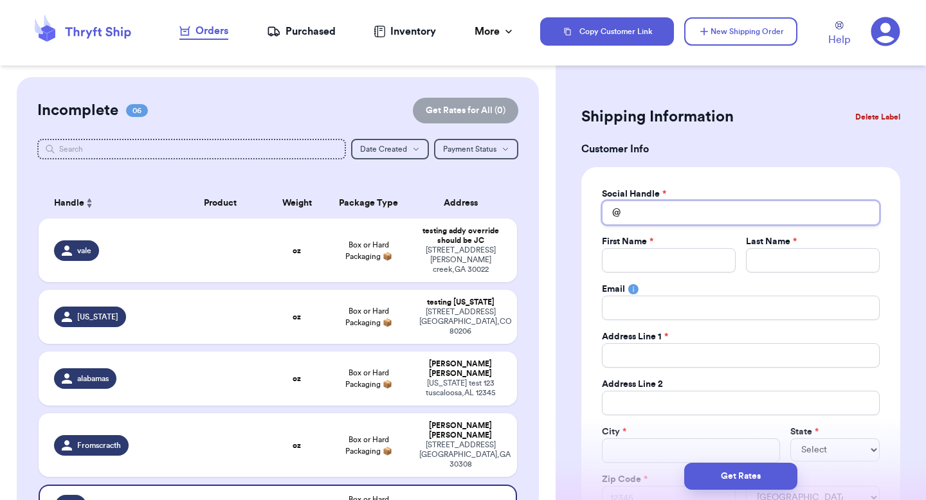
click at [657, 212] on input "Total Amount Paid" at bounding box center [741, 213] width 278 height 24
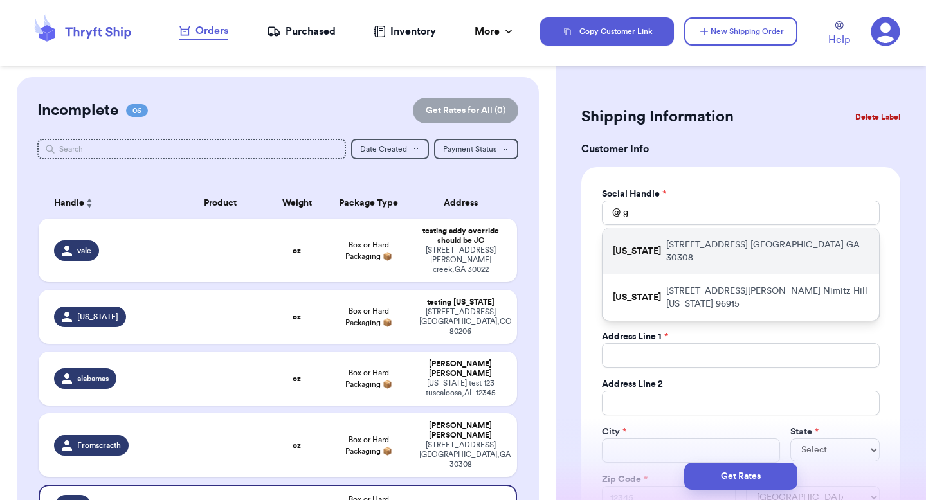
click at [666, 243] on p "[STREET_ADDRESS]" at bounding box center [767, 252] width 203 height 26
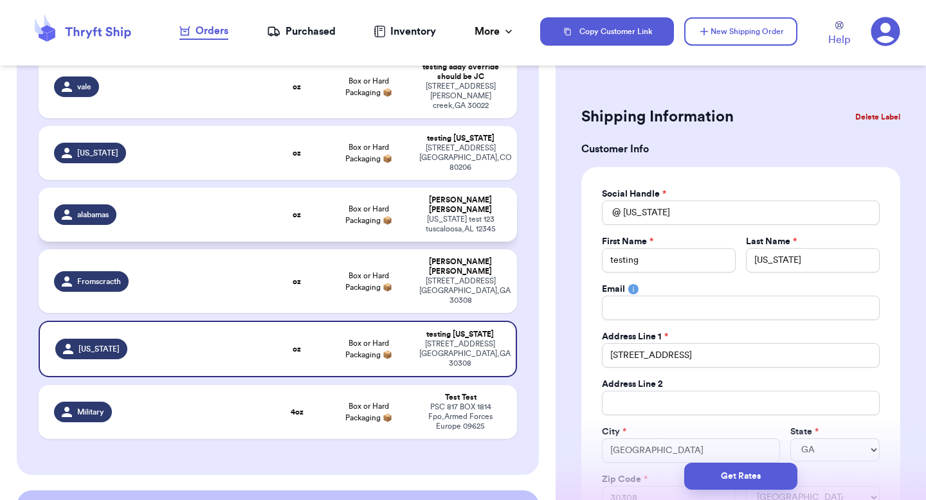
scroll to position [75, 0]
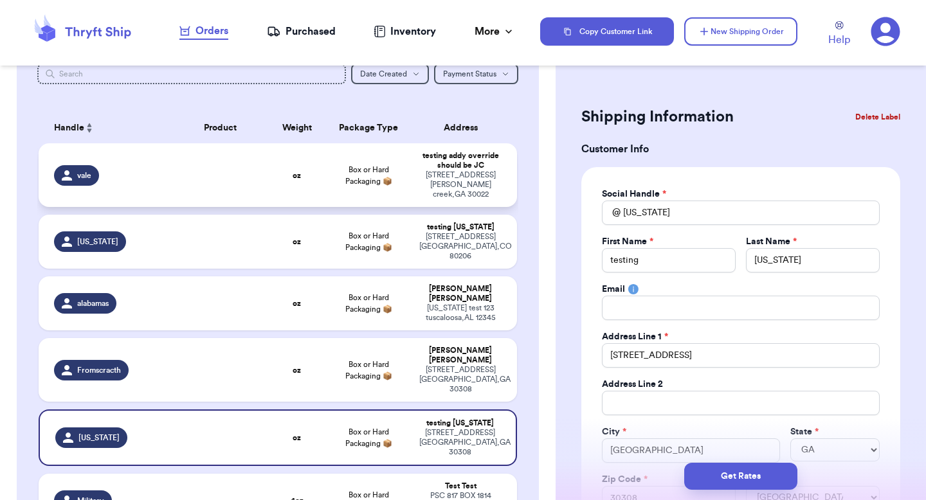
click at [363, 169] on td "Box or Hard Packaging 📦" at bounding box center [368, 175] width 86 height 64
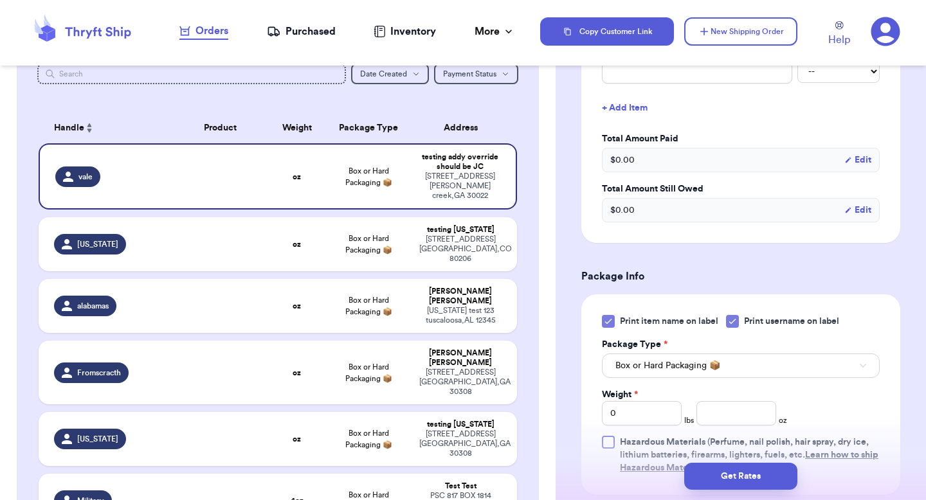
scroll to position [379, 0]
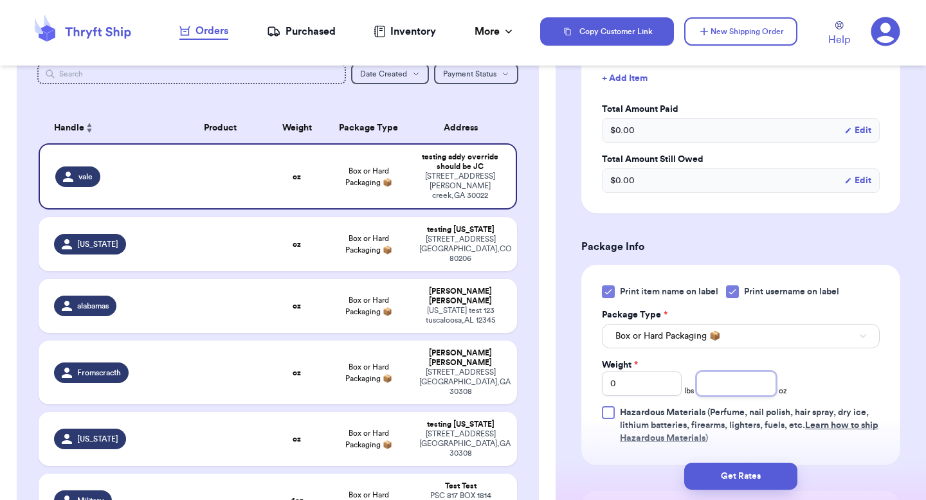
click at [719, 386] on input "number" at bounding box center [737, 384] width 80 height 24
click at [444, 244] on div "[STREET_ADDRESS]" at bounding box center [460, 249] width 82 height 29
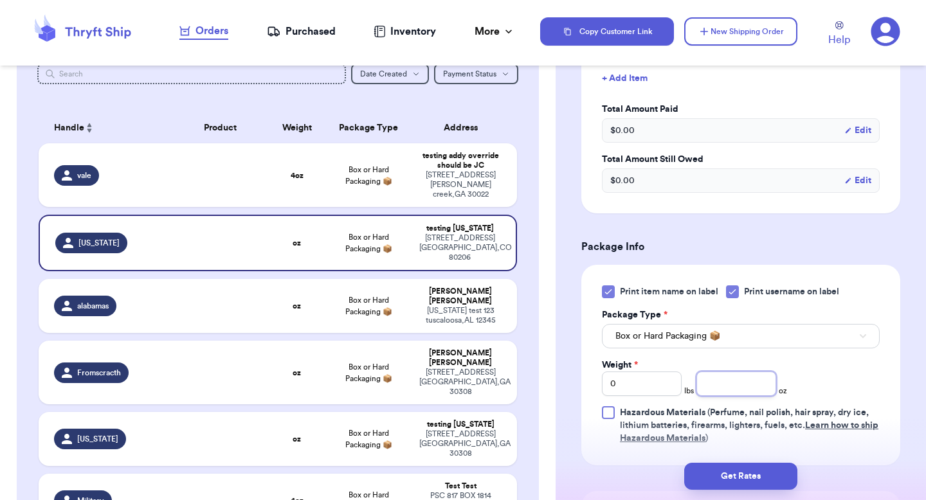
click at [711, 382] on input "number" at bounding box center [737, 384] width 80 height 24
click at [461, 306] on div "[US_STATE] test [STREET_ADDRESS]" at bounding box center [460, 315] width 82 height 19
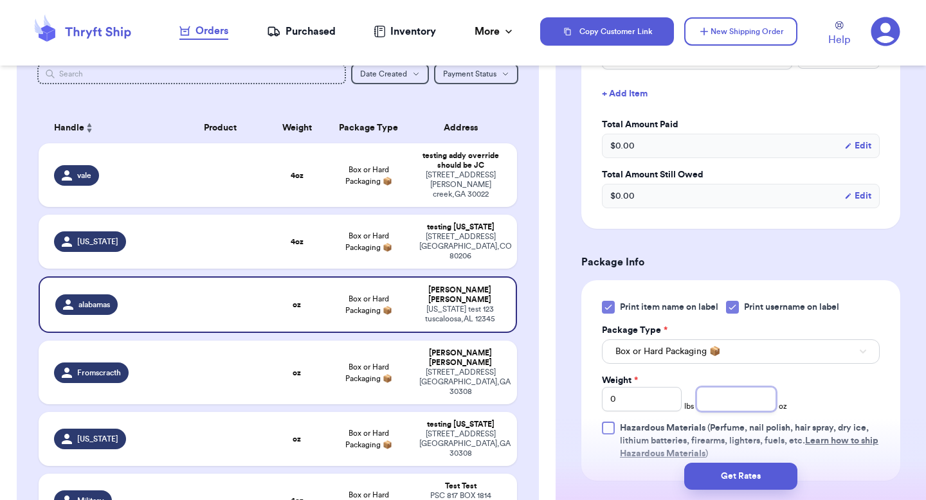
click at [738, 392] on input "number" at bounding box center [737, 399] width 80 height 24
click at [472, 368] on div "[STREET_ADDRESS]" at bounding box center [460, 382] width 82 height 29
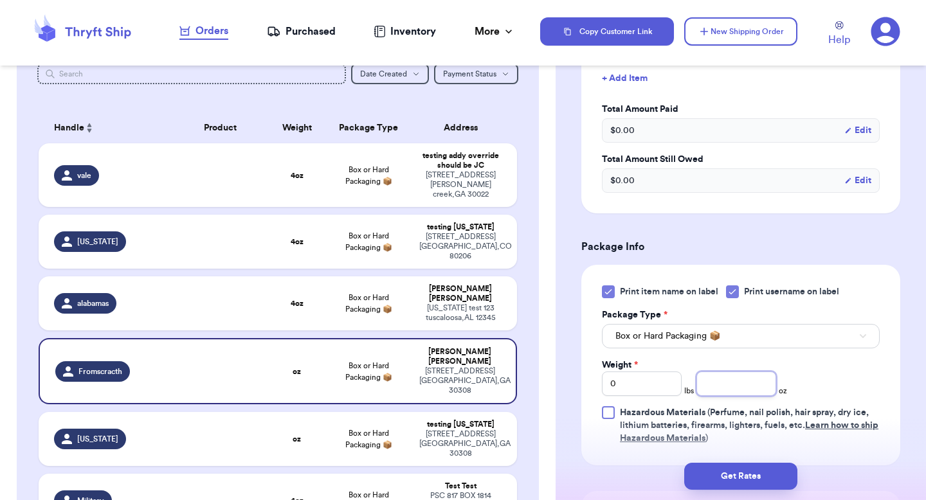
click at [733, 387] on input "number" at bounding box center [737, 384] width 80 height 24
click at [482, 412] on td "testing [US_STATE][GEOGRAPHIC_DATA][STREET_ADDRESS]" at bounding box center [464, 439] width 105 height 54
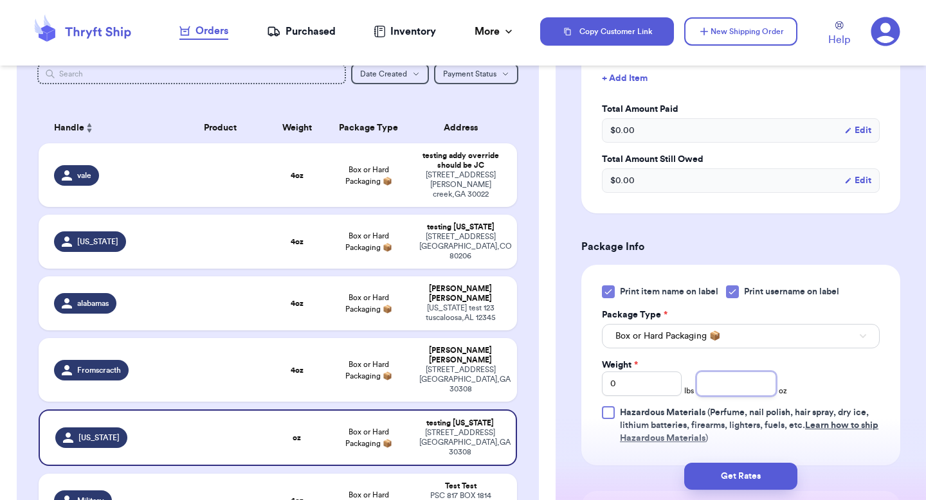
click at [733, 387] on input "number" at bounding box center [737, 384] width 80 height 24
click at [488, 482] on div "Test Test" at bounding box center [460, 487] width 82 height 10
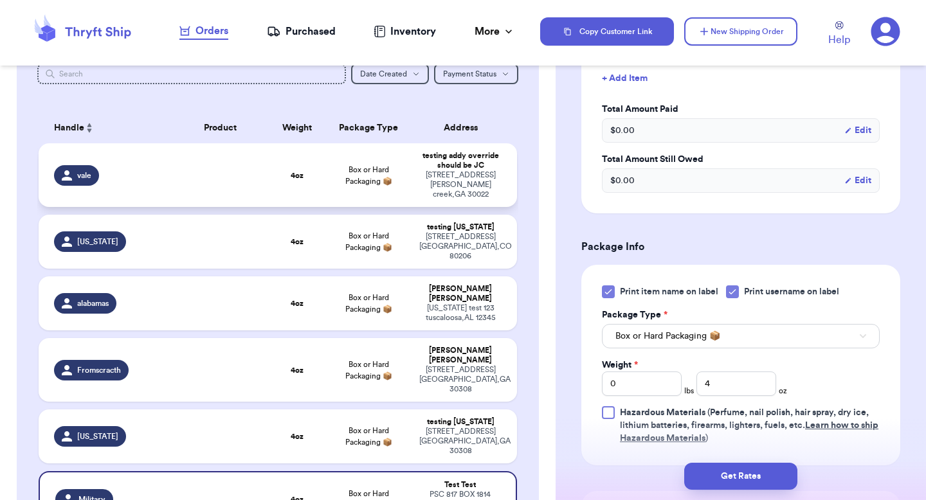
scroll to position [0, 0]
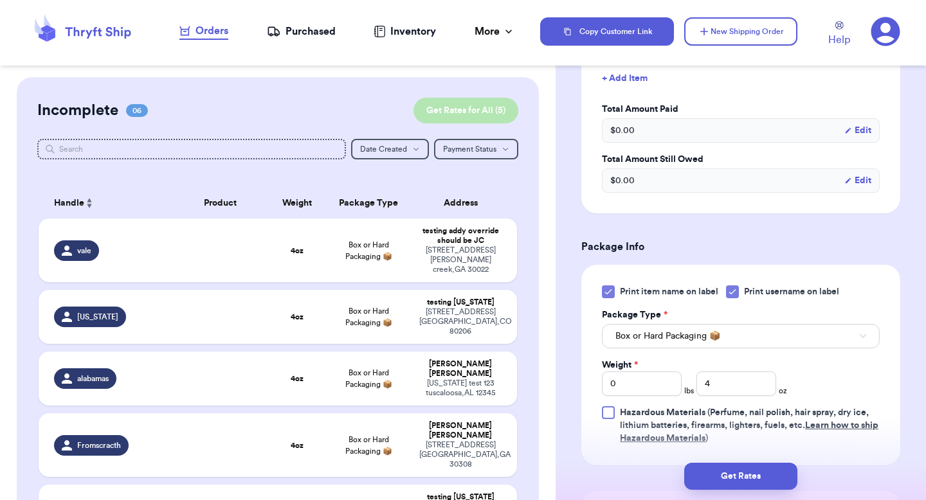
click at [475, 107] on button "Get Rates for All ( 5 )" at bounding box center [466, 111] width 105 height 26
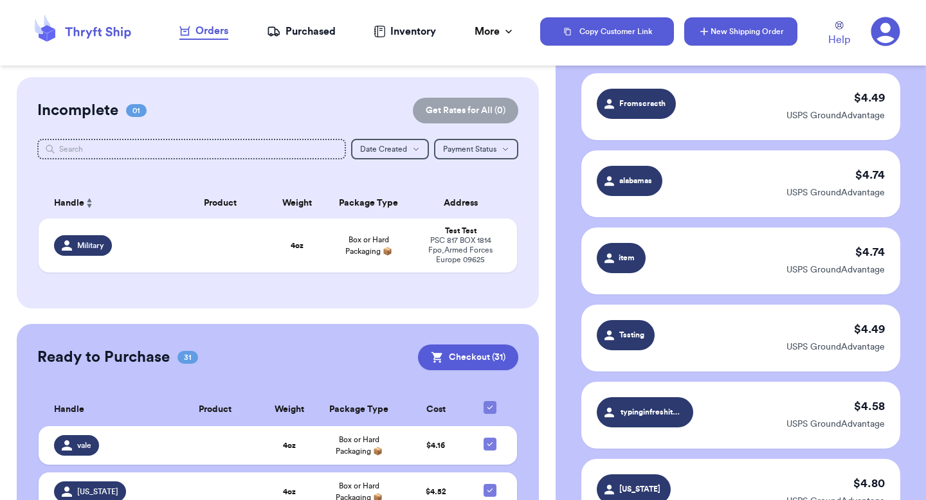
click at [726, 30] on button "New Shipping Order" at bounding box center [740, 31] width 113 height 28
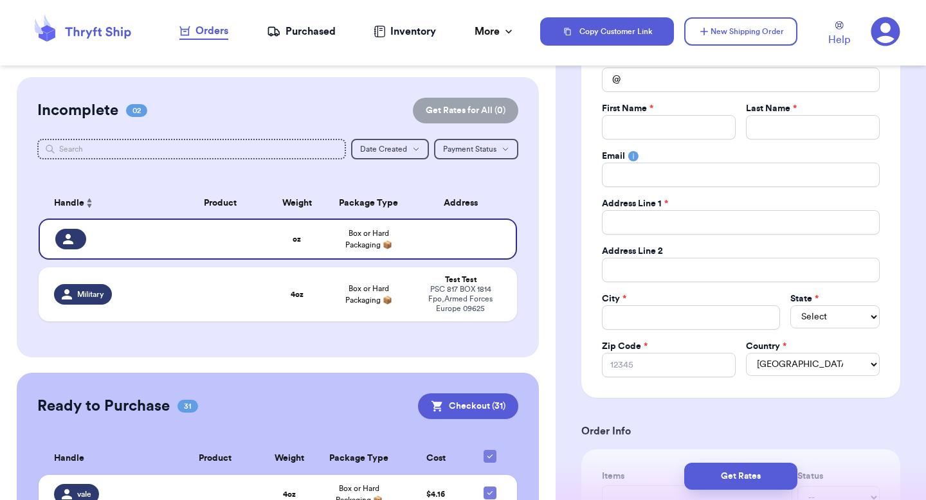
scroll to position [8, 0]
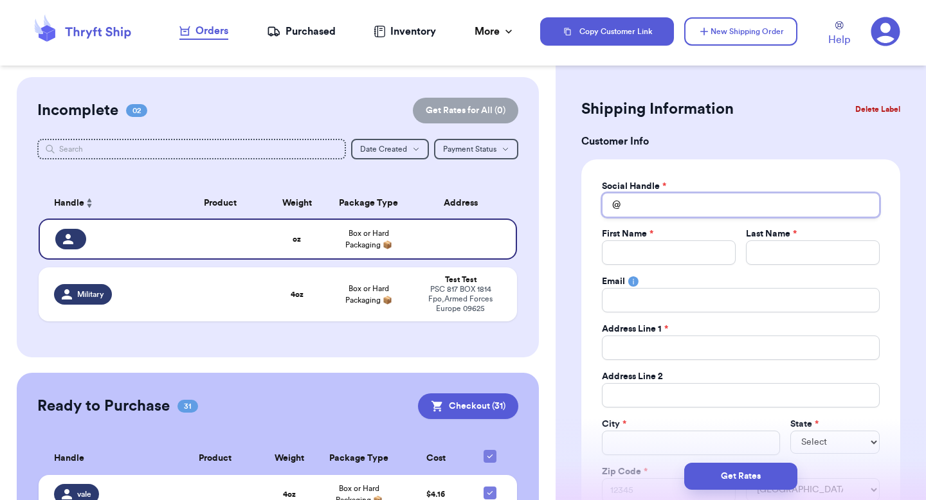
click at [668, 205] on input "Total Amount Paid" at bounding box center [741, 205] width 278 height 24
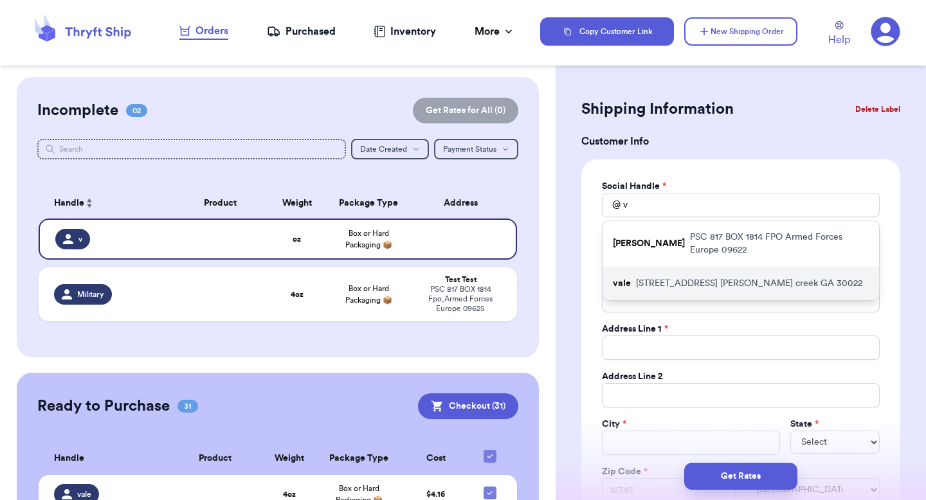
click at [648, 277] on p "[STREET_ADDRESS][PERSON_NAME]" at bounding box center [749, 283] width 226 height 13
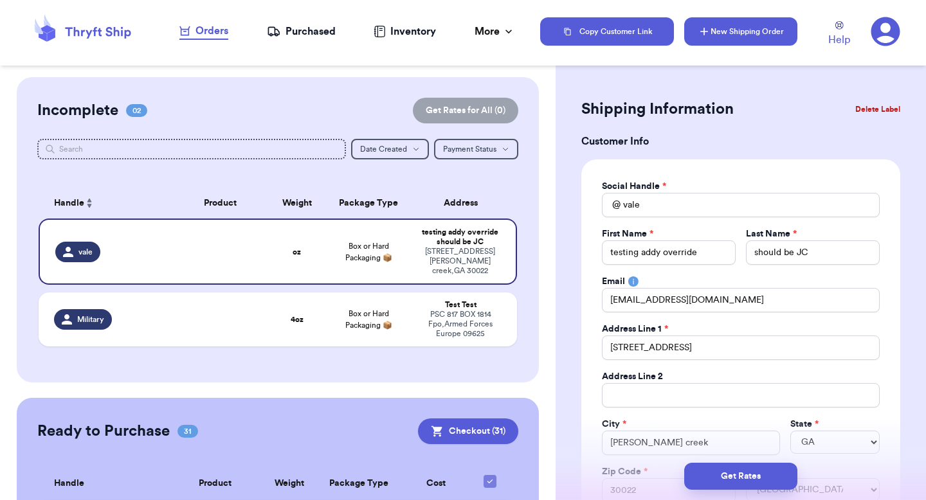
click at [724, 39] on button "New Shipping Order" at bounding box center [740, 31] width 113 height 28
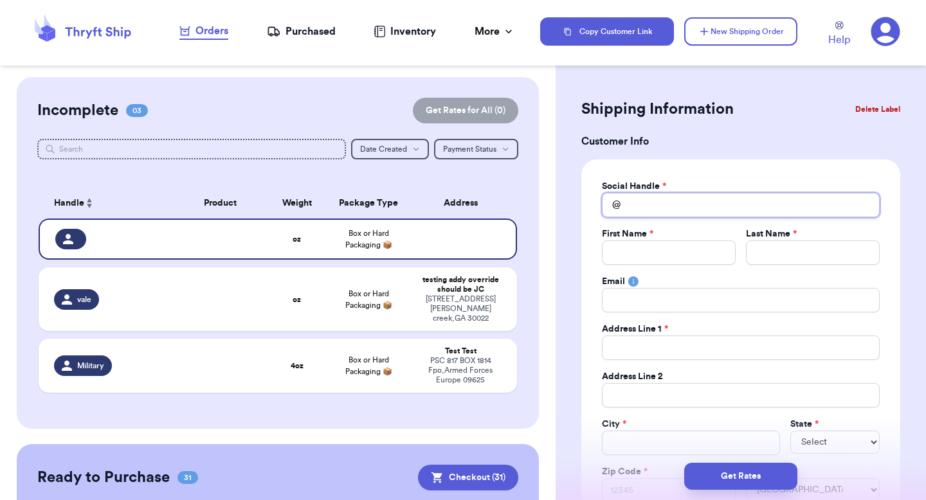
click at [667, 206] on input "Total Amount Paid" at bounding box center [741, 205] width 278 height 24
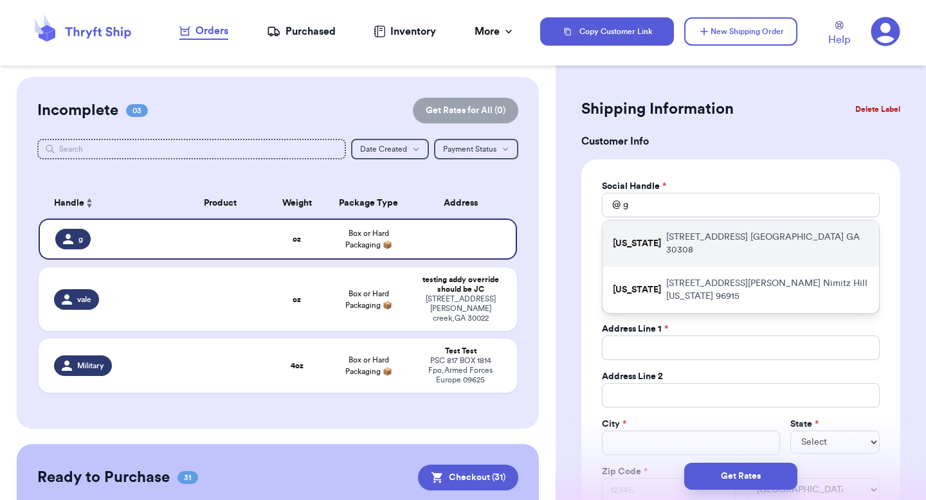
click at [666, 239] on p "[STREET_ADDRESS]" at bounding box center [767, 244] width 203 height 26
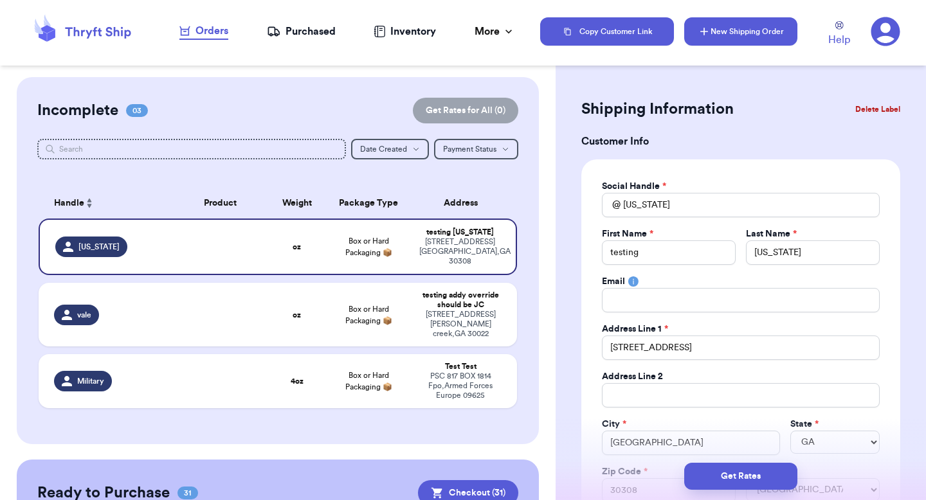
click at [720, 26] on button "New Shipping Order" at bounding box center [740, 31] width 113 height 28
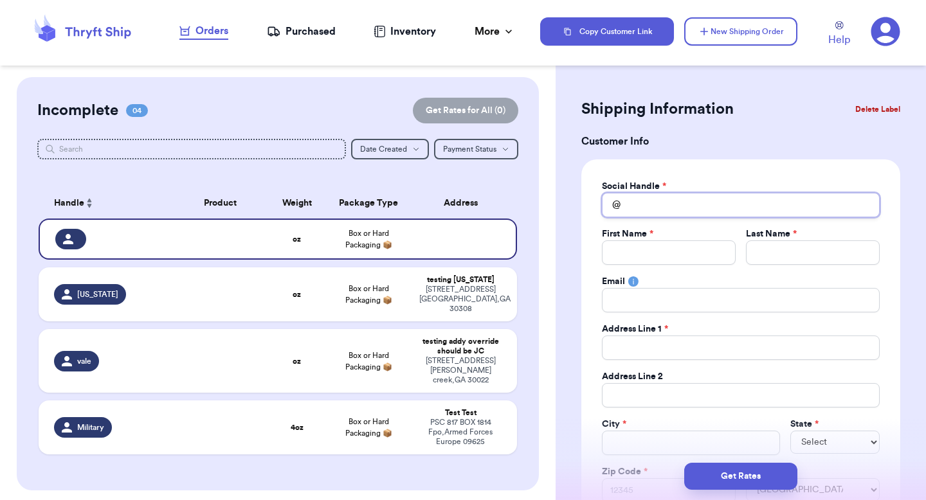
click at [668, 208] on input "Total Amount Paid" at bounding box center [741, 205] width 278 height 24
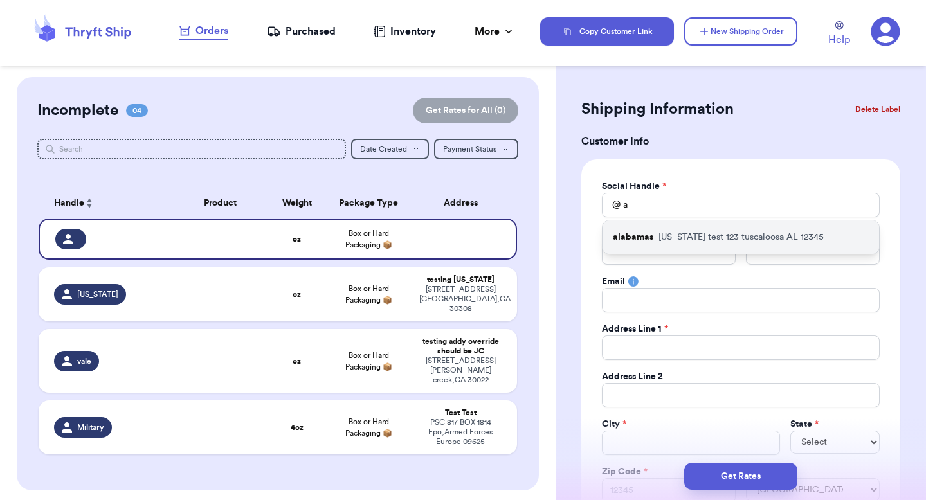
click at [689, 244] on div "alabamas [US_STATE] test [STREET_ADDRESS]" at bounding box center [741, 237] width 277 height 33
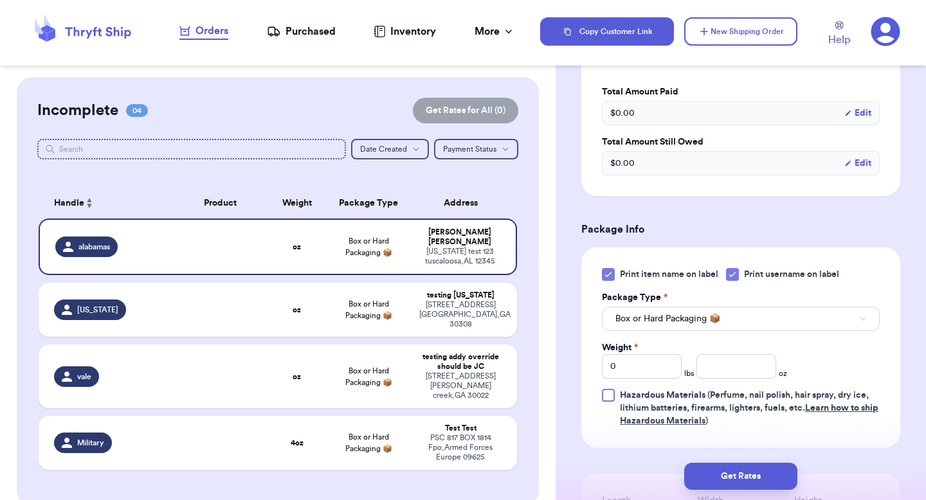
scroll to position [614, 0]
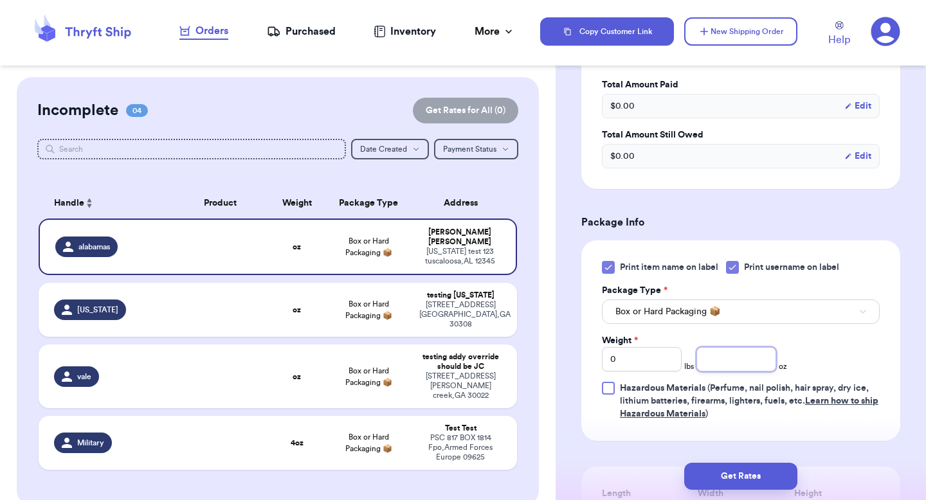
click at [725, 363] on input "number" at bounding box center [737, 359] width 80 height 24
click at [426, 303] on div "[STREET_ADDRESS]" at bounding box center [460, 314] width 82 height 29
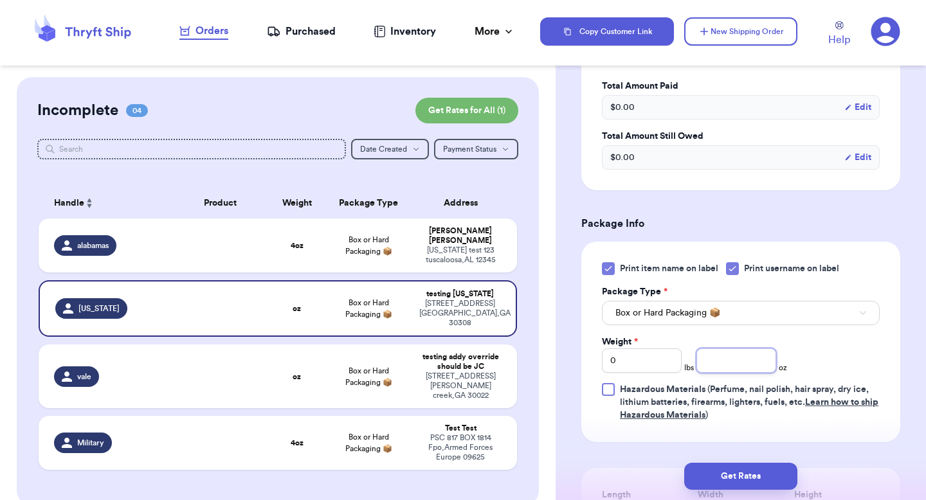
click at [732, 360] on input "number" at bounding box center [737, 361] width 80 height 24
click at [470, 352] on div "testing addy override should be JC" at bounding box center [460, 361] width 82 height 19
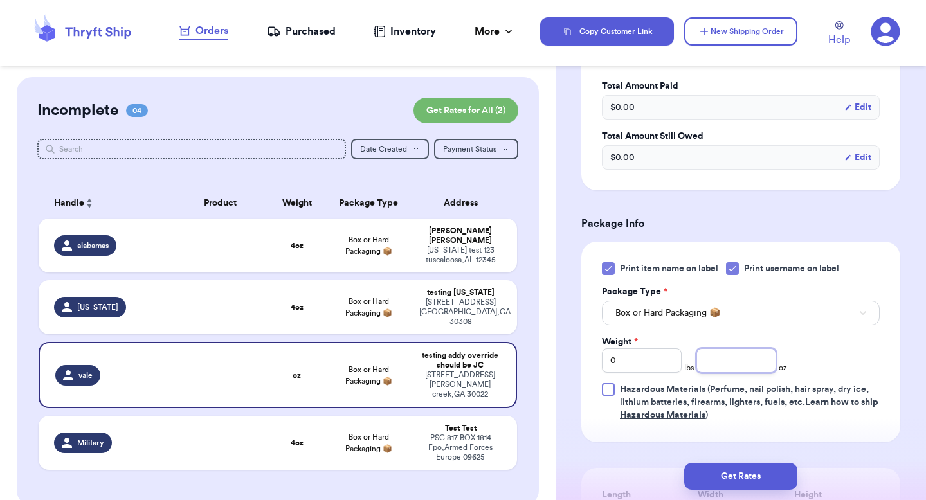
click at [709, 361] on input "number" at bounding box center [737, 361] width 80 height 24
click at [711, 475] on button "Get Rates" at bounding box center [740, 476] width 113 height 27
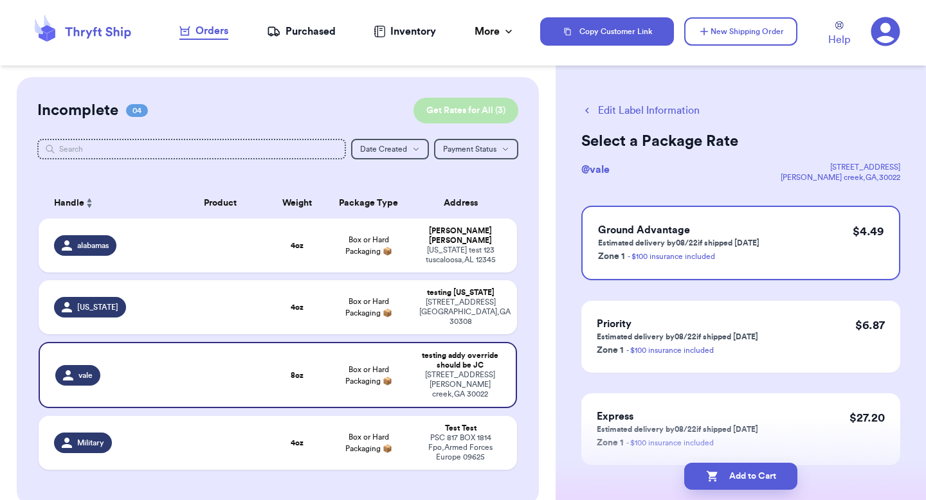
click at [465, 113] on button "Get Rates for All ( 3 )" at bounding box center [466, 111] width 105 height 26
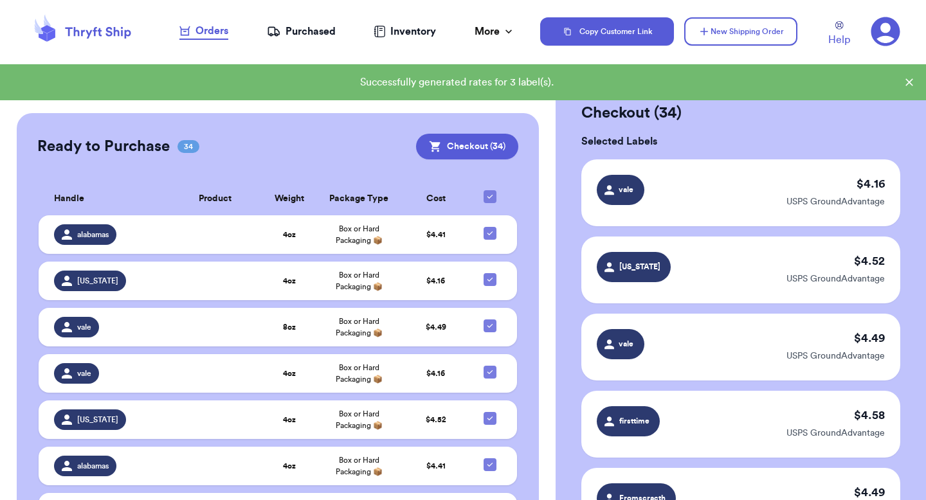
scroll to position [201, 0]
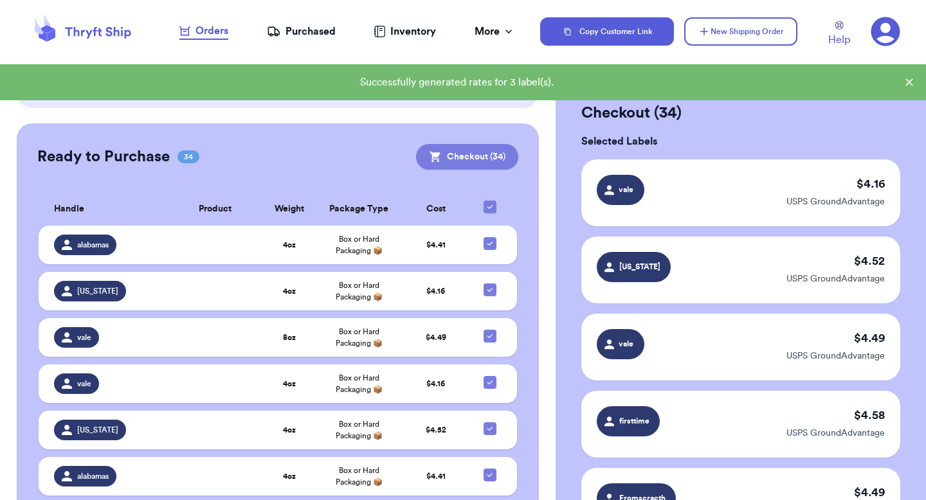
click at [492, 153] on button "Checkout ( 34 )" at bounding box center [467, 157] width 102 height 26
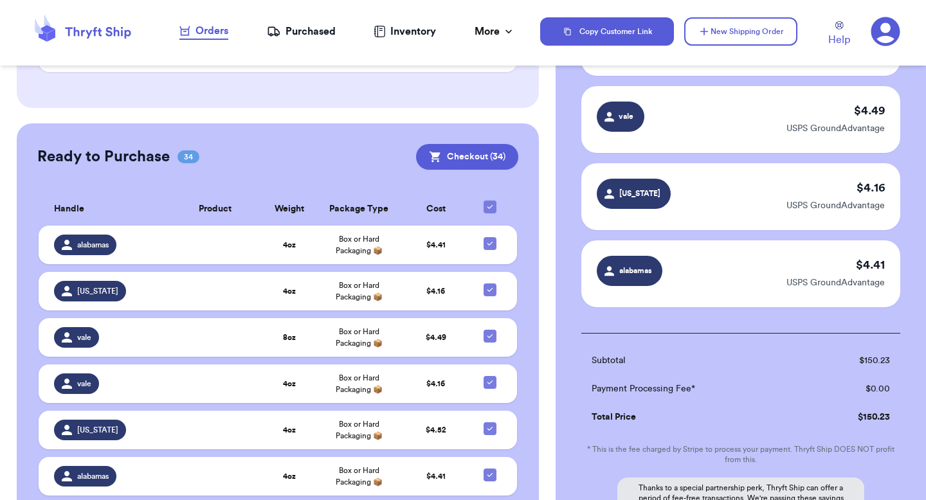
scroll to position [2622, 0]
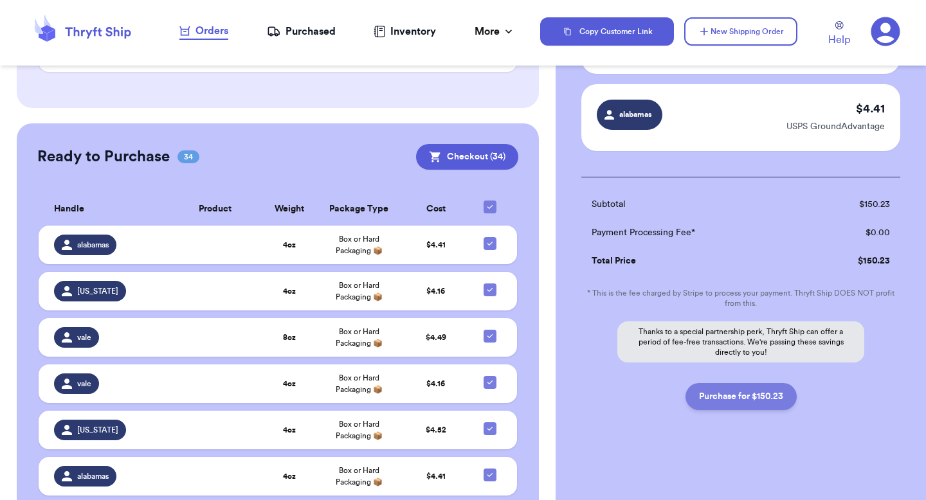
click at [724, 394] on button "Purchase for $150.23" at bounding box center [741, 396] width 111 height 27
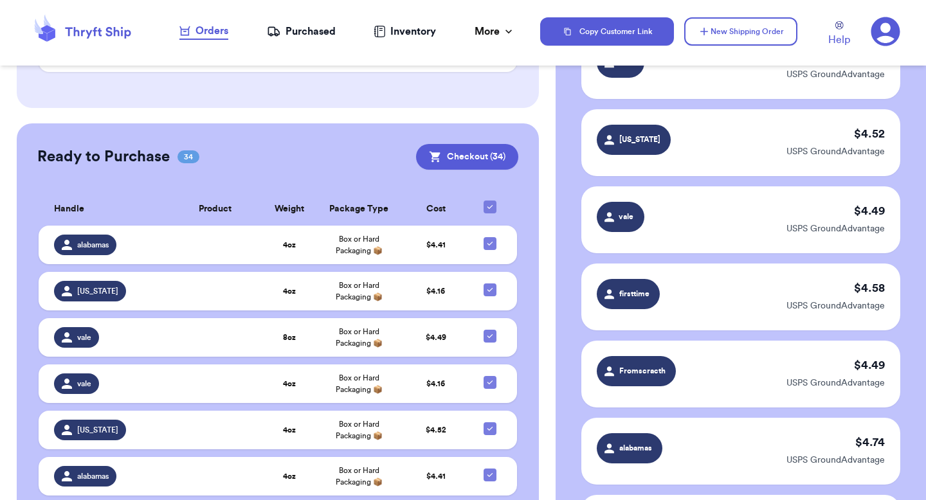
scroll to position [12, 0]
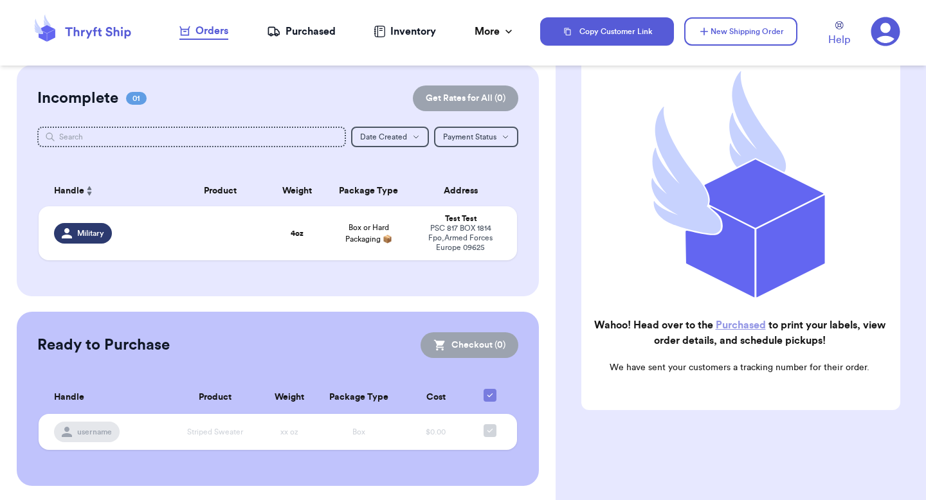
click at [323, 39] on div "Purchased" at bounding box center [301, 31] width 69 height 15
